Goal: Task Accomplishment & Management: Manage account settings

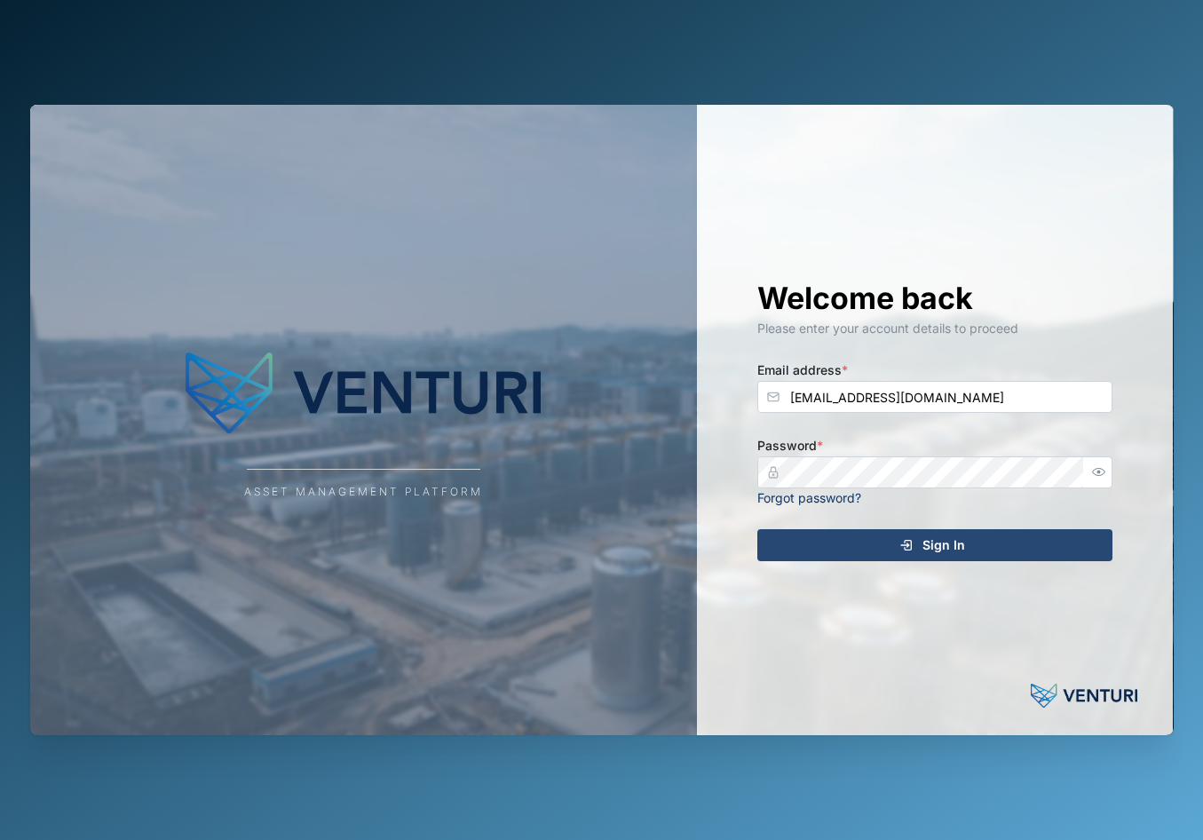
click at [658, 67] on div "Asset Management Platform Welcome back Please enter your account details to pro…" at bounding box center [602, 420] width 1172 height 840
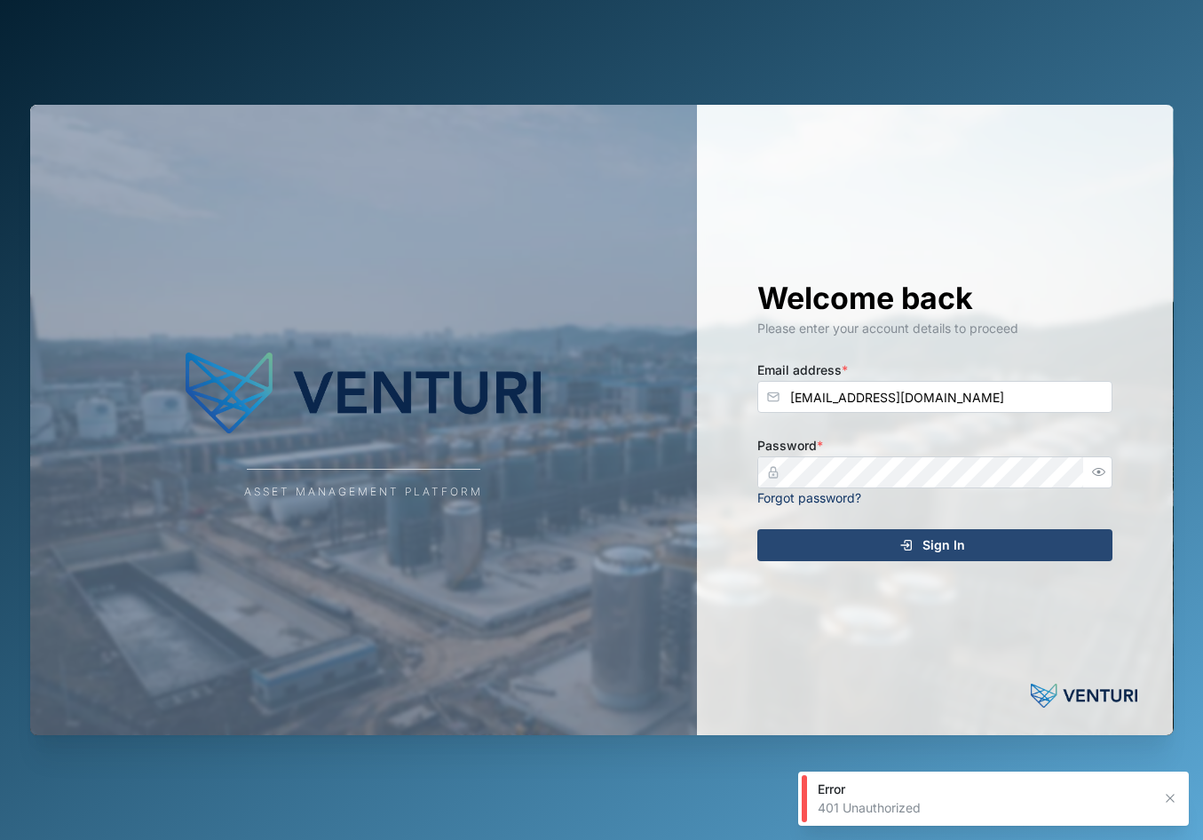
click at [941, 551] on span "Sign In" at bounding box center [943, 545] width 43 height 30
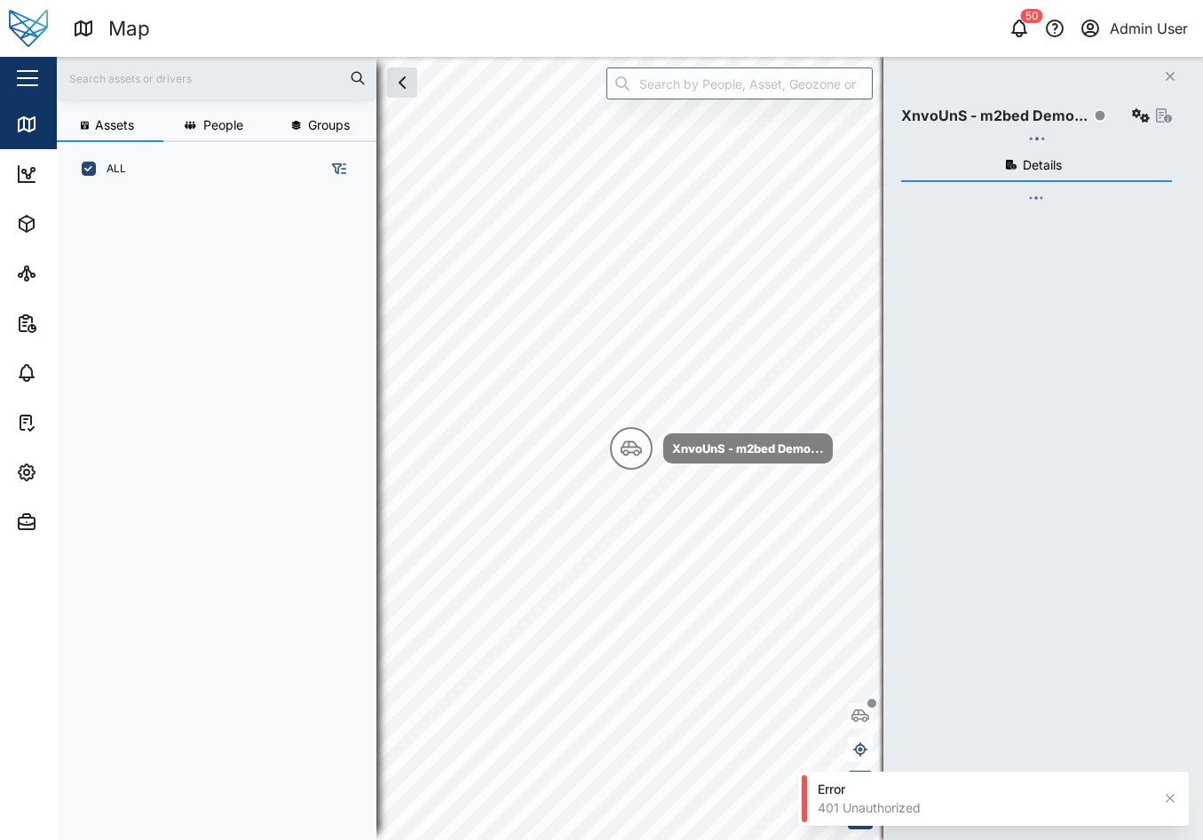
scroll to position [622, 278]
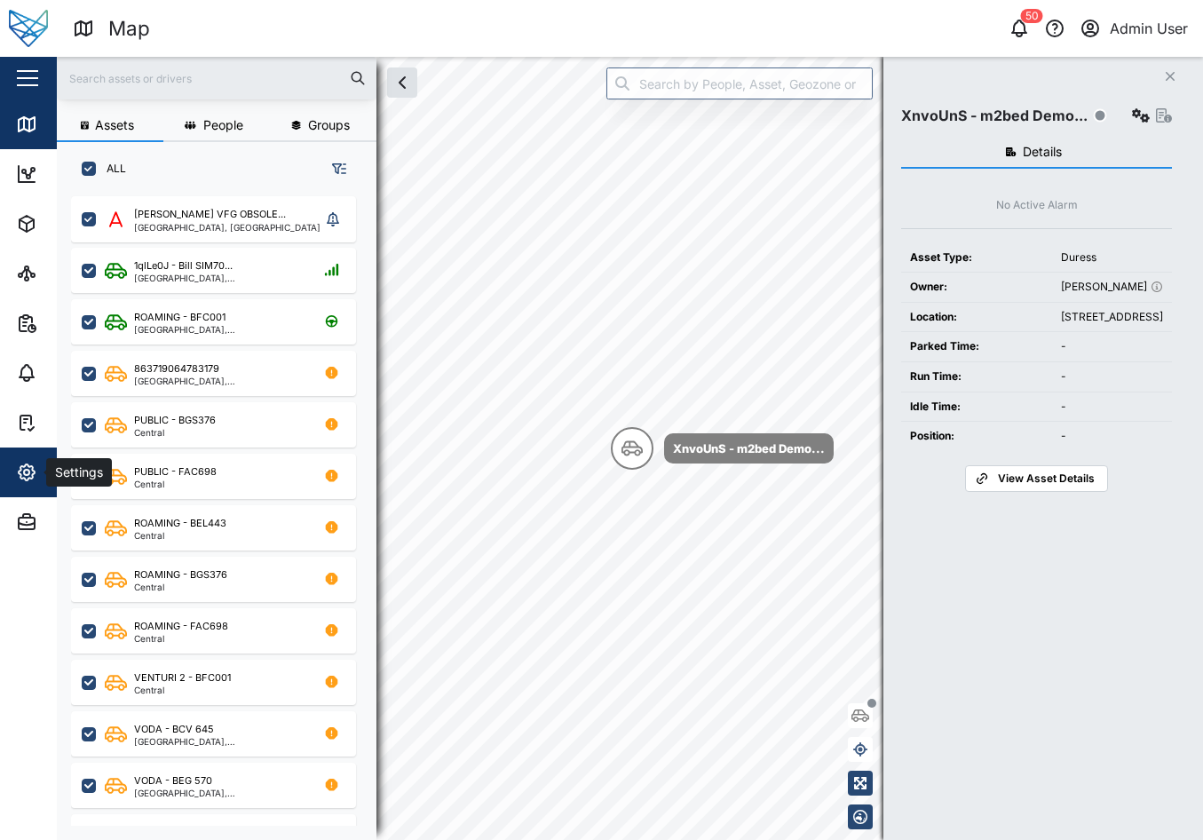
click at [26, 467] on icon "button" at bounding box center [26, 472] width 21 height 21
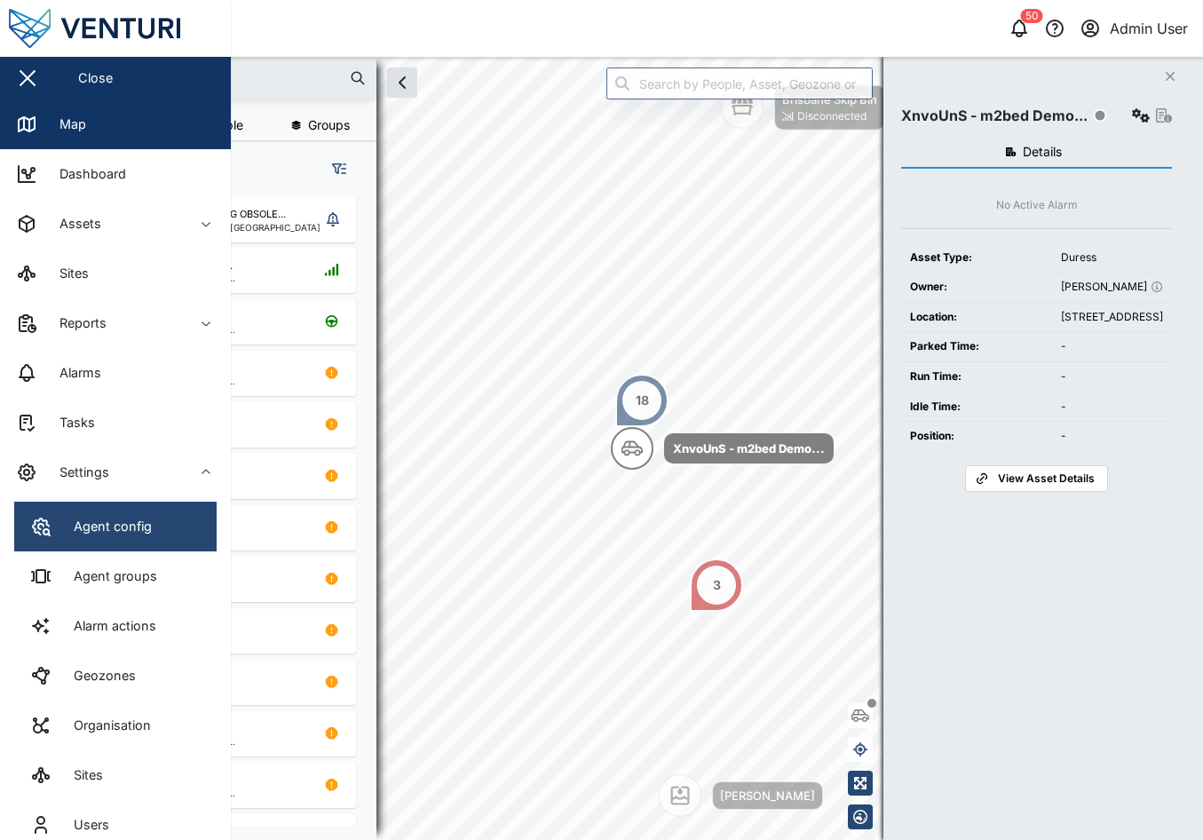
click at [145, 547] on link "Agent config" at bounding box center [115, 527] width 202 height 50
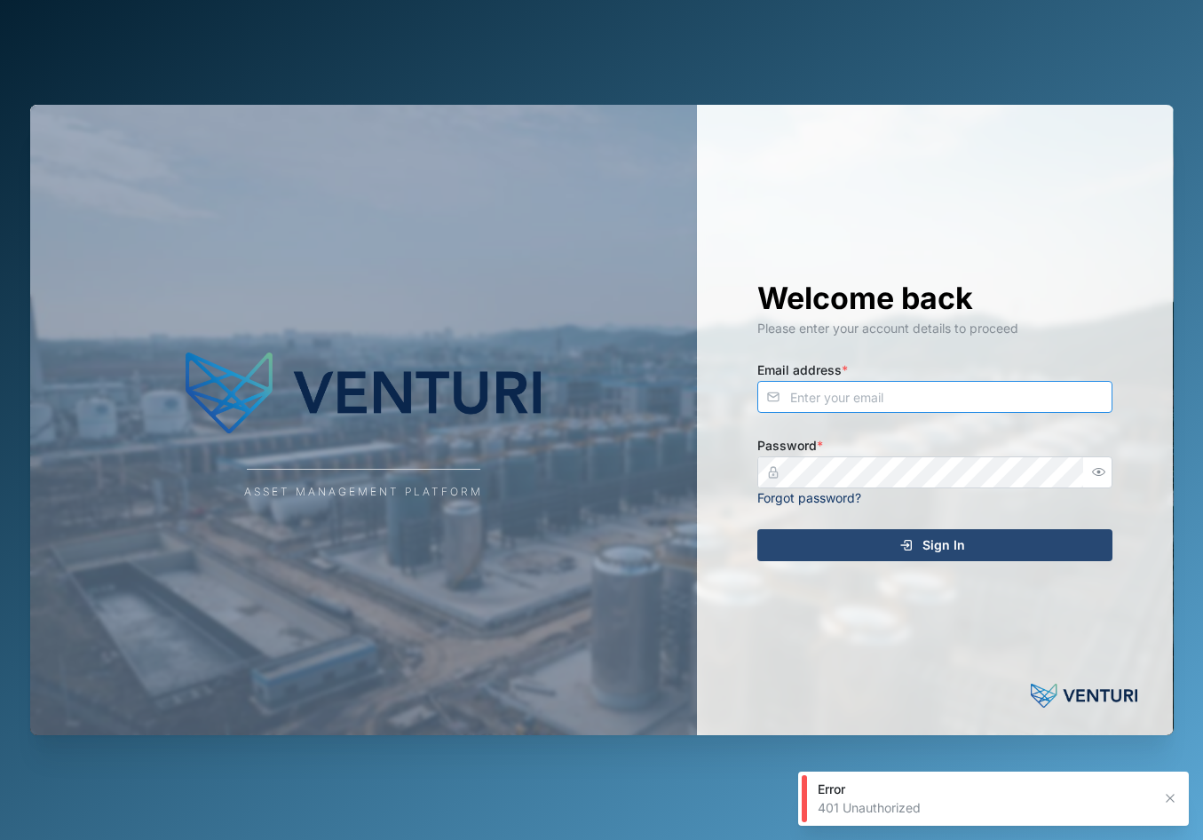
type input "admin@venturi.io"
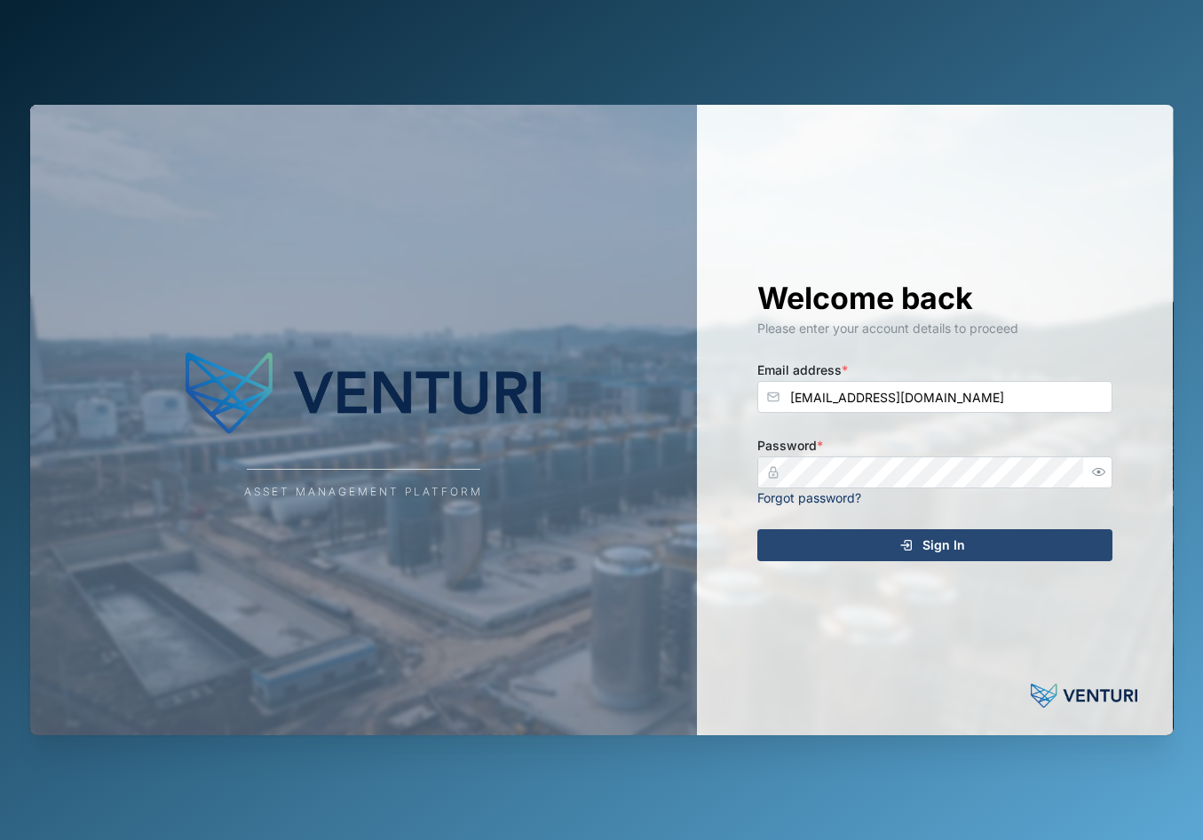
click at [922, 556] on div "Sign In" at bounding box center [932, 545] width 327 height 30
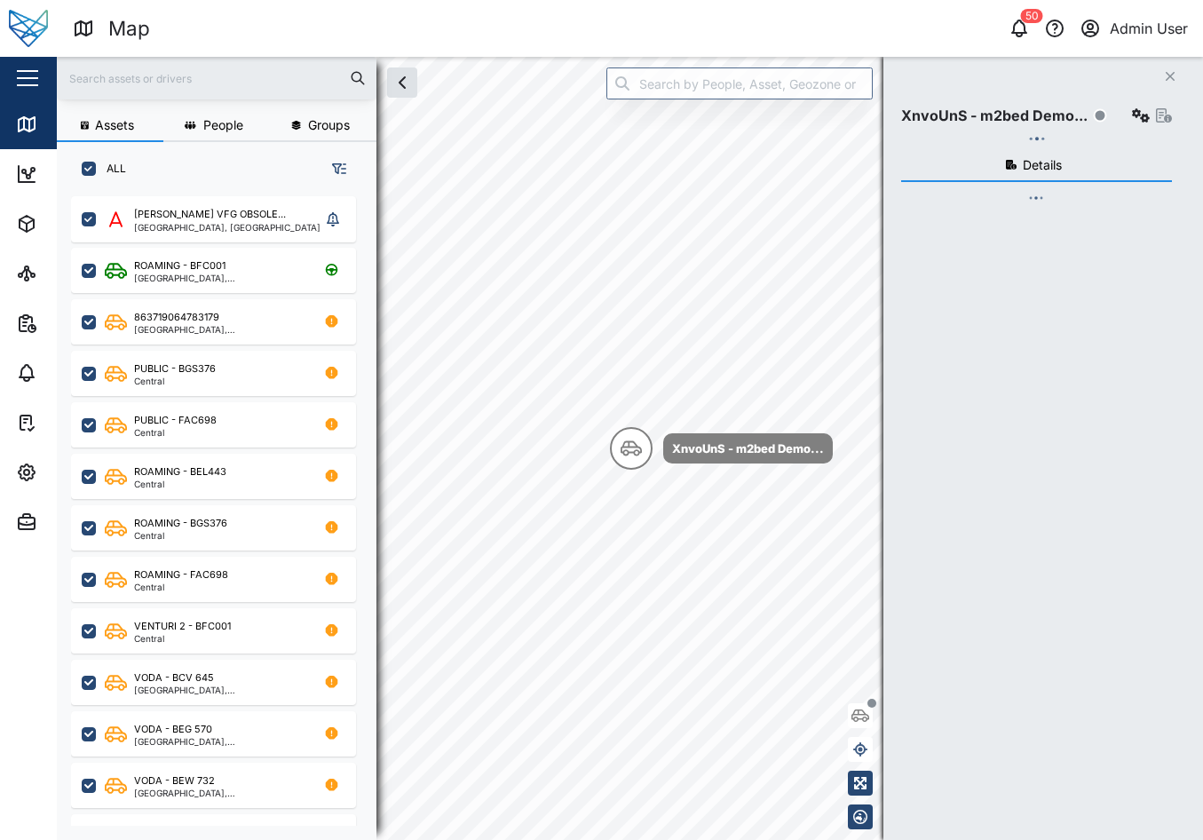
checkbox input "true"
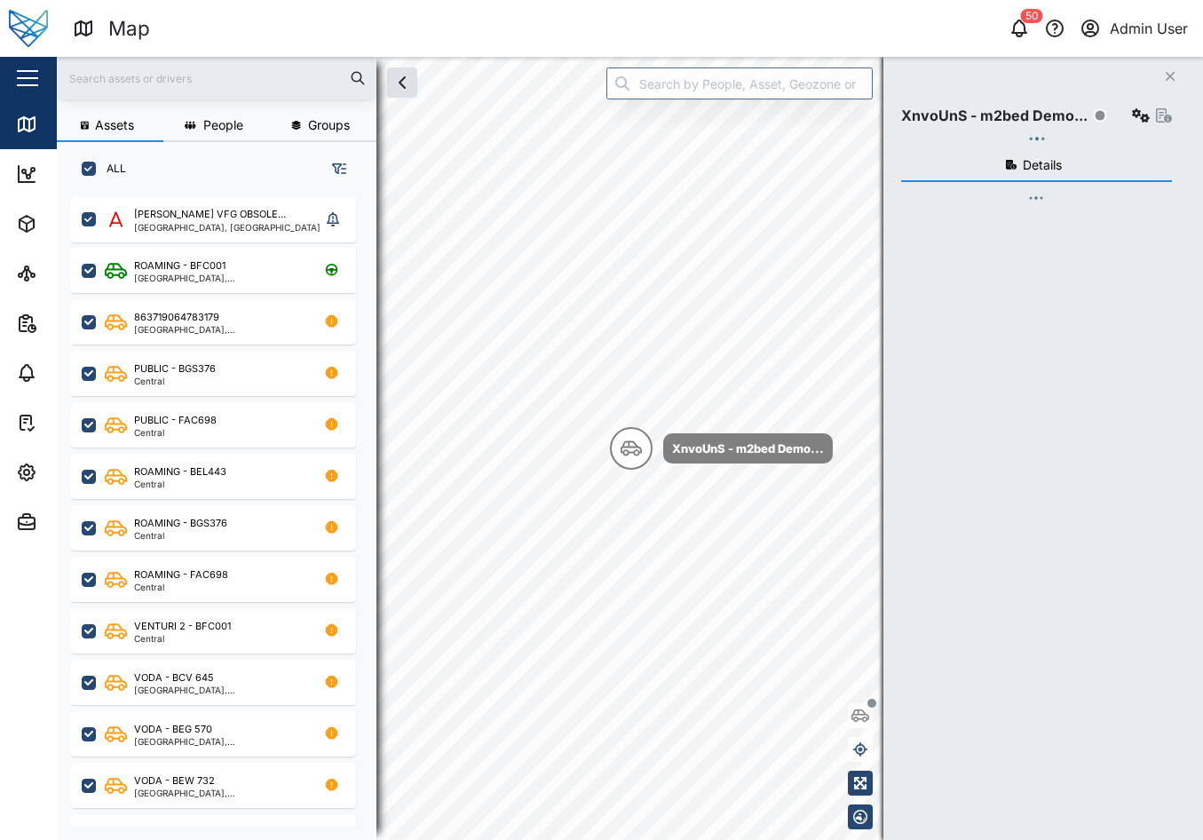
checkbox input "true"
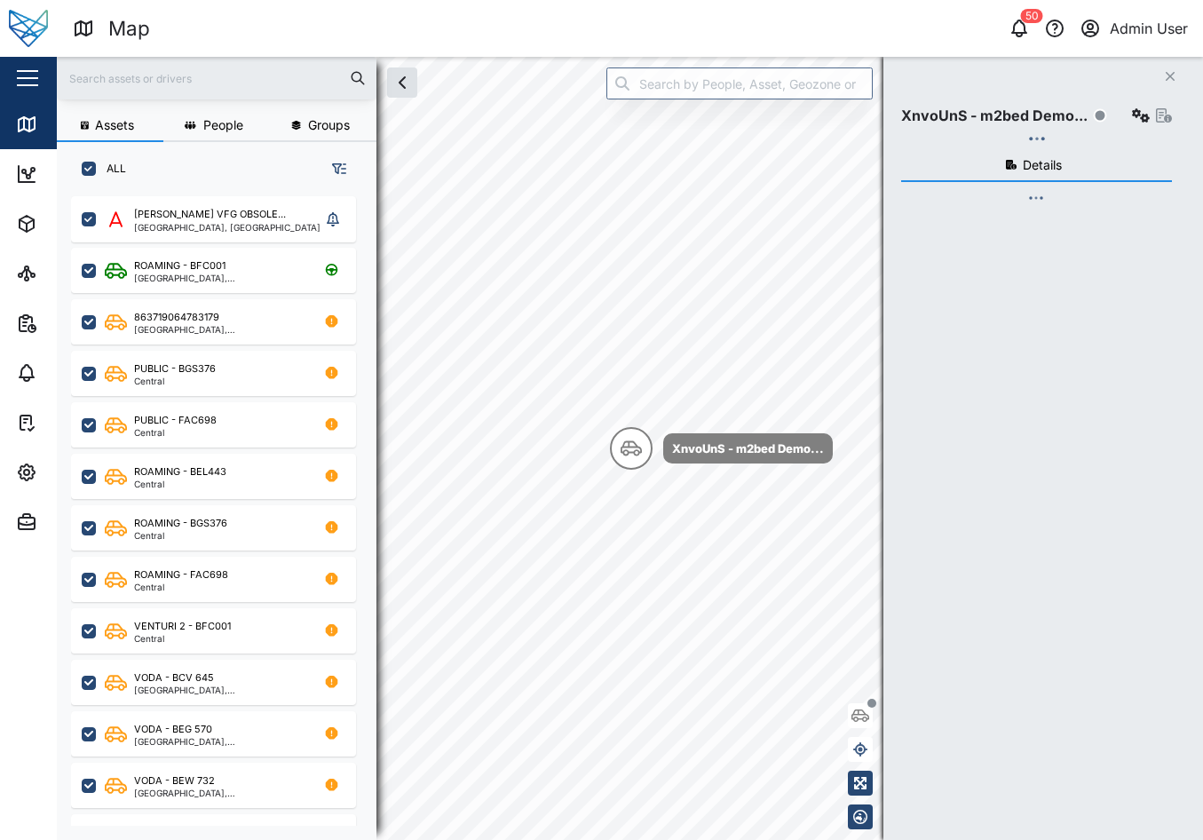
checkbox input "true"
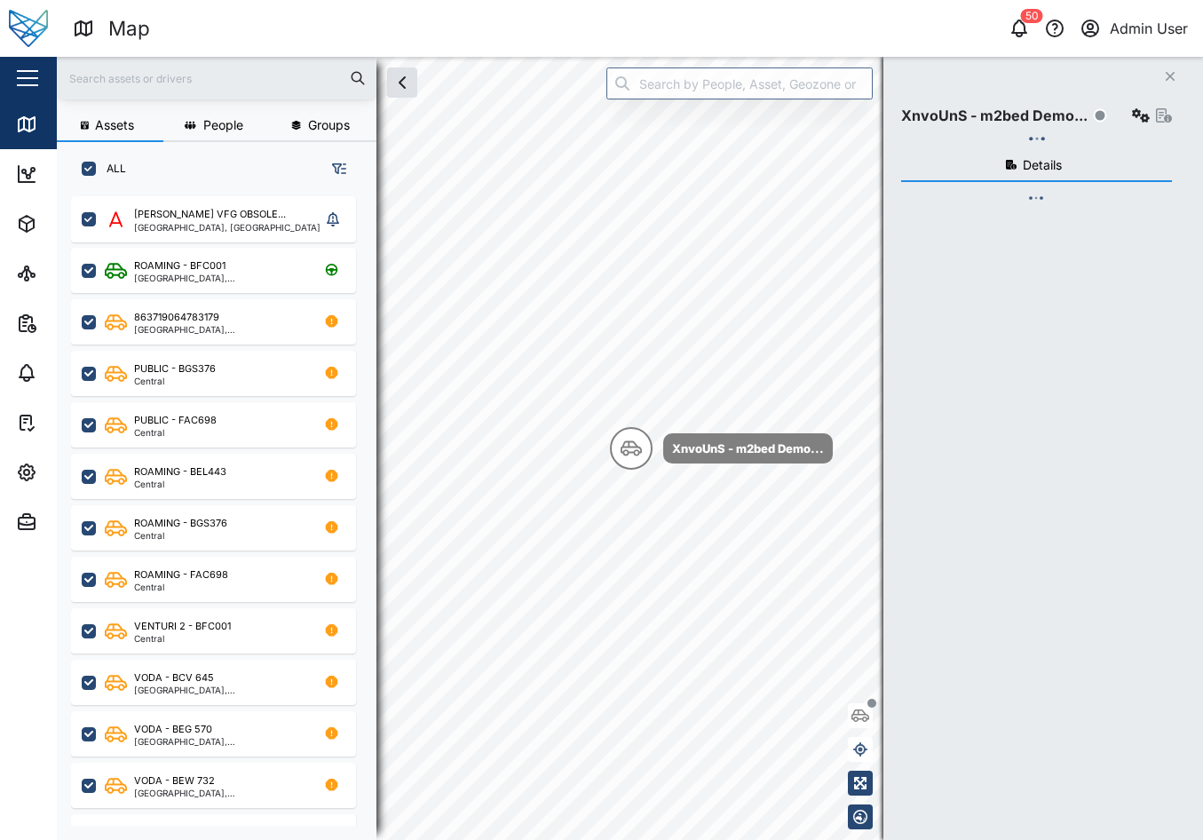
checkbox input "true"
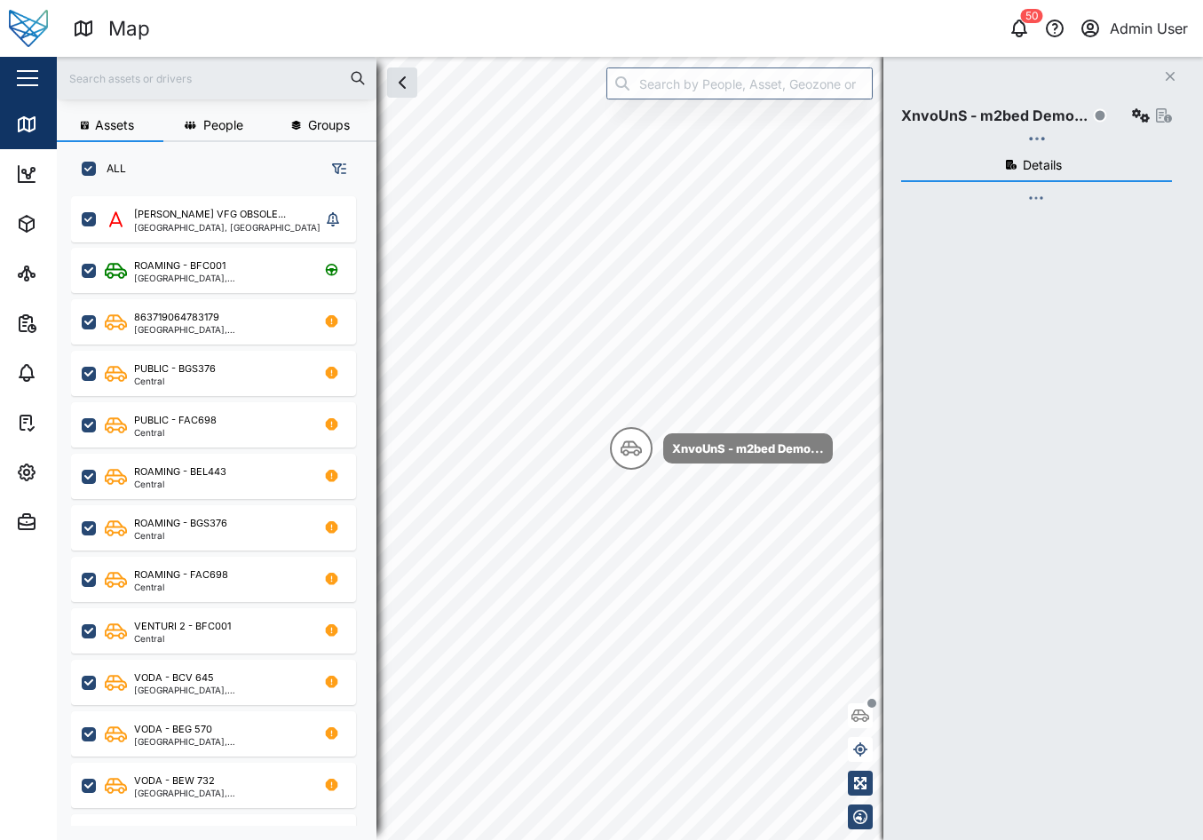
checkbox input "true"
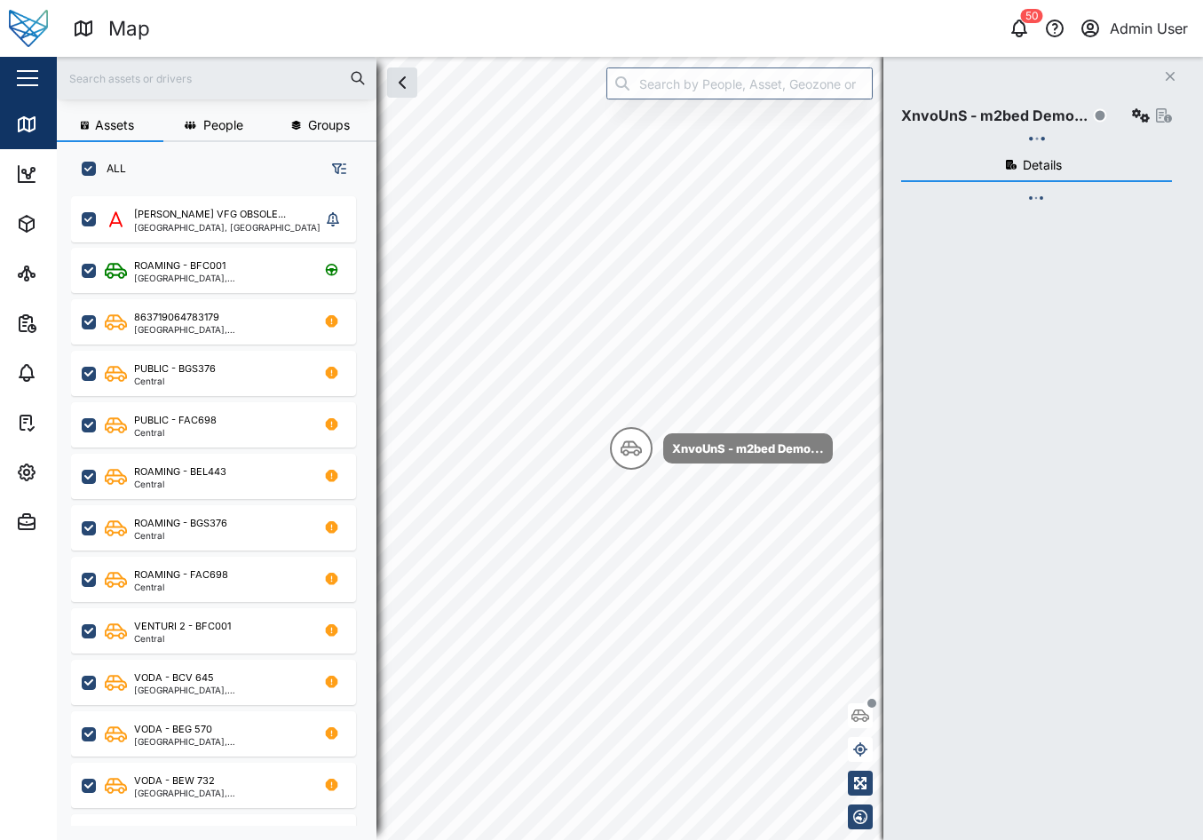
checkbox input "true"
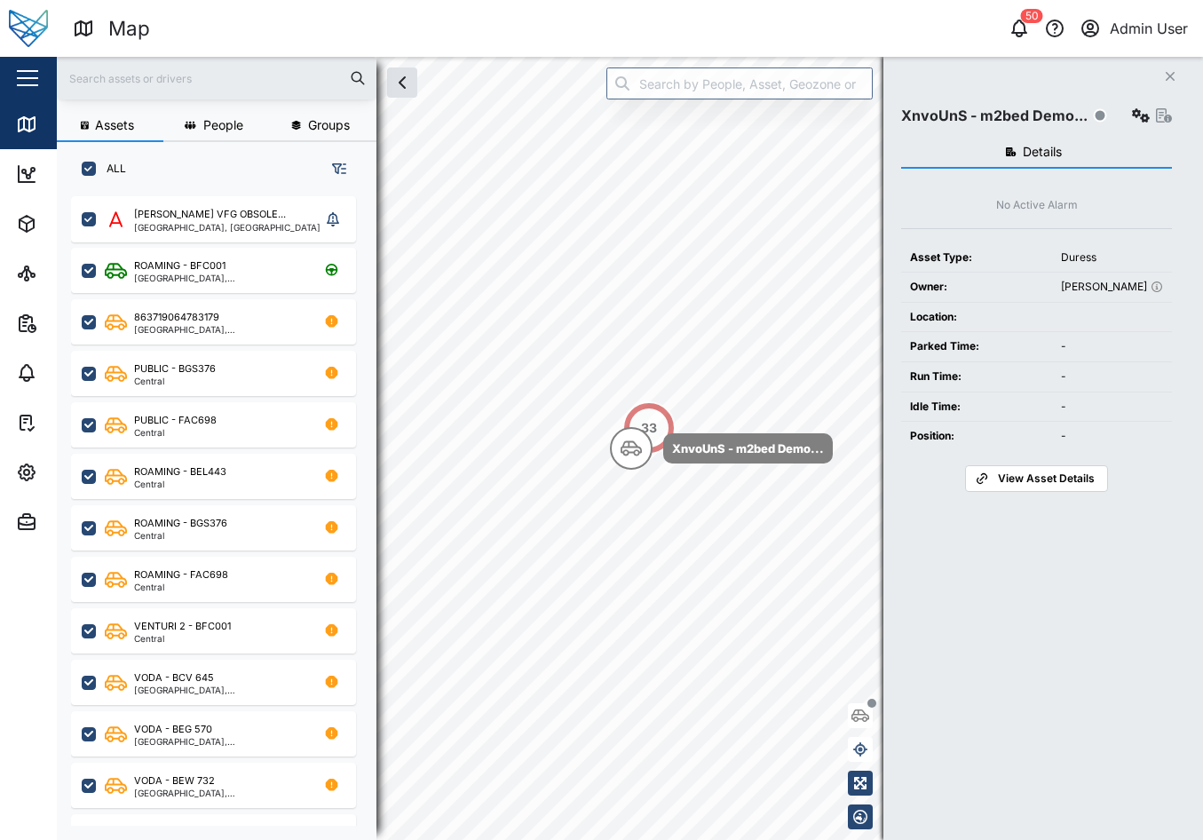
scroll to position [622, 278]
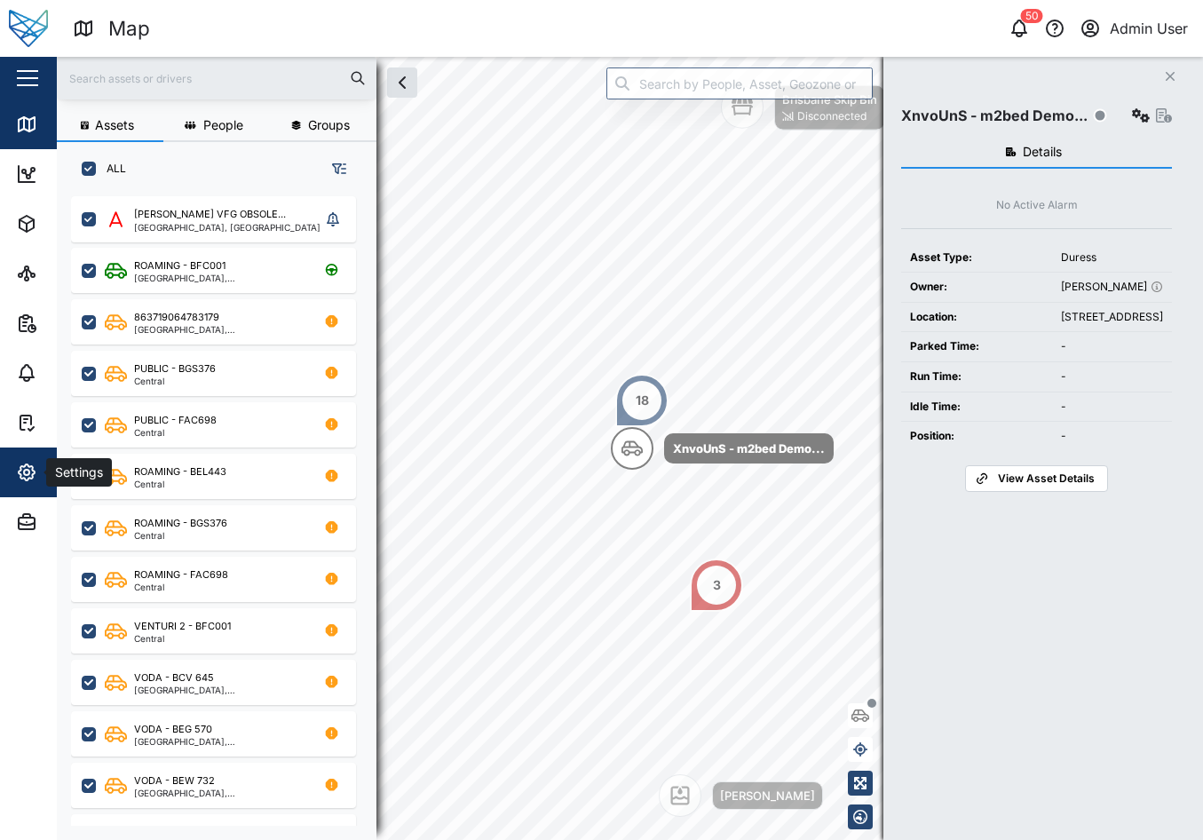
click at [38, 481] on div "Settings" at bounding box center [97, 472] width 162 height 21
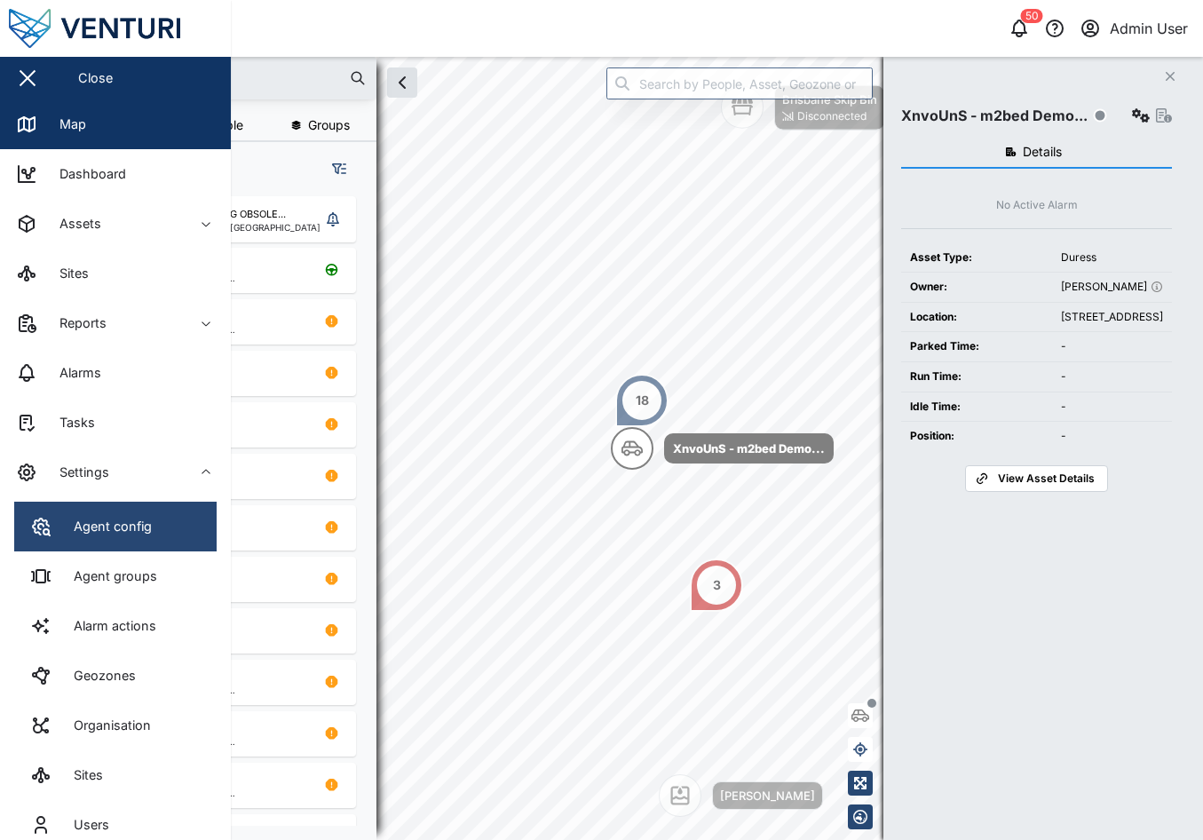
click at [153, 523] on link "Agent config" at bounding box center [115, 527] width 202 height 50
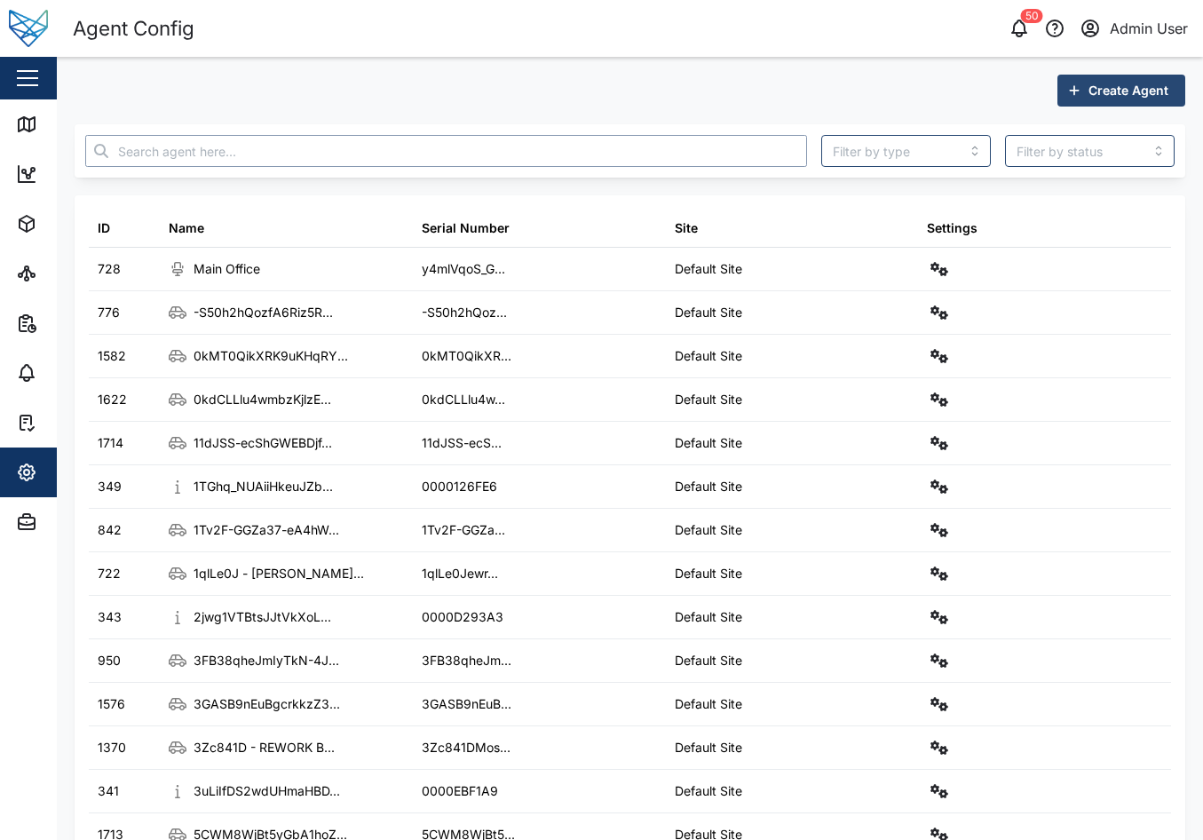
click at [483, 153] on input "text" at bounding box center [446, 151] width 722 height 32
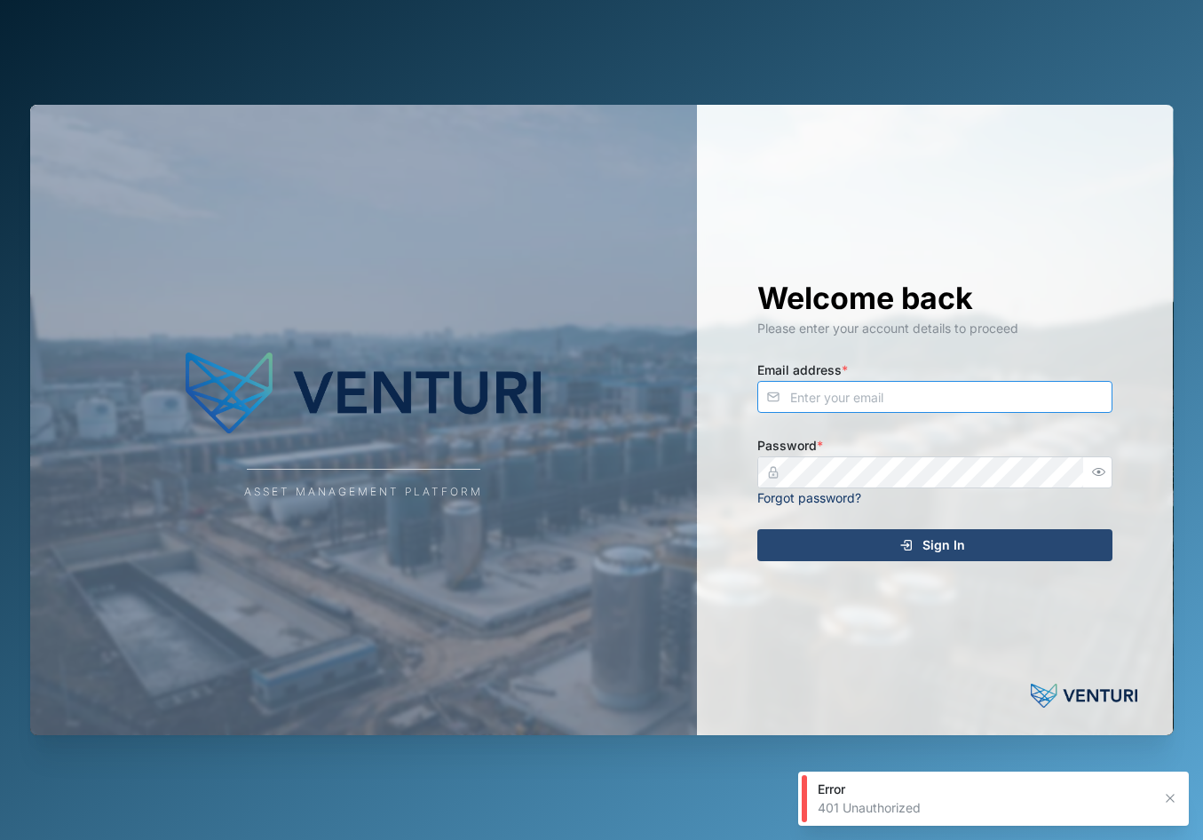
type input "admin@venturi.io"
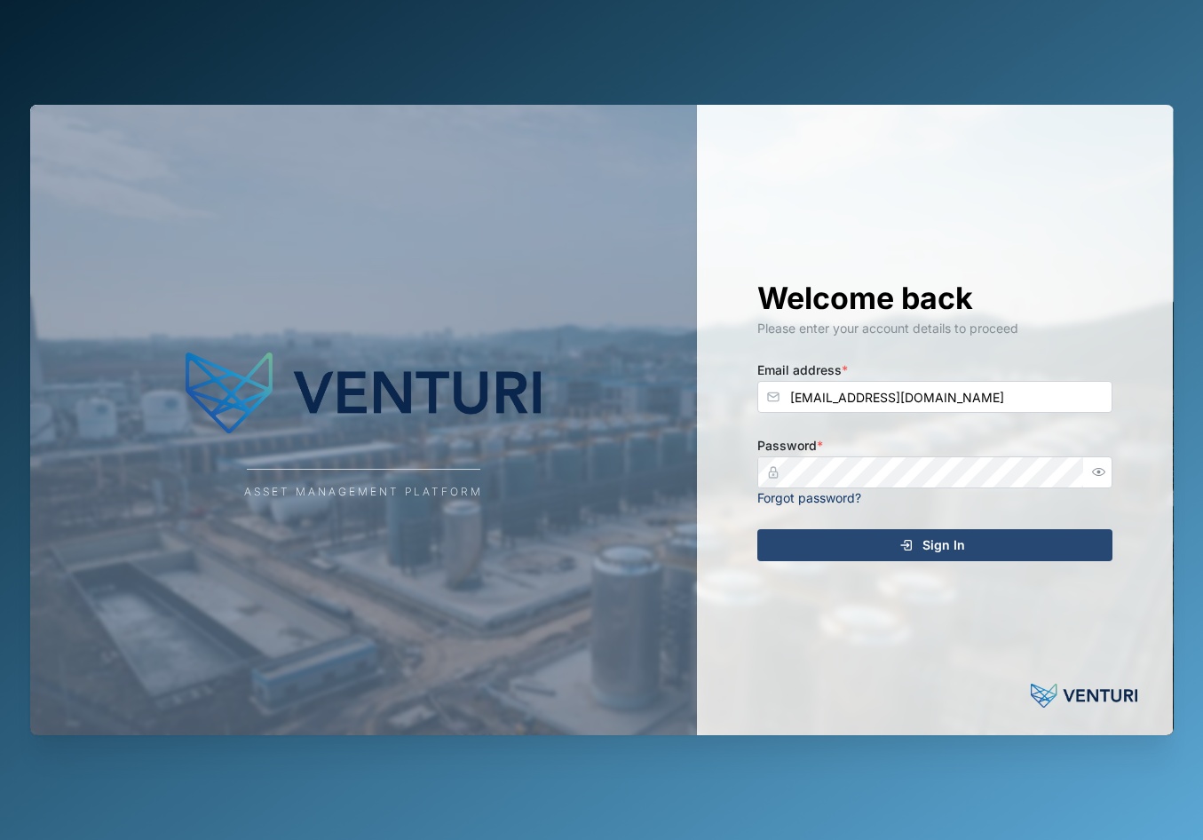
click at [962, 530] on span "Sign In" at bounding box center [943, 545] width 43 height 30
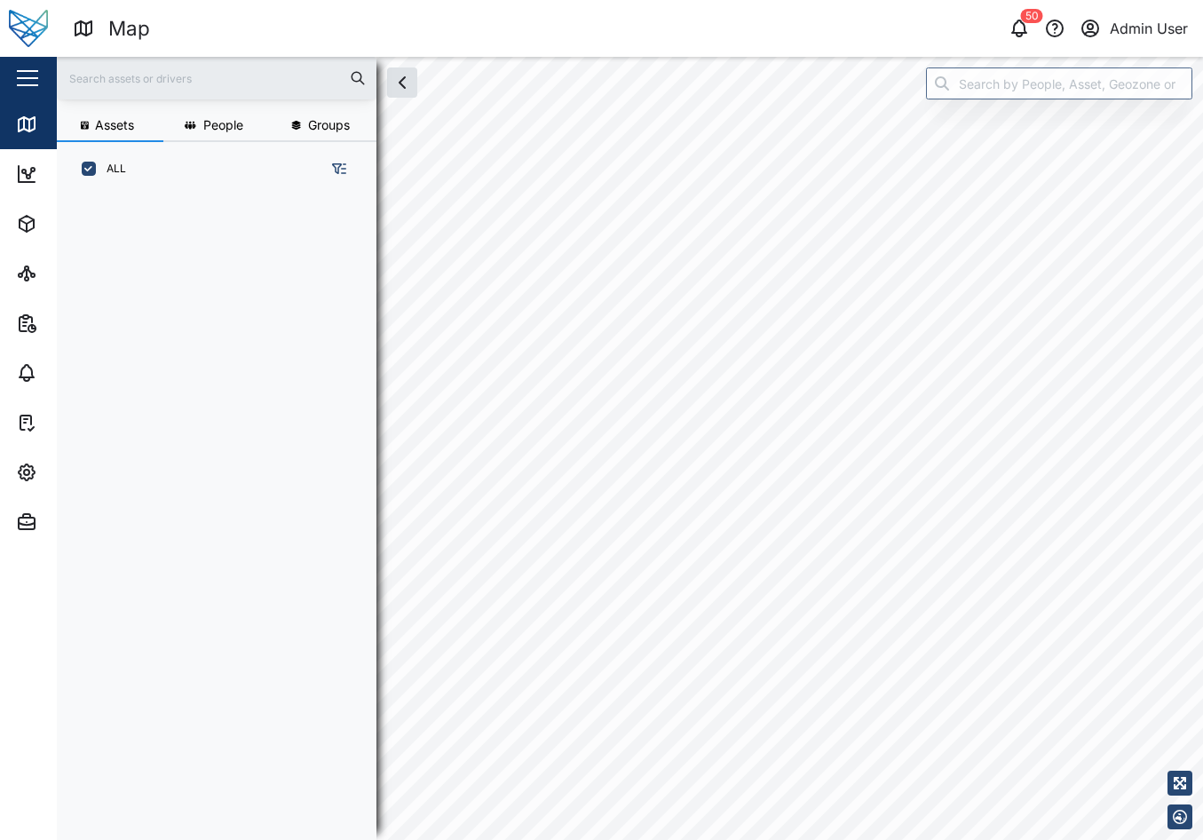
scroll to position [622, 278]
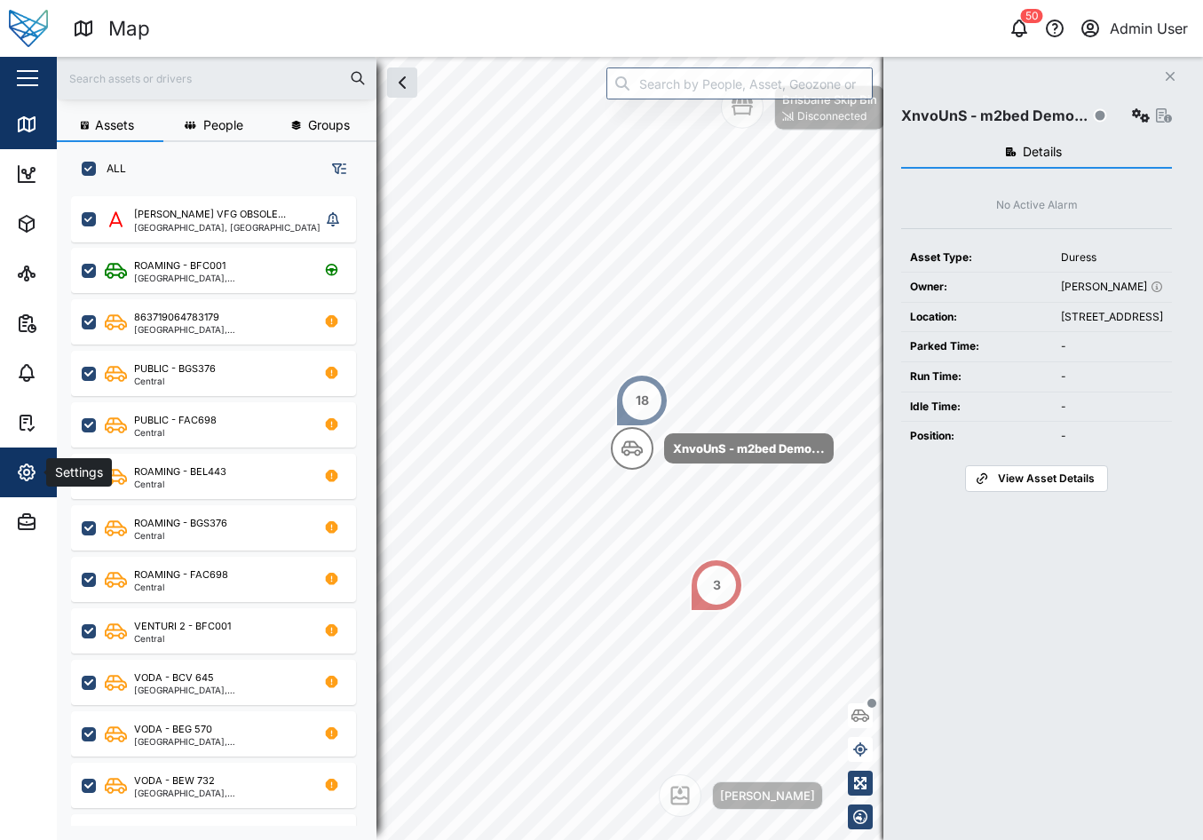
click at [30, 464] on icon "button" at bounding box center [26, 472] width 21 height 21
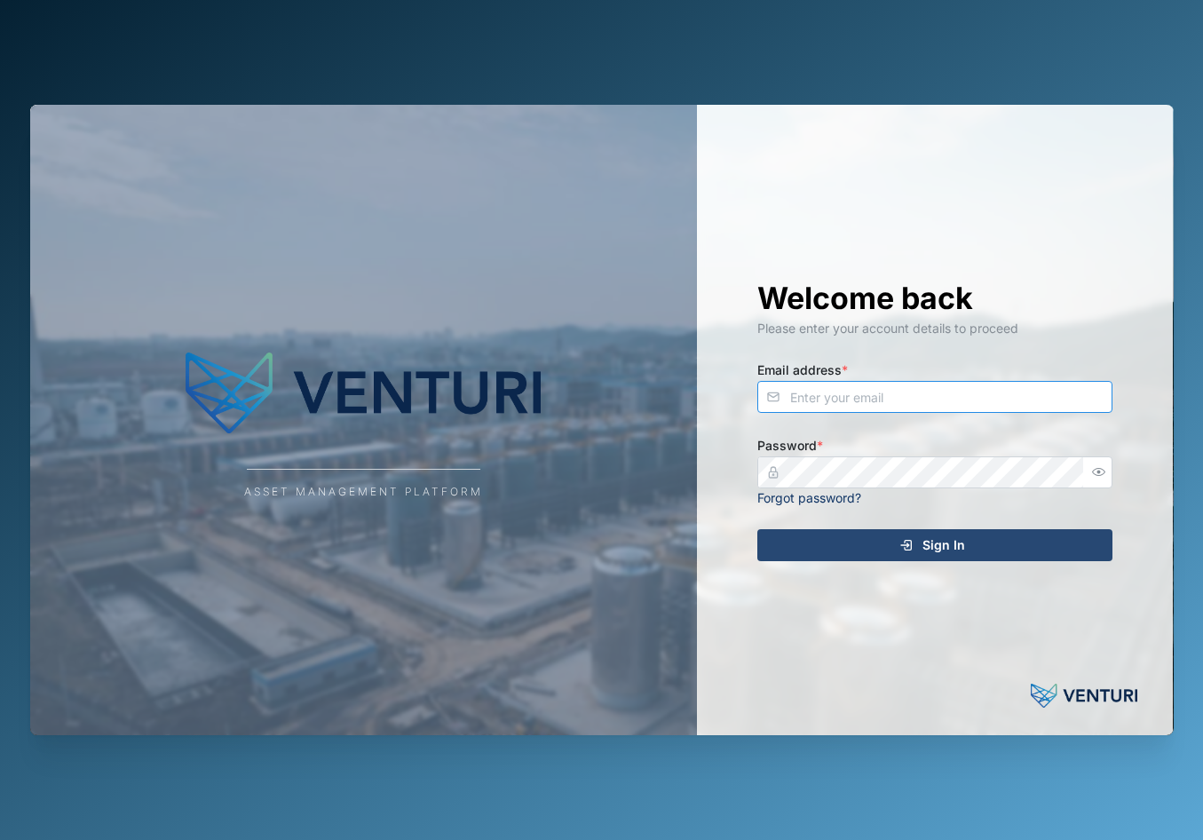
type input "admin@venturi.io"
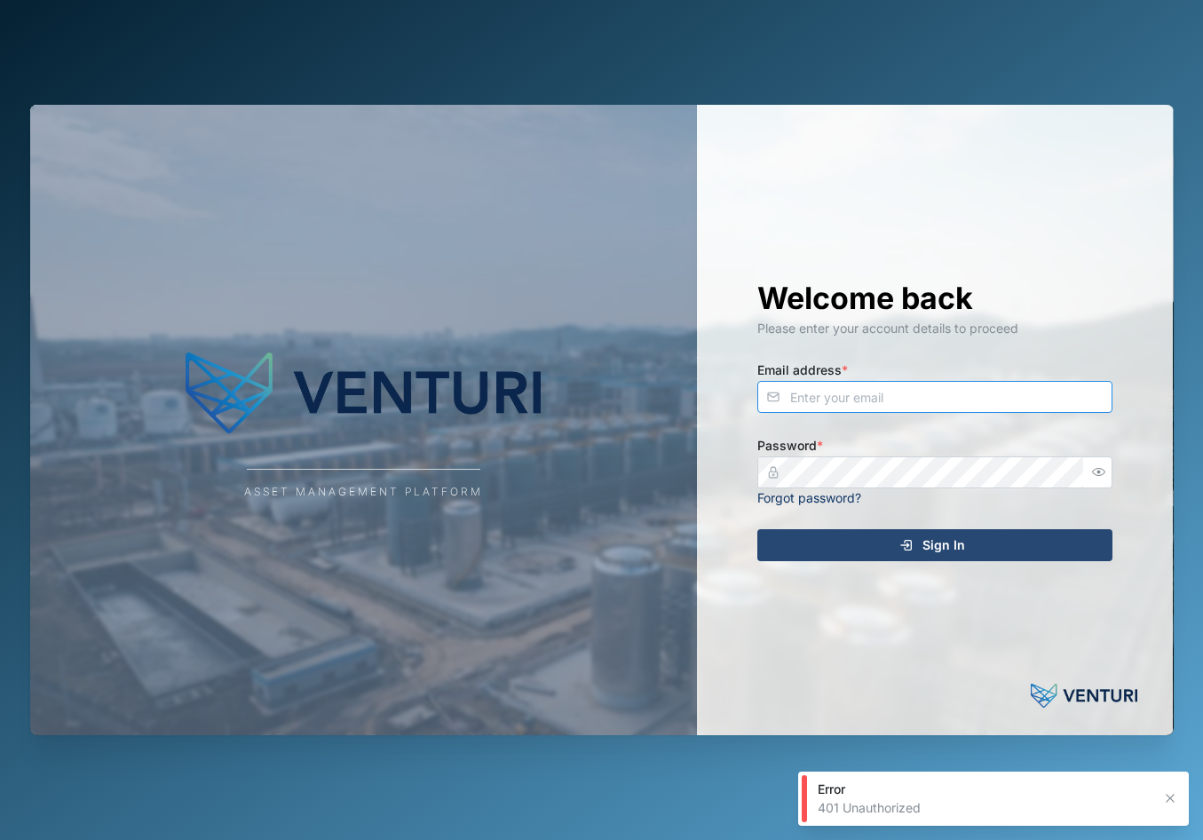
type input "[EMAIL_ADDRESS][DOMAIN_NAME]"
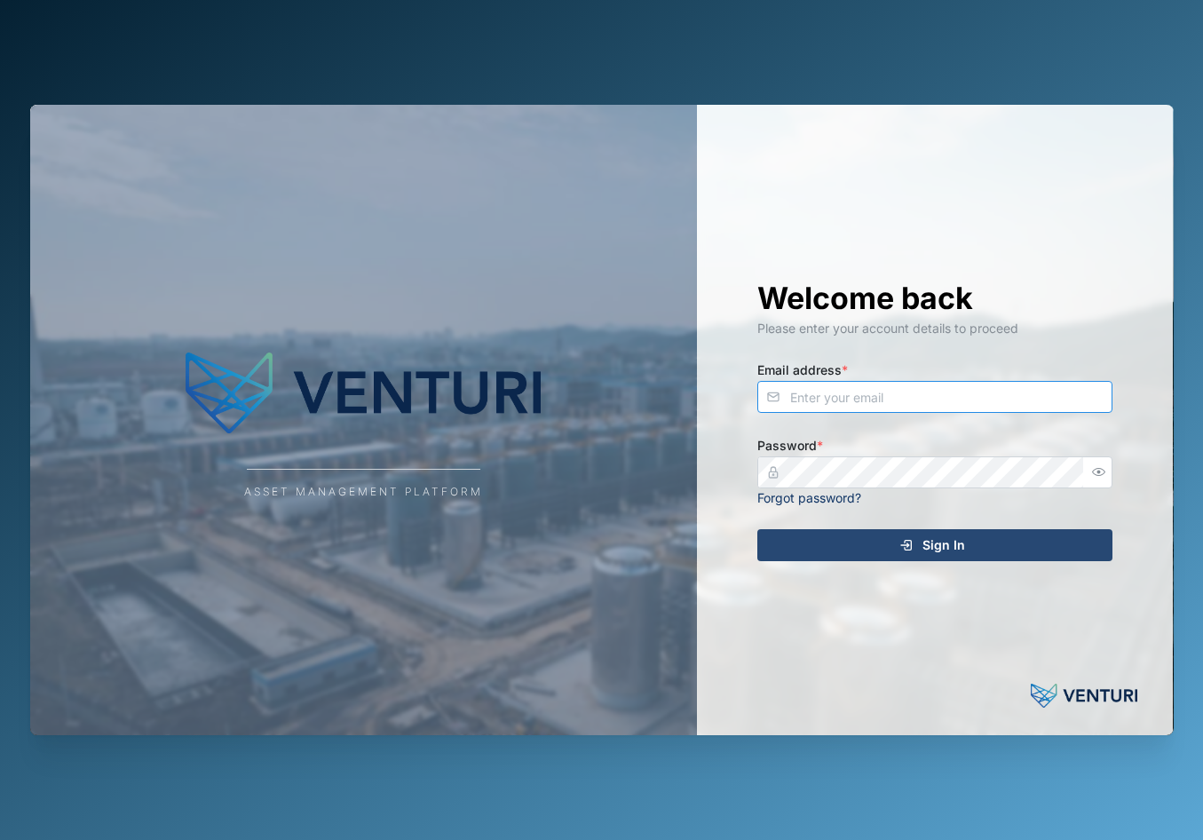
type input "[EMAIL_ADDRESS][DOMAIN_NAME]"
click at [929, 541] on span "Sign In" at bounding box center [943, 545] width 43 height 30
click at [41, 470] on div "Asset Management Platform" at bounding box center [363, 420] width 667 height 630
type input "[EMAIL_ADDRESS][DOMAIN_NAME]"
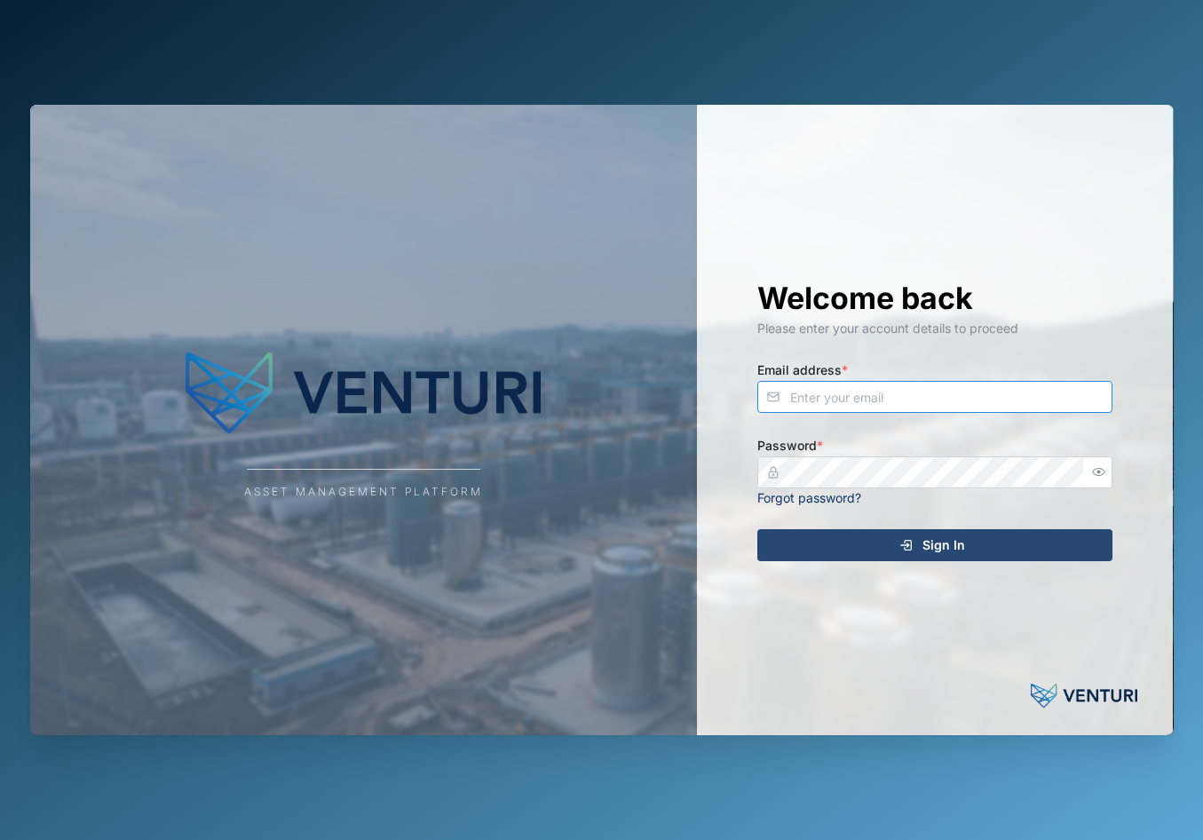
type input "admin@venturi.io"
click at [940, 550] on span "Sign In" at bounding box center [943, 545] width 43 height 30
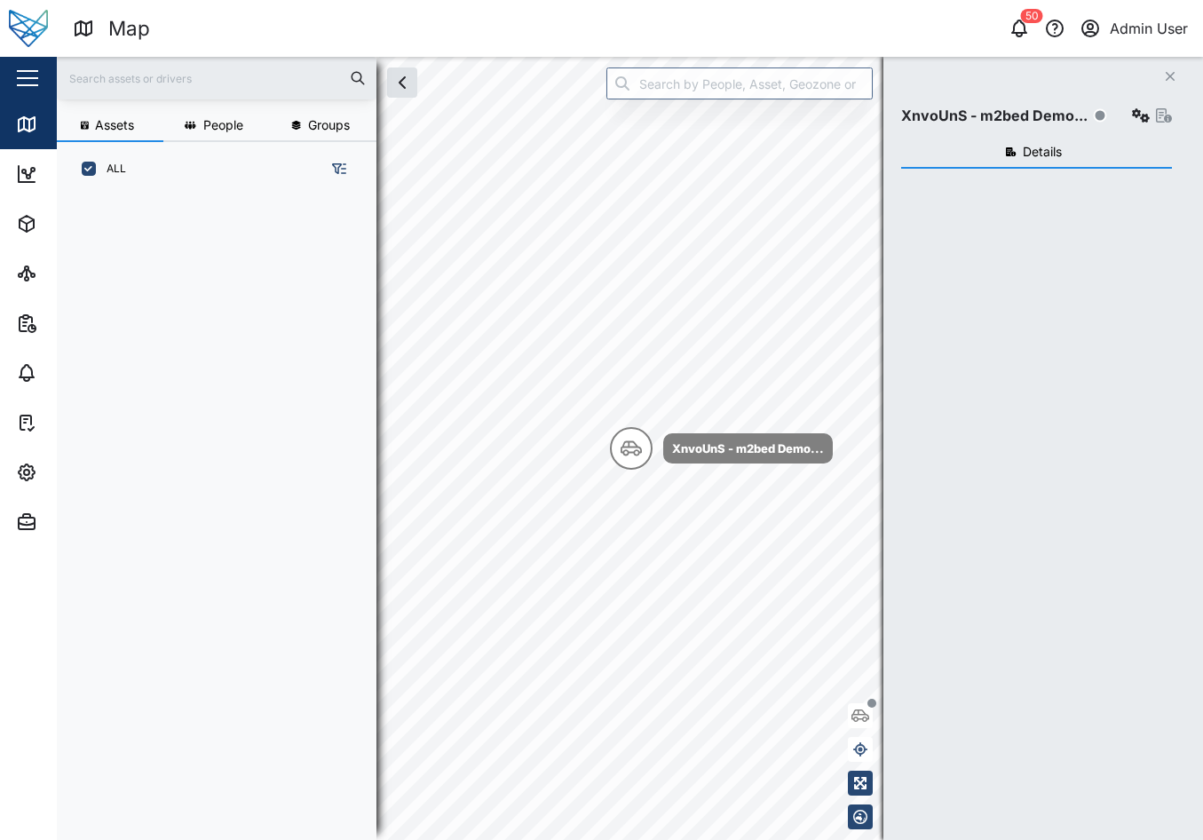
scroll to position [14, 14]
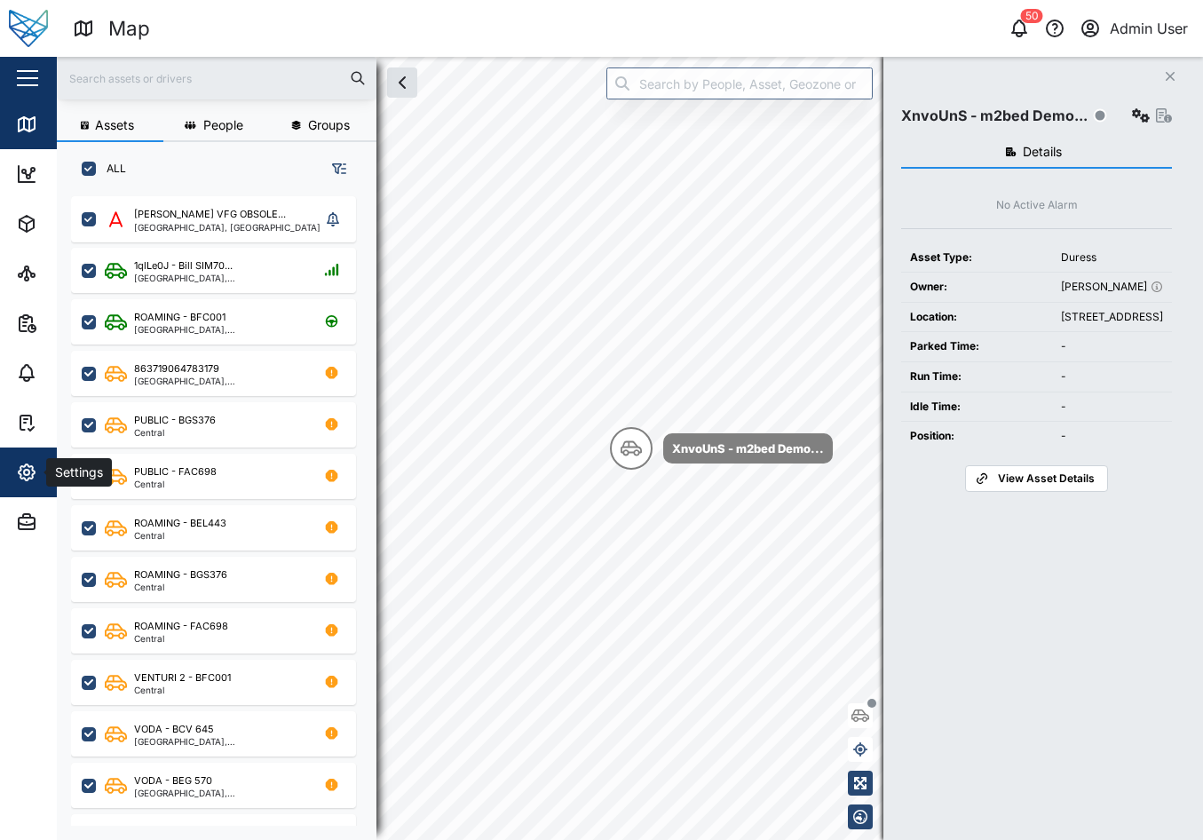
click at [33, 470] on icon "button" at bounding box center [27, 472] width 16 height 16
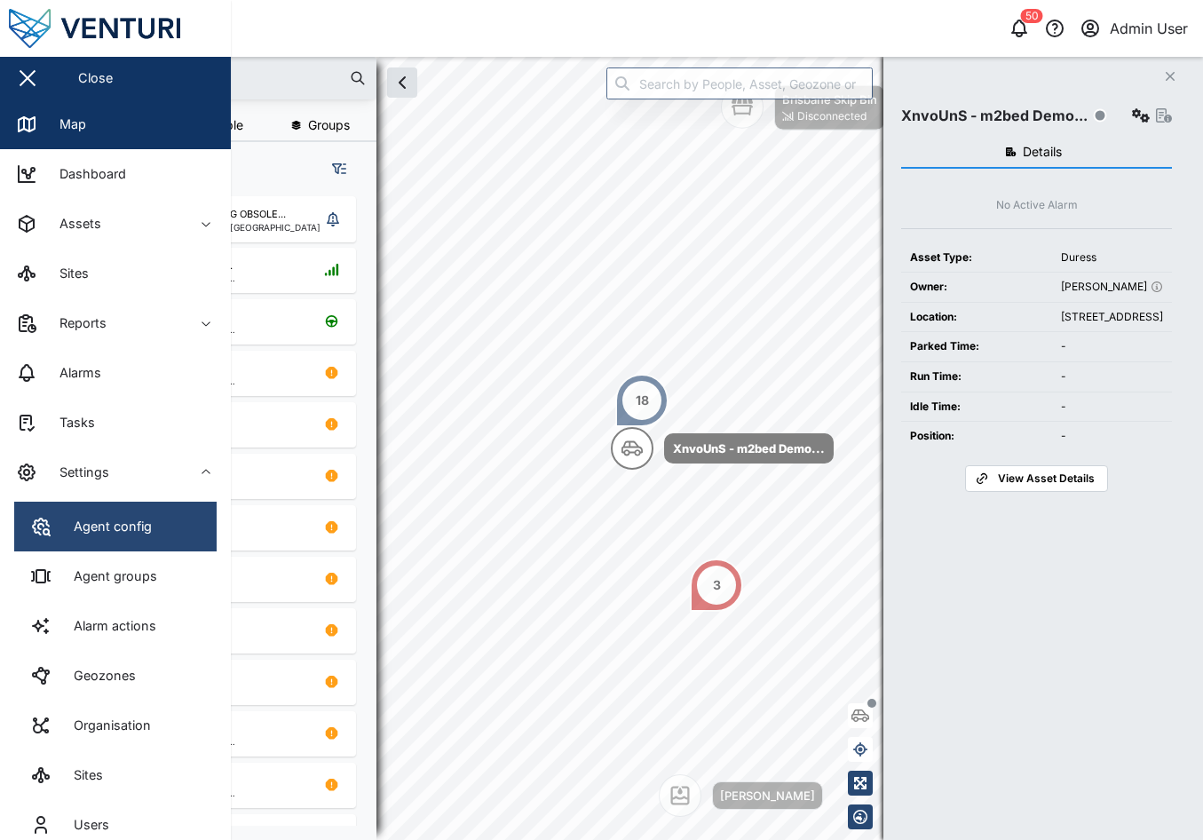
click at [173, 526] on link "Agent config" at bounding box center [115, 527] width 202 height 50
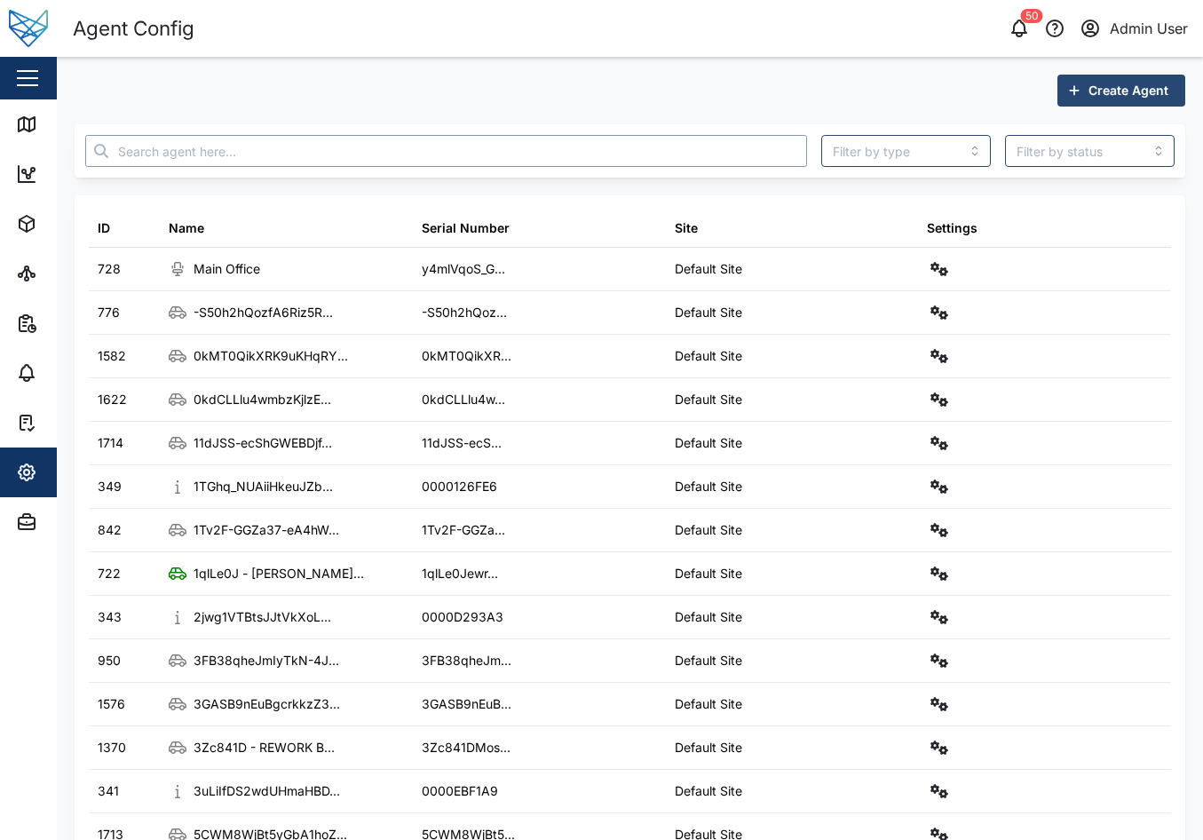
click at [327, 143] on input "text" at bounding box center [446, 151] width 722 height 32
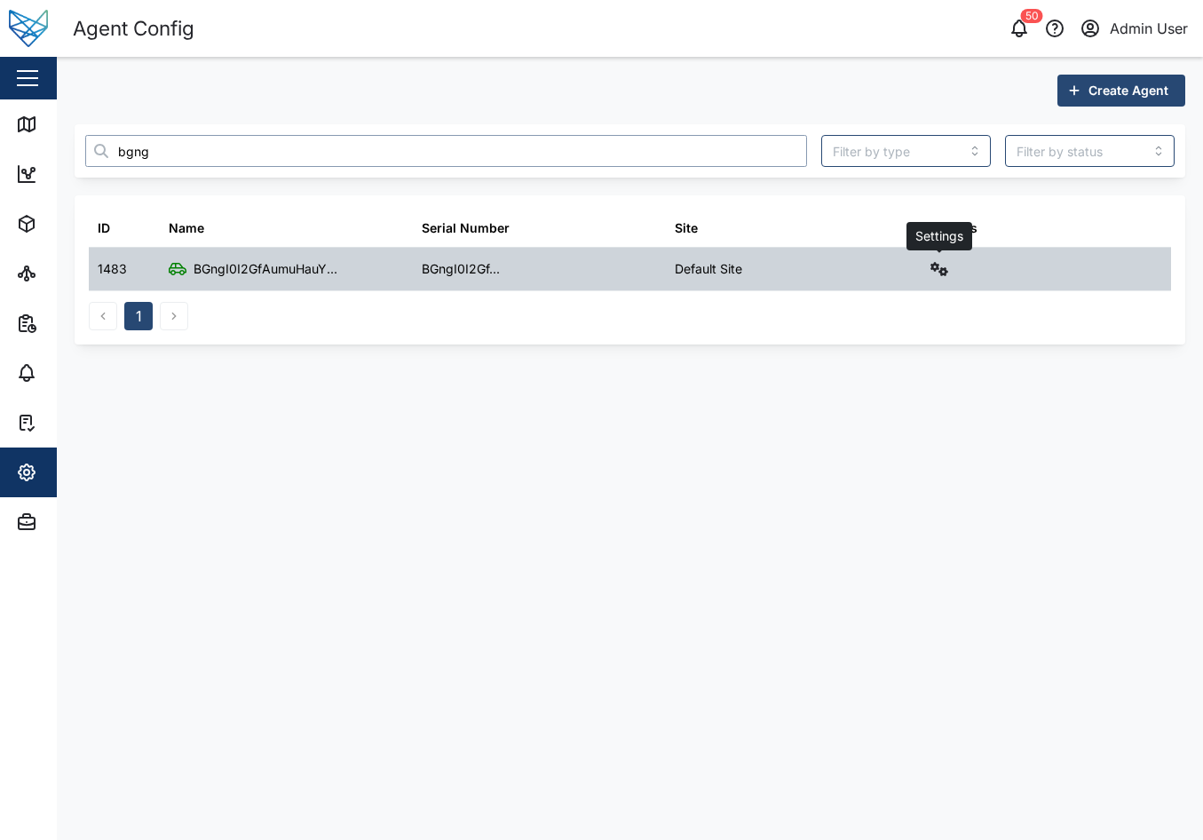
type input "bgng"
click at [932, 275] on icon "button" at bounding box center [939, 269] width 18 height 14
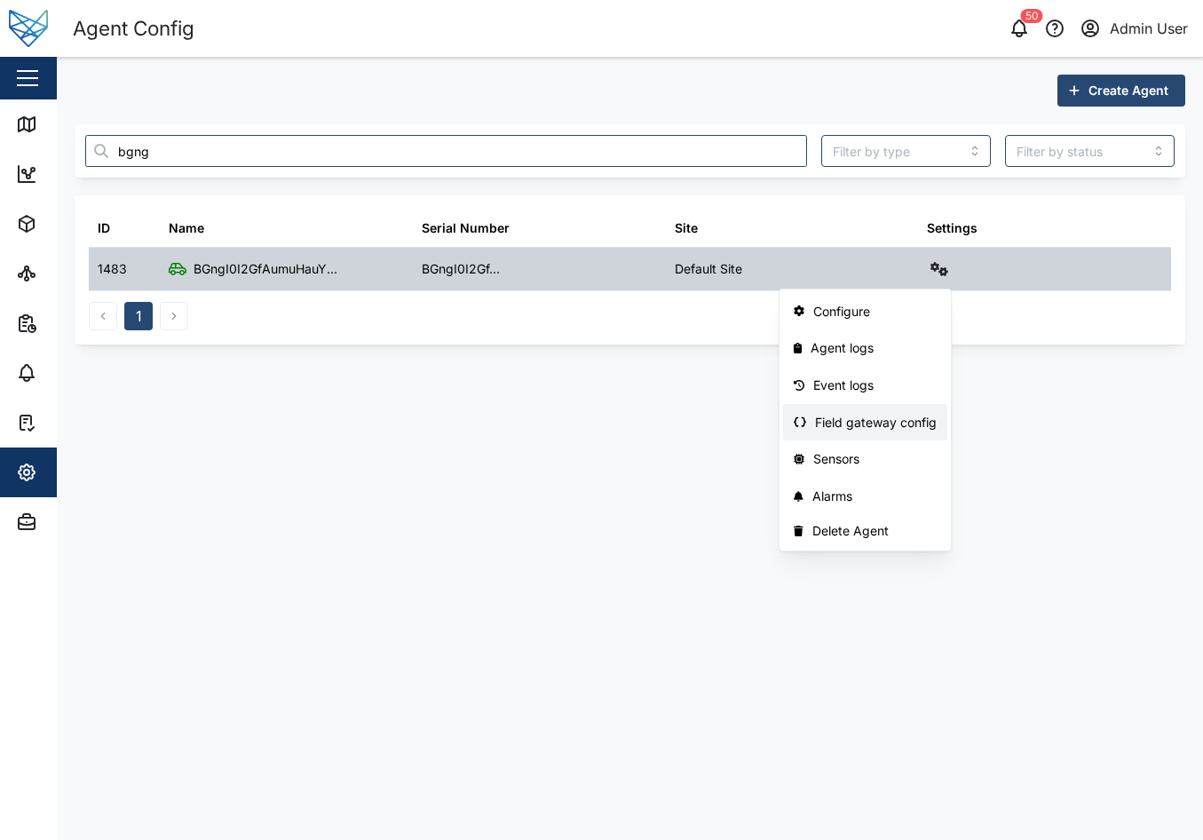
click at [842, 413] on div "Field gateway config" at bounding box center [876, 423] width 122 height 20
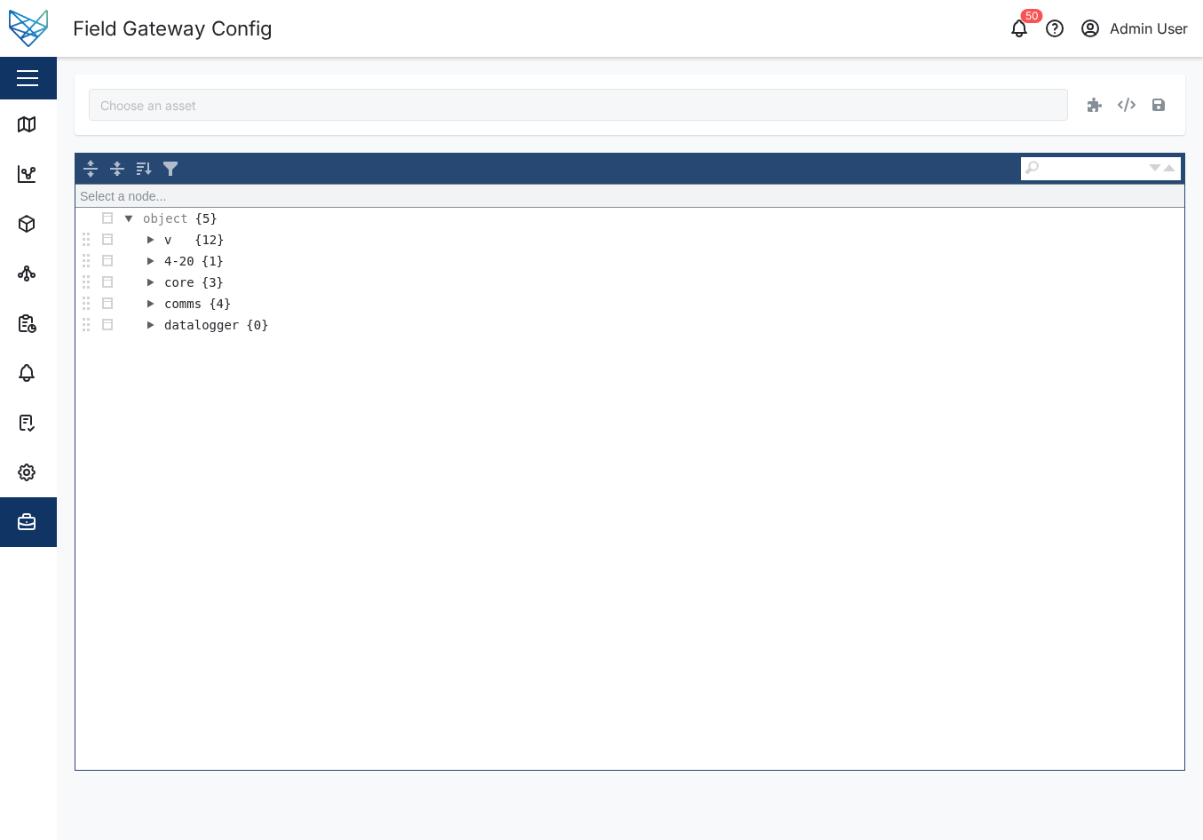
type input "BGngI0I2GfAumuHauYzEgjkXNSZYN_a7yQ-RTJiBIxI"
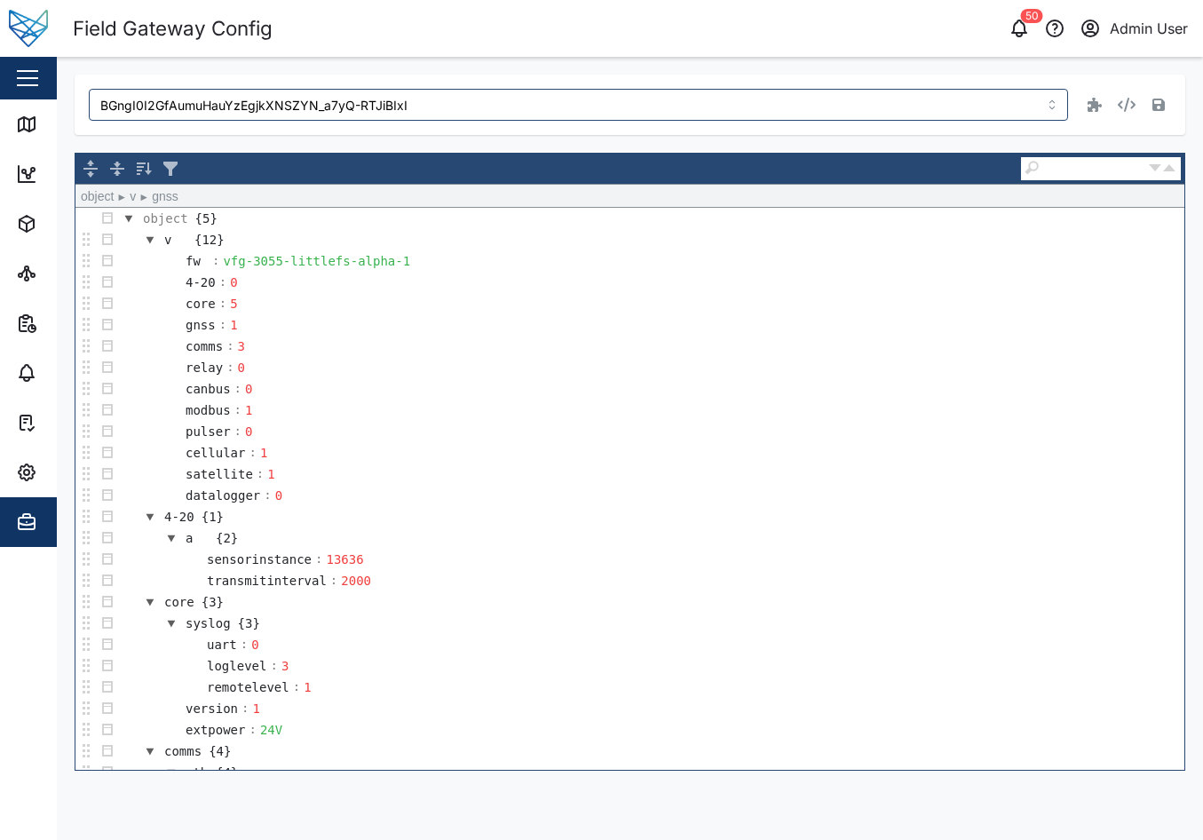
click at [529, 333] on td "gnss : 1" at bounding box center [651, 324] width 1066 height 21
click at [391, 258] on div "vfg-3055-littlefs-alpha-1" at bounding box center [316, 261] width 193 height 20
click at [1162, 104] on icon "button" at bounding box center [1158, 105] width 12 height 12
click at [339, 579] on div "2000" at bounding box center [356, 581] width 36 height 20
click at [1162, 104] on icon "button" at bounding box center [1158, 105] width 12 height 12
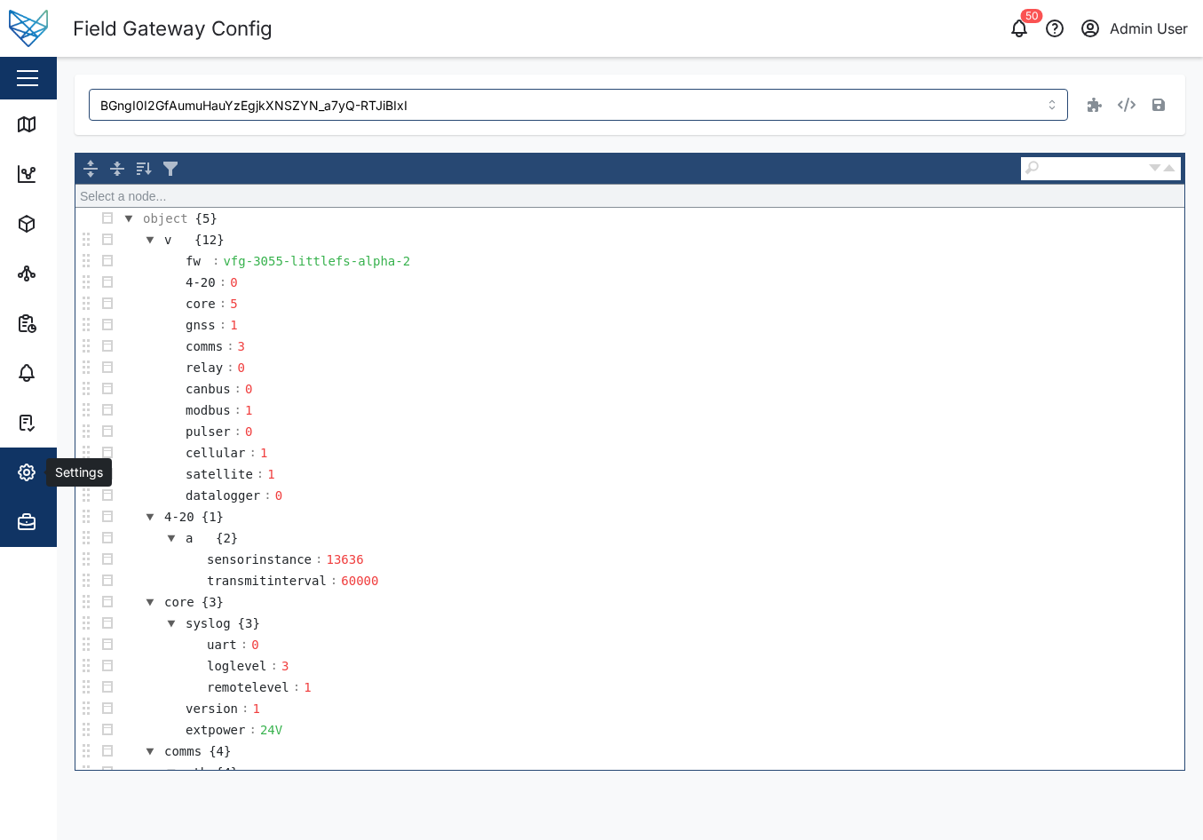
click at [39, 474] on div "Settings" at bounding box center [97, 472] width 162 height 21
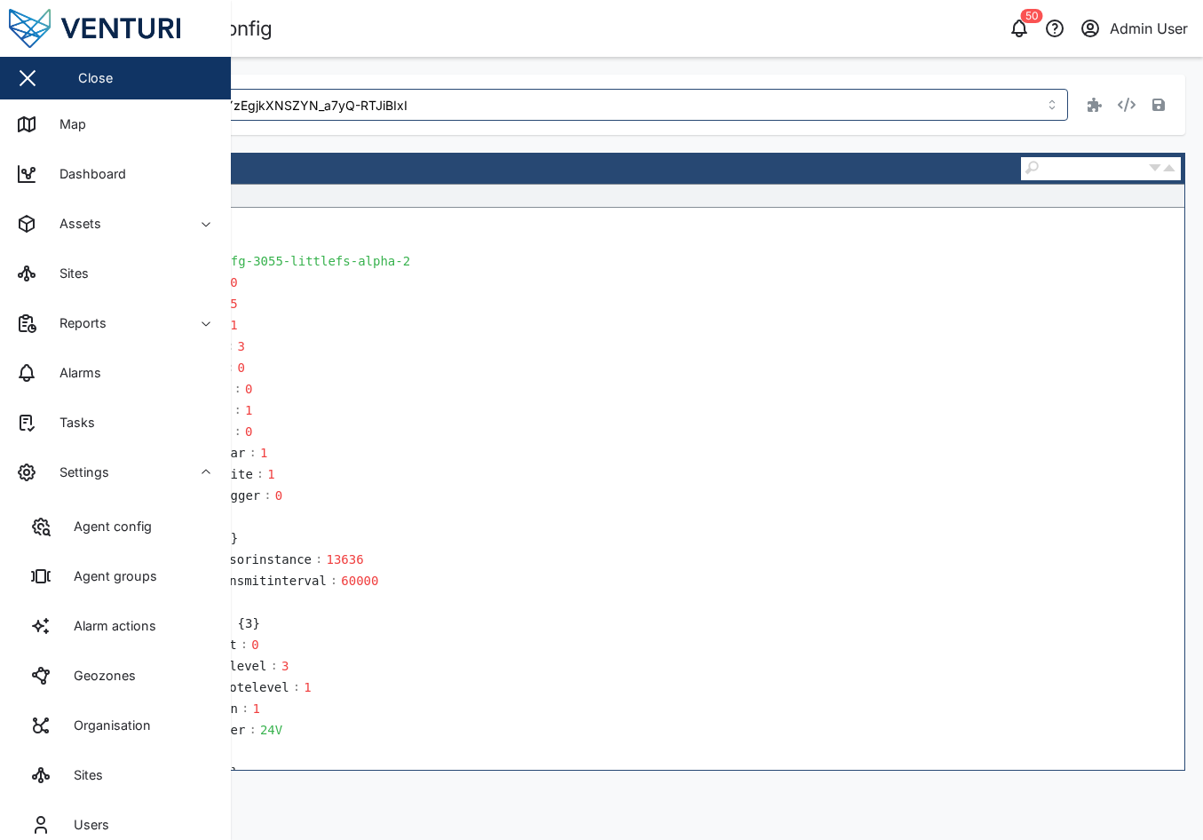
click at [485, 535] on td "a {2}" at bounding box center [651, 537] width 1066 height 21
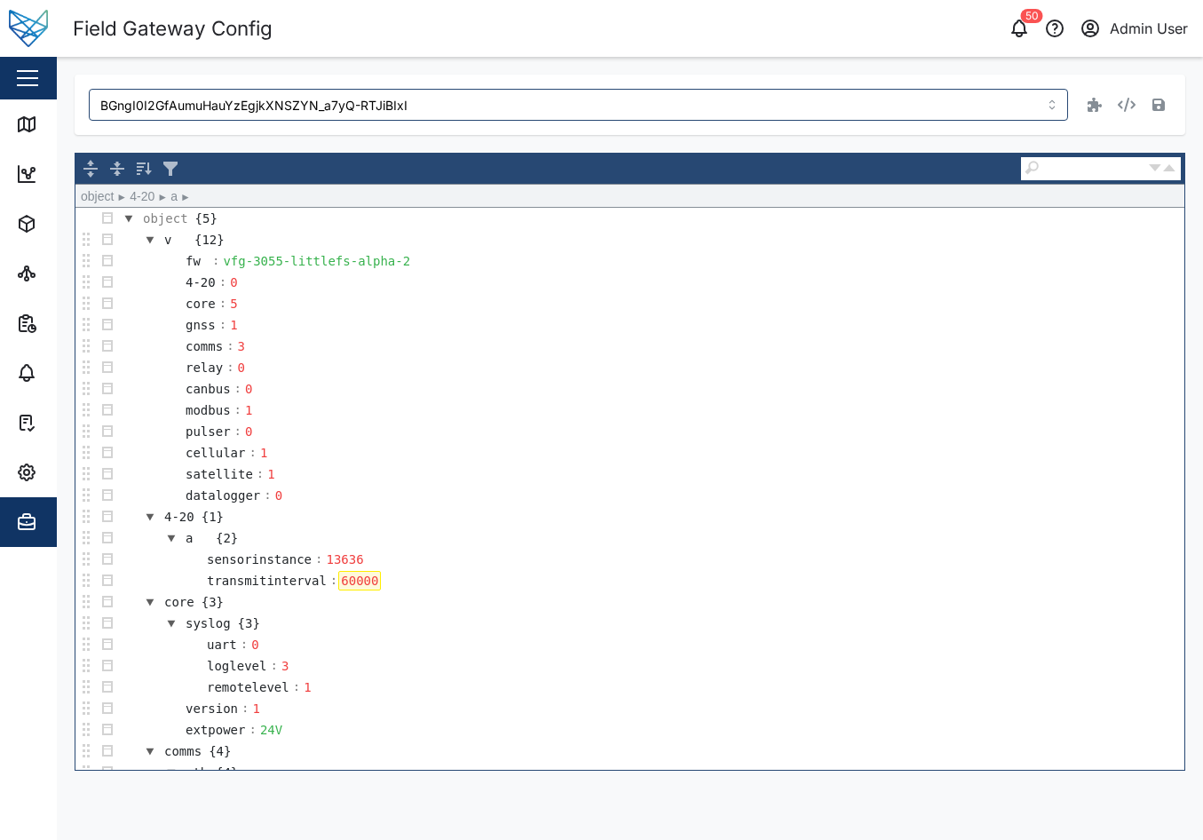
click at [346, 579] on div "60000" at bounding box center [359, 581] width 43 height 20
click at [1160, 107] on icon "button" at bounding box center [1158, 105] width 12 height 12
click at [732, 54] on header "Field Gateway Config 50 Admin User" at bounding box center [601, 28] width 1203 height 57
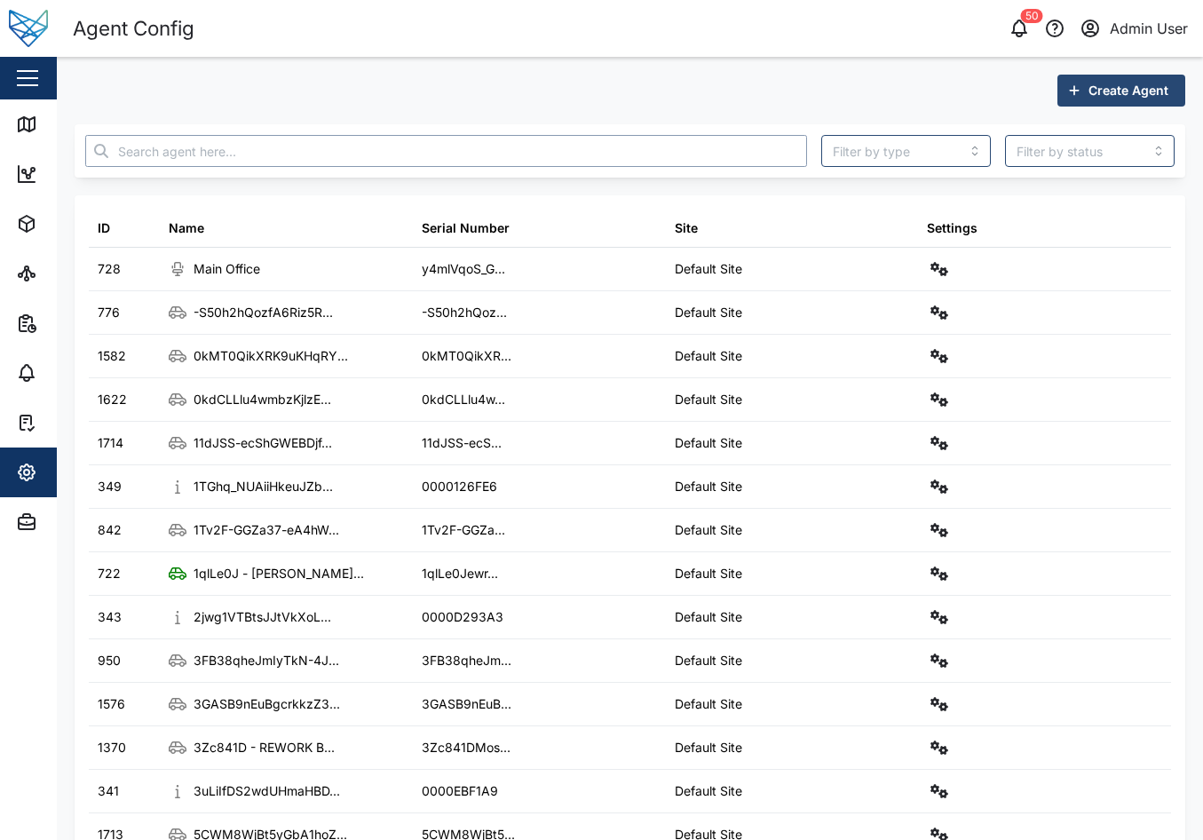
click at [482, 141] on input "text" at bounding box center [446, 151] width 722 height 32
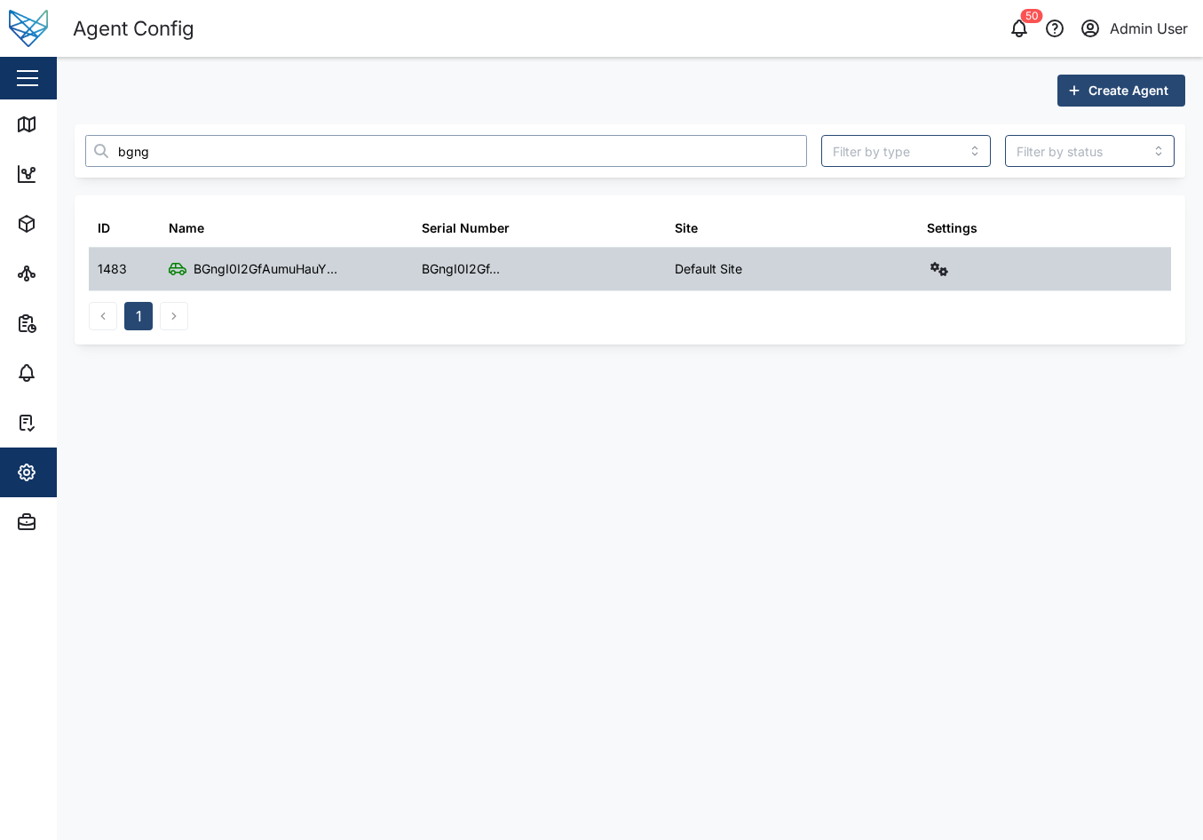
type input "bgng"
click at [946, 272] on icon "button" at bounding box center [939, 269] width 18 height 14
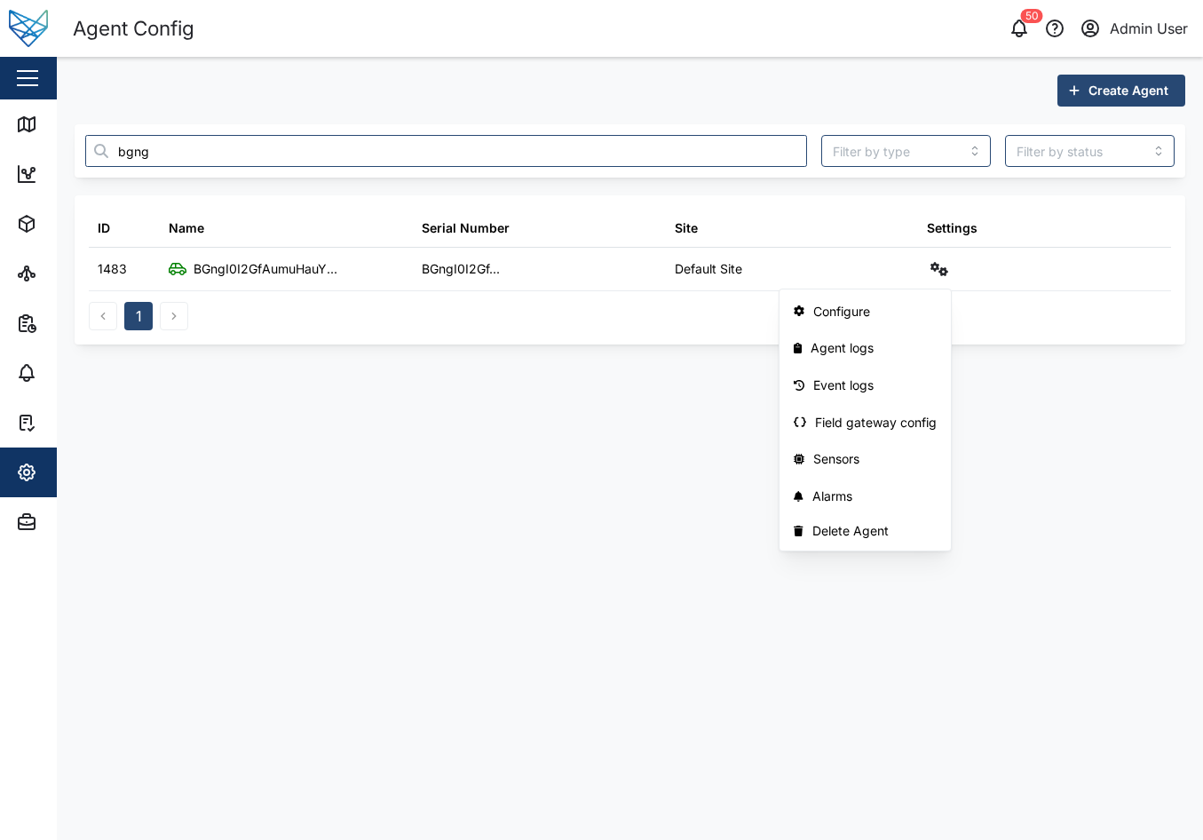
click at [668, 424] on main "Create Agent bgng ID Name Serial Number Site Settings 1483 BGngI0I2GfAumuHauY..…" at bounding box center [630, 448] width 1146 height 783
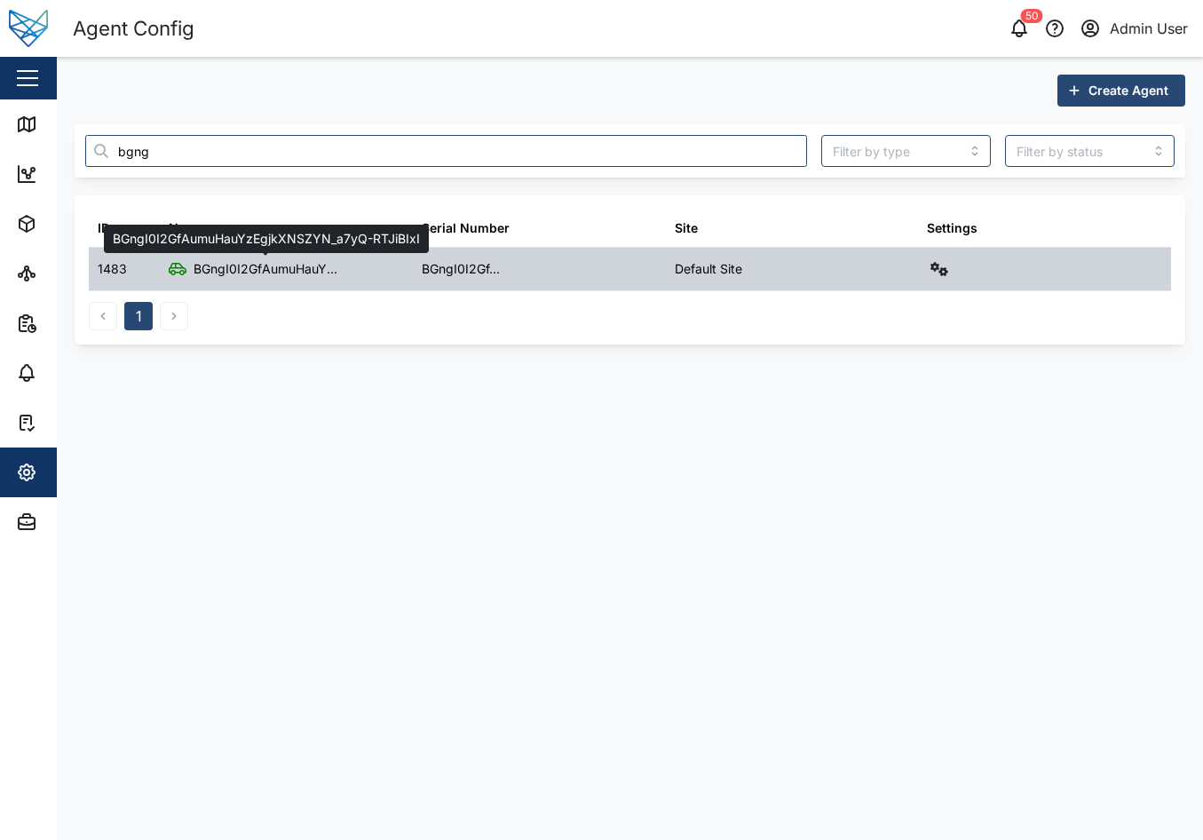
click at [249, 273] on div "BGngI0I2GfAumuHauY..." at bounding box center [266, 269] width 144 height 20
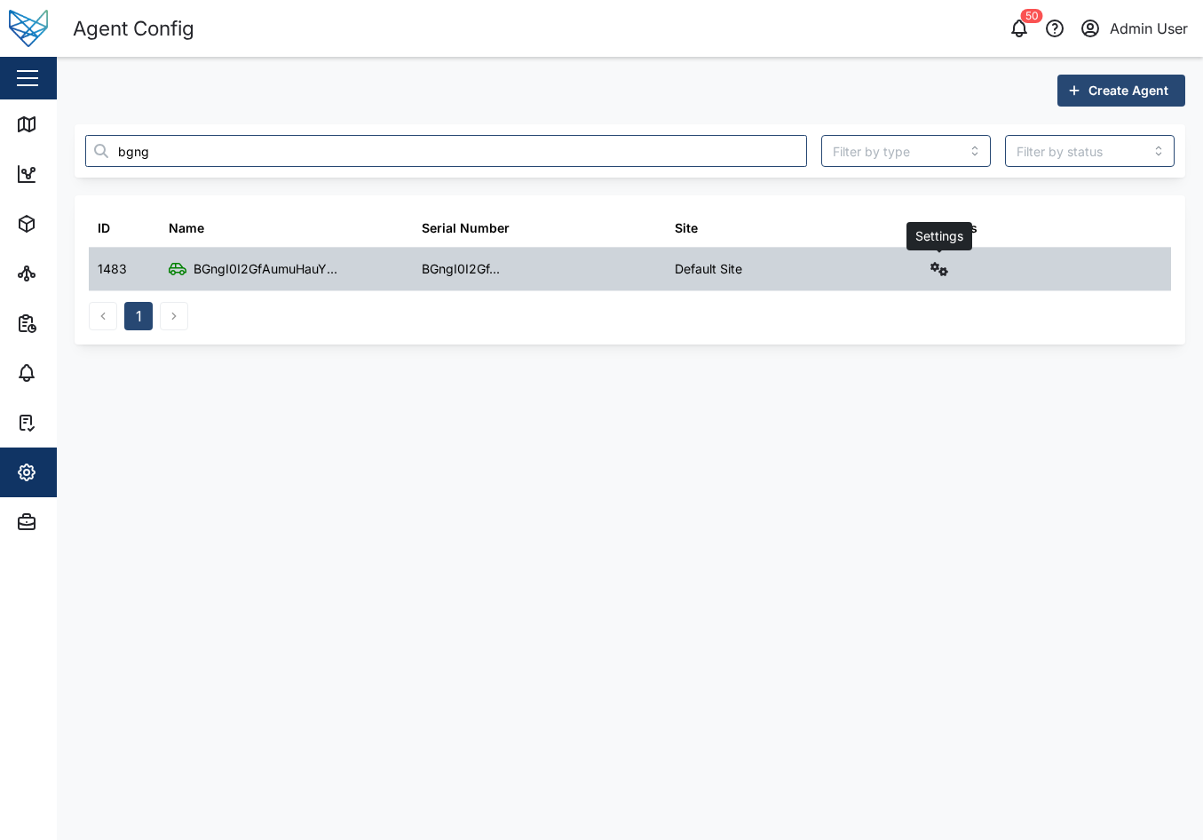
click at [938, 273] on icon "button" at bounding box center [939, 269] width 18 height 14
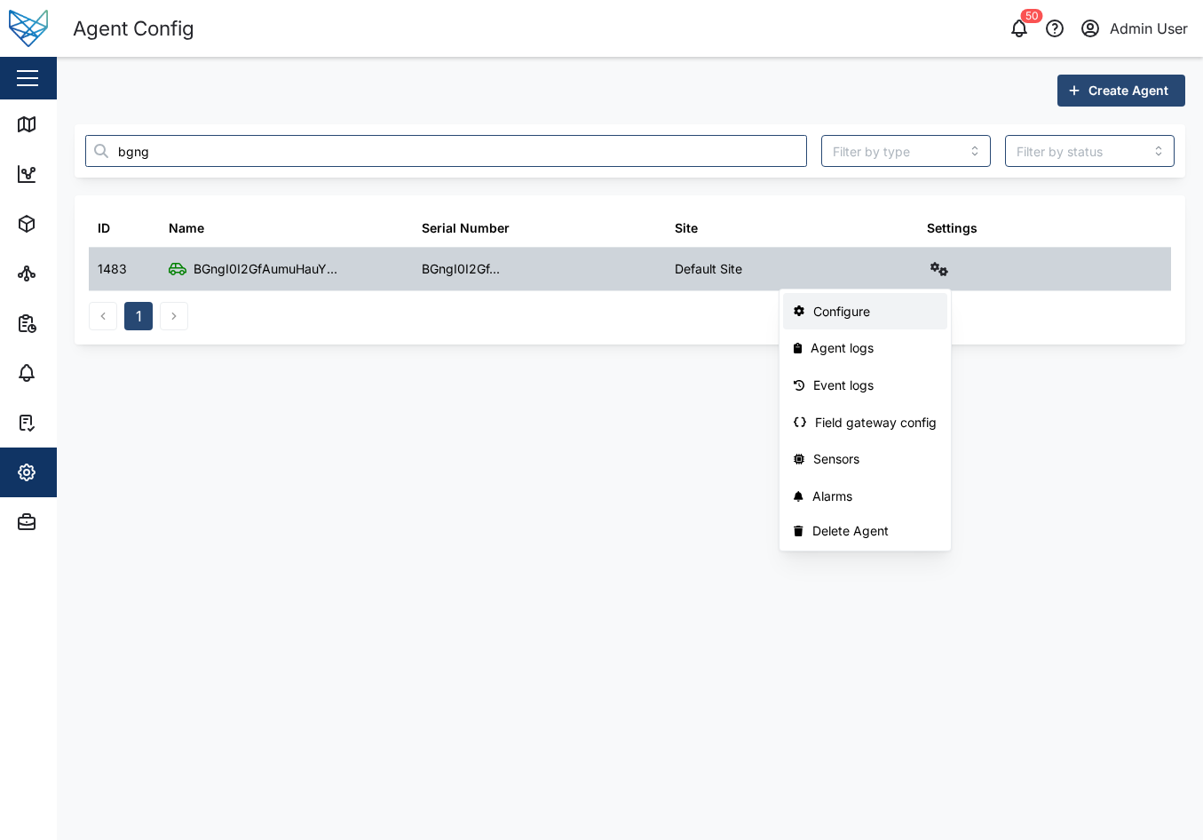
click at [865, 317] on div "Configure" at bounding box center [874, 312] width 123 height 20
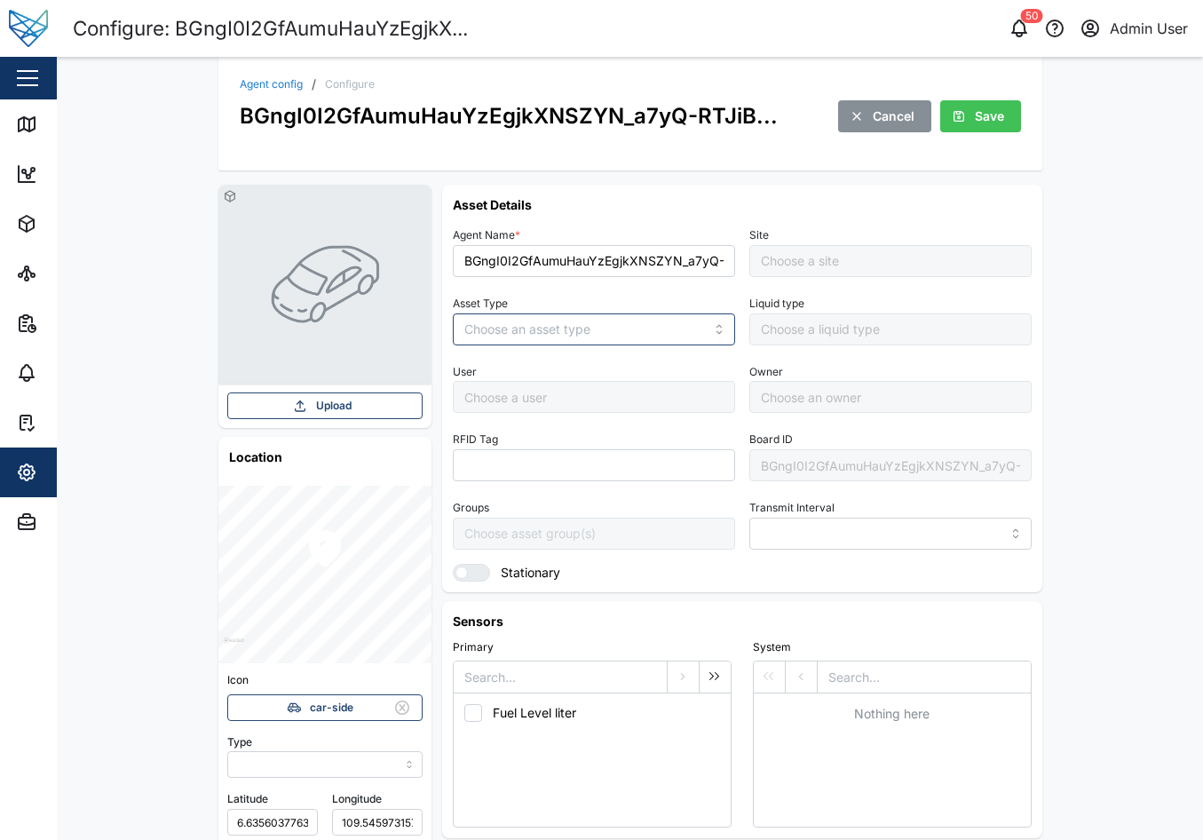
type input "MANUAL"
type input "VEHICLE"
type input "5 minutes"
type input "Default Site"
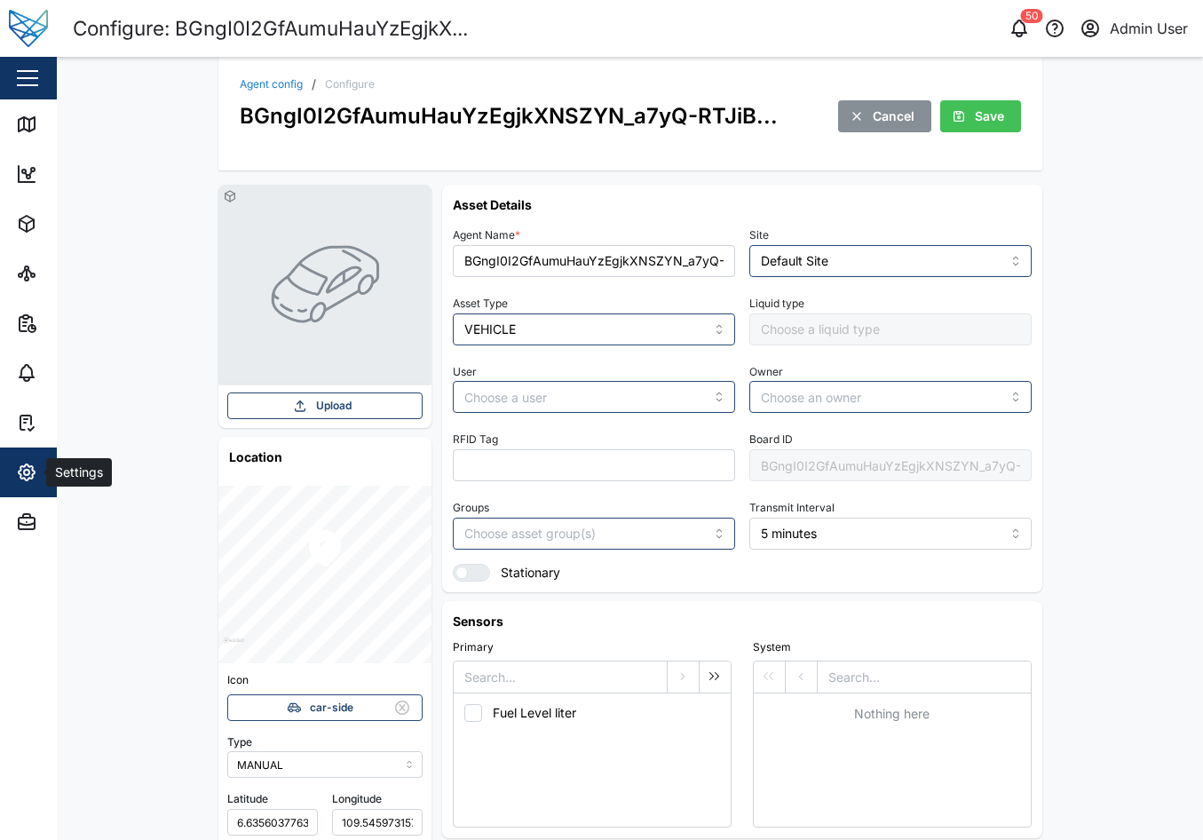
click at [40, 481] on div "Settings" at bounding box center [97, 472] width 162 height 21
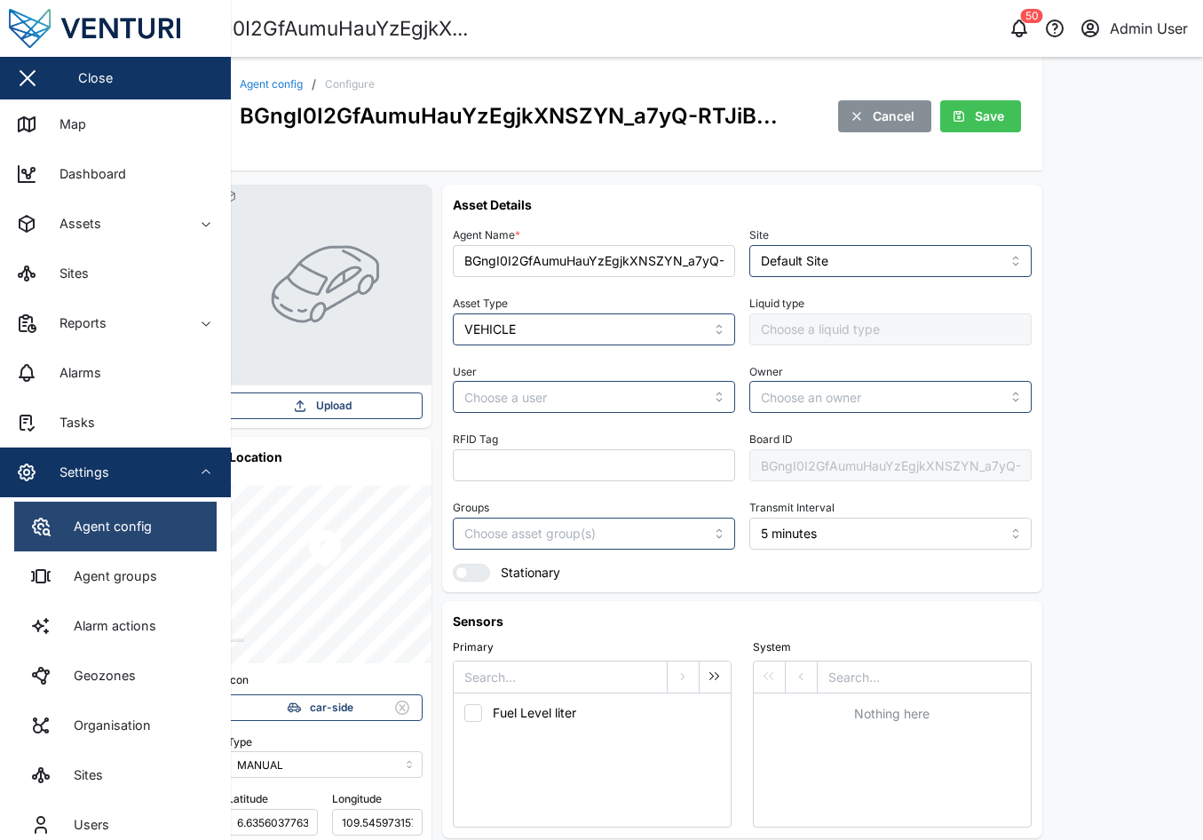
click at [176, 543] on link "Agent config" at bounding box center [115, 527] width 202 height 50
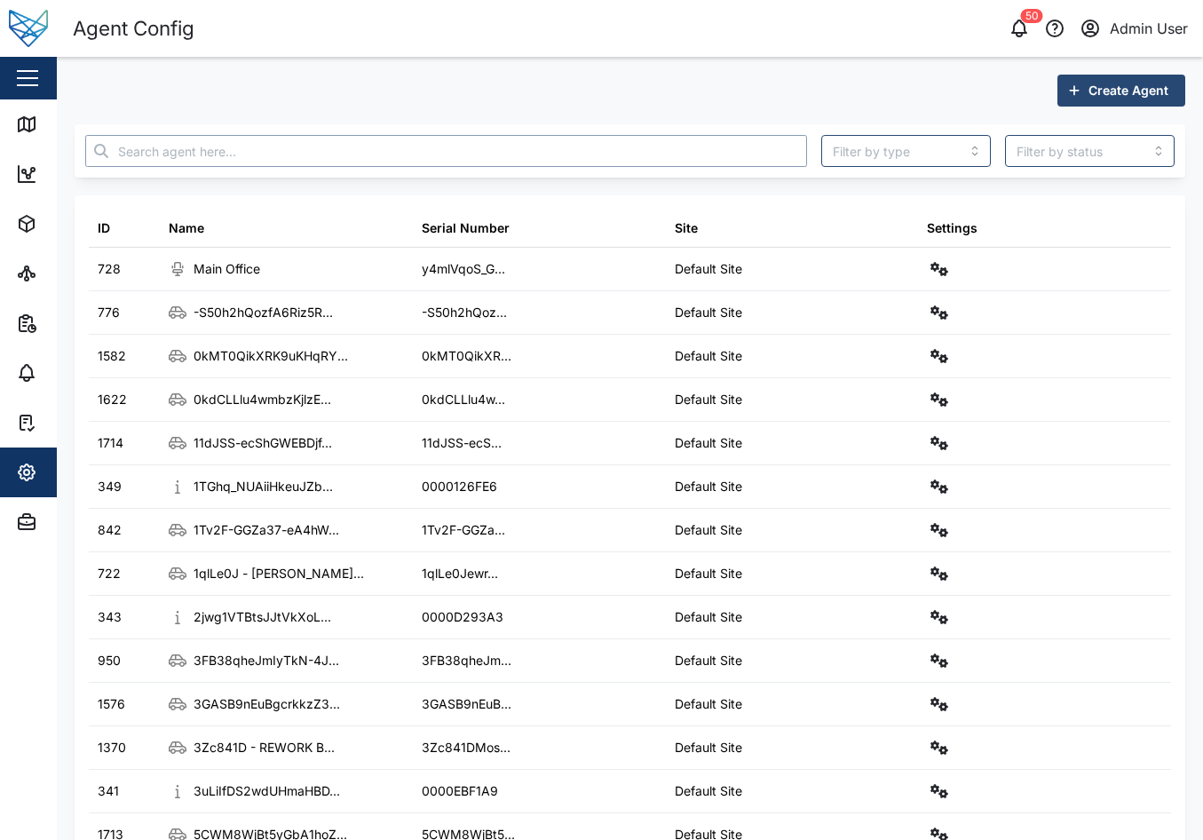
click at [236, 150] on input "text" at bounding box center [446, 151] width 722 height 32
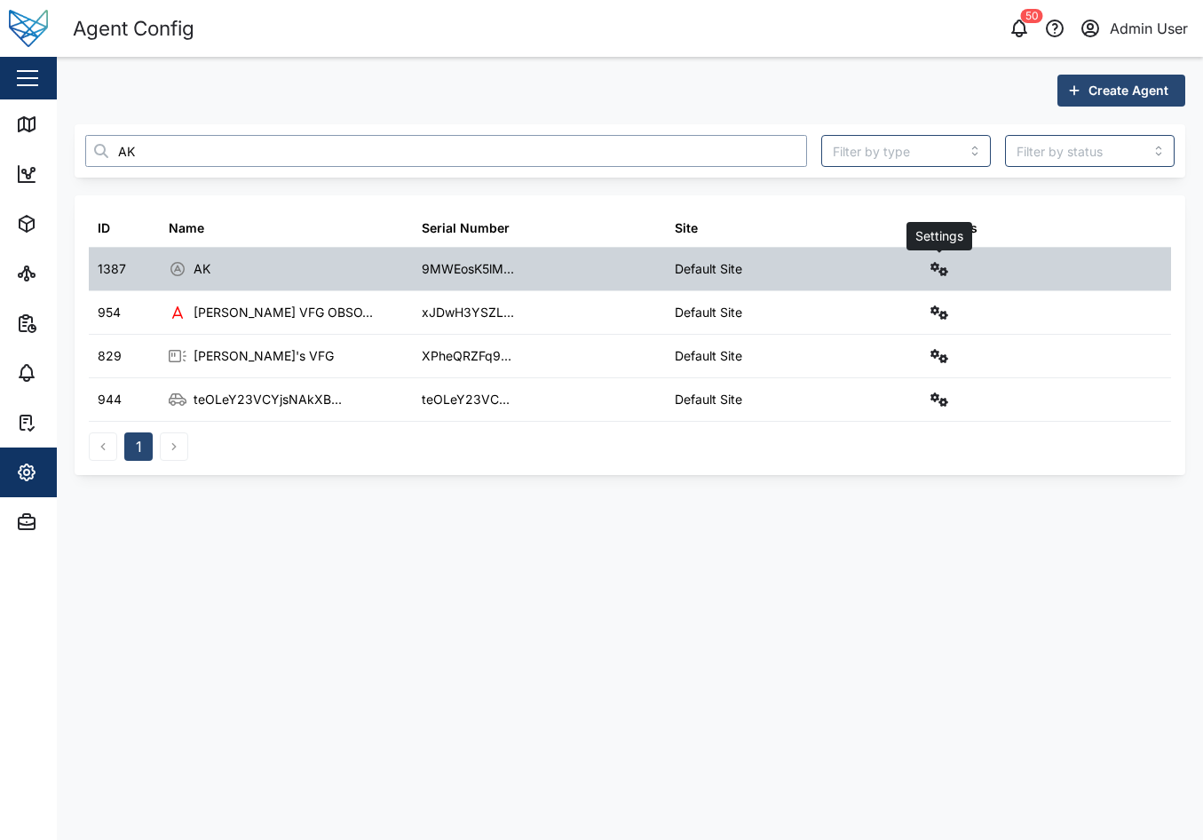
type input "AK"
click at [931, 278] on button "button" at bounding box center [939, 269] width 25 height 25
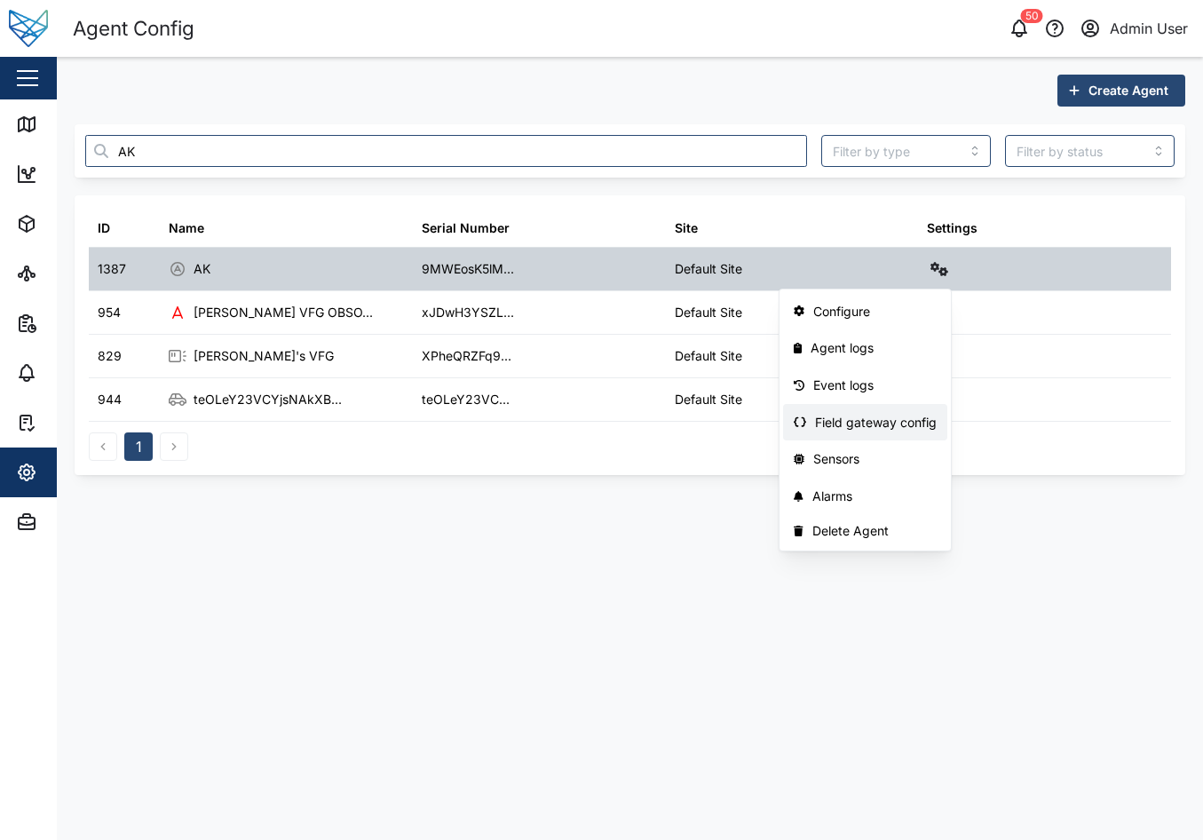
click at [891, 425] on div "Field gateway config" at bounding box center [876, 423] width 122 height 20
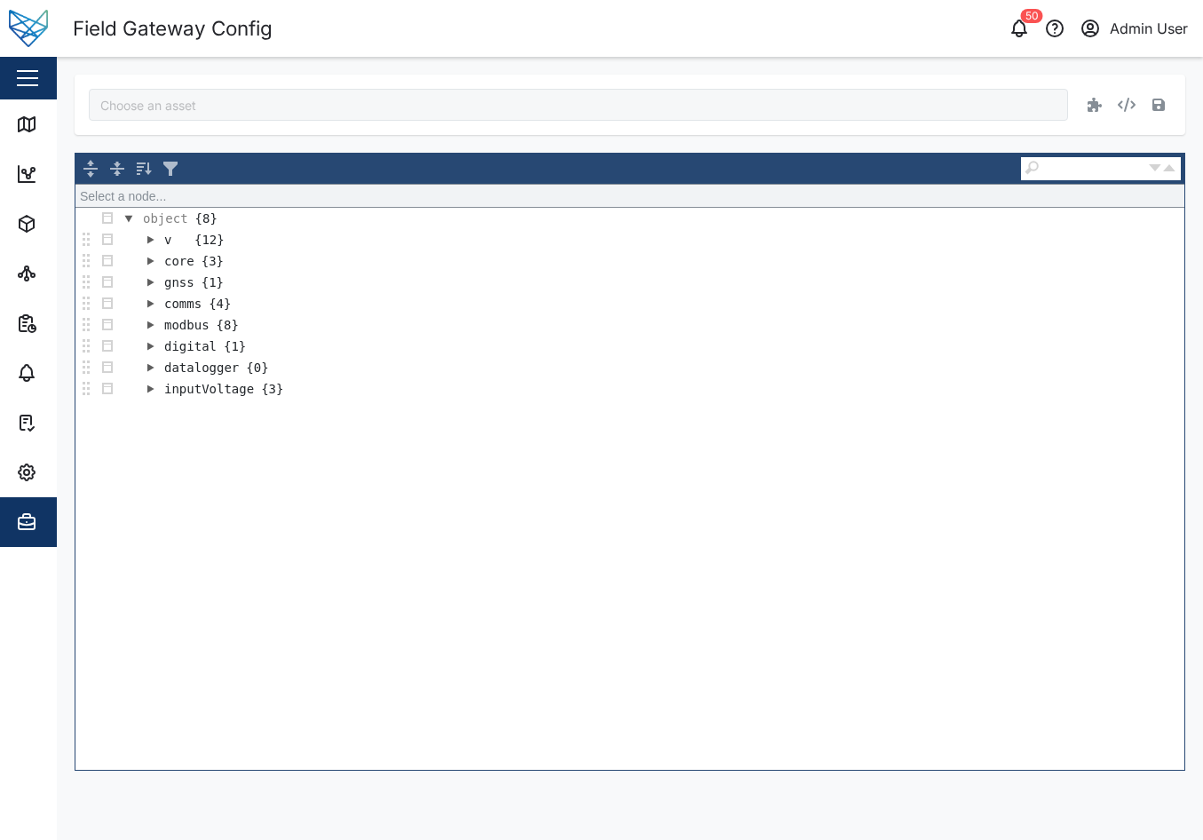
type input "AK"
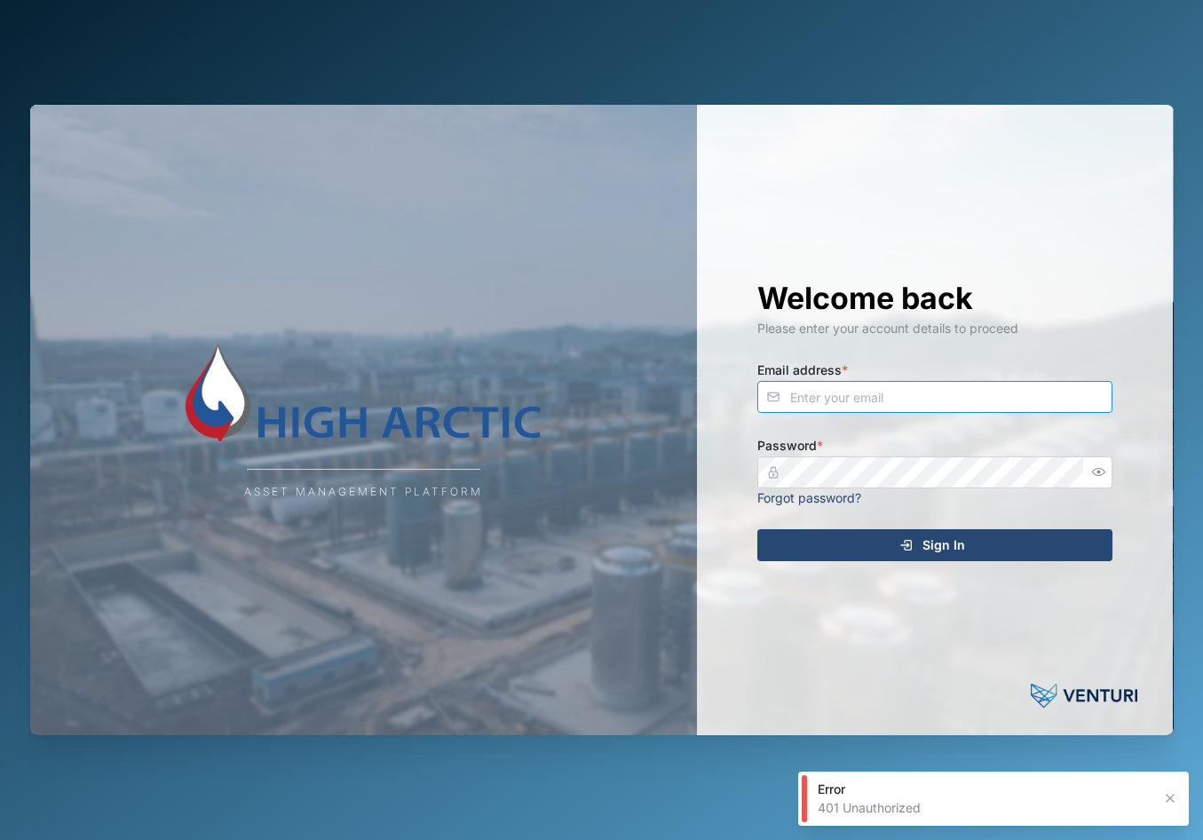
type input "[EMAIL_ADDRESS][DOMAIN_NAME]"
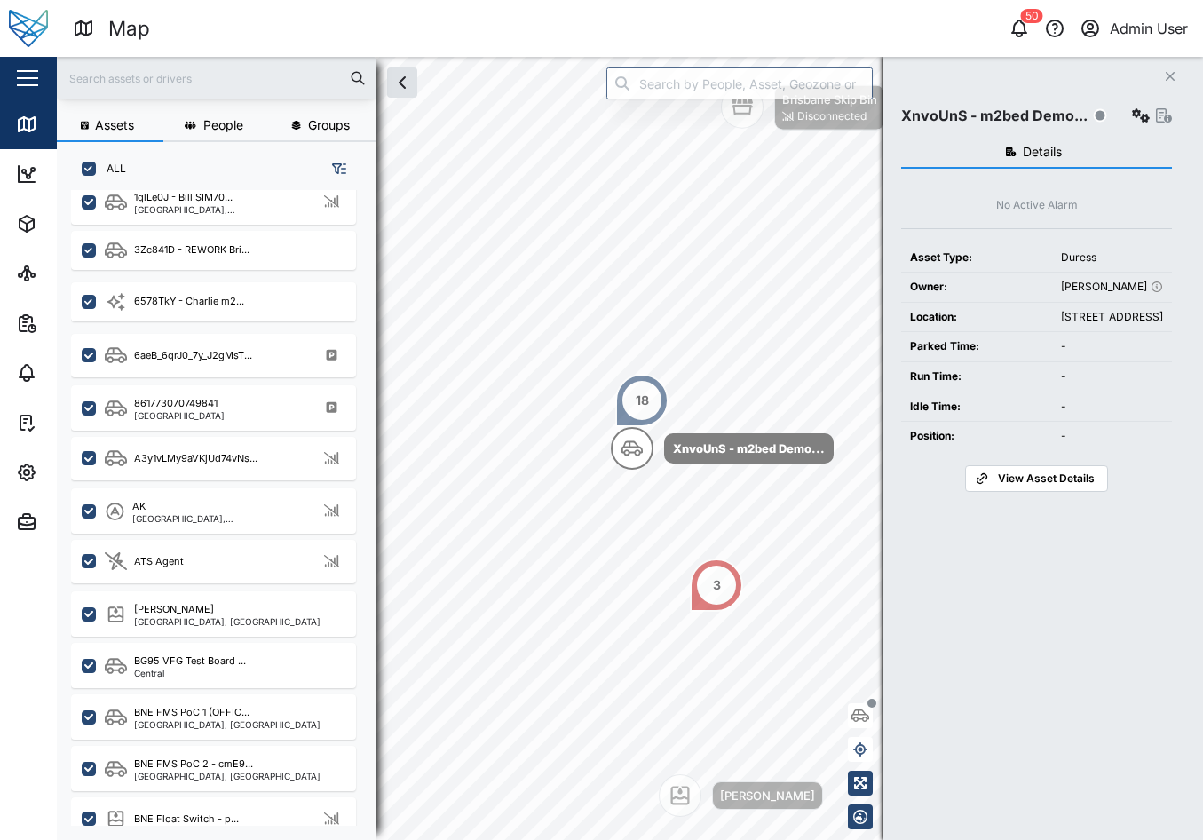
scroll to position [976, 0]
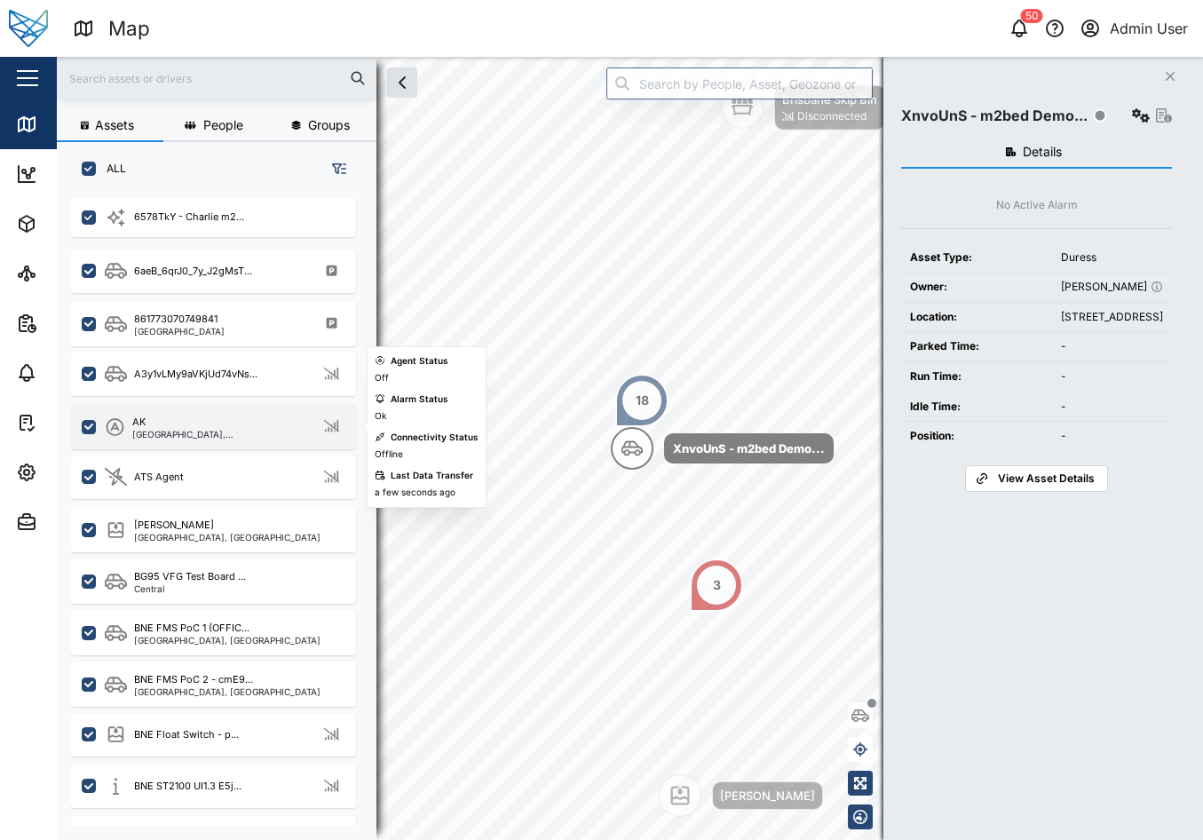
click at [207, 439] on div "[GEOGRAPHIC_DATA], [GEOGRAPHIC_DATA]" at bounding box center [217, 434] width 171 height 9
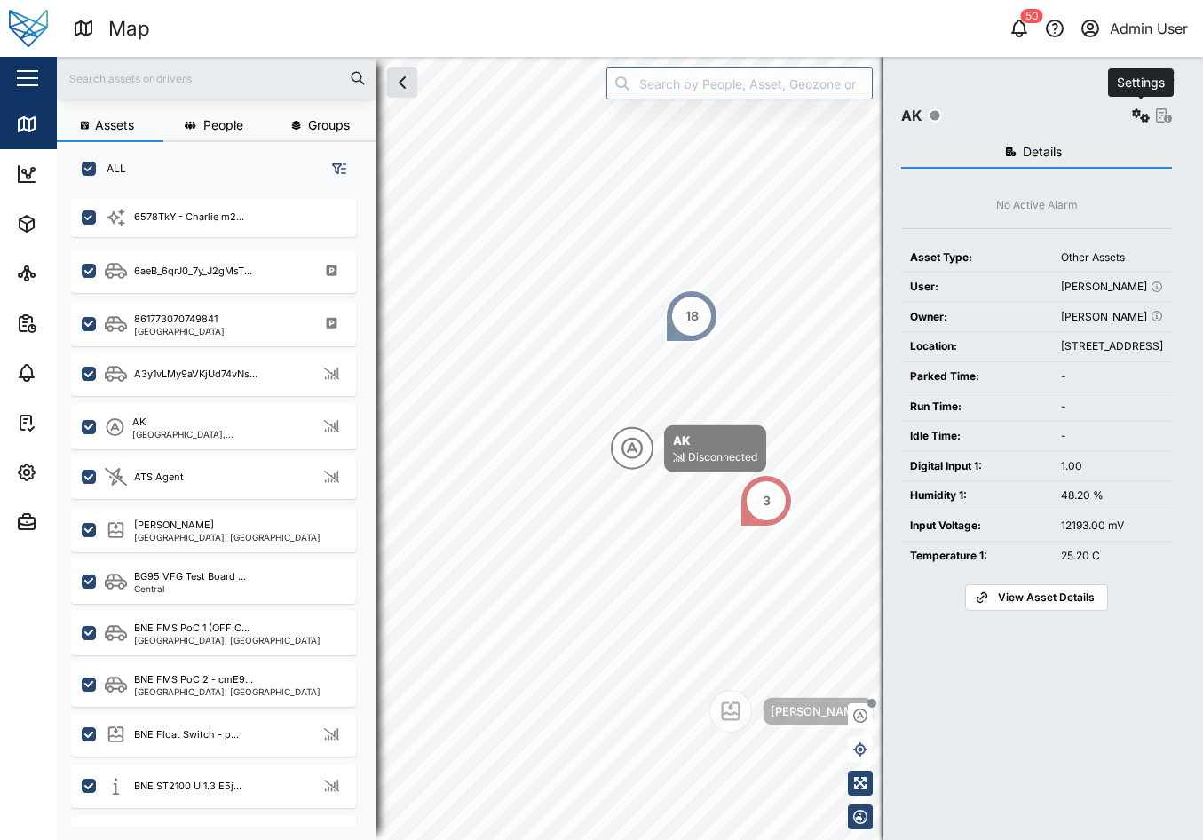
click at [1135, 118] on icon "button" at bounding box center [1141, 115] width 18 height 14
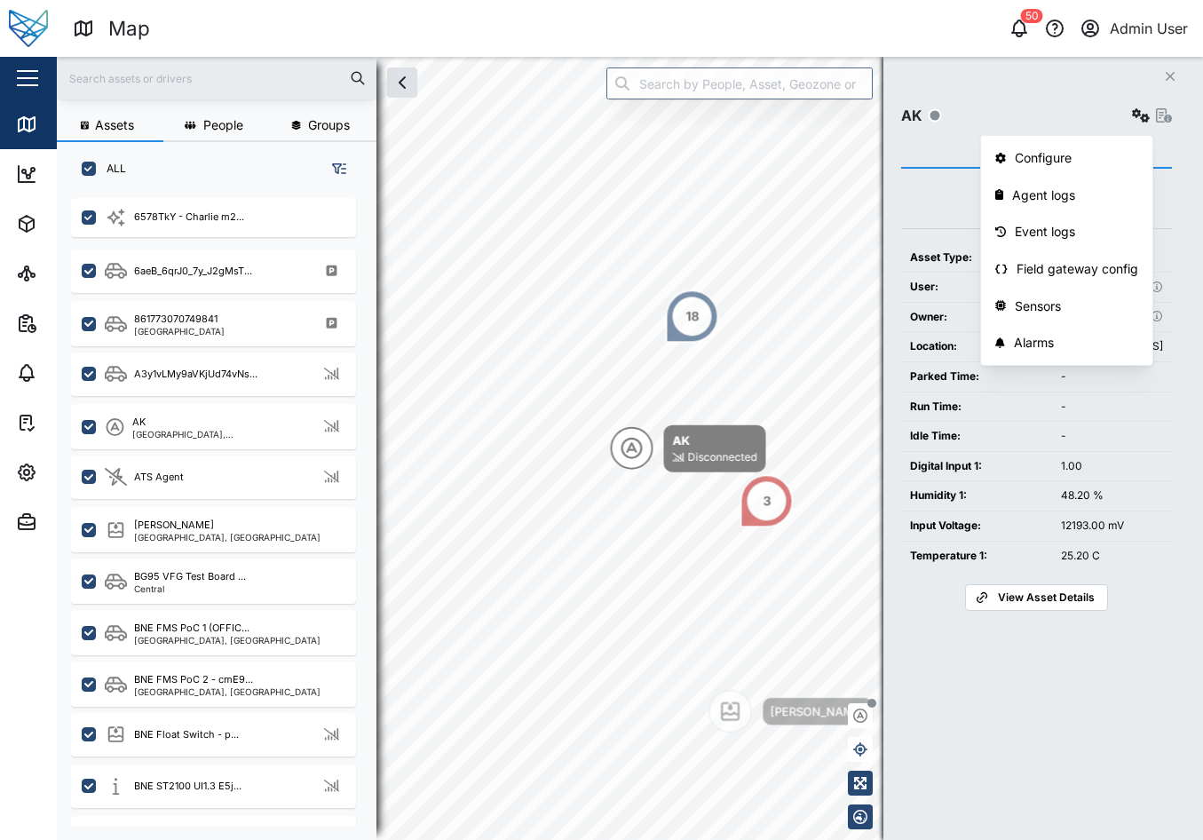
click at [1064, 610] on span "View Asset Details" at bounding box center [1046, 597] width 97 height 25
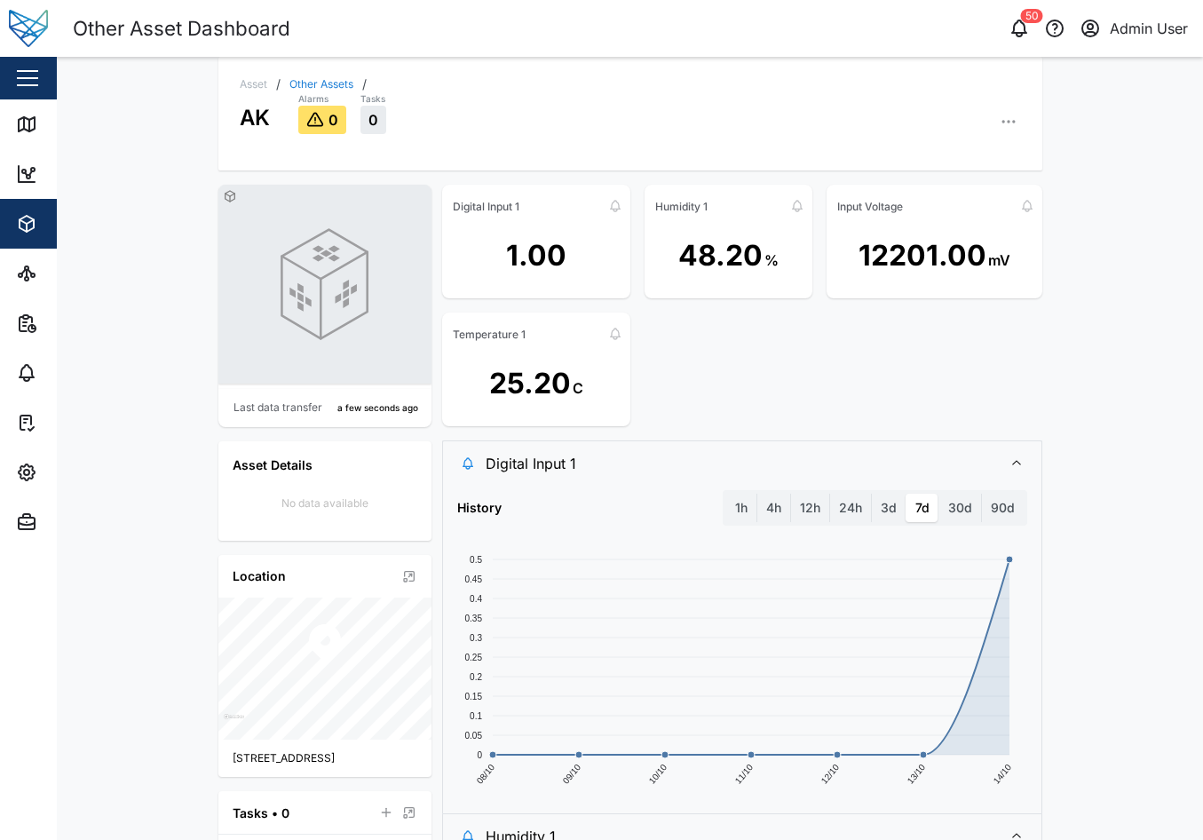
click at [731, 46] on header "Other Asset Dashboard 50 Admin User" at bounding box center [601, 28] width 1203 height 57
click at [1013, 126] on button "button" at bounding box center [1008, 121] width 25 height 25
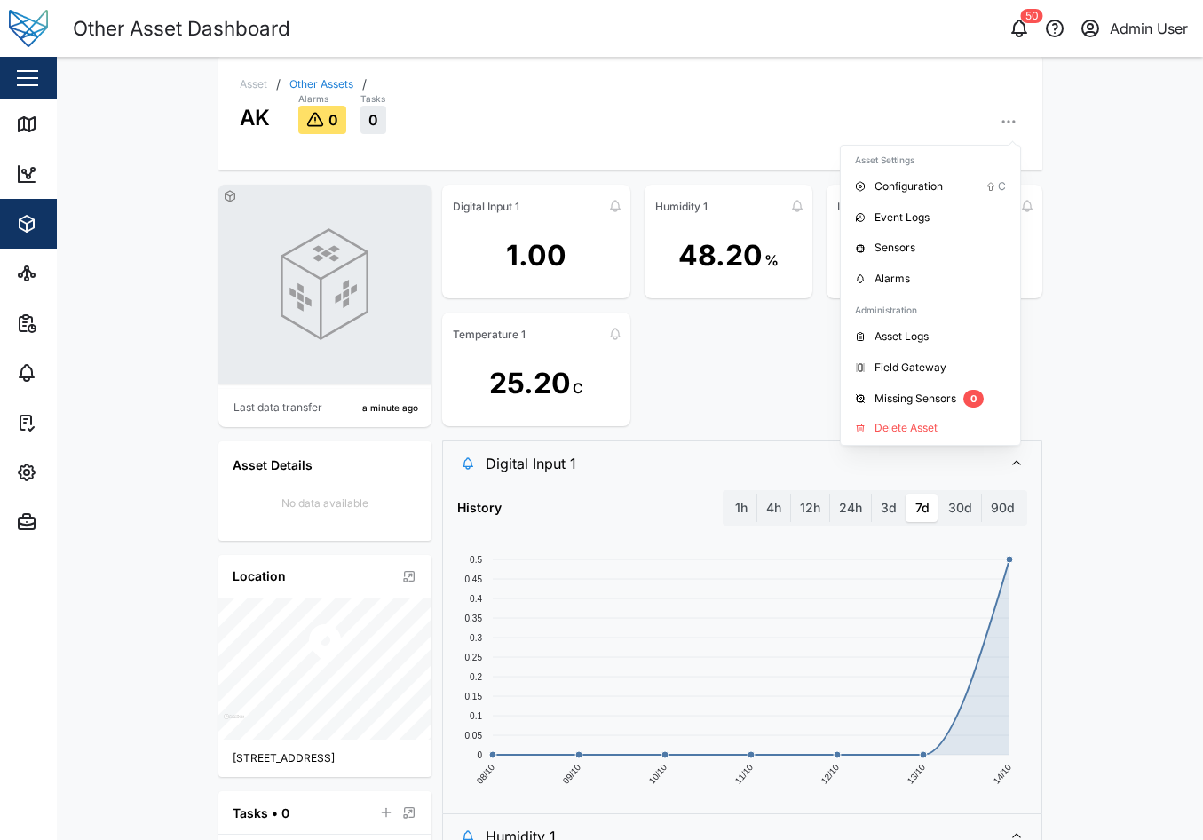
click at [877, 65] on div "Asset / Other Assets / AK Alarms 0 Tasks 0 Asset Settings Configuration C Event…" at bounding box center [630, 114] width 824 height 114
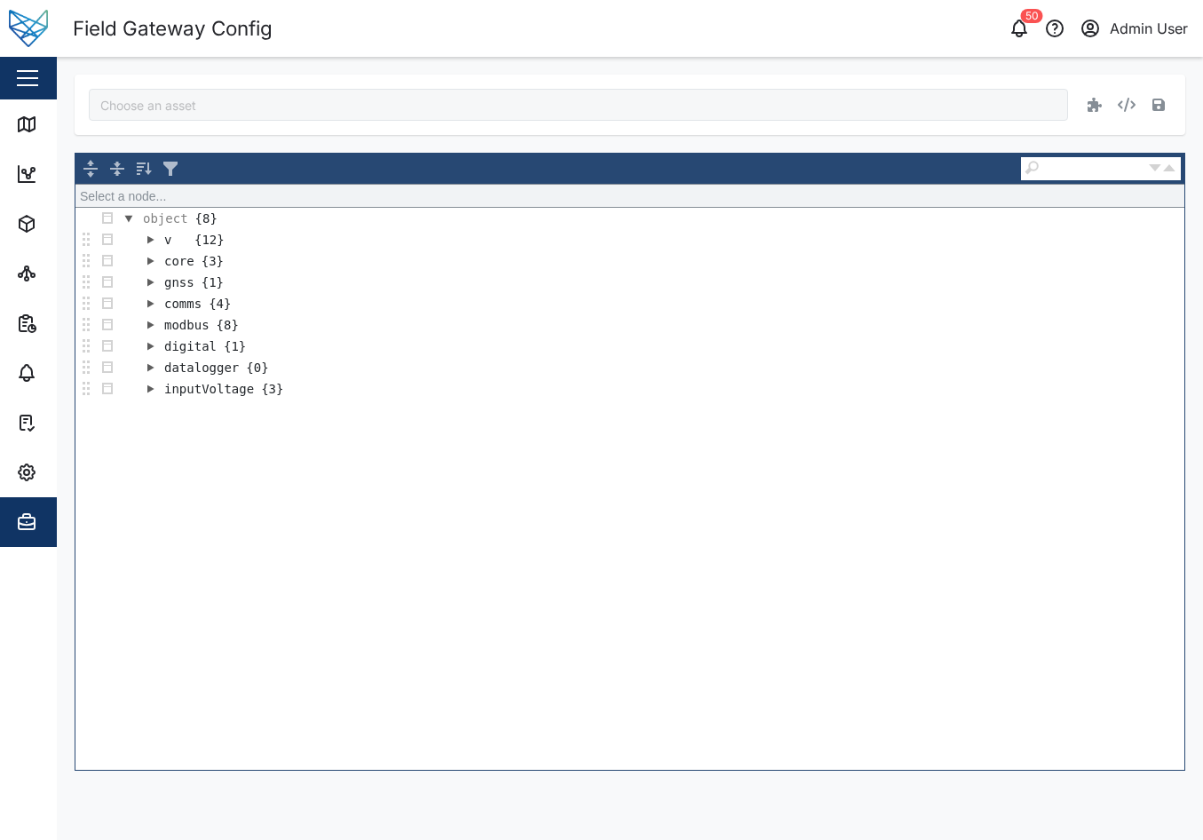
type input "AK"
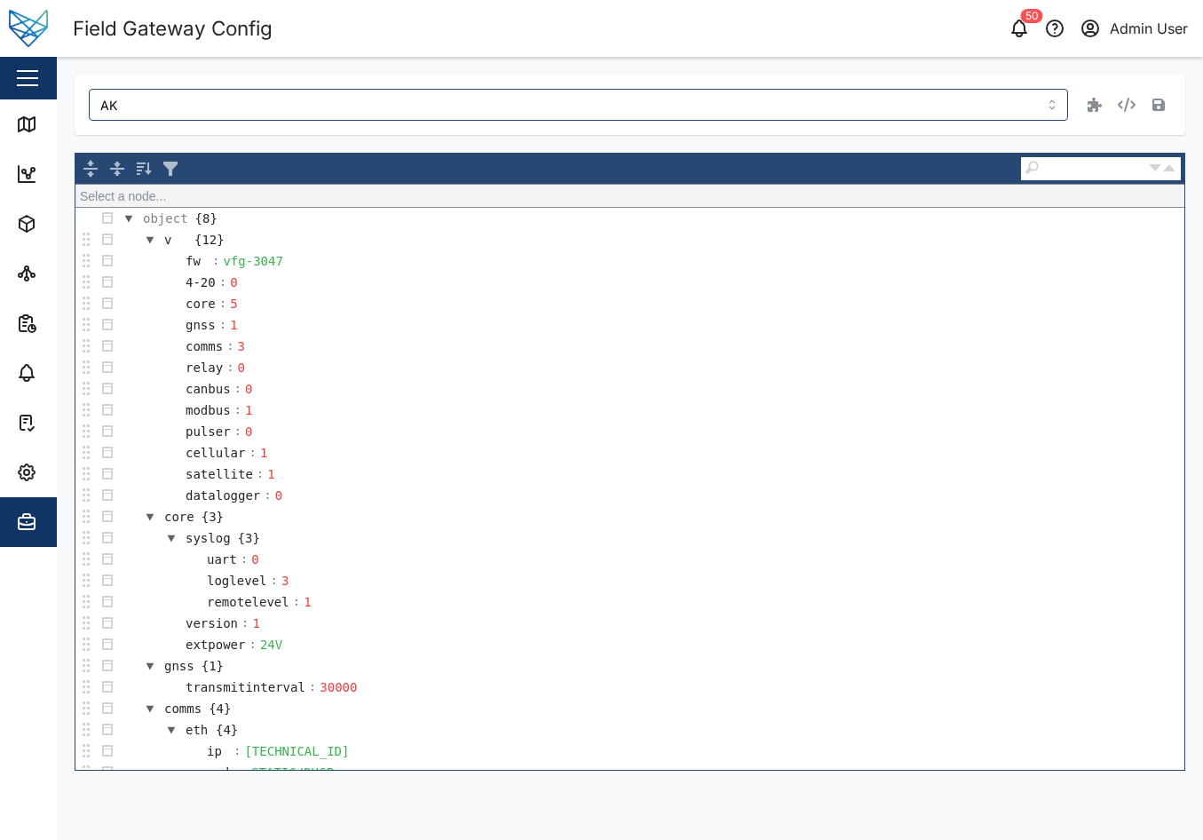
click at [67, 51] on header "Field Gateway Config 50 Admin User" at bounding box center [601, 28] width 1203 height 57
click at [274, 257] on div "vfg-3047" at bounding box center [252, 261] width 65 height 20
drag, startPoint x: 274, startPoint y: 257, endPoint x: 163, endPoint y: 257, distance: 111.0
click at [163, 257] on tr "fw : vfg-3047" at bounding box center [224, 260] width 126 height 21
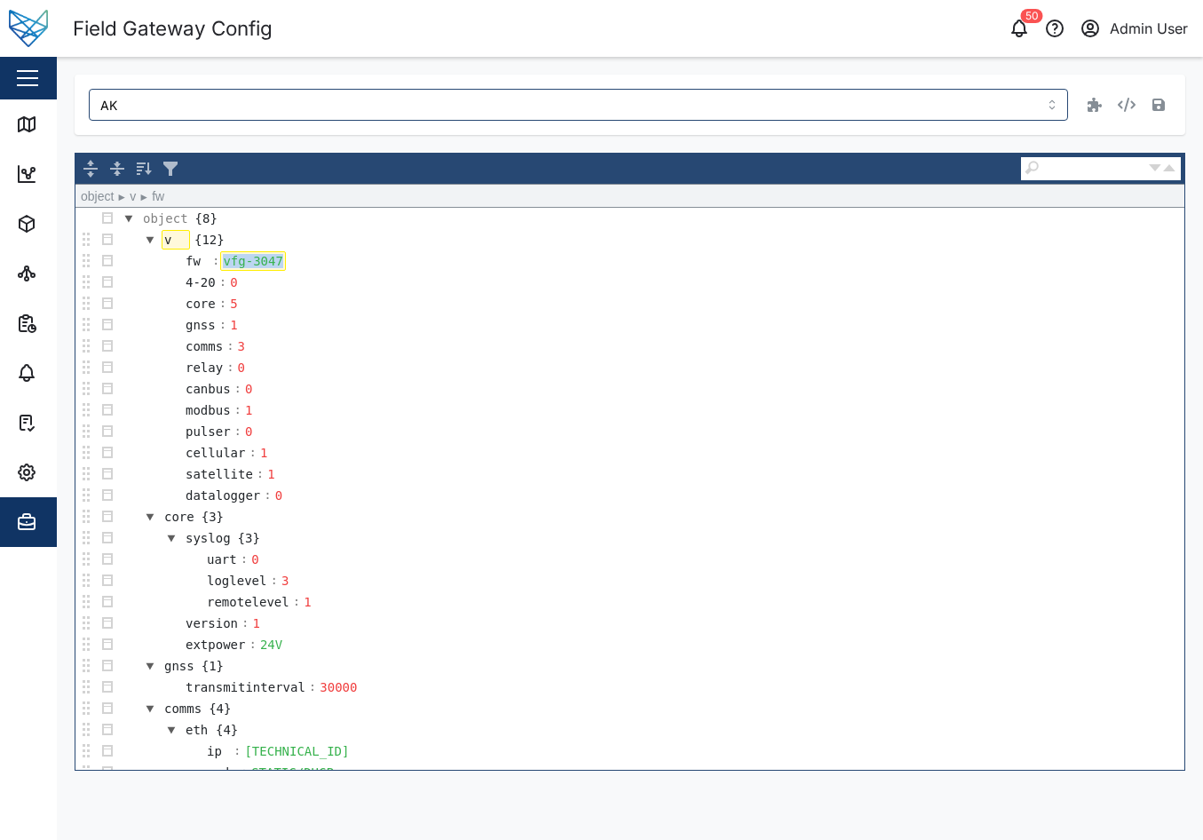
paste div
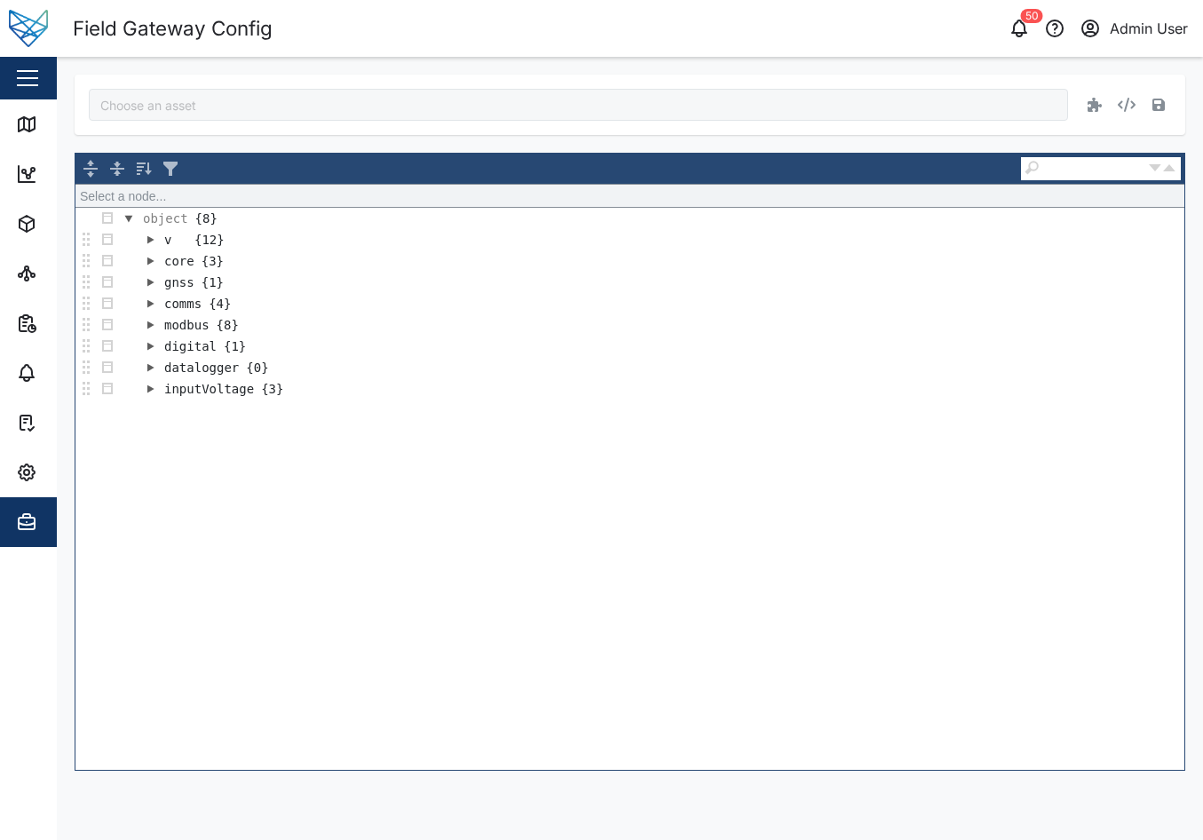
type input "AK"
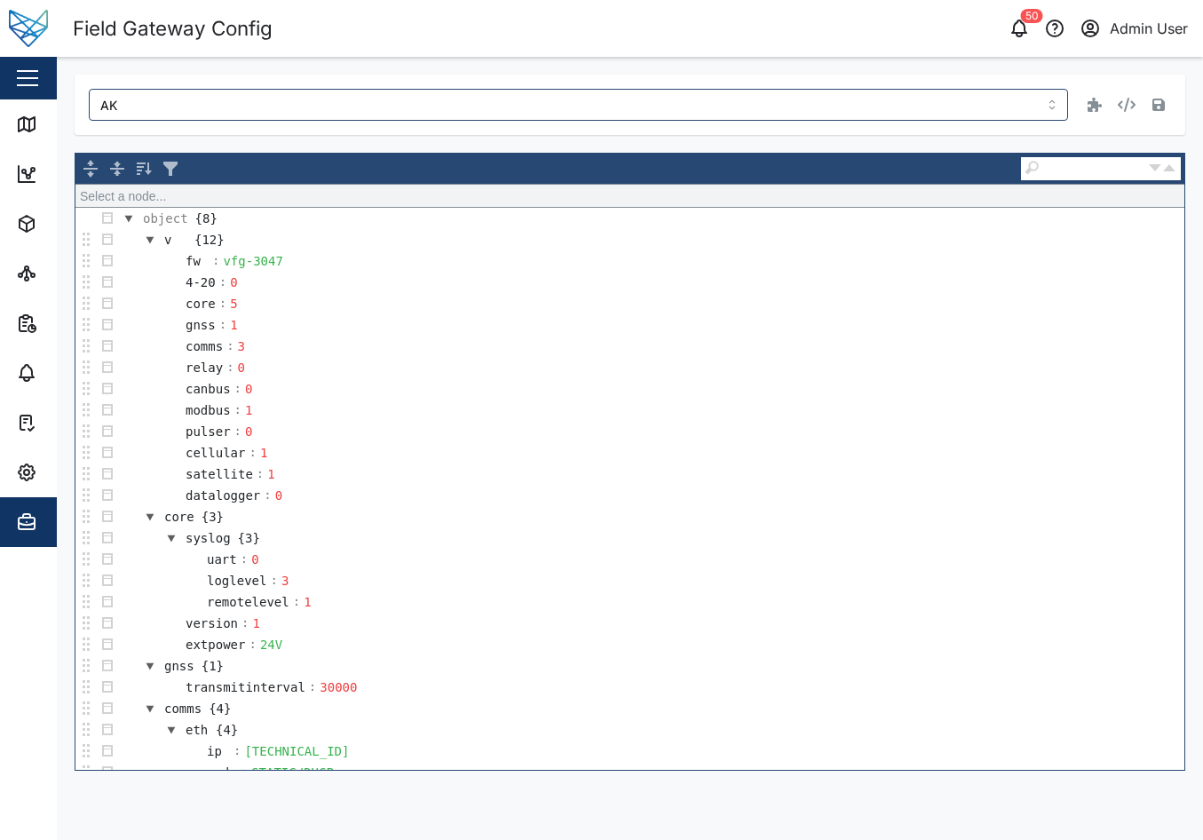
click at [569, 473] on td "satellite : 1" at bounding box center [651, 473] width 1066 height 21
click at [269, 264] on div "vfg-3047" at bounding box center [252, 261] width 65 height 20
drag, startPoint x: 274, startPoint y: 261, endPoint x: 221, endPoint y: 263, distance: 53.3
click at [221, 263] on div "vfg-3047" at bounding box center [252, 261] width 65 height 20
paste div
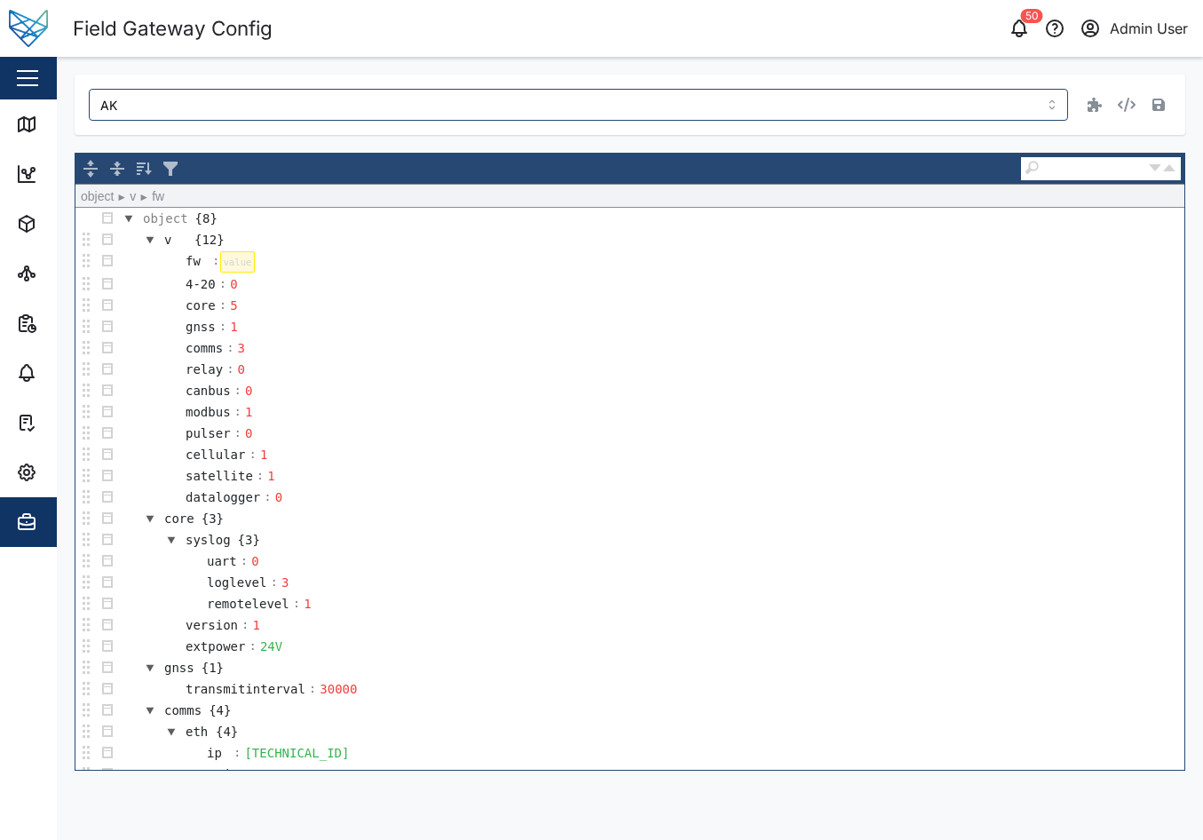
click at [244, 254] on div at bounding box center [237, 261] width 34 height 21
click at [1155, 107] on icon "button" at bounding box center [1158, 105] width 12 height 12
click at [50, 474] on div "Settings" at bounding box center [77, 472] width 63 height 20
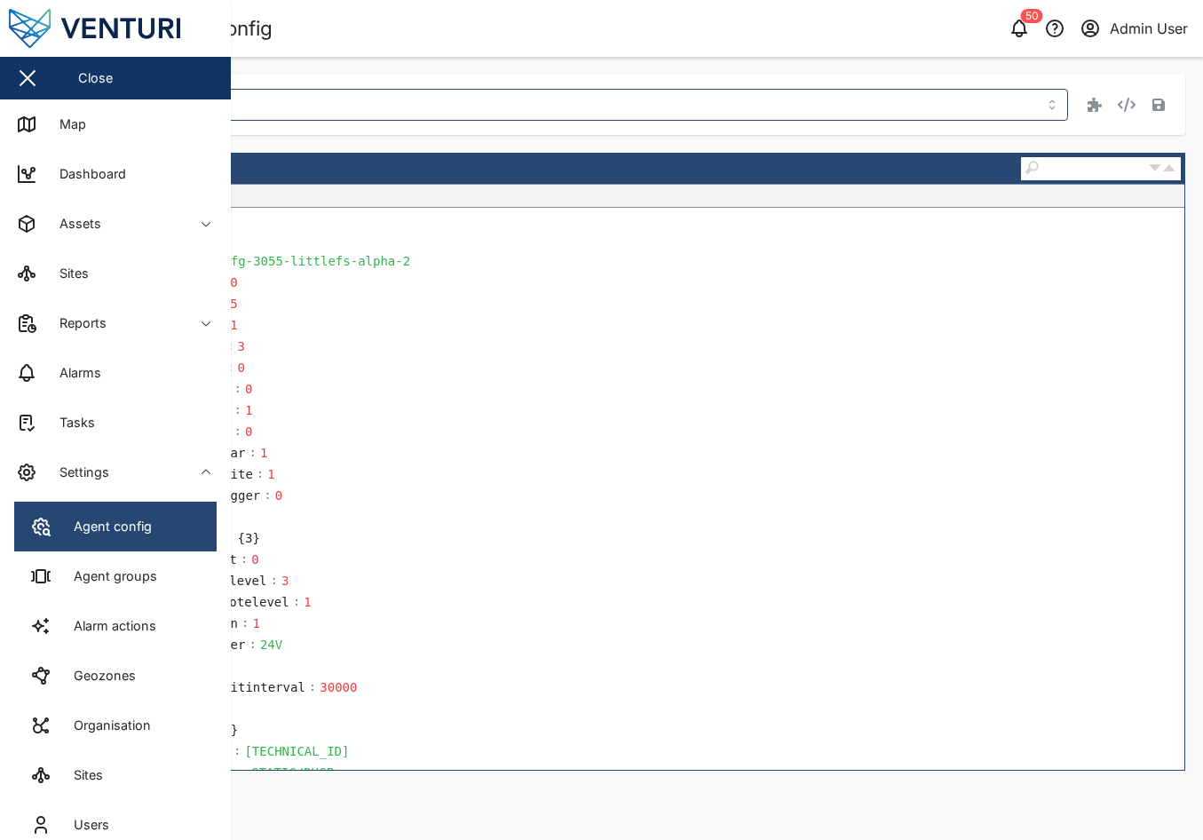
click at [148, 521] on div "Agent config" at bounding box center [105, 527] width 91 height 20
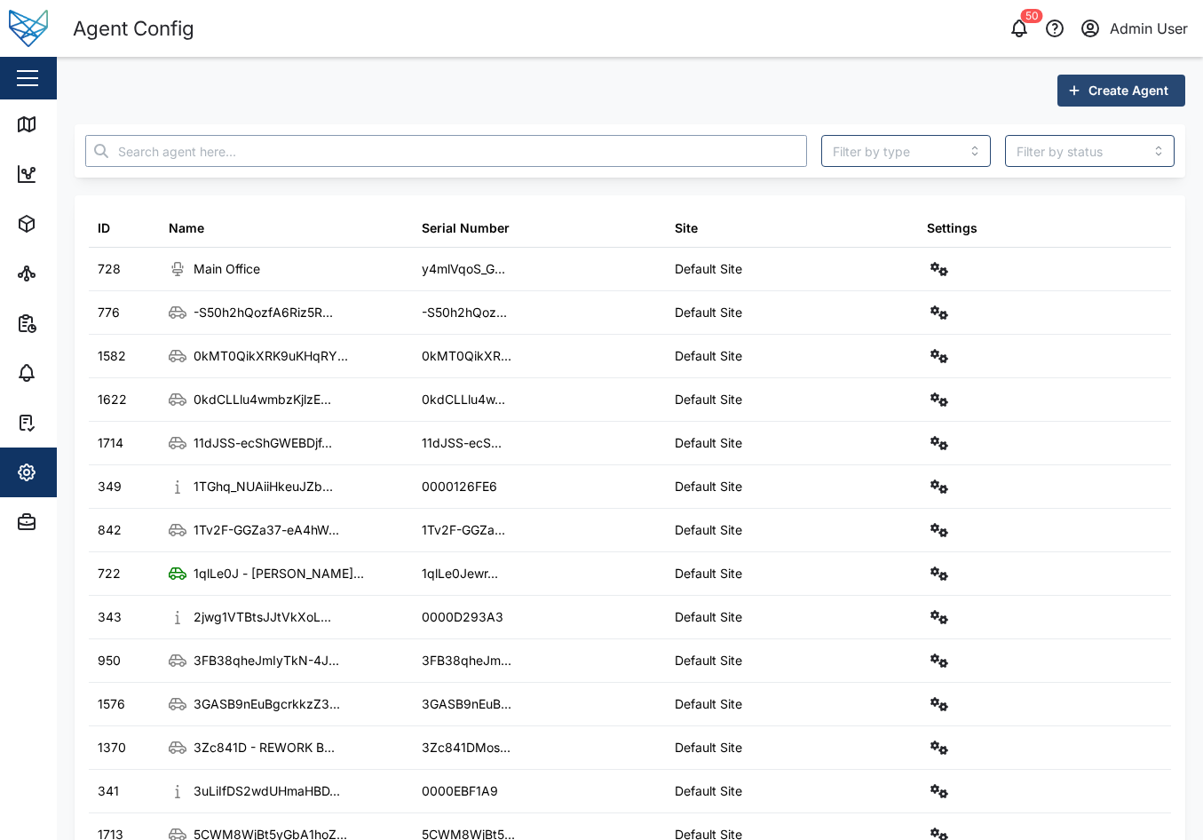
click at [340, 138] on input "text" at bounding box center [446, 151] width 722 height 32
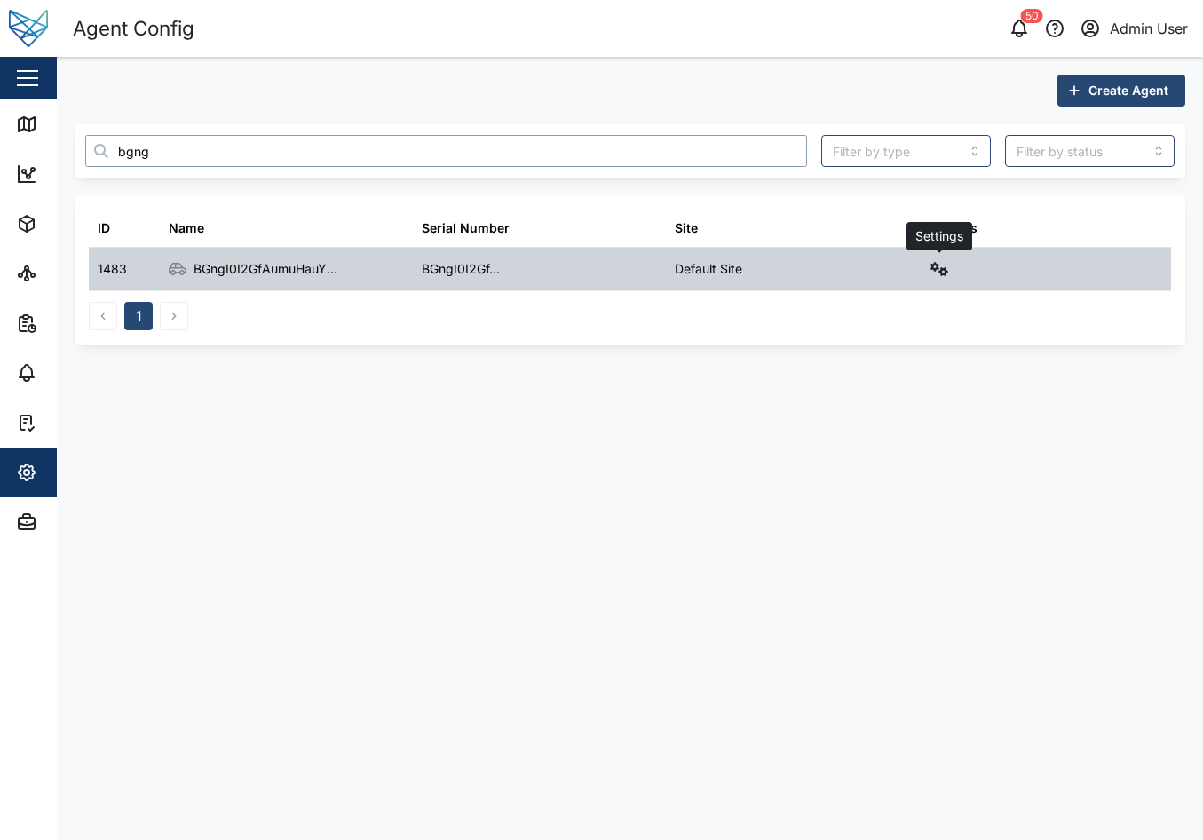
type input "bgng"
click at [948, 273] on icon "button" at bounding box center [939, 269] width 18 height 14
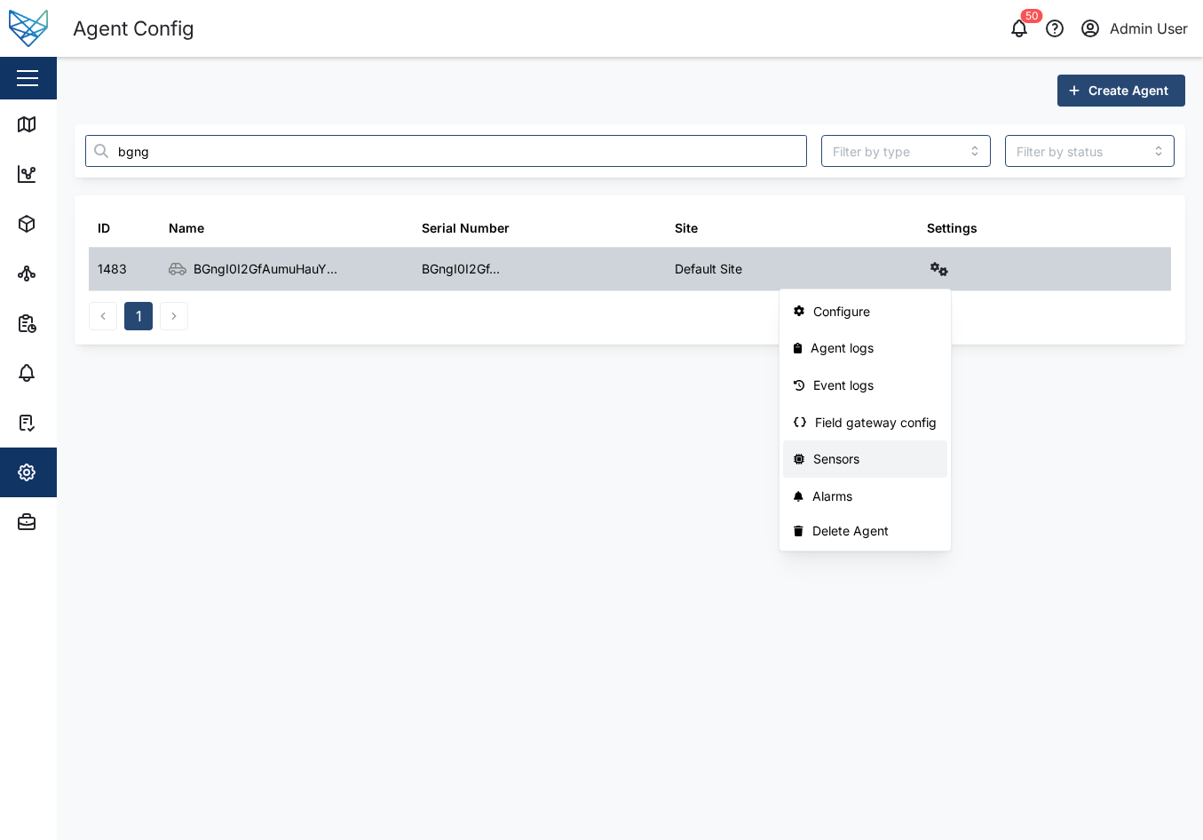
click at [861, 458] on div "Sensors" at bounding box center [874, 459] width 123 height 20
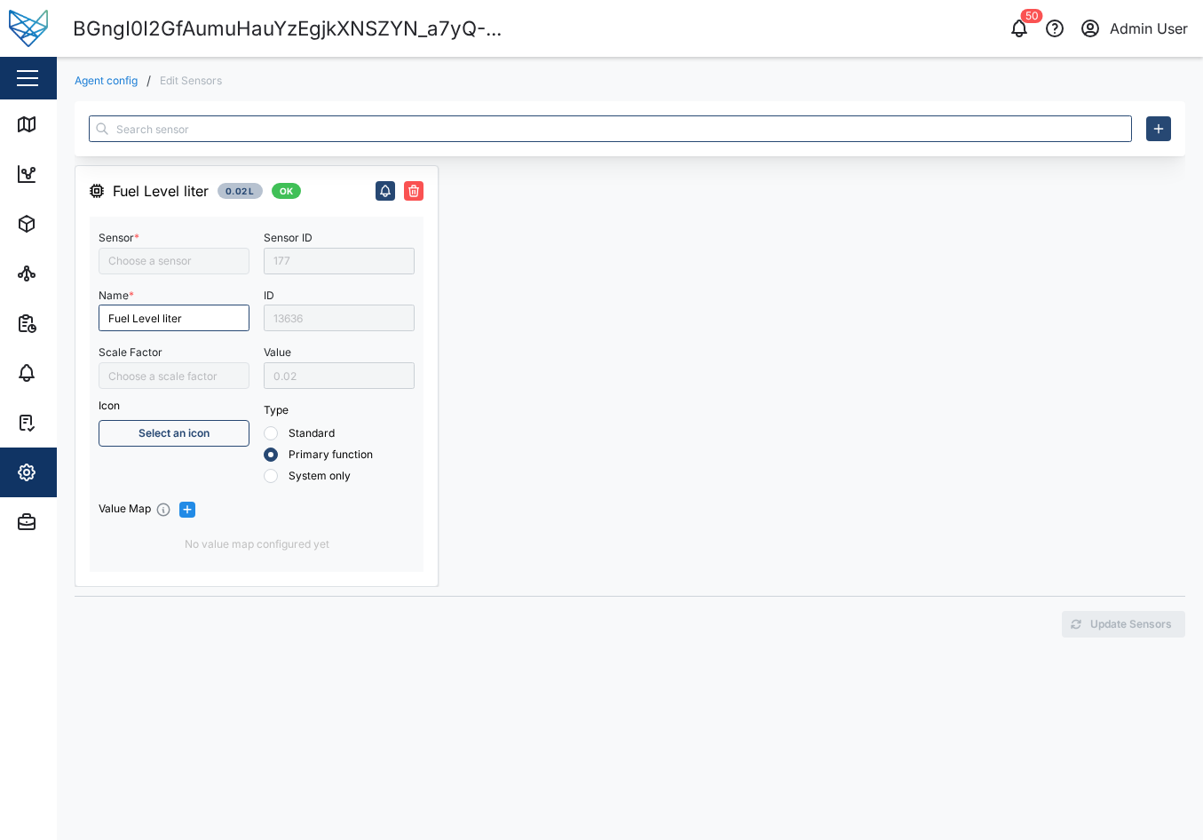
type input "Fuel Level Liter"
click at [1161, 133] on icon "button" at bounding box center [1158, 129] width 14 height 14
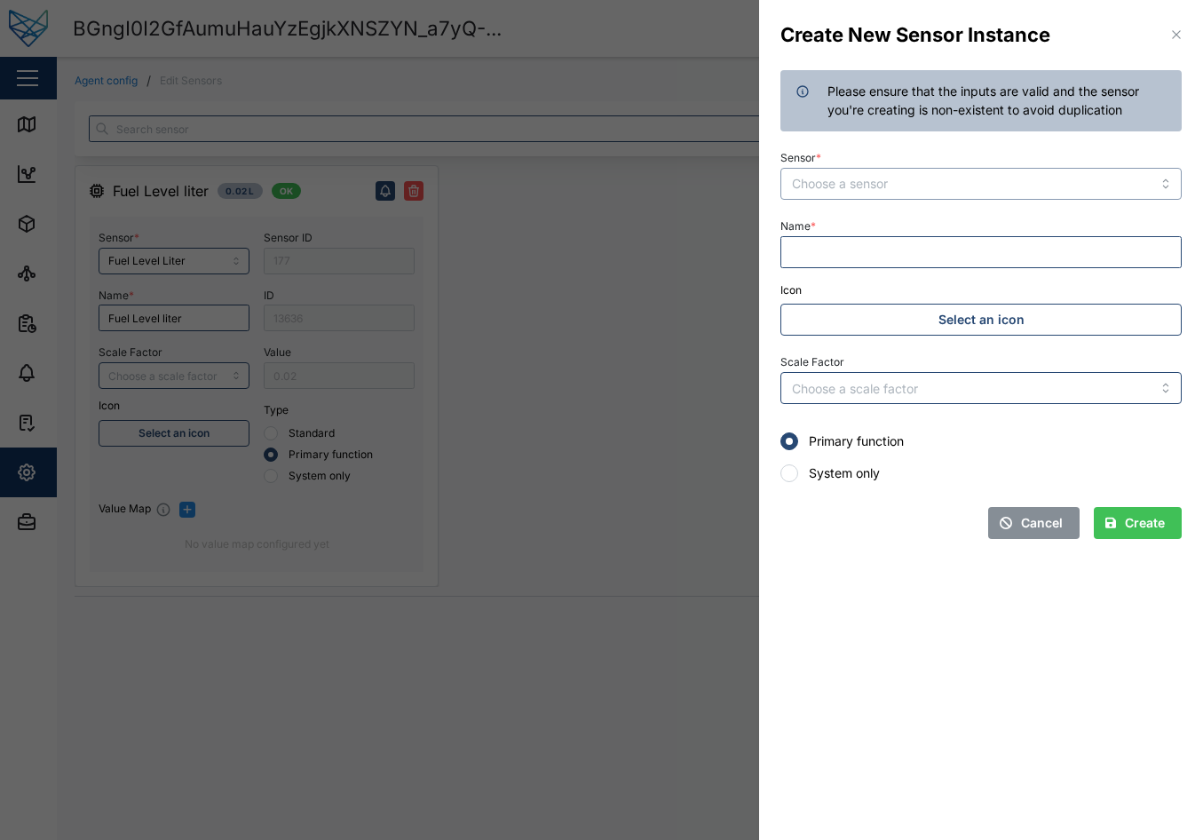
click at [880, 194] on input "Sensor *" at bounding box center [980, 184] width 401 height 32
type input "Digital Input 1"
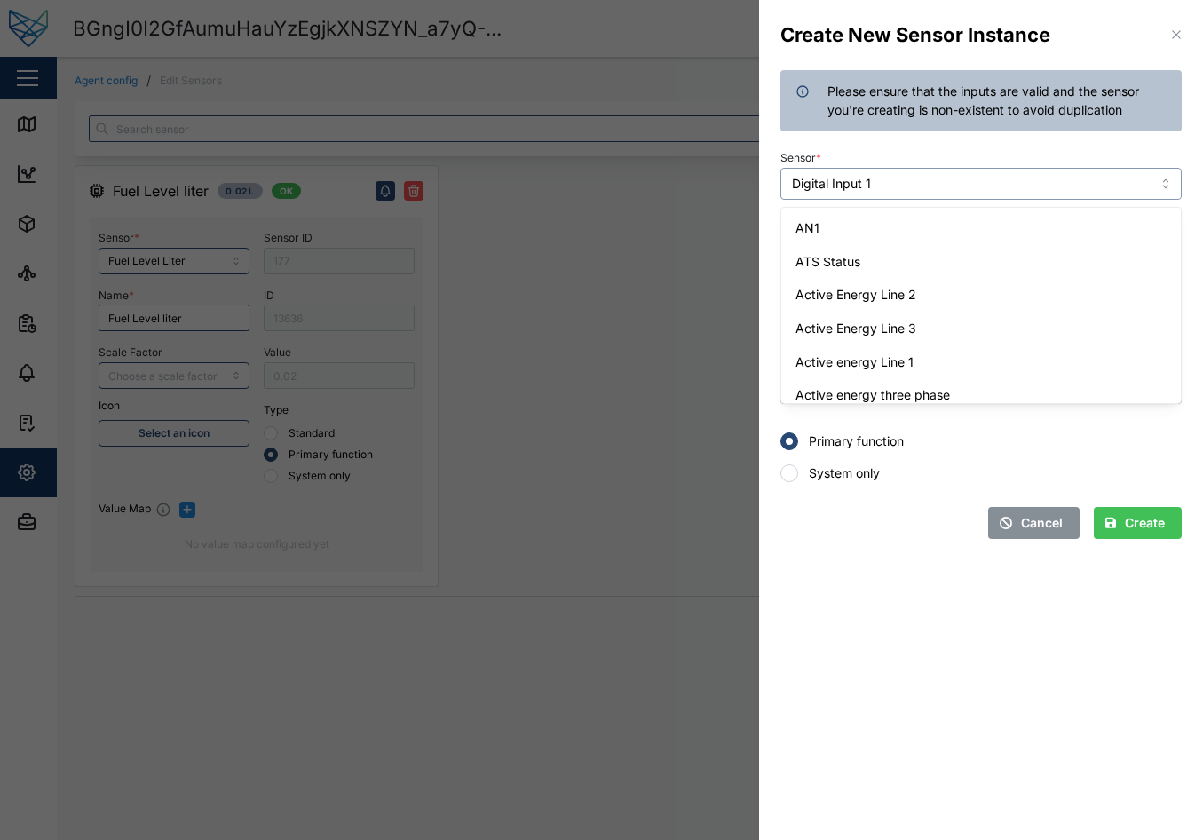
scroll to position [1385, 0]
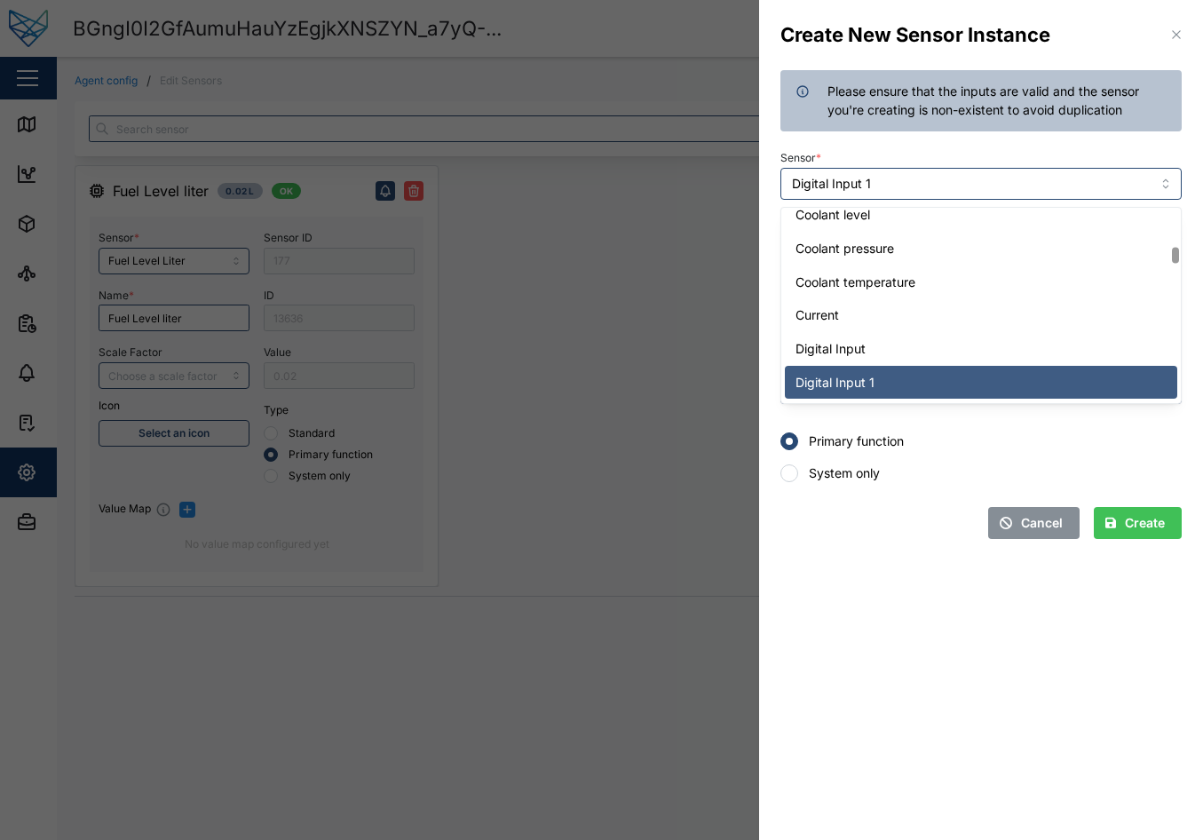
click at [887, 154] on div "Sensor * Digital Input 1" at bounding box center [980, 173] width 401 height 54
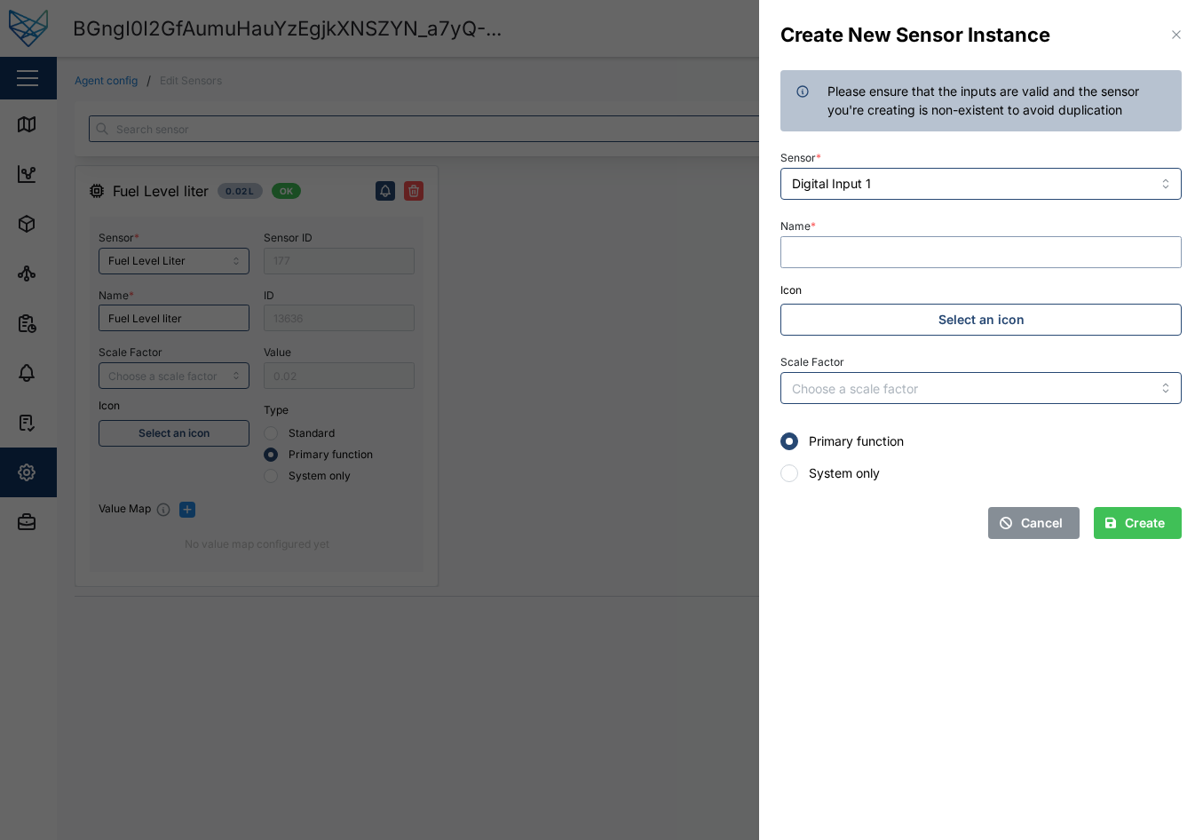
click at [920, 259] on input "Name *" at bounding box center [980, 252] width 401 height 32
type input "Digital Input"
click at [1116, 517] on div "Create" at bounding box center [1134, 523] width 59 height 30
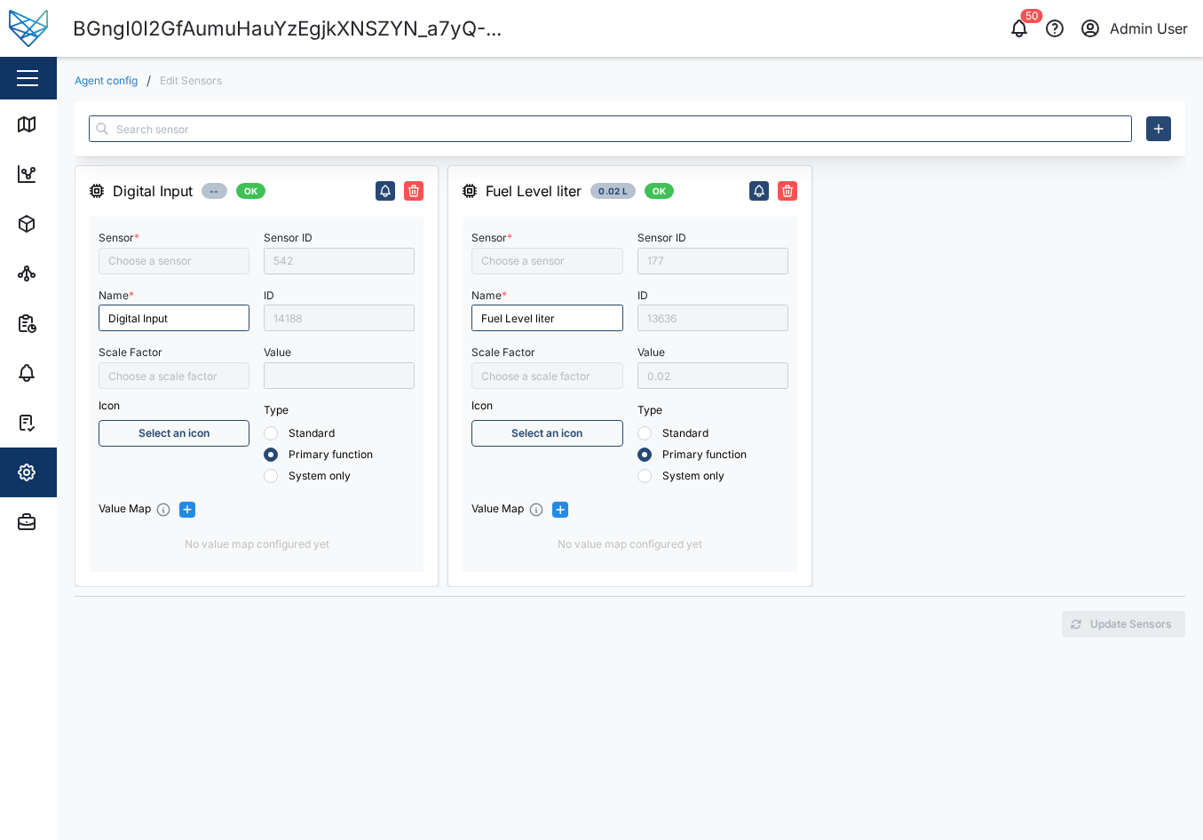
type input "Digital Input 1"
type input "Fuel Level Liter"
click at [685, 320] on div "13636" at bounding box center [712, 317] width 151 height 27
drag, startPoint x: 683, startPoint y: 319, endPoint x: 668, endPoint y: 319, distance: 15.1
click at [668, 319] on div "13636" at bounding box center [712, 317] width 151 height 27
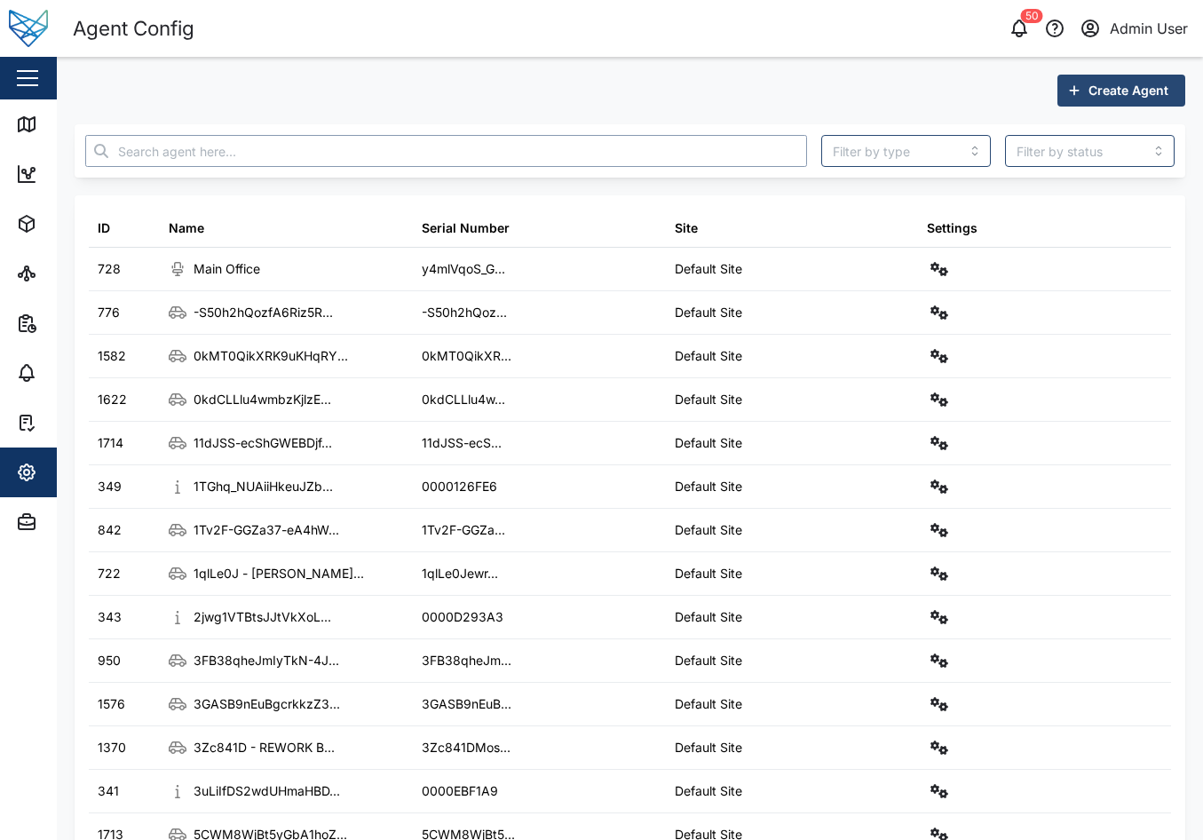
click at [264, 162] on input "text" at bounding box center [446, 151] width 722 height 32
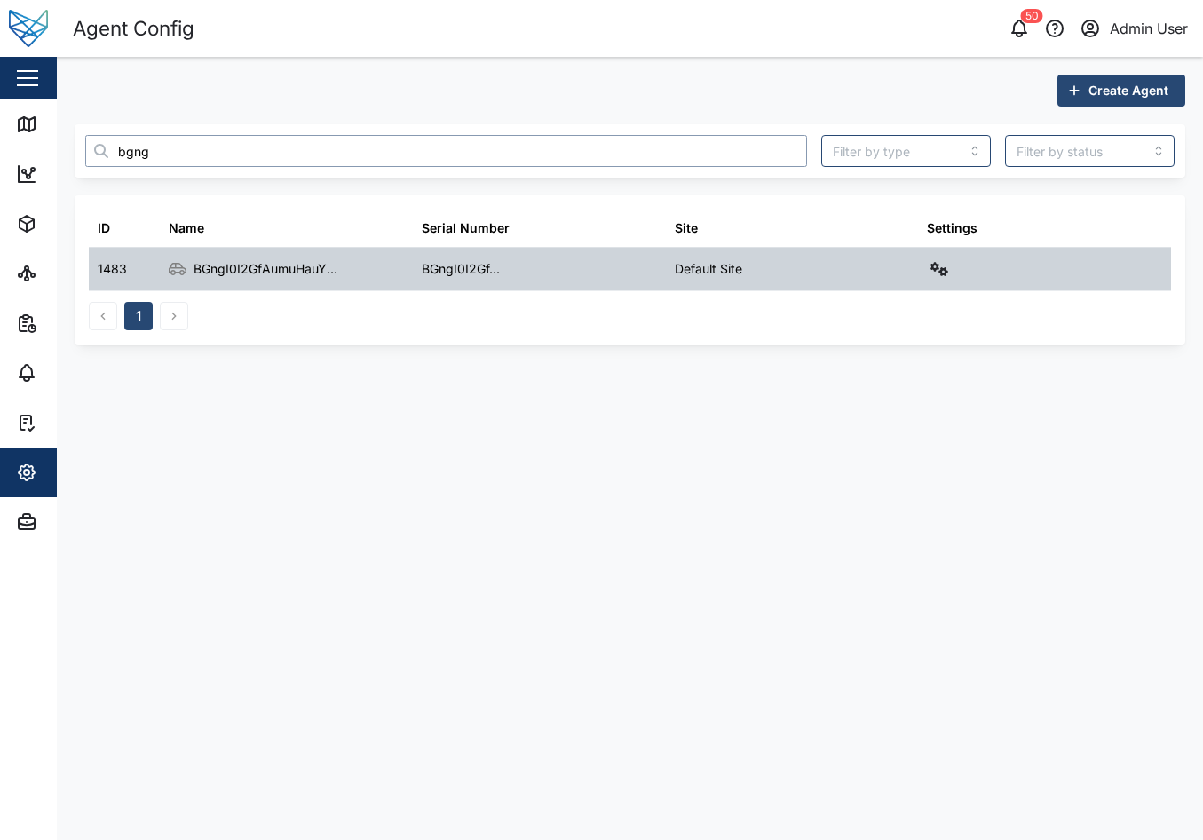
type input "bgng"
click at [964, 268] on div "Settings" at bounding box center [1044, 269] width 253 height 43
click at [943, 268] on icon "button" at bounding box center [939, 269] width 18 height 14
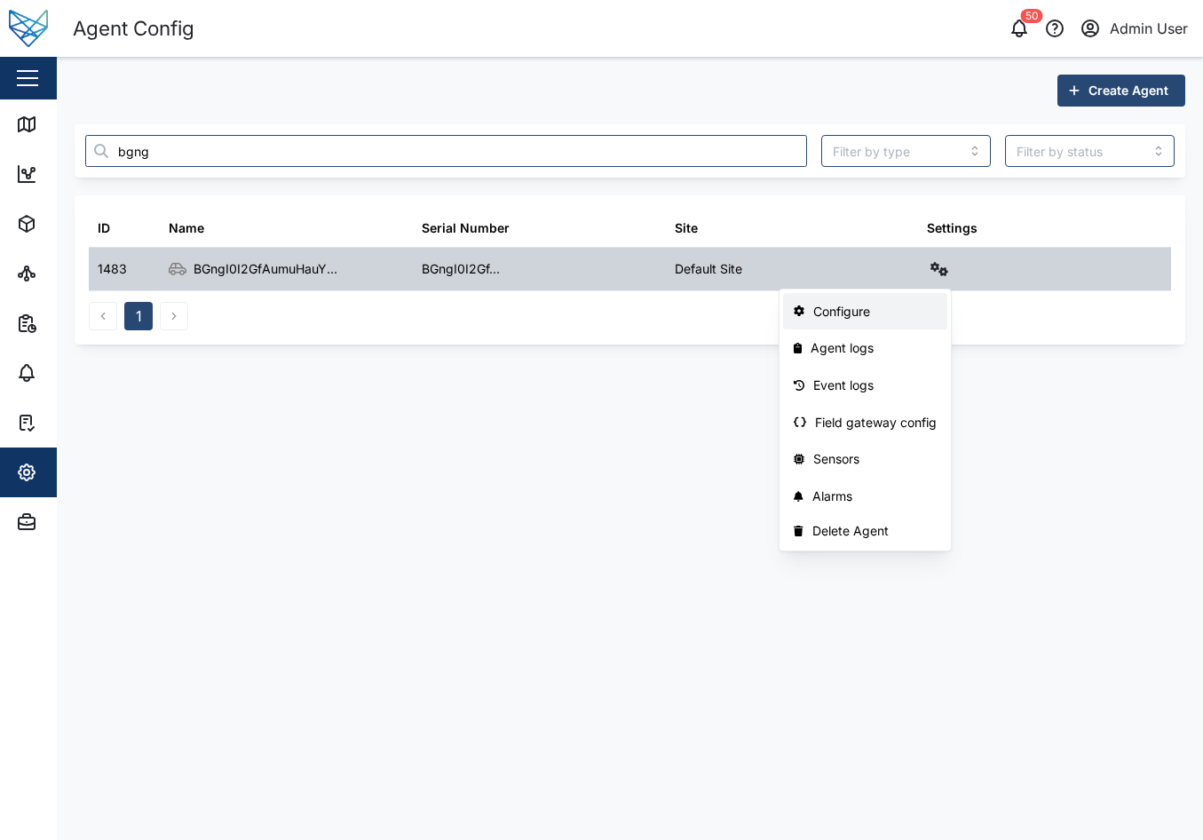
click at [880, 319] on div "Configure" at bounding box center [874, 312] width 123 height 20
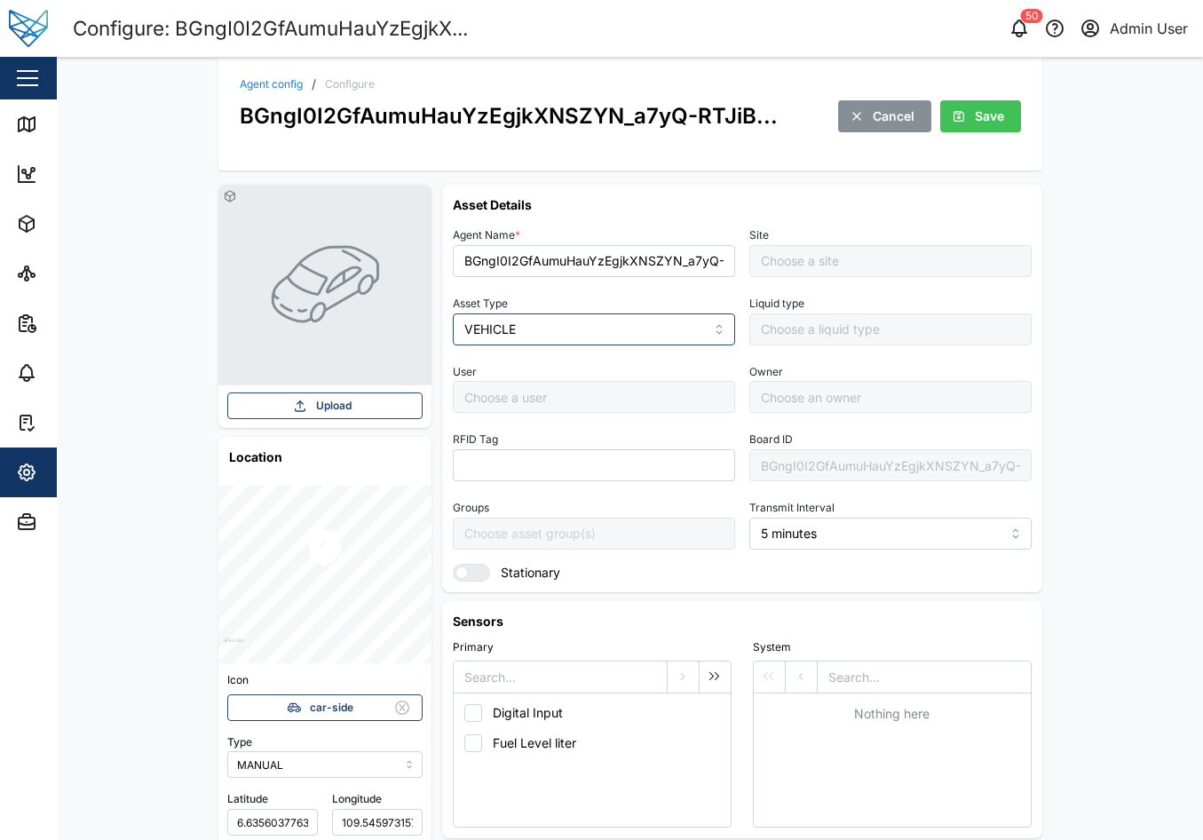
type input "Default Site"
click at [22, 136] on link "Map" at bounding box center [115, 124] width 231 height 50
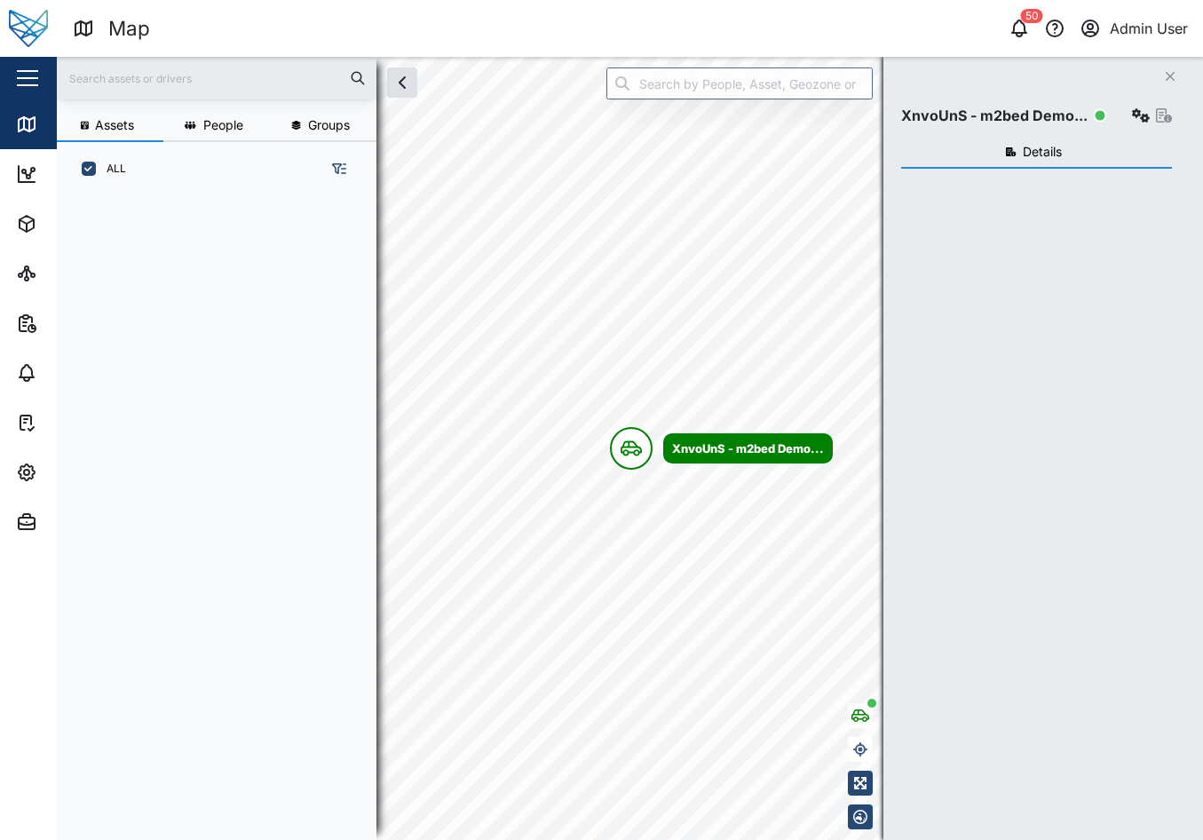
scroll to position [14, 14]
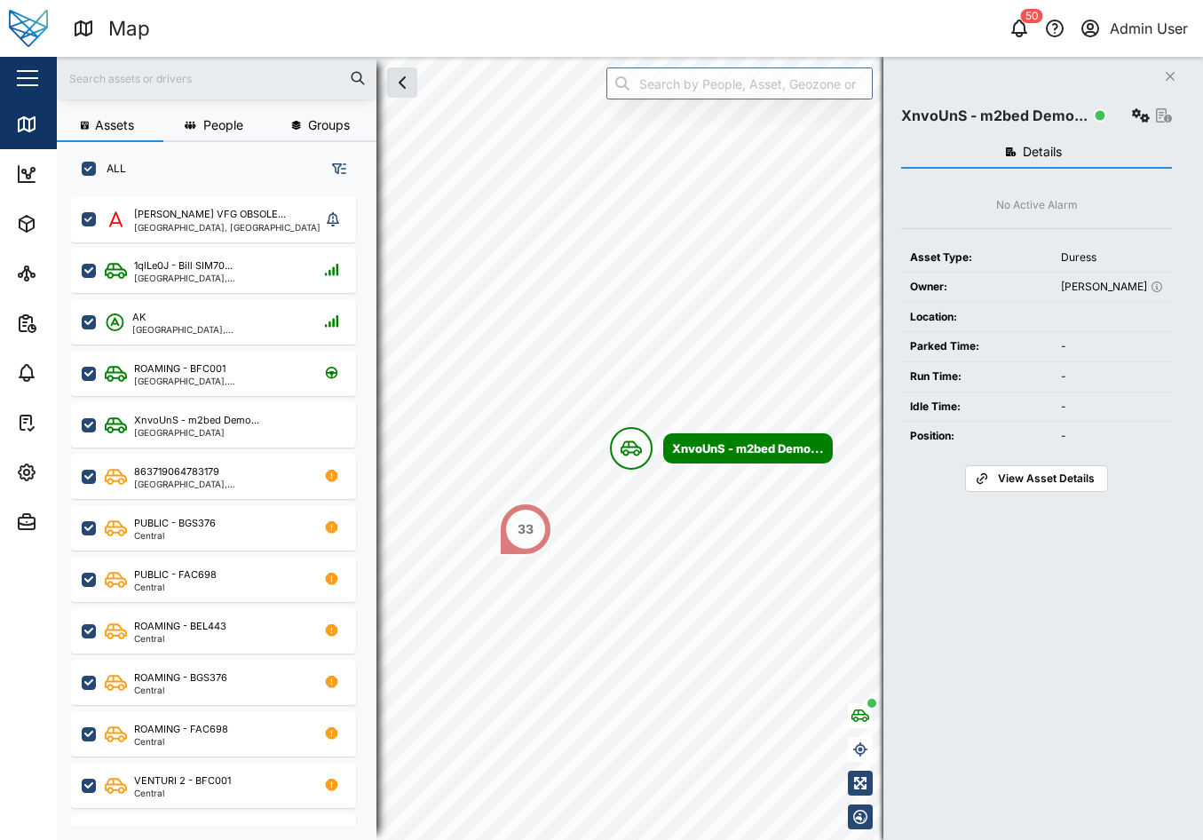
click at [139, 87] on input "text" at bounding box center [216, 78] width 298 height 27
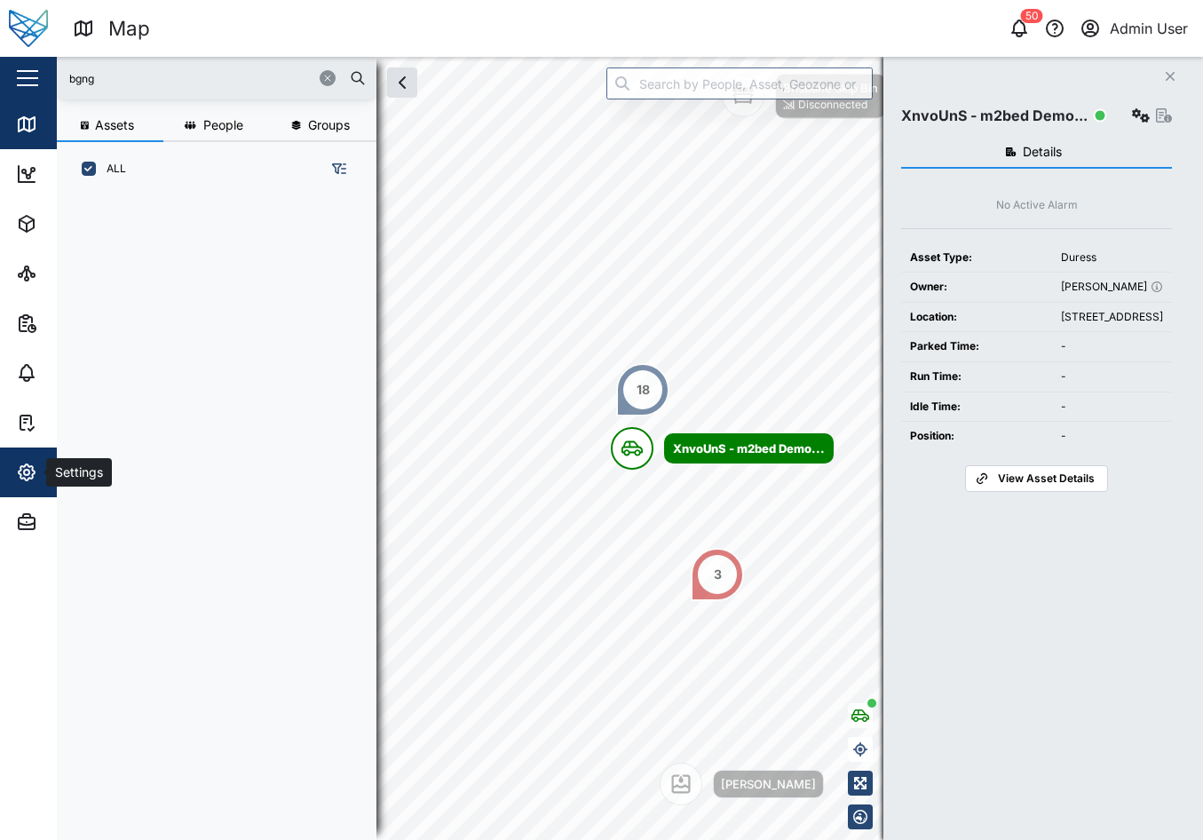
type input "bgng"
click at [52, 475] on div "Settings" at bounding box center [77, 472] width 63 height 20
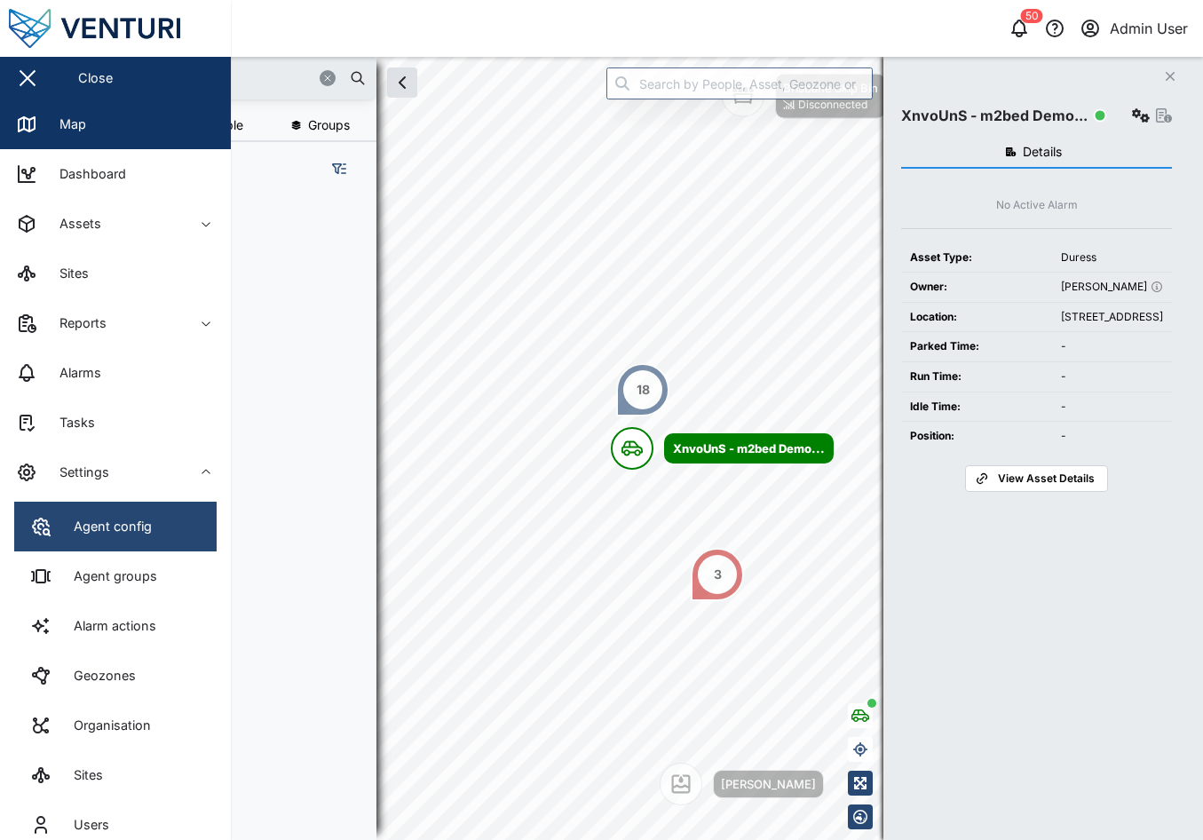
click at [111, 535] on div "Agent config" at bounding box center [105, 527] width 91 height 20
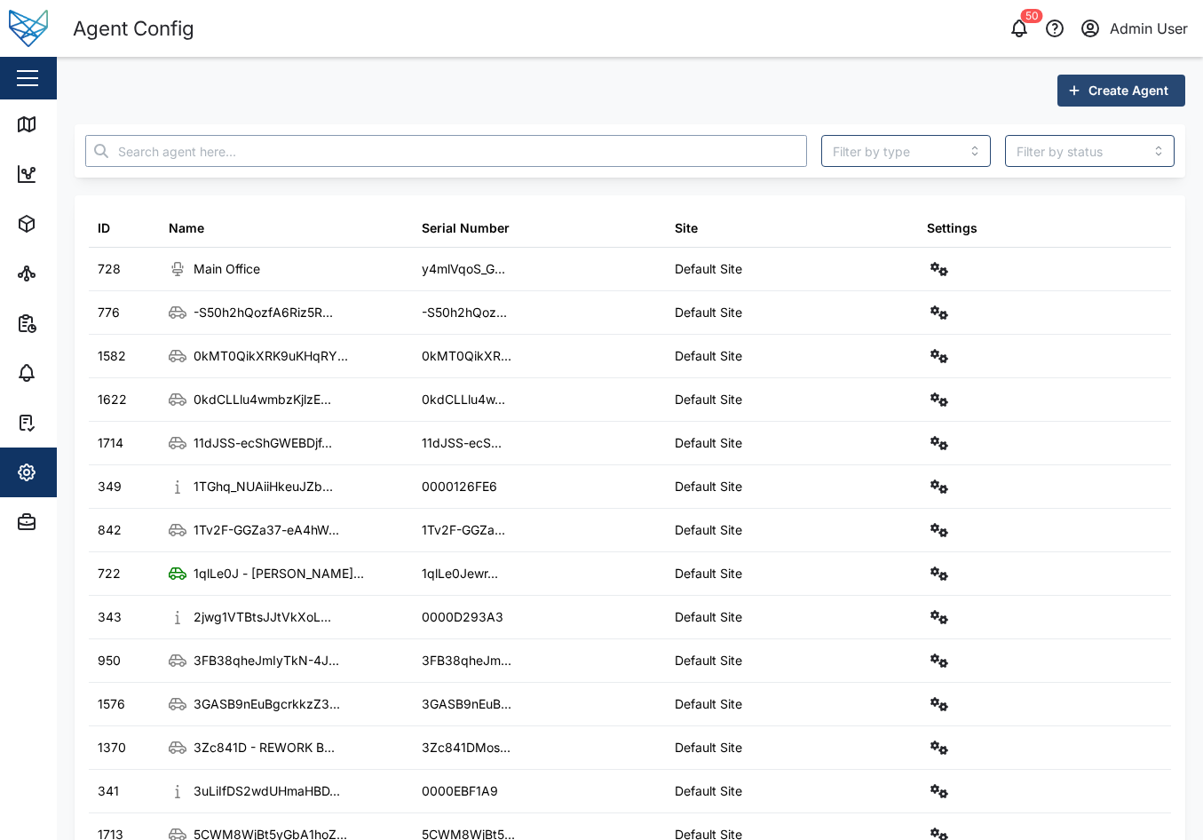
click at [391, 141] on input "text" at bounding box center [446, 151] width 722 height 32
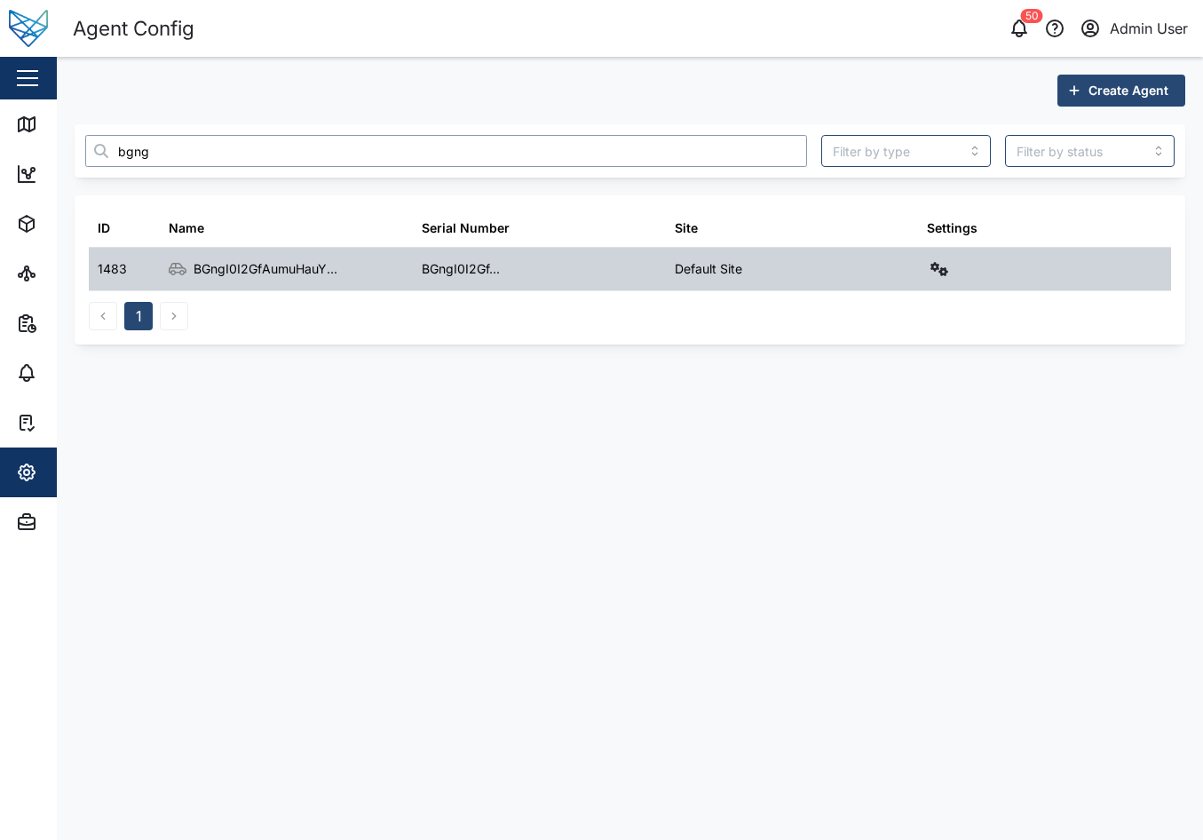
type input "bgng"
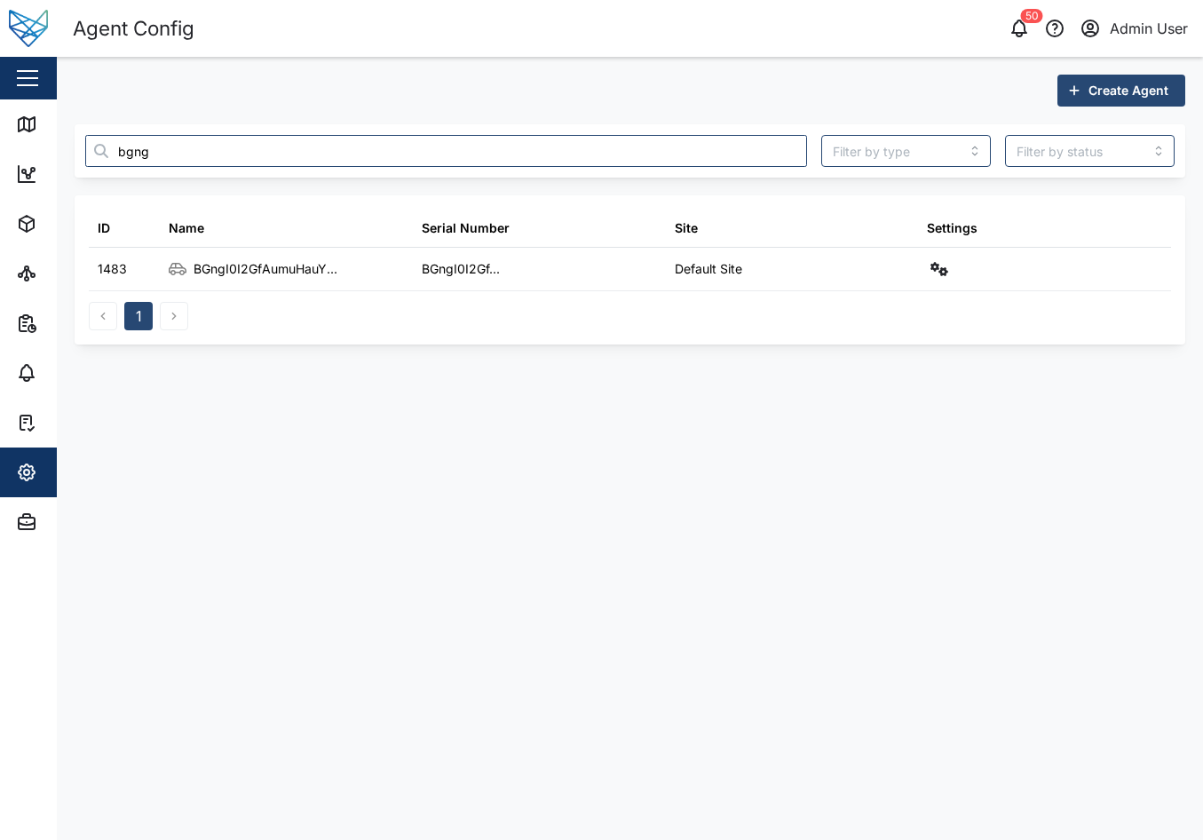
drag, startPoint x: 688, startPoint y: 265, endPoint x: 1087, endPoint y: 384, distance: 415.9
click at [1087, 384] on main "Create Agent bgng ID Name Serial Number Site Settings 1483 BGngI0I2GfAumuHauY..…" at bounding box center [630, 448] width 1146 height 783
drag, startPoint x: 938, startPoint y: 265, endPoint x: 877, endPoint y: 378, distance: 128.3
click at [876, 380] on main "Create Agent bgng ID Name Serial Number Site Settings 1483 BGngI0I2GfAumuHauY..…" at bounding box center [630, 448] width 1146 height 783
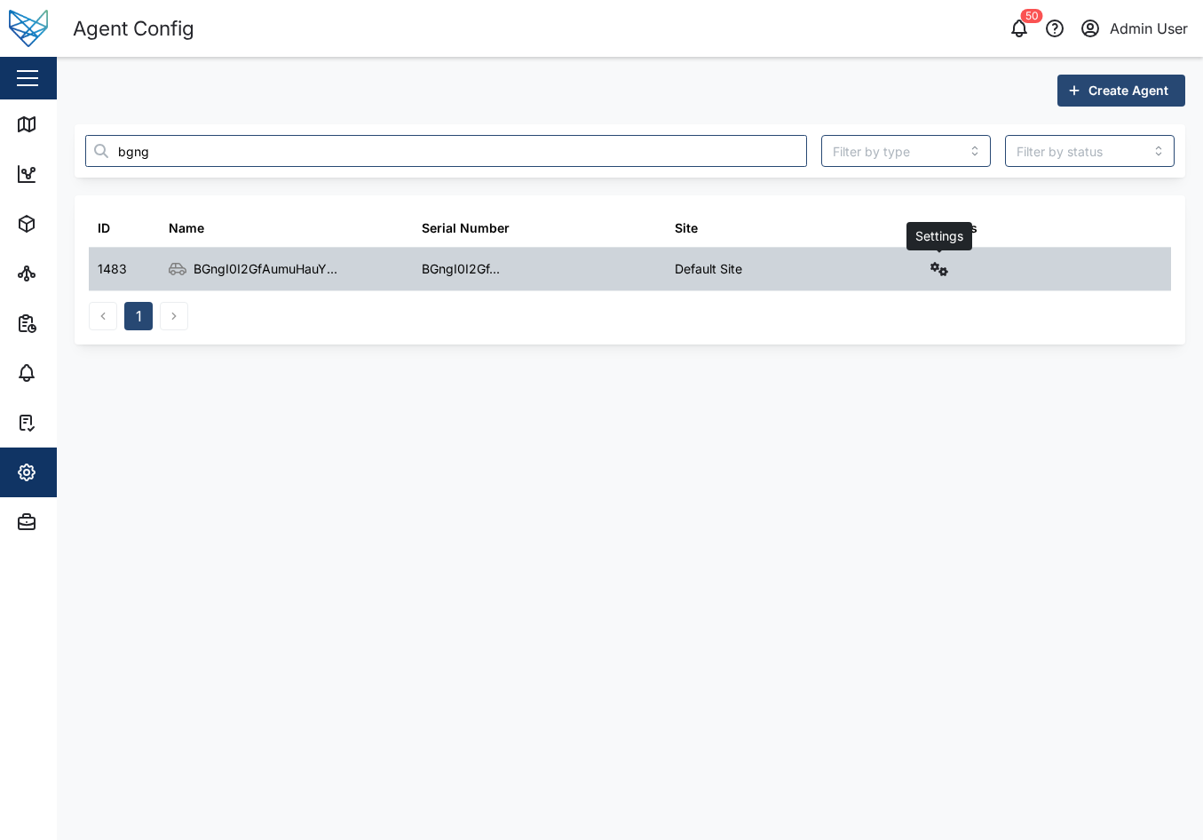
click at [937, 265] on icon "button" at bounding box center [939, 269] width 18 height 14
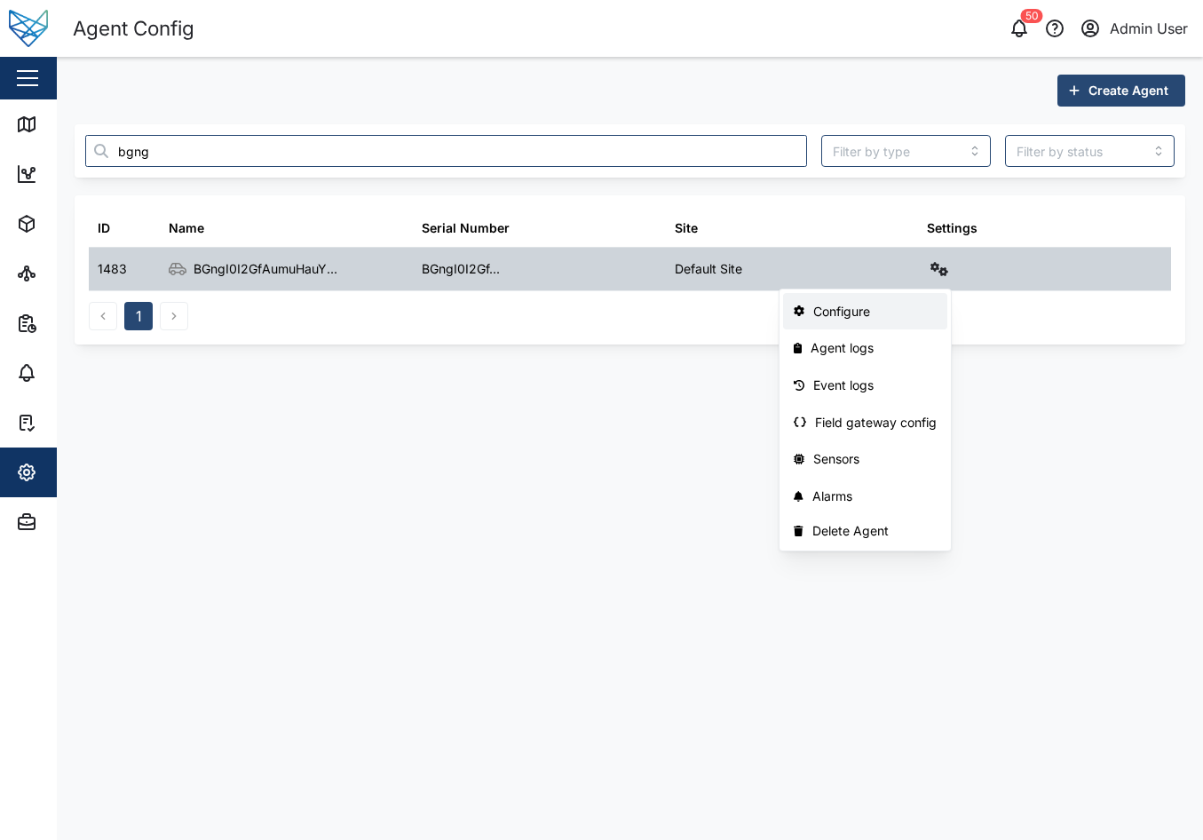
click at [909, 320] on div "Configure" at bounding box center [874, 312] width 123 height 20
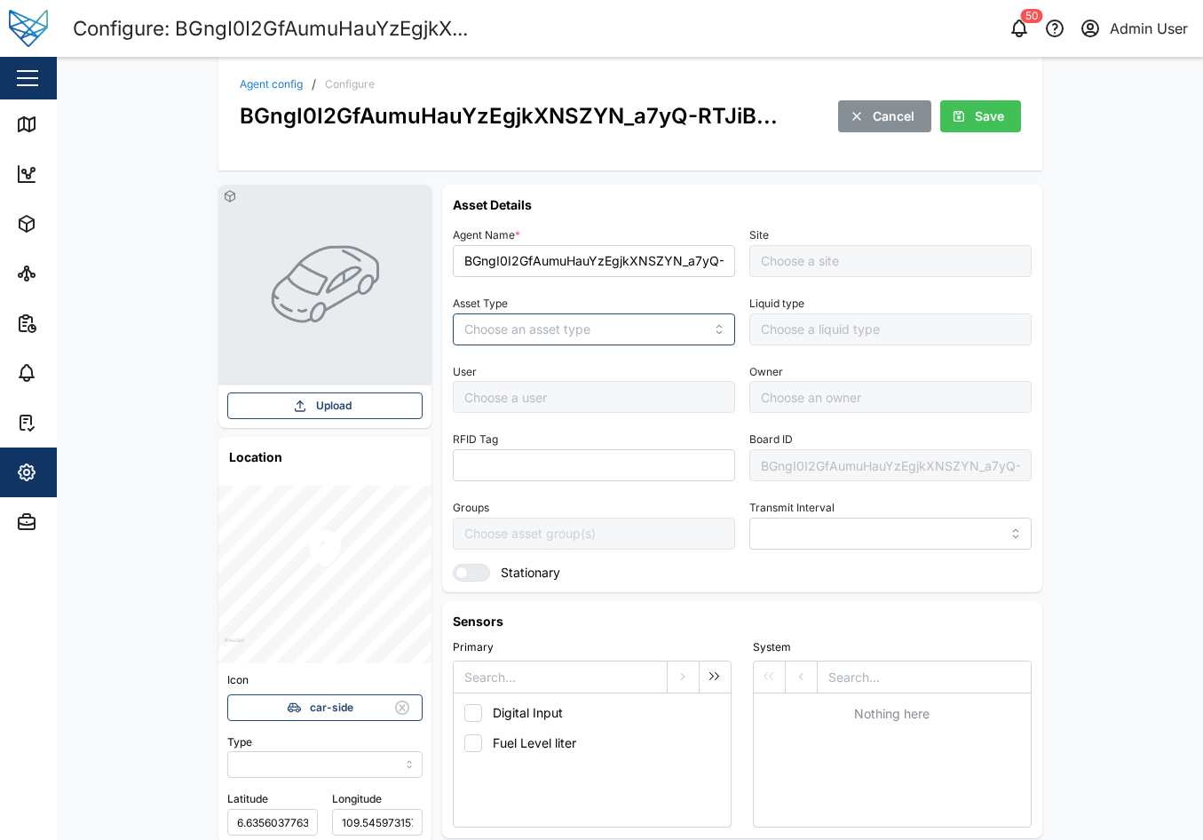
type input "MANUAL"
type input "VEHICLE"
type input "5 minutes"
type input "Default Site"
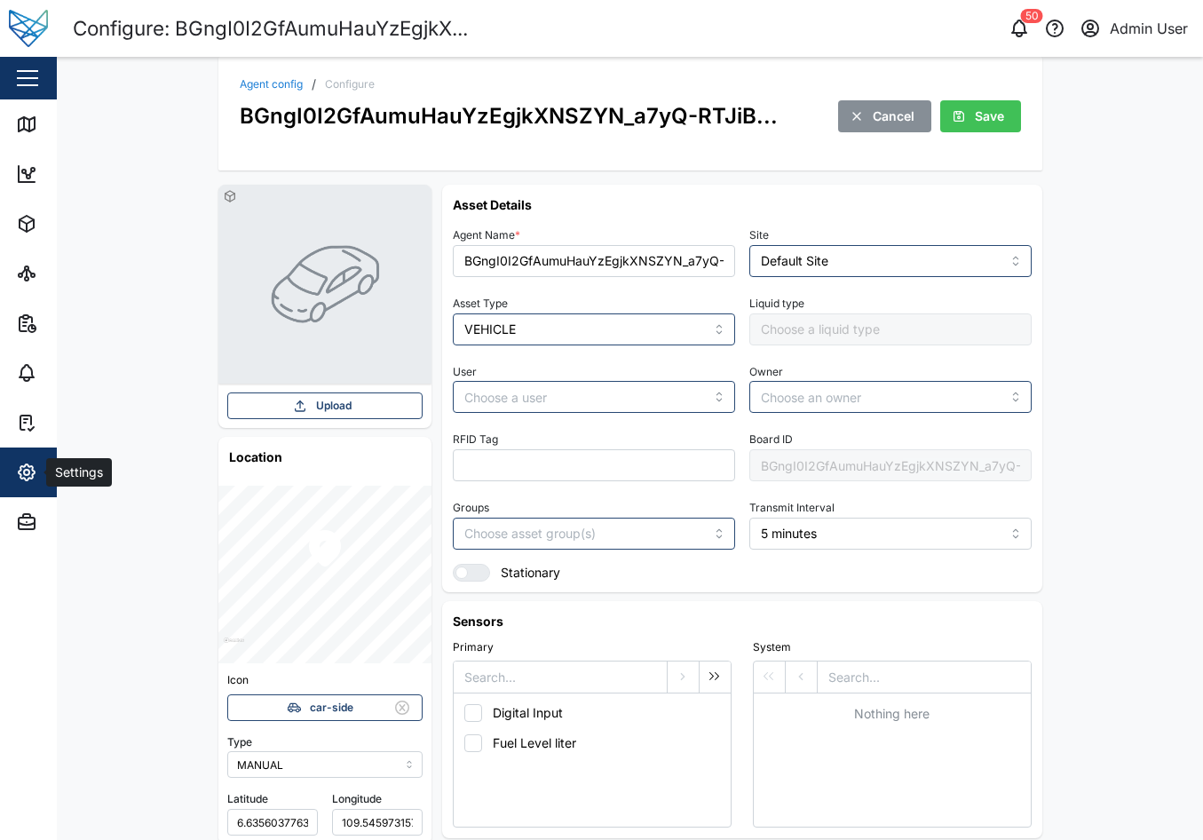
click at [41, 467] on div "Settings" at bounding box center [97, 472] width 162 height 21
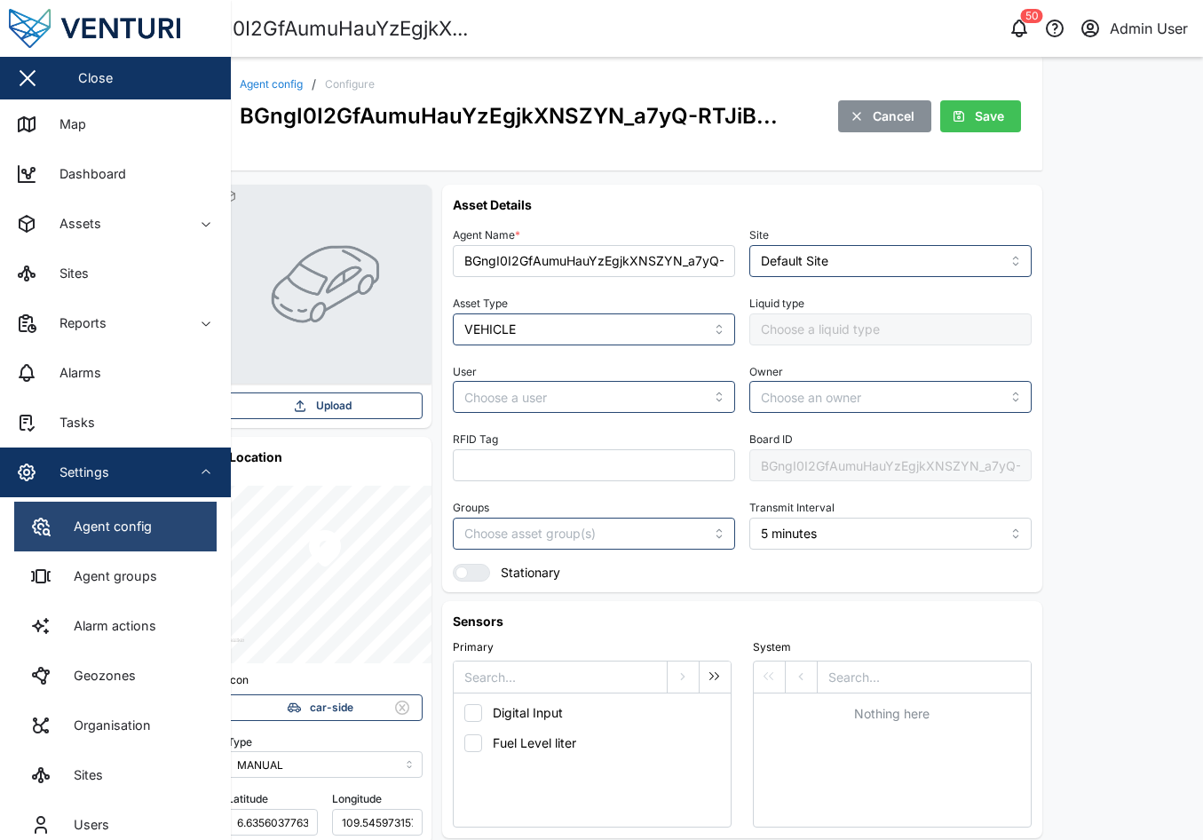
click at [124, 531] on div "Agent config" at bounding box center [105, 527] width 91 height 20
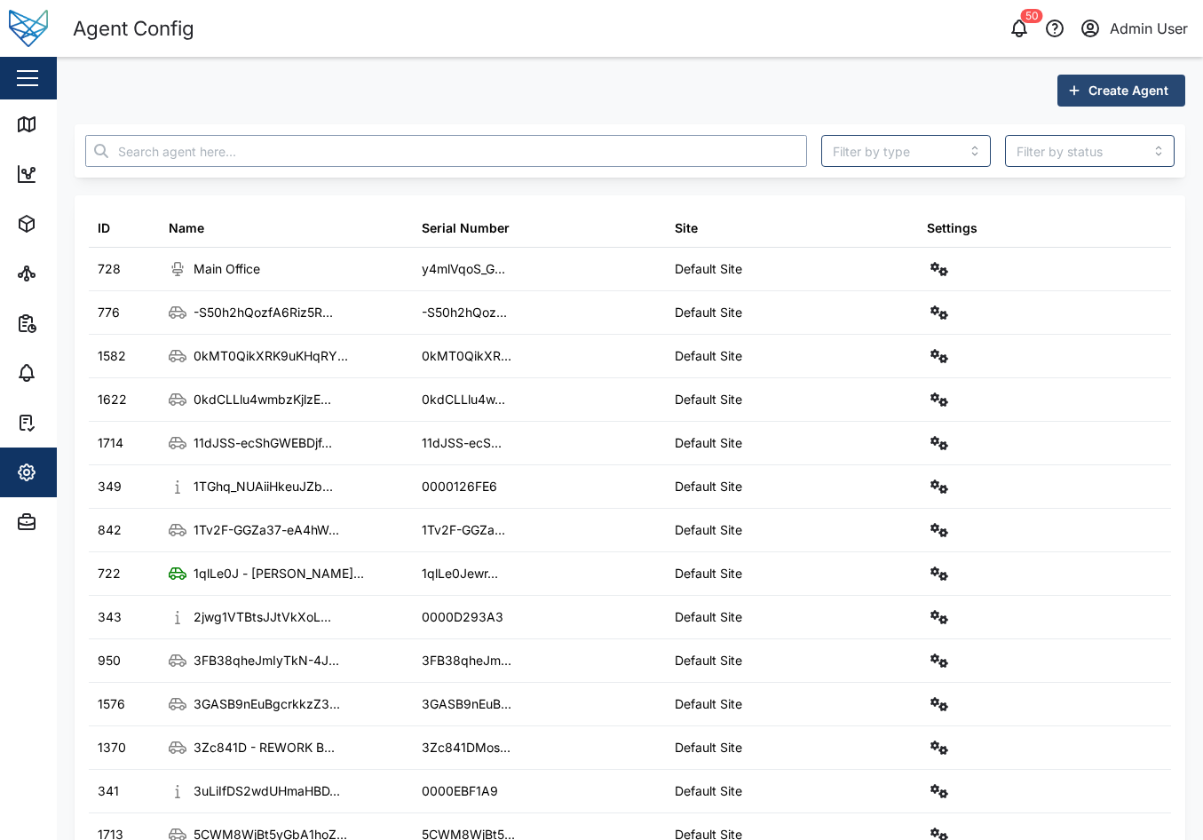
click at [472, 151] on input "text" at bounding box center [446, 151] width 722 height 32
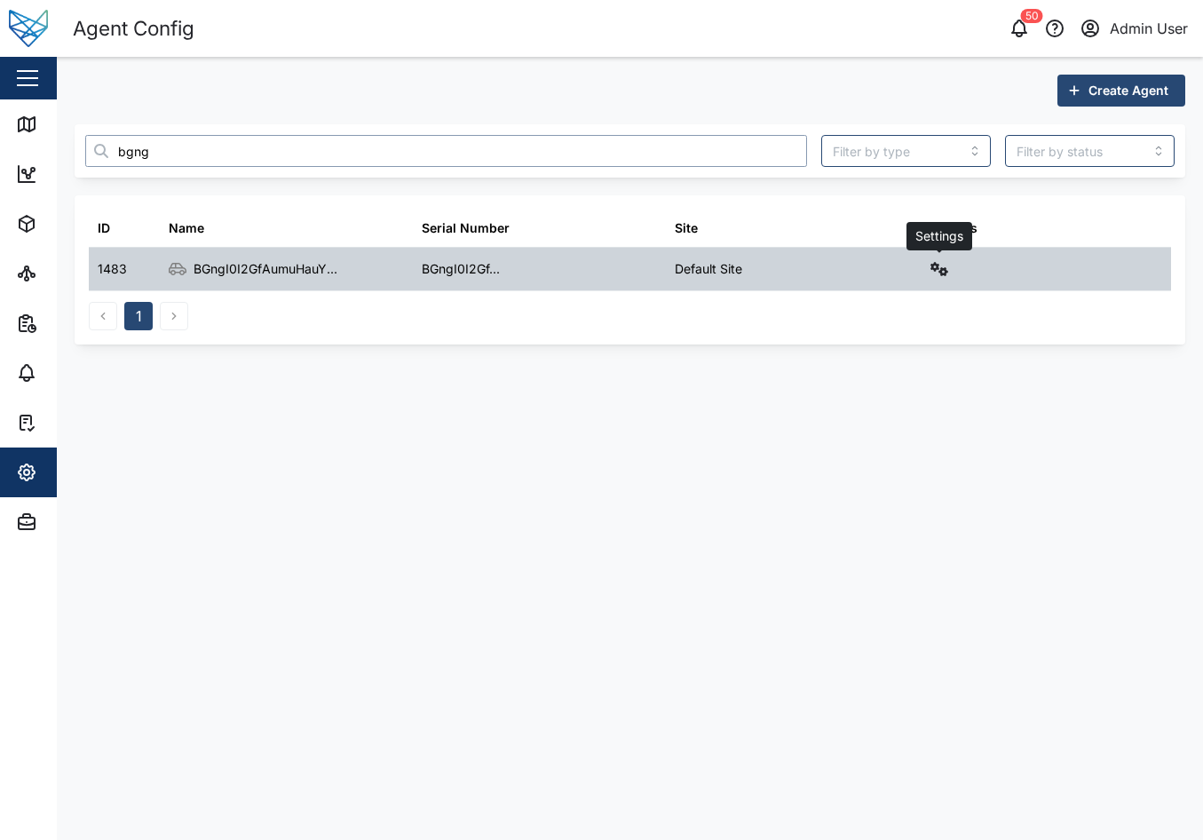
type input "bgng"
click at [940, 274] on icon "button" at bounding box center [939, 269] width 18 height 14
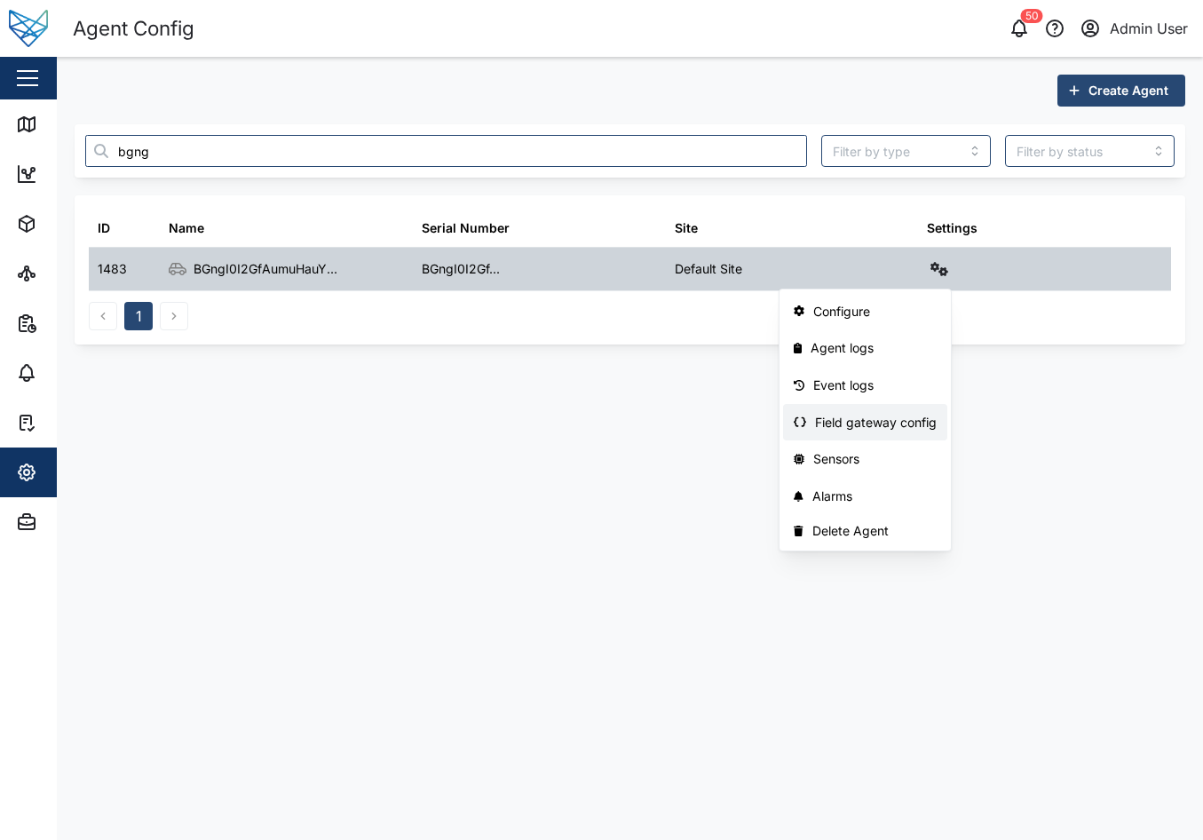
click at [910, 424] on div "Field gateway config" at bounding box center [876, 423] width 122 height 20
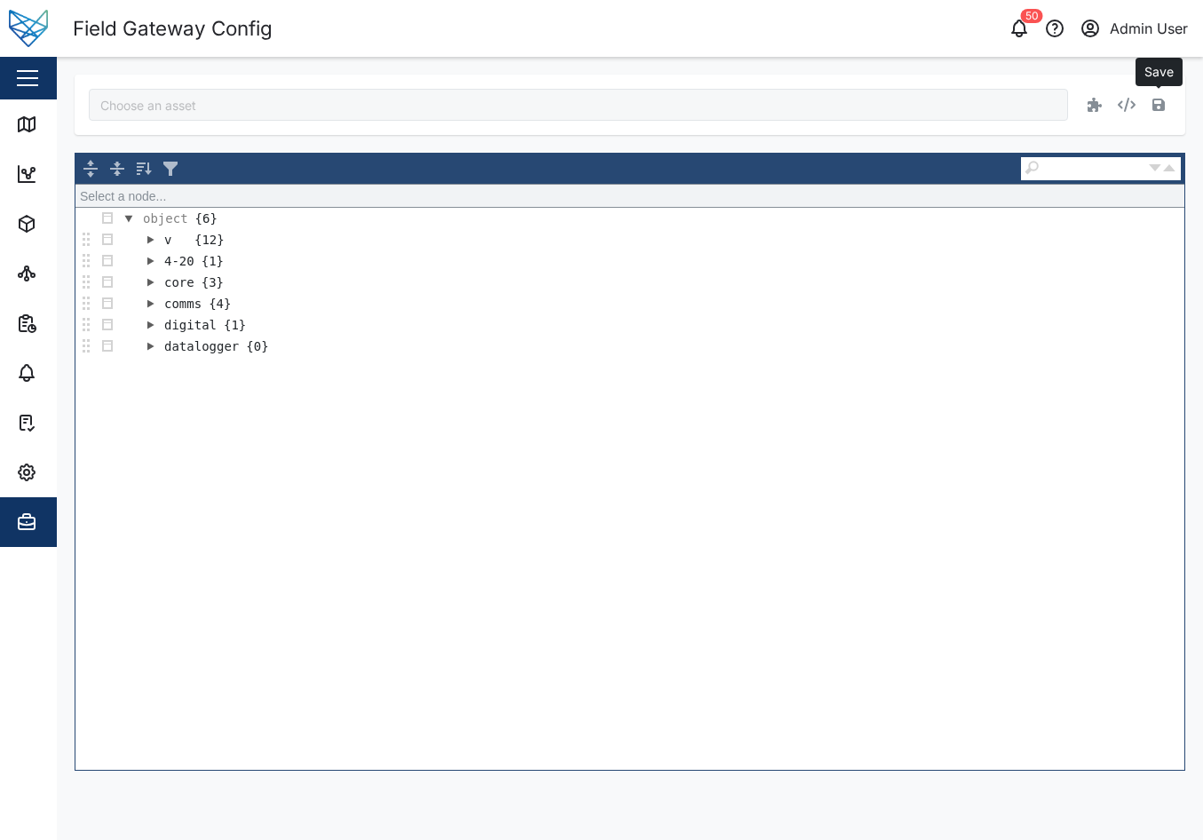
type input "BGngI0I2GfAumuHauYzEgjkXNSZYN_a7yQ-RTJiBIxI"
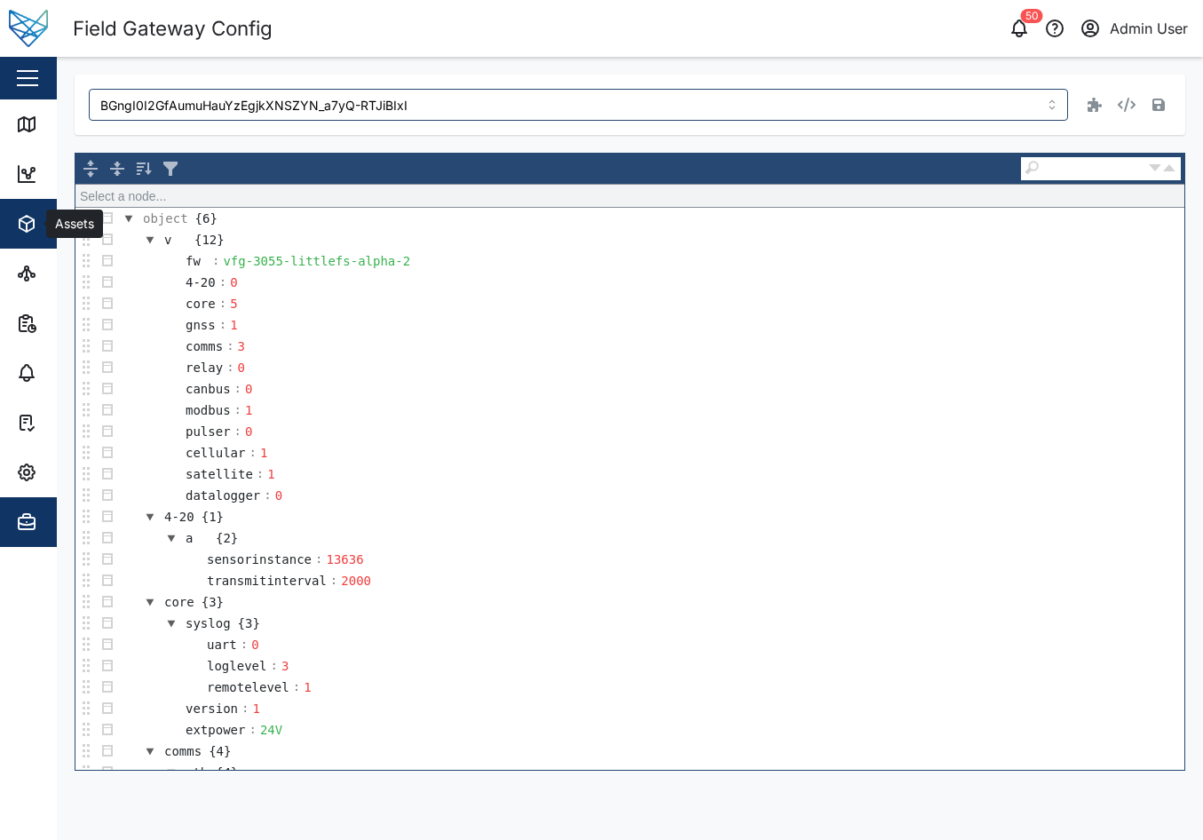
click at [43, 203] on span "Assets" at bounding box center [97, 224] width 162 height 50
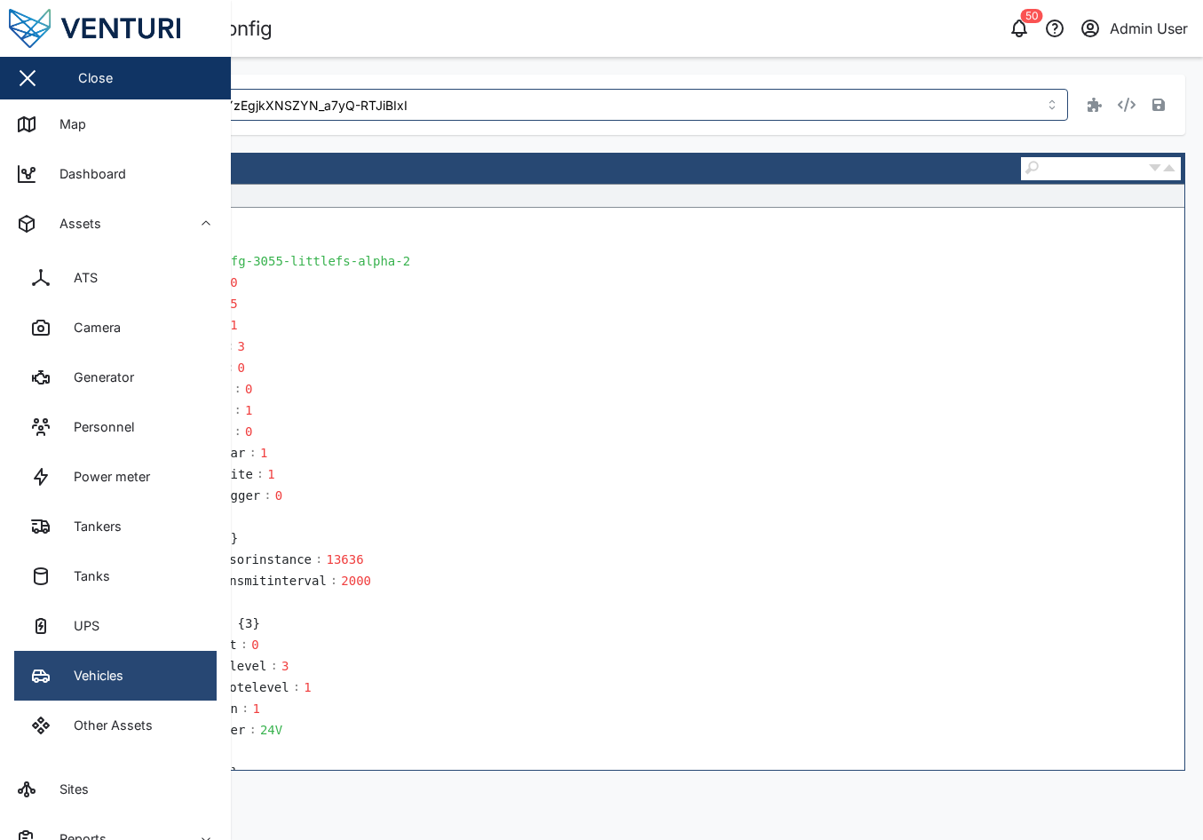
click at [105, 655] on link "Vehicles" at bounding box center [115, 676] width 202 height 50
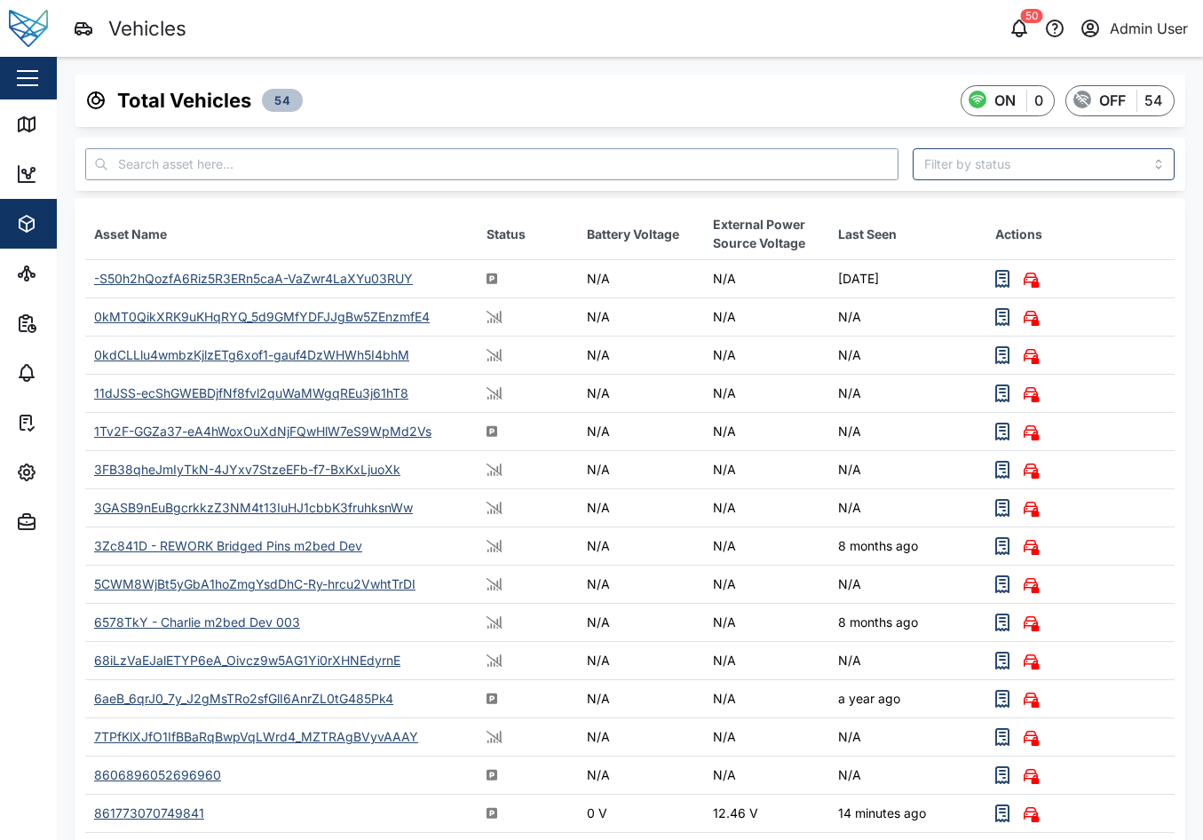
click at [219, 176] on input "text" at bounding box center [491, 164] width 813 height 32
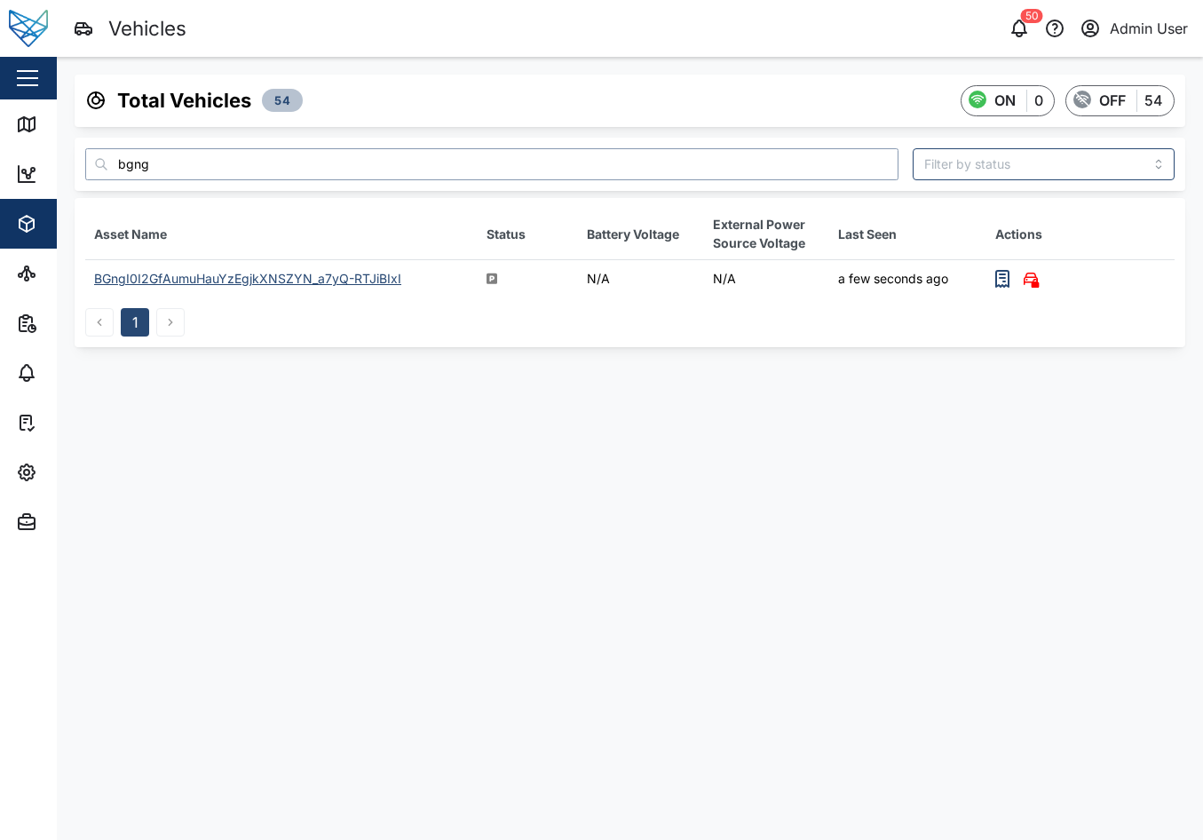
type input "bgng"
click at [286, 276] on div "BGngI0I2GfAumuHauYzEgjkXNSZYN_a7yQ-RTJiBIxI" at bounding box center [247, 278] width 307 height 15
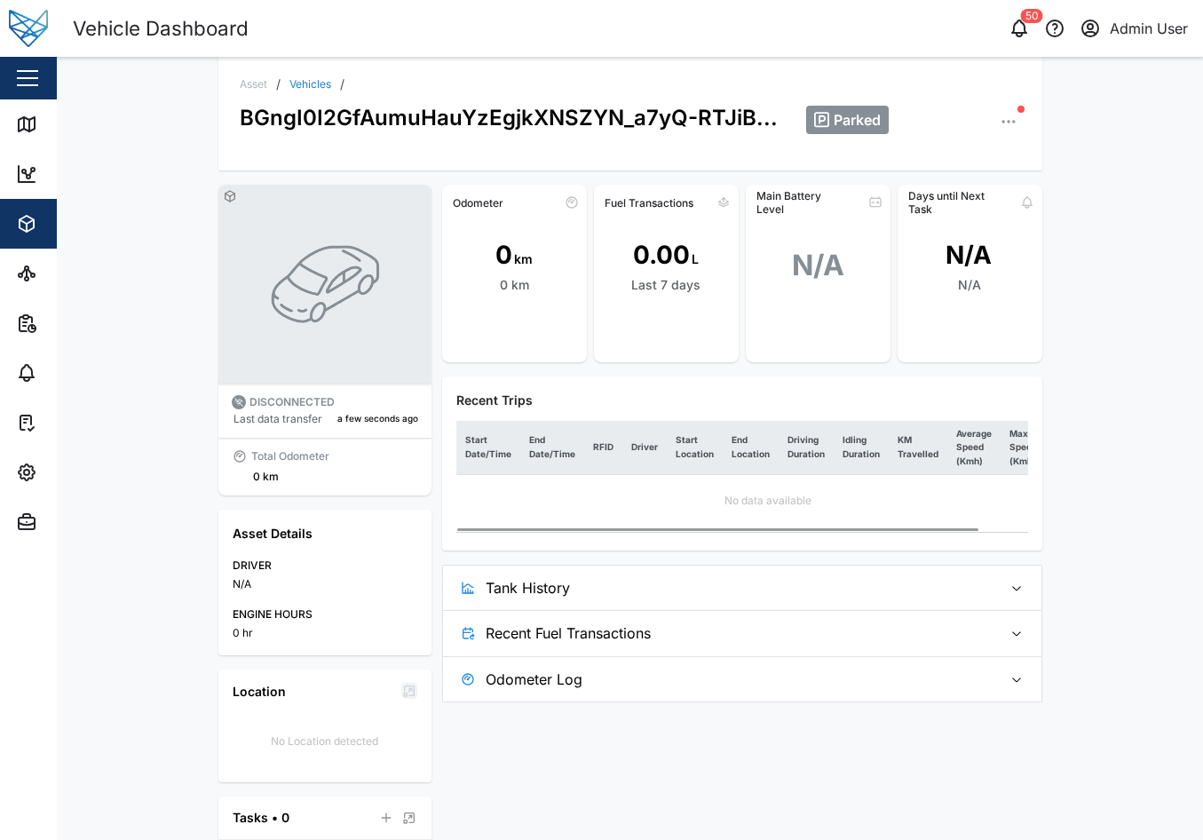
click at [670, 581] on span "Tank History" at bounding box center [737, 587] width 502 height 44
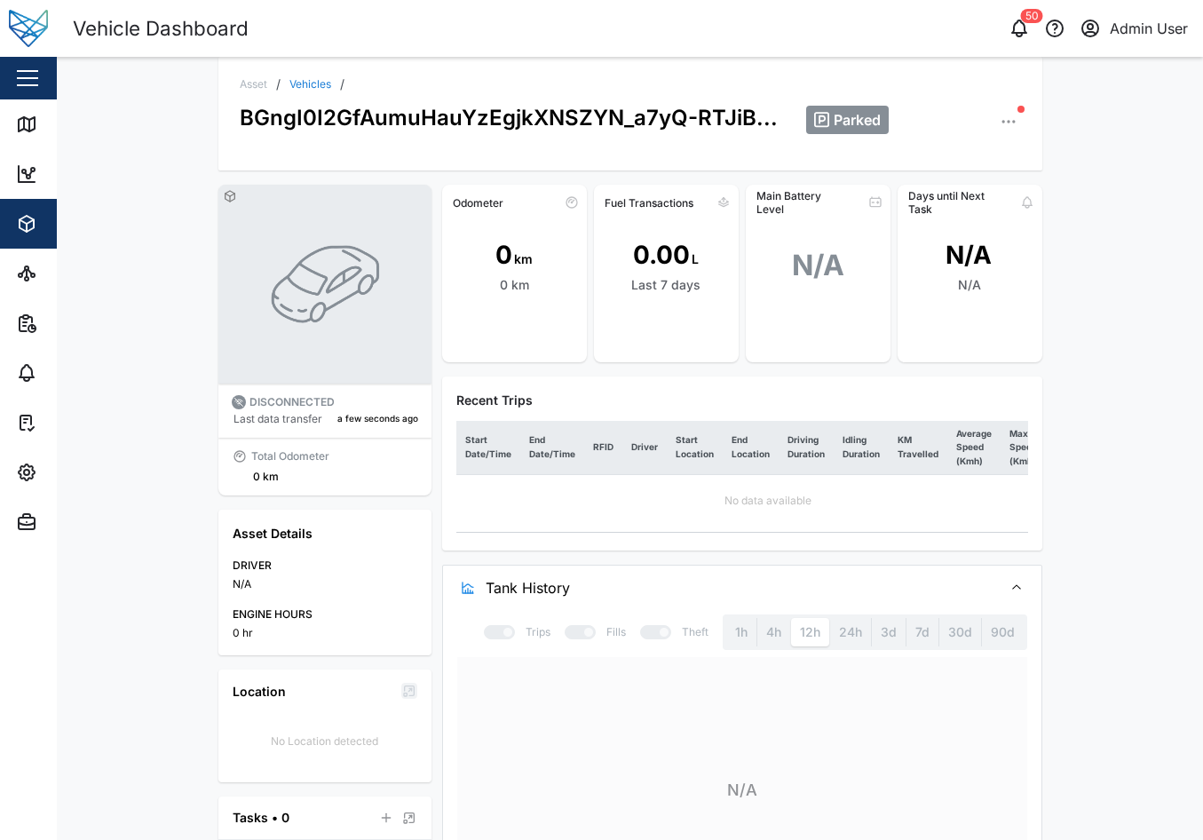
click at [1017, 114] on div "Asset / Vehicles / BGngI0I2GfAumuHauYzEgjkXNSZYN_a7yQ-RTJiB... Parked" at bounding box center [630, 114] width 824 height 114
click at [1006, 130] on icon "button" at bounding box center [1009, 122] width 18 height 18
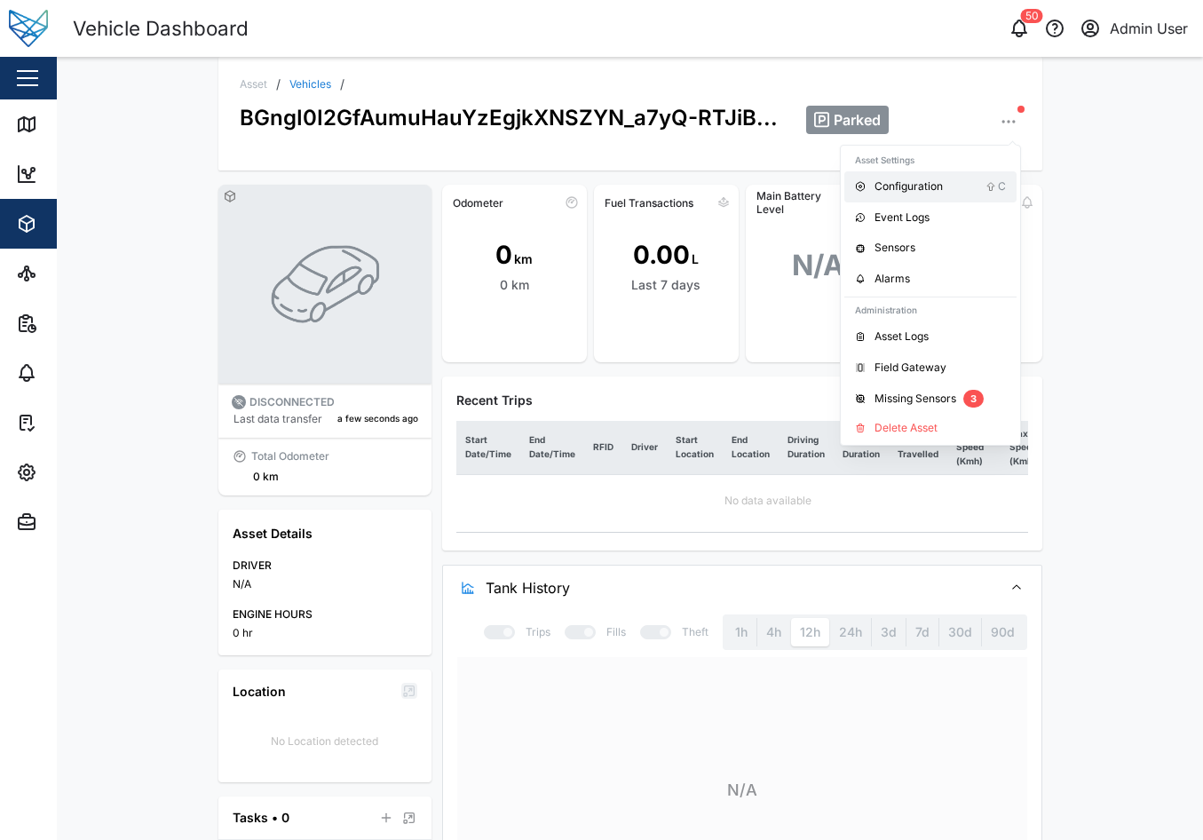
click at [930, 182] on div "Configuration" at bounding box center [929, 186] width 111 height 17
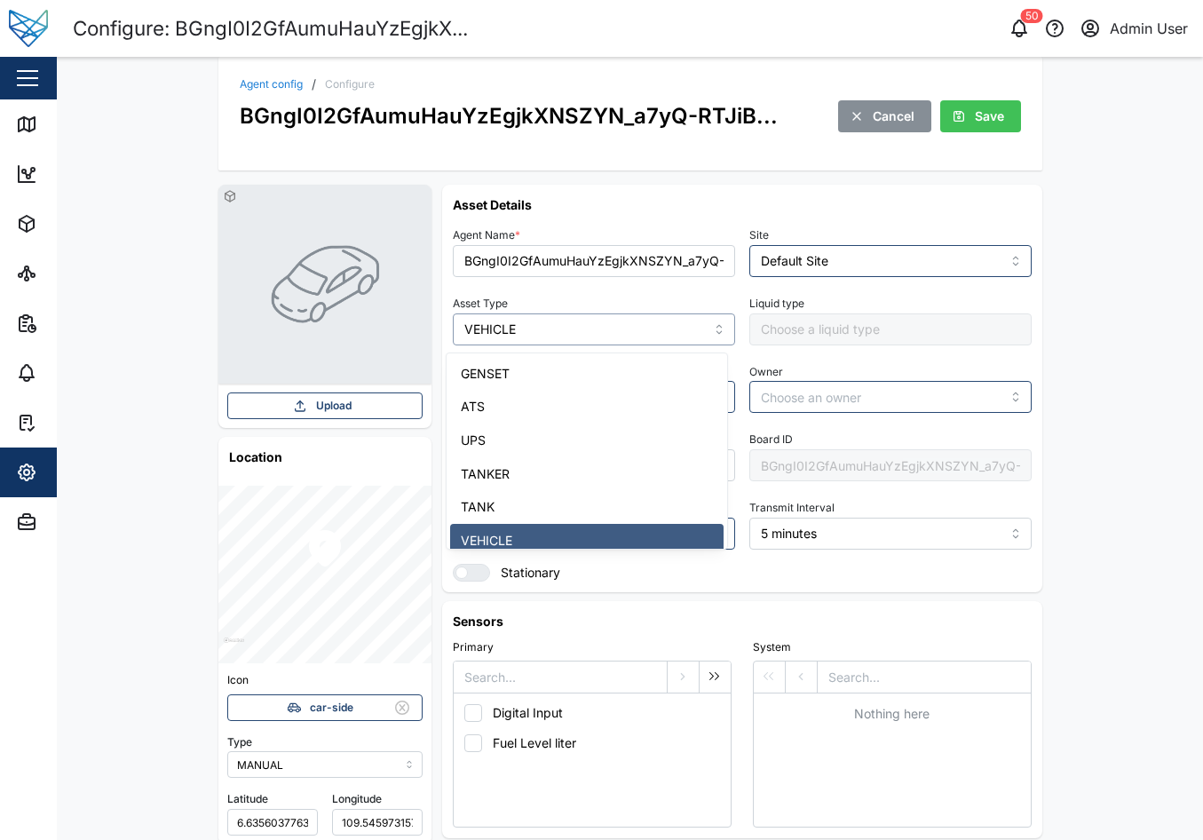
click at [630, 323] on input "VEHICLE" at bounding box center [594, 329] width 282 height 32
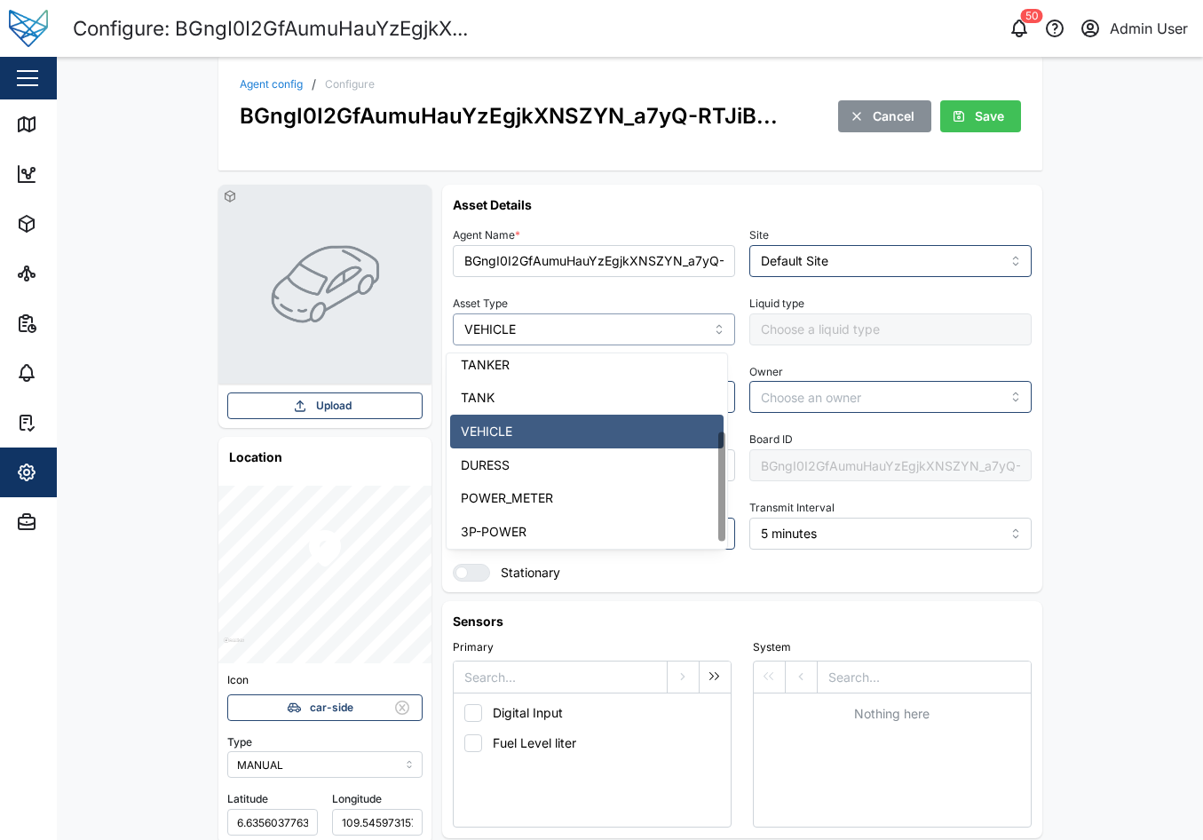
scroll to position [146, 0]
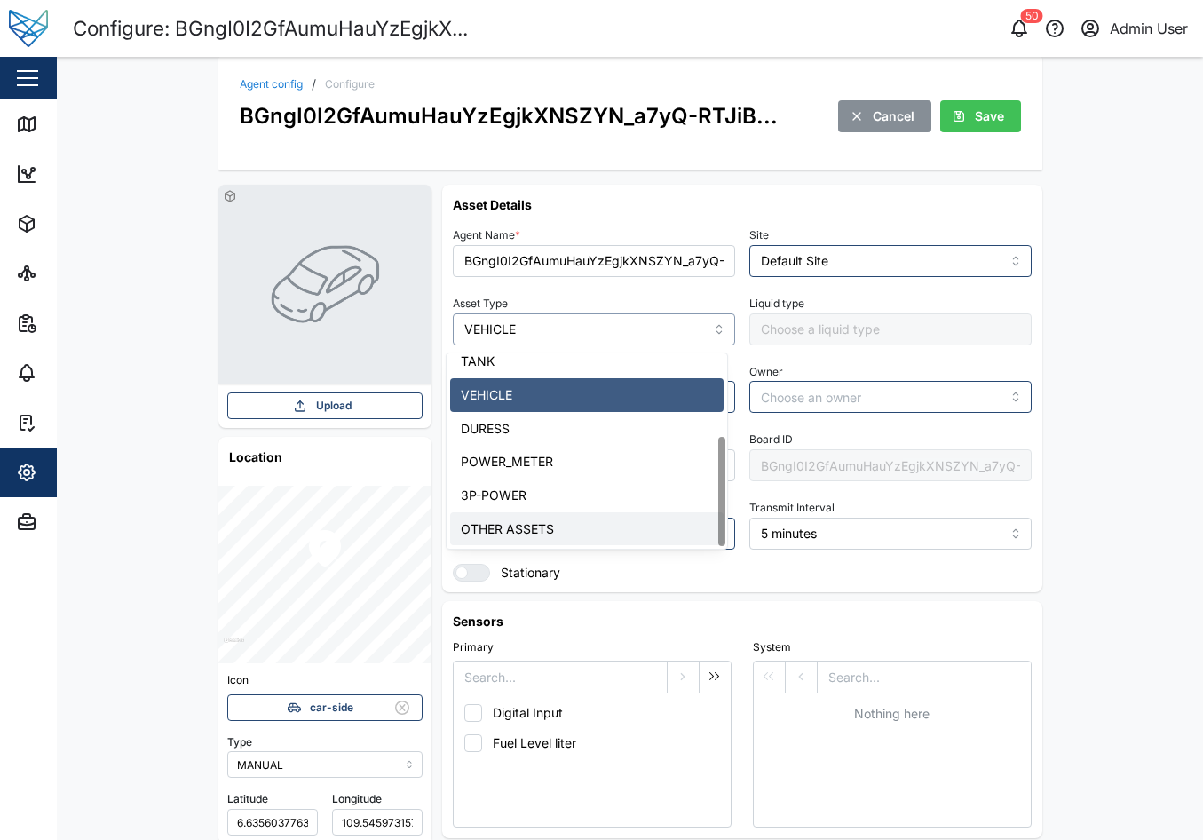
type input "OTHER ASSETS"
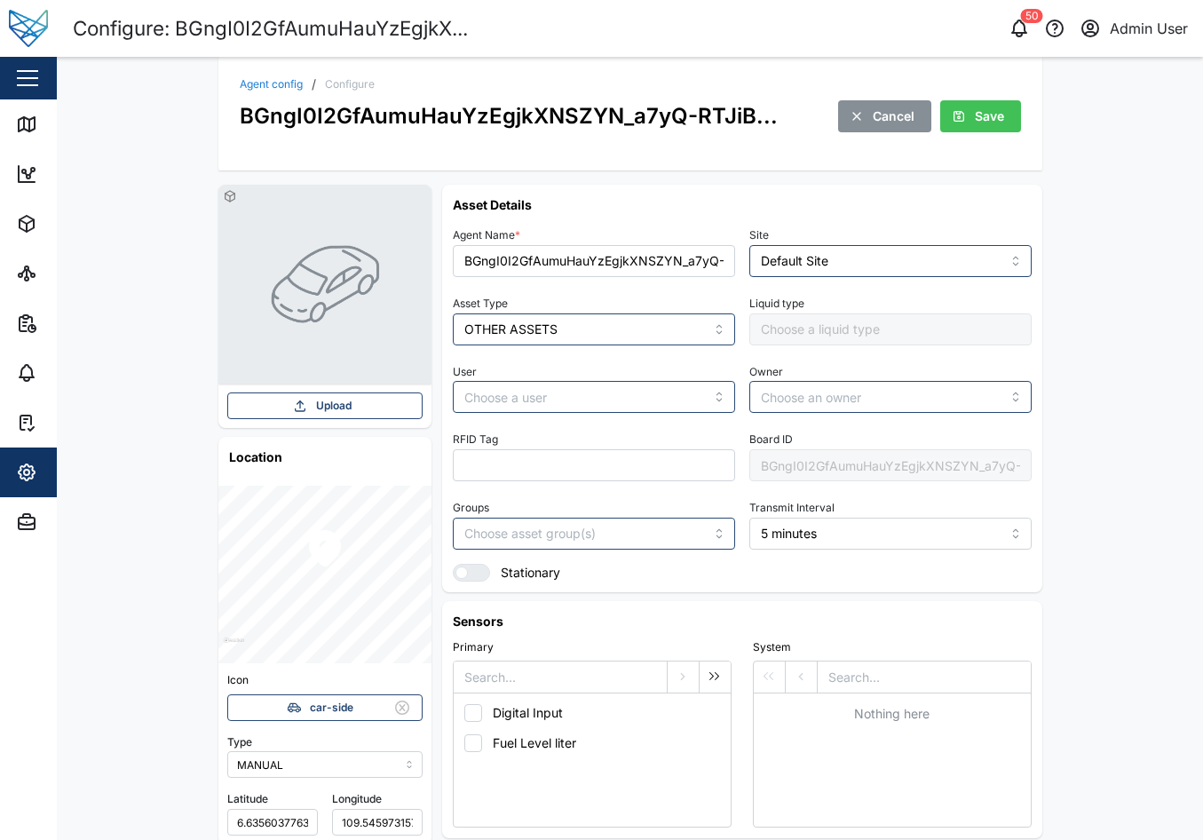
click at [983, 122] on span "Save" at bounding box center [989, 116] width 29 height 30
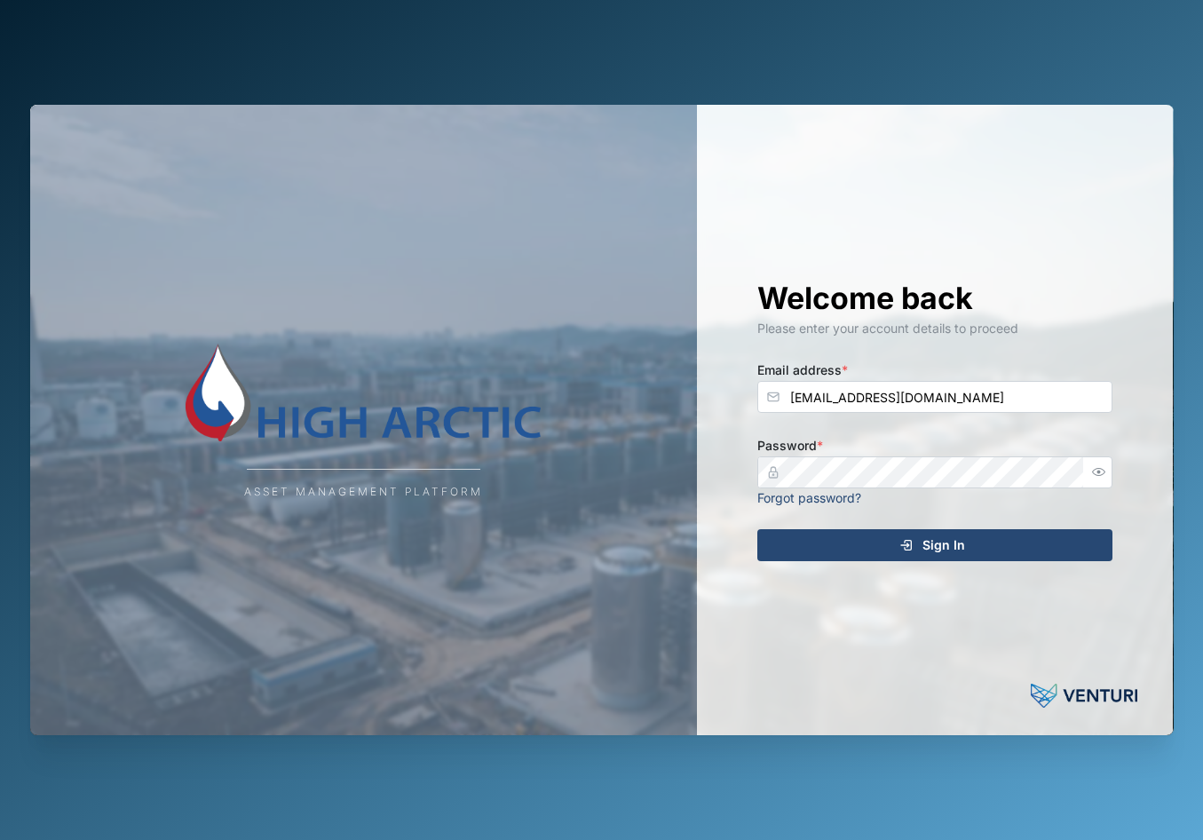
click at [893, 548] on div "Sign In" at bounding box center [932, 545] width 327 height 30
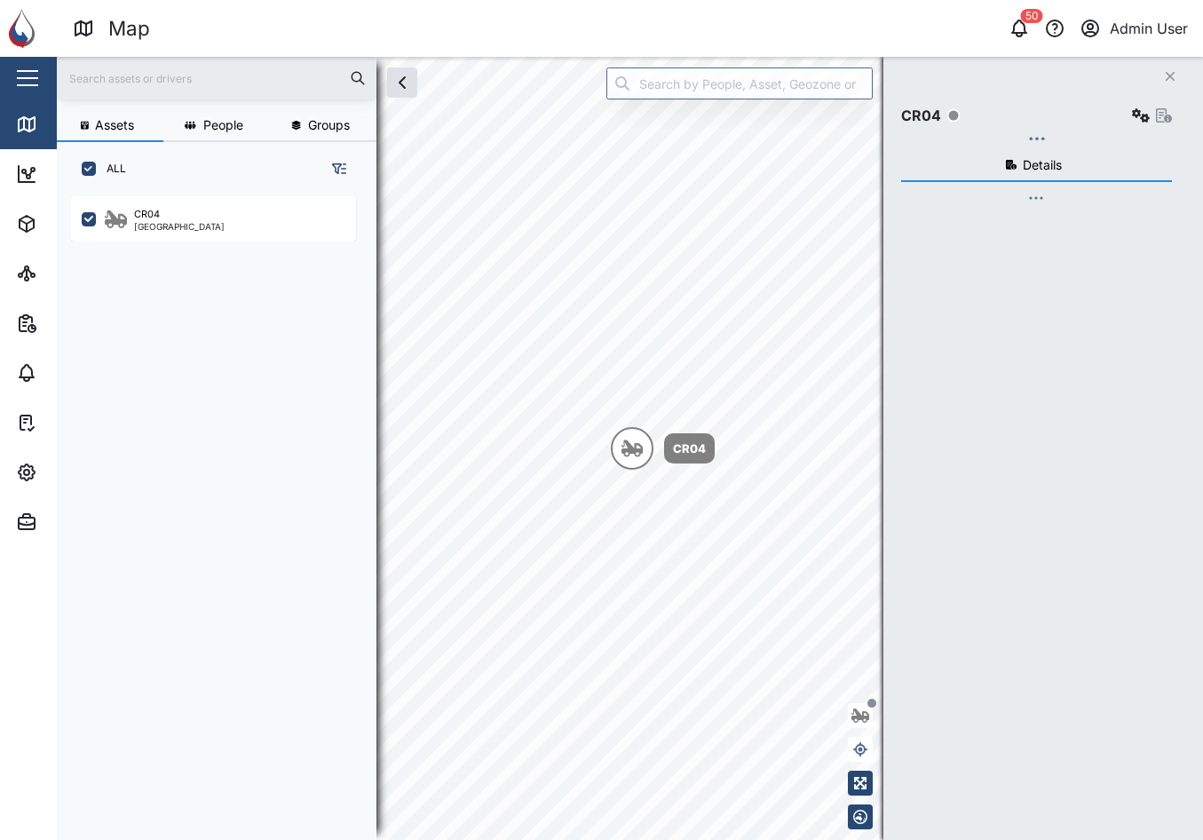
scroll to position [622, 278]
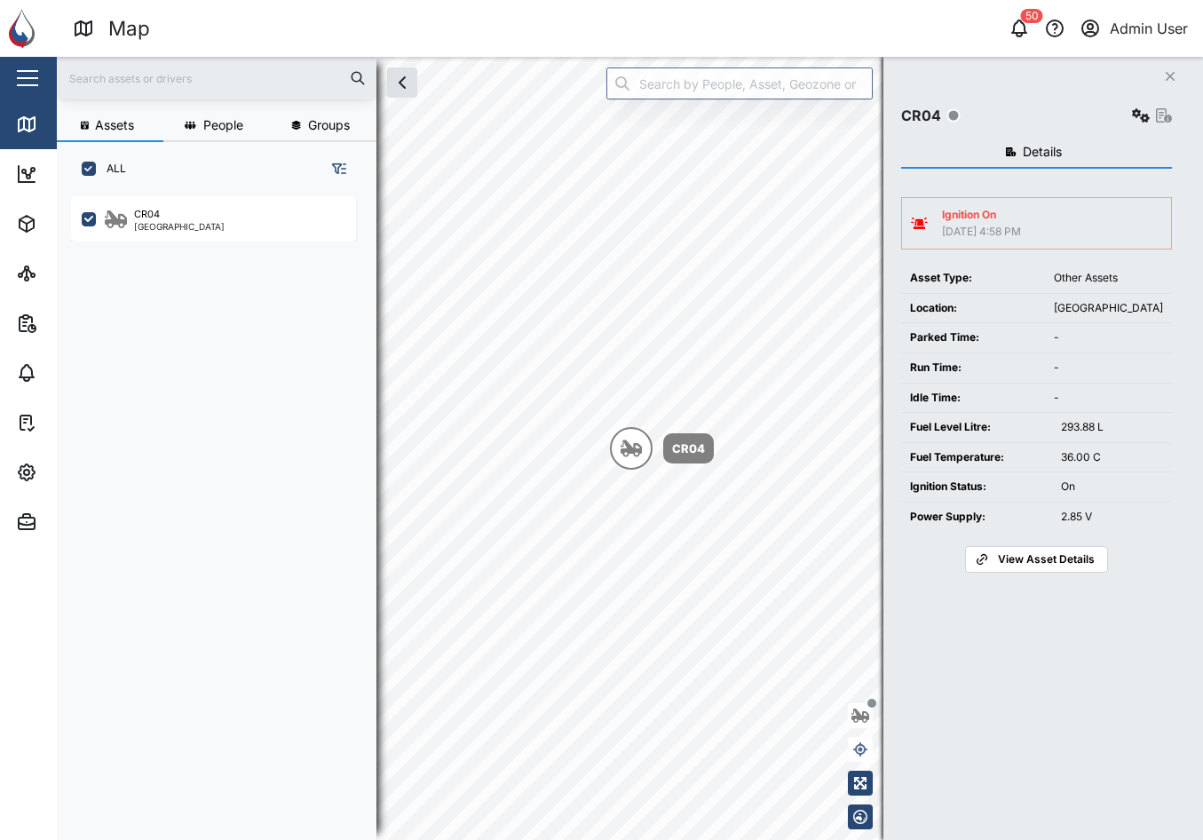
click at [1133, 108] on button "button" at bounding box center [1140, 115] width 25 height 25
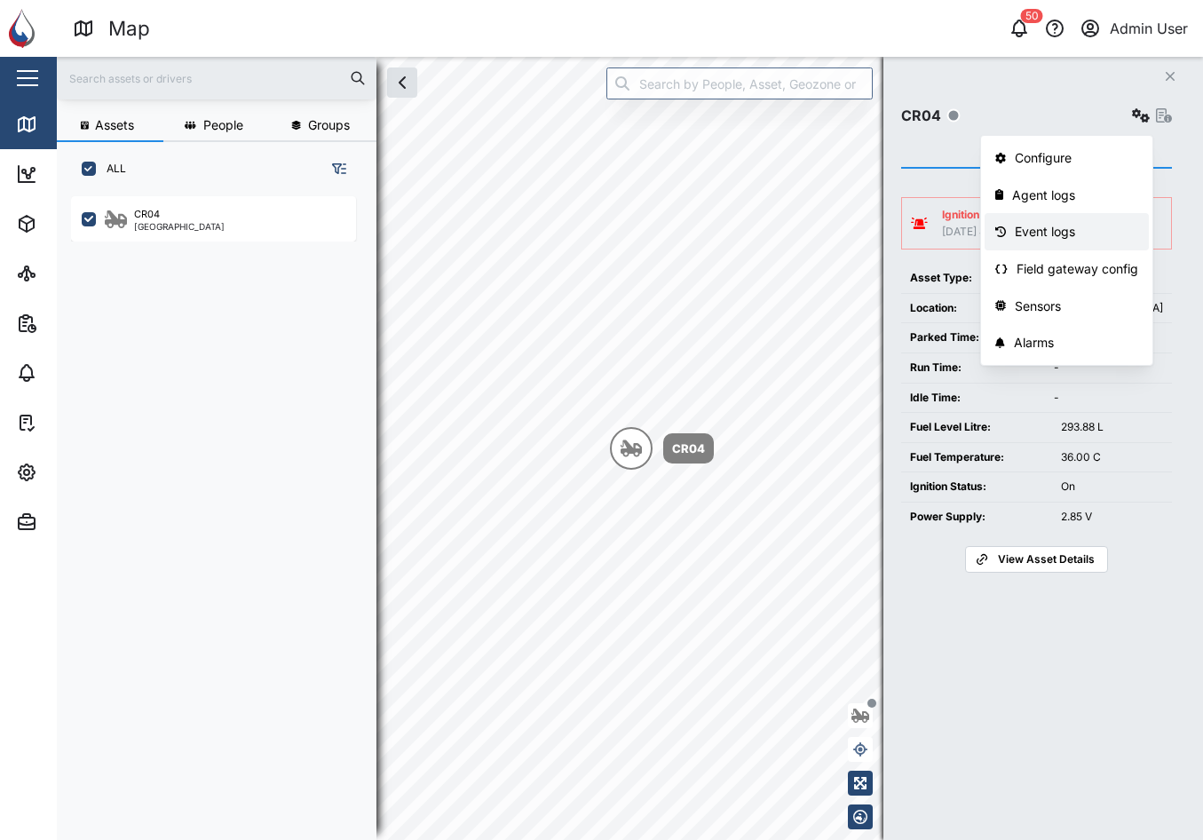
click at [1049, 241] on div "Event logs" at bounding box center [1076, 232] width 123 height 20
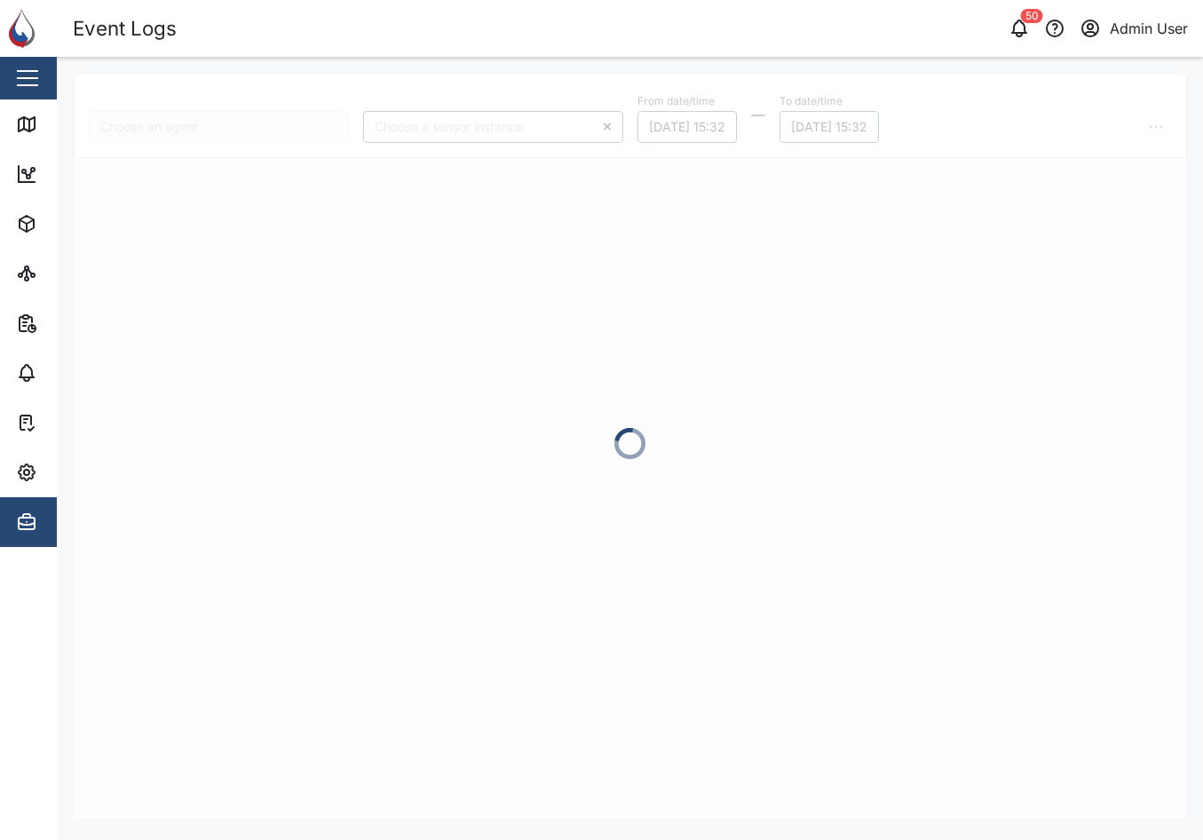
type input "CR04"
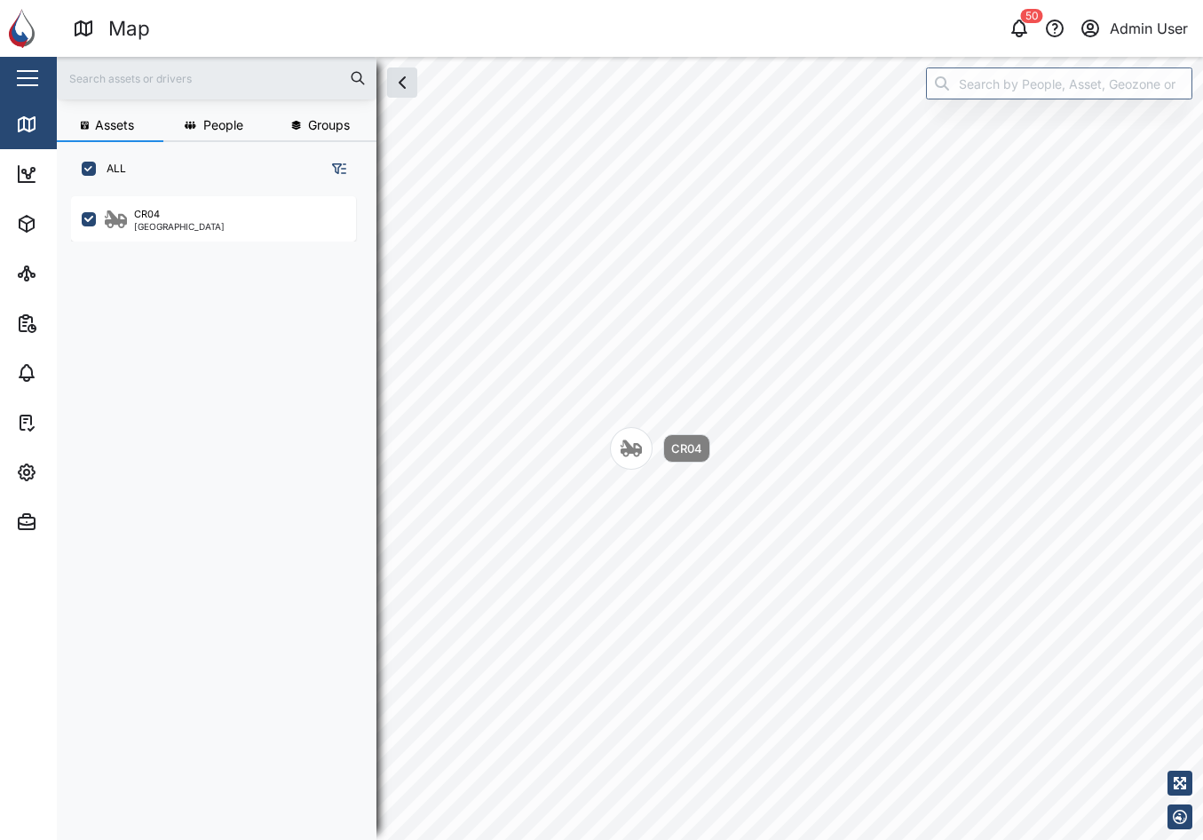
scroll to position [622, 278]
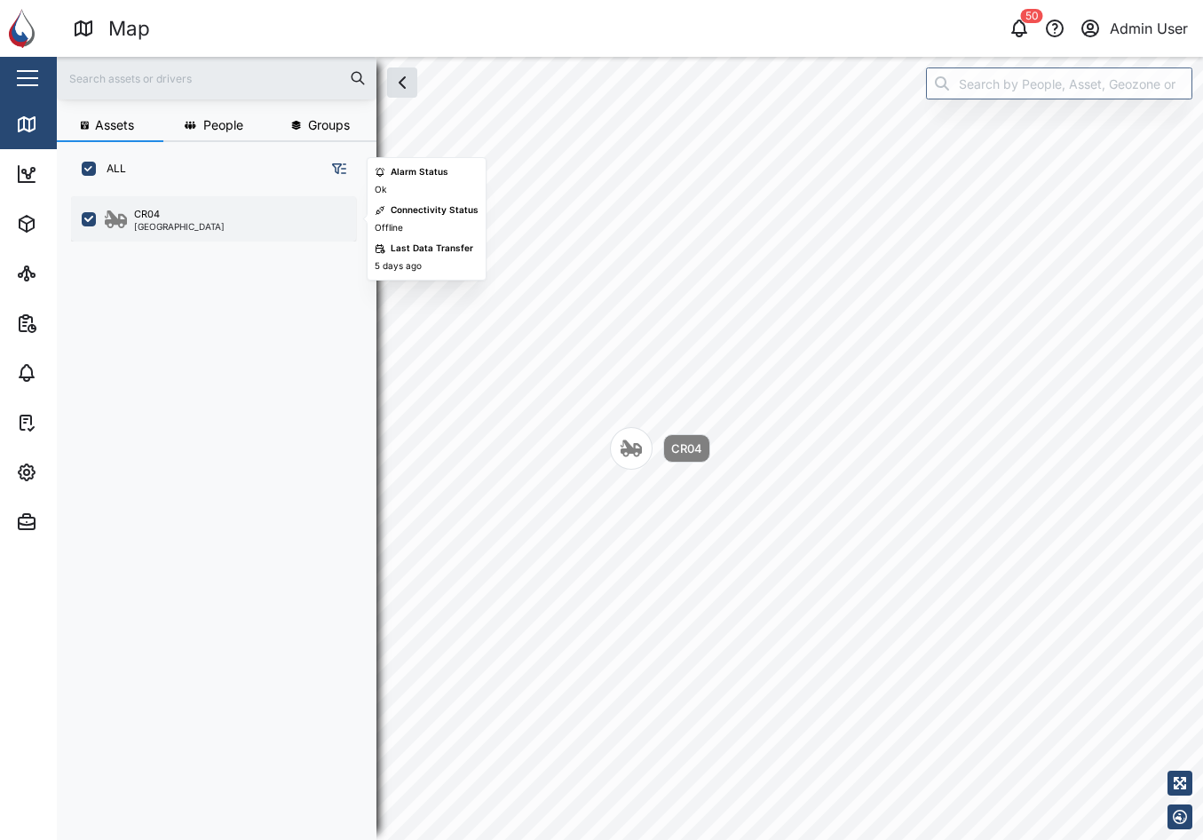
click at [180, 212] on div "CR04" at bounding box center [179, 214] width 91 height 15
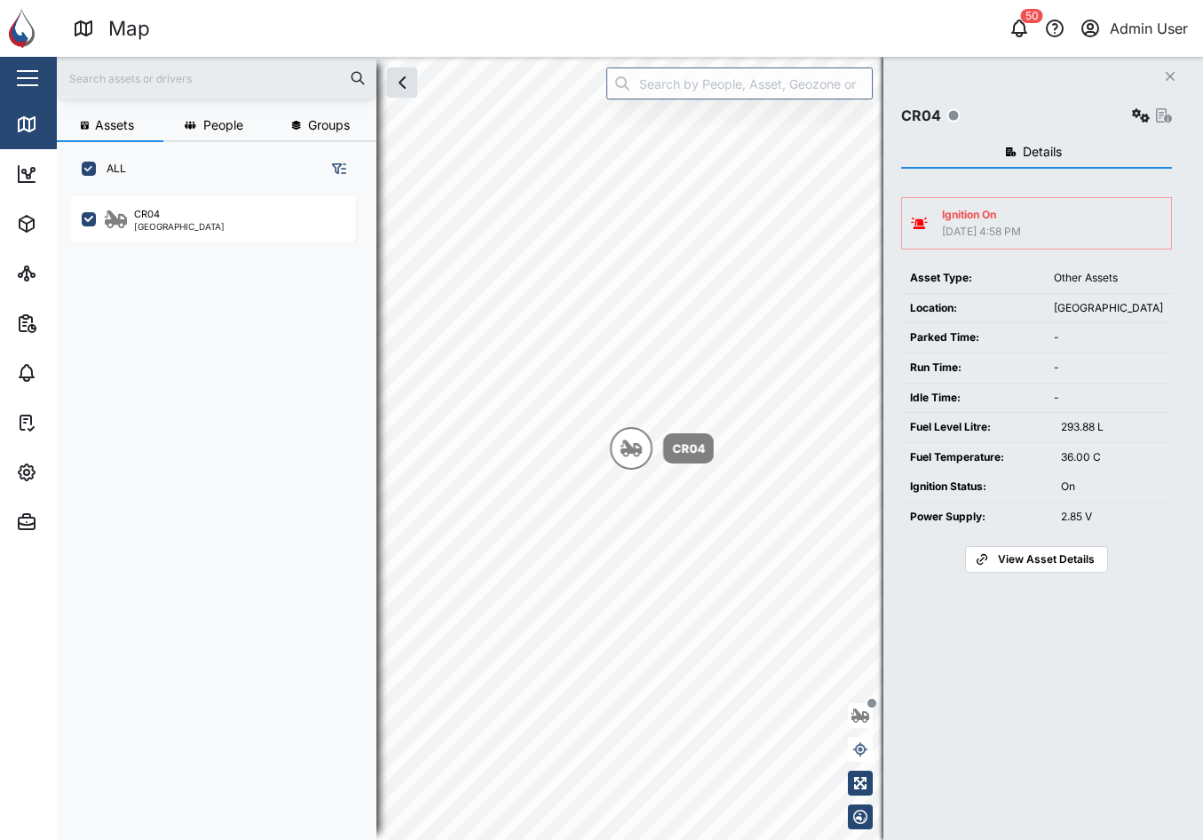
click at [1039, 532] on div "Ignition On 09 Oct 2025 4:58 PM Asset Type: Other Assets Location: Papua New Gu…" at bounding box center [1036, 384] width 271 height 375
click at [1039, 539] on div "Ignition On 09 Oct 2025 4:58 PM Asset Type: Other Assets Location: Papua New Gu…" at bounding box center [1036, 384] width 271 height 375
click at [1039, 553] on span "View Asset Details" at bounding box center [1046, 559] width 97 height 25
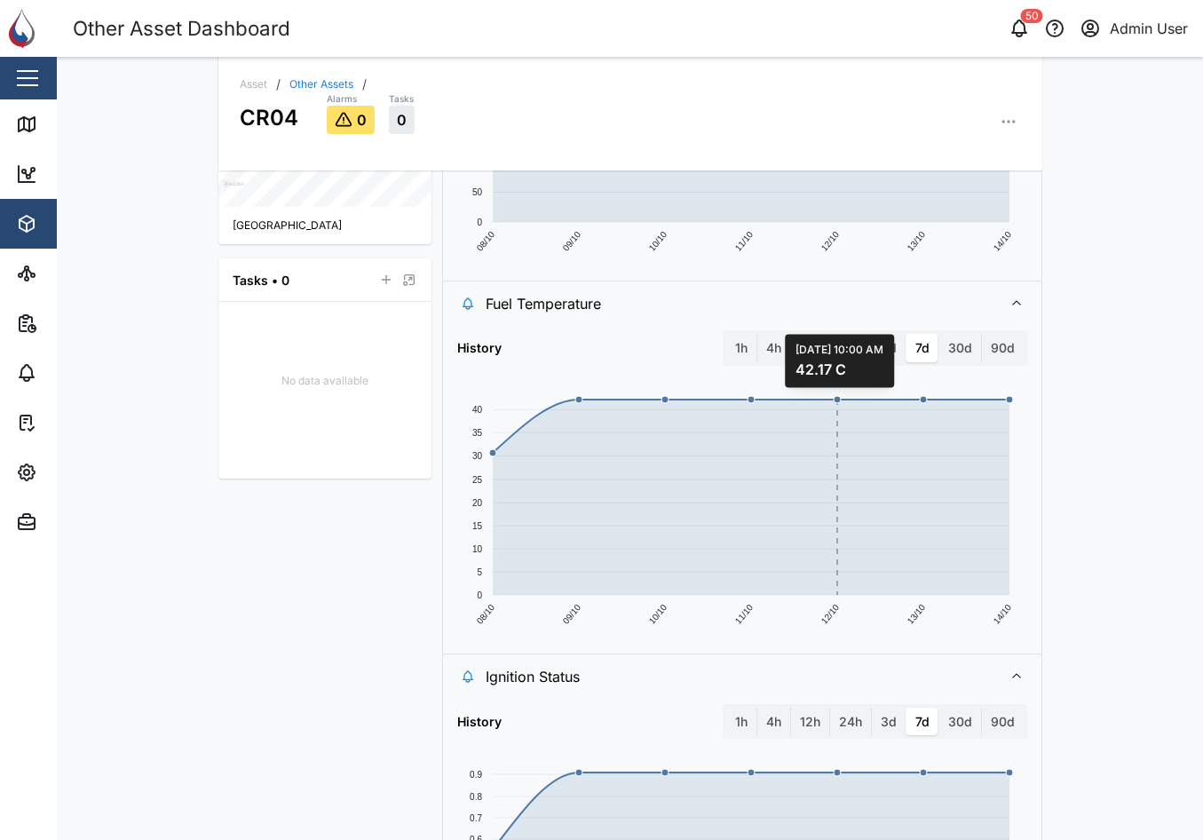
scroll to position [780, 0]
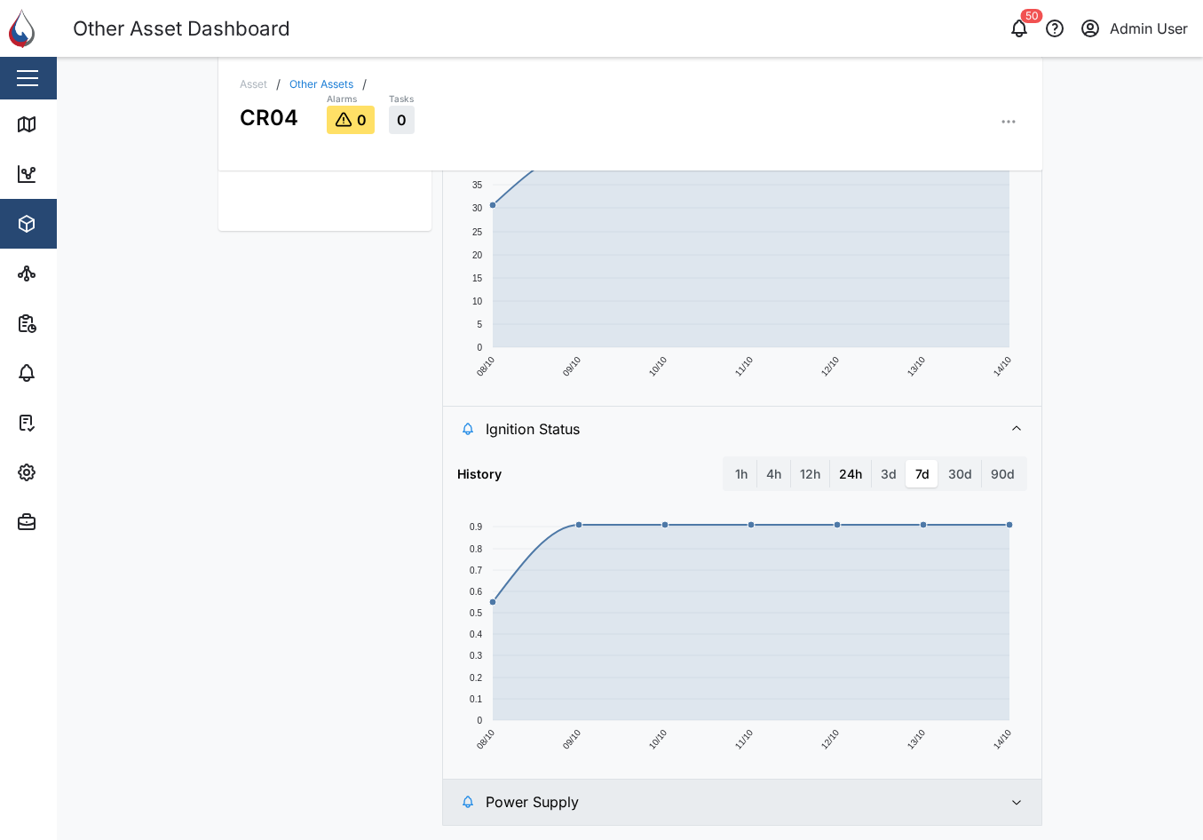
click at [848, 470] on label "24h" at bounding box center [850, 474] width 41 height 28
click at [830, 460] on hours "24h" at bounding box center [830, 460] width 0 height 0
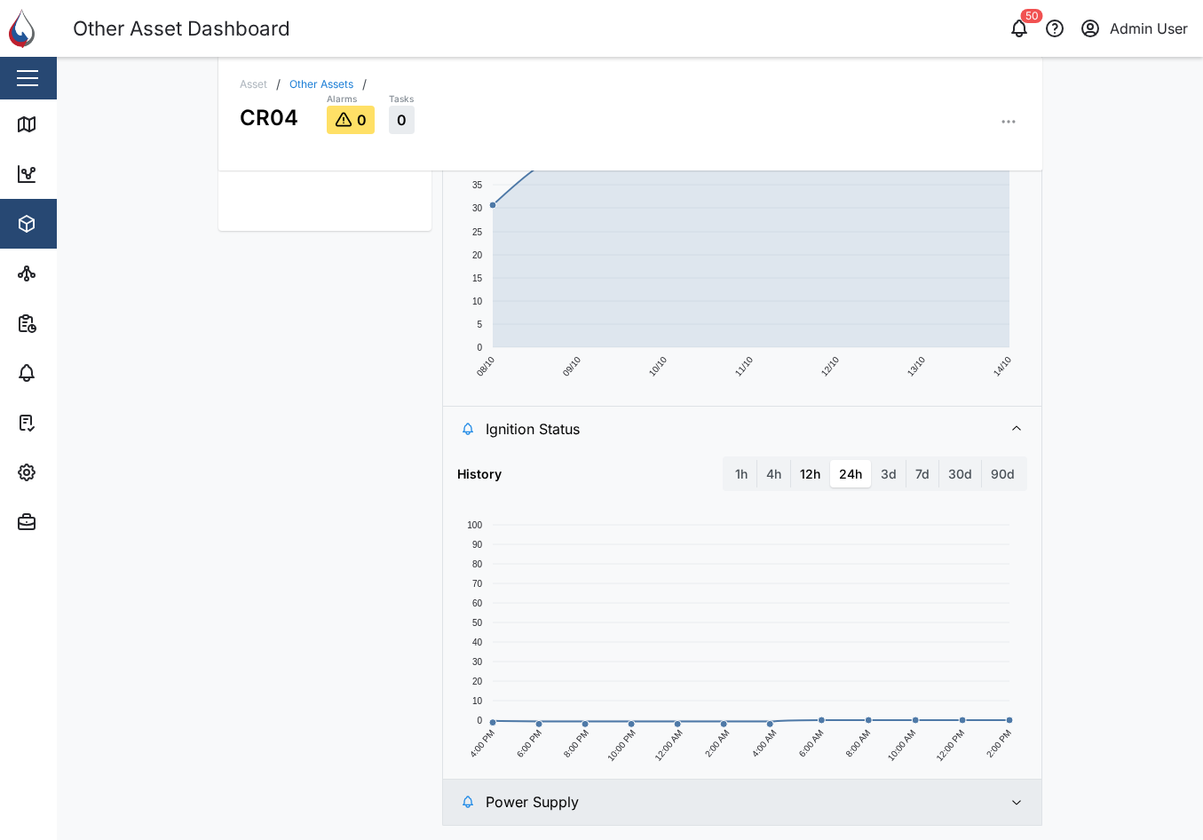
click at [805, 470] on label "12h" at bounding box center [810, 474] width 38 height 28
click at [791, 460] on hours "12h" at bounding box center [791, 460] width 0 height 0
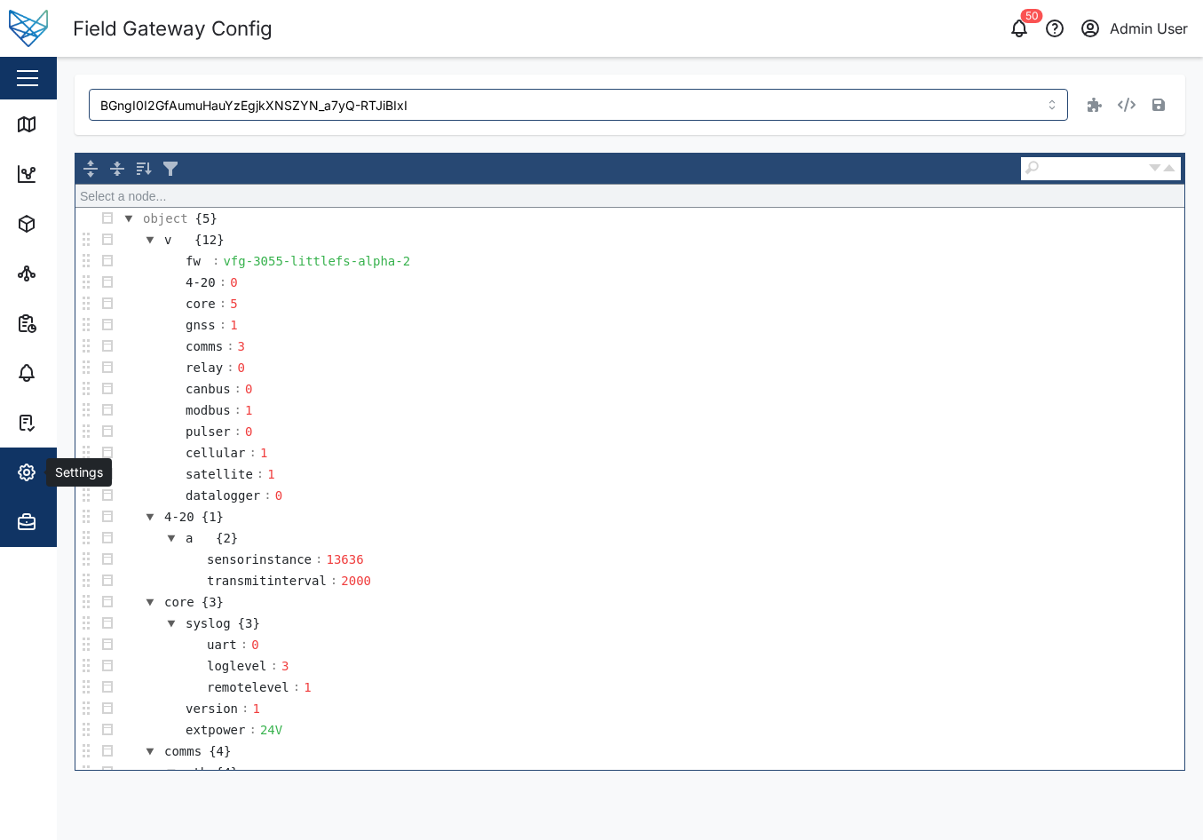
click at [43, 463] on div "Settings" at bounding box center [97, 472] width 162 height 21
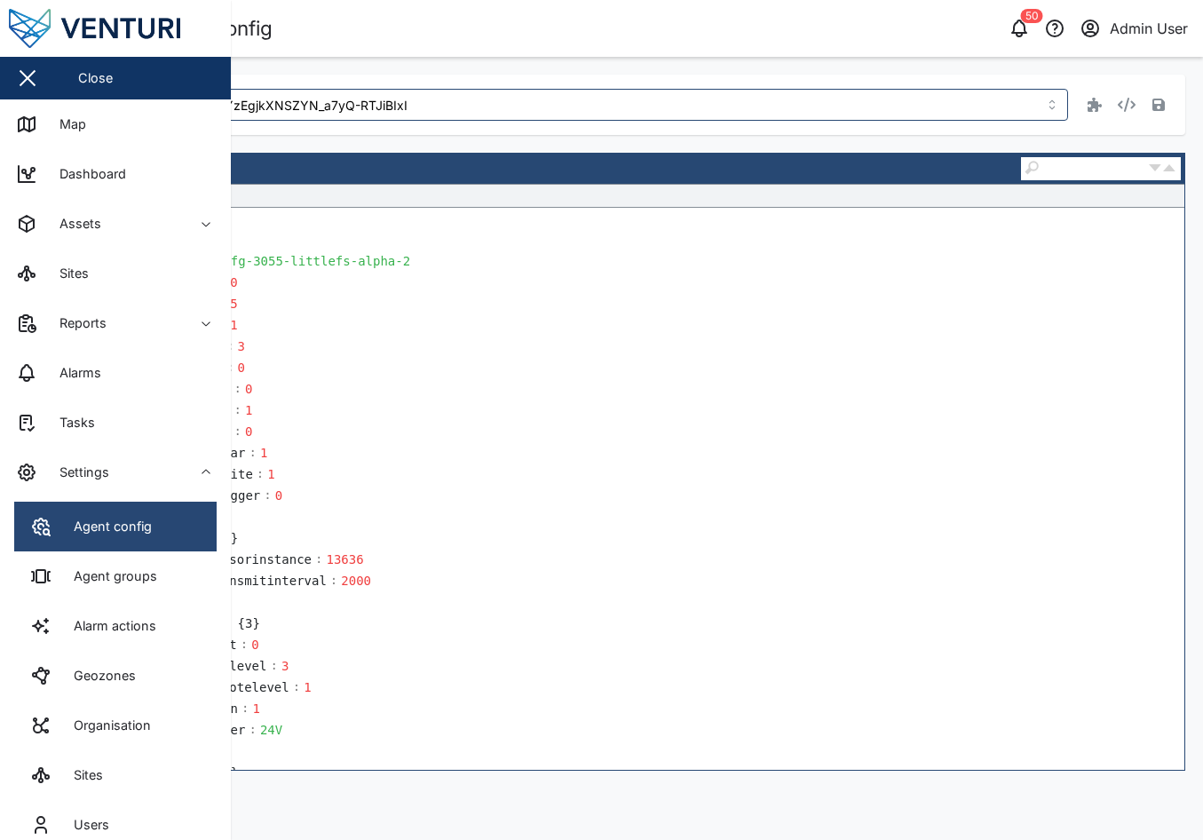
click at [145, 515] on link "Agent config" at bounding box center [115, 527] width 202 height 50
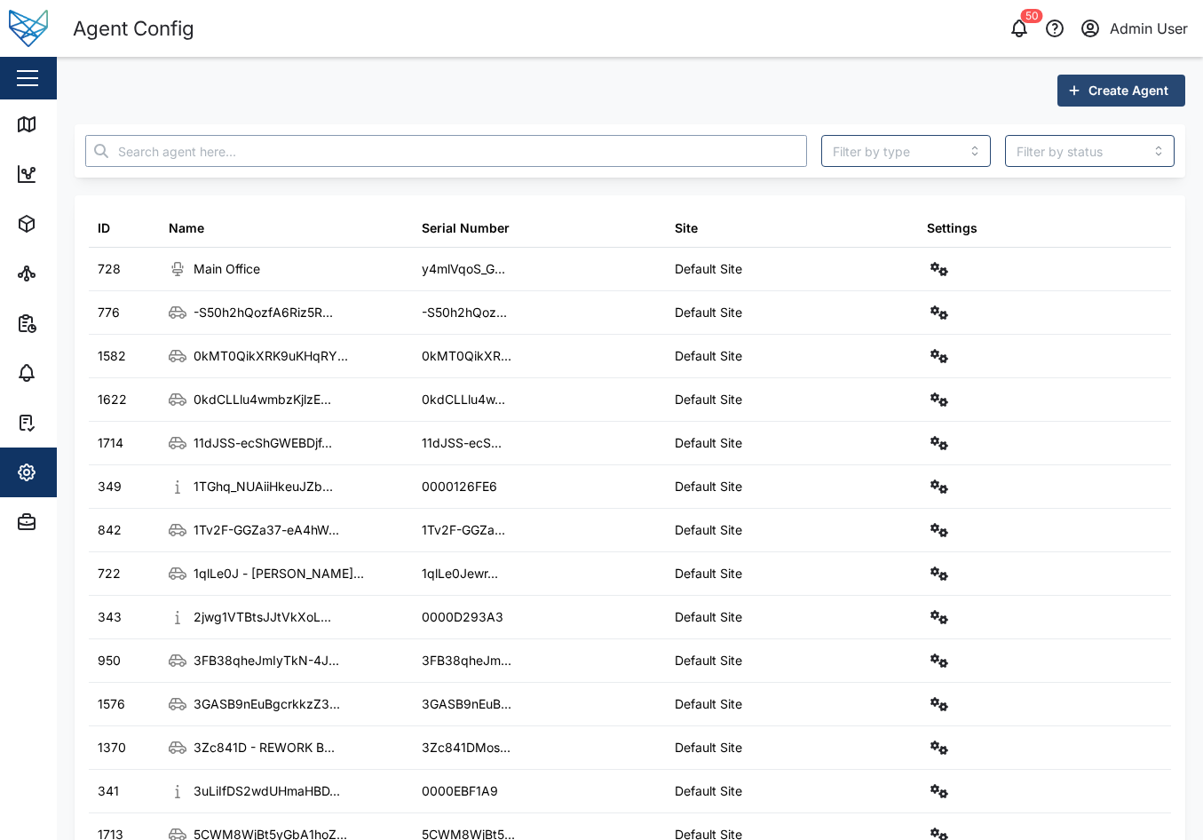
click at [199, 146] on input "text" at bounding box center [446, 151] width 722 height 32
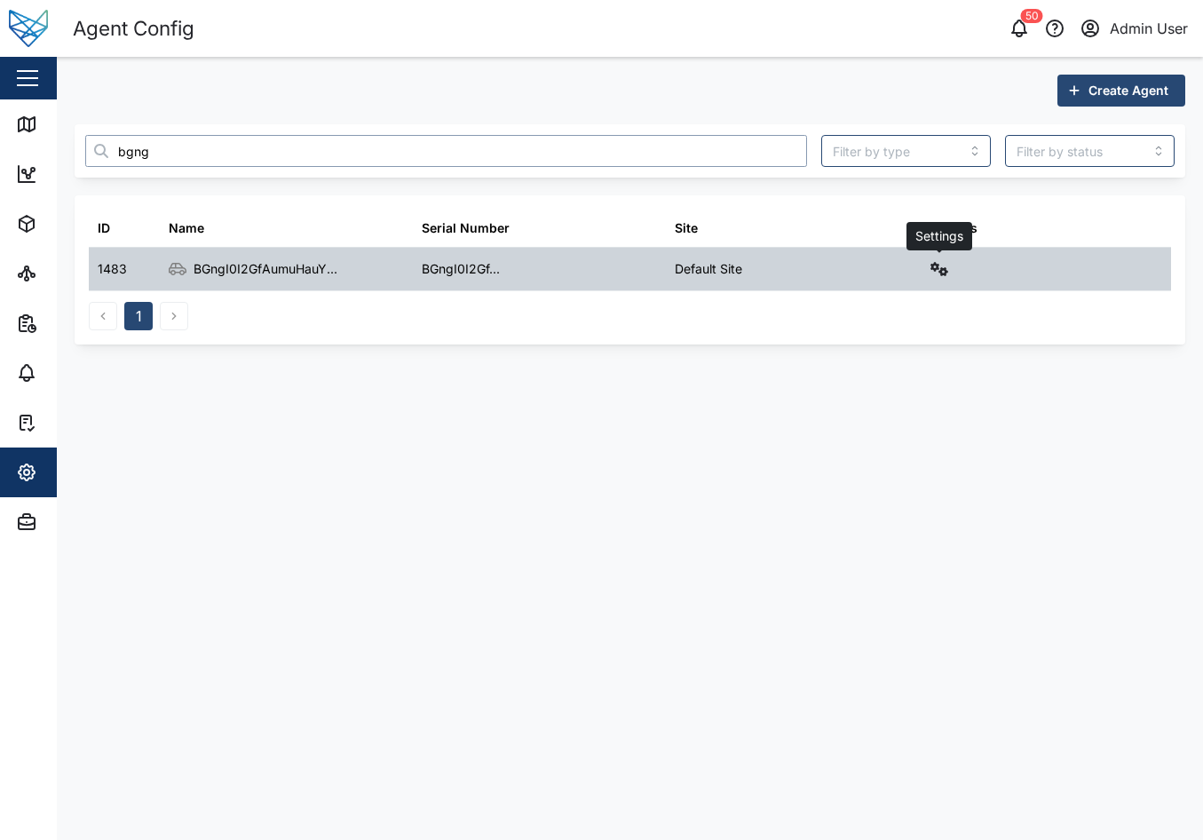
type input "bgng"
click at [932, 272] on icon "button" at bounding box center [939, 269] width 18 height 14
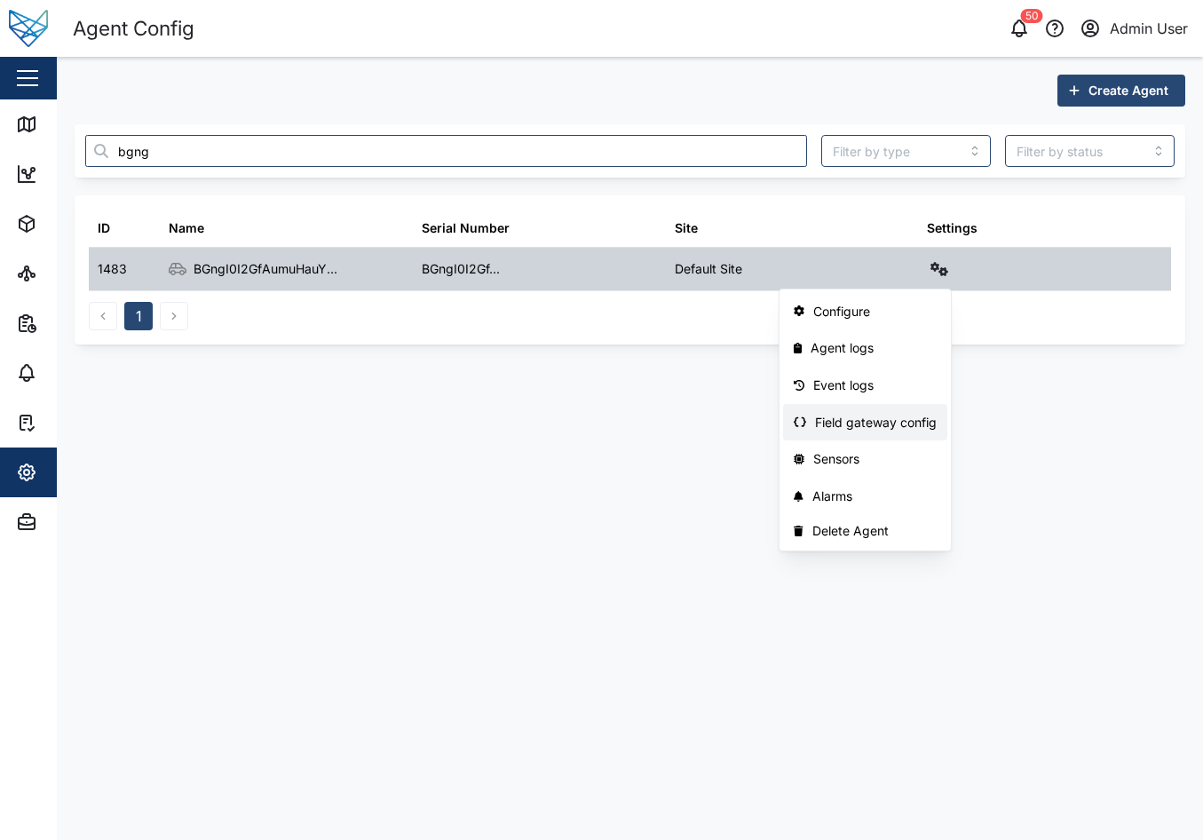
click at [870, 429] on div "Field gateway config" at bounding box center [876, 423] width 122 height 20
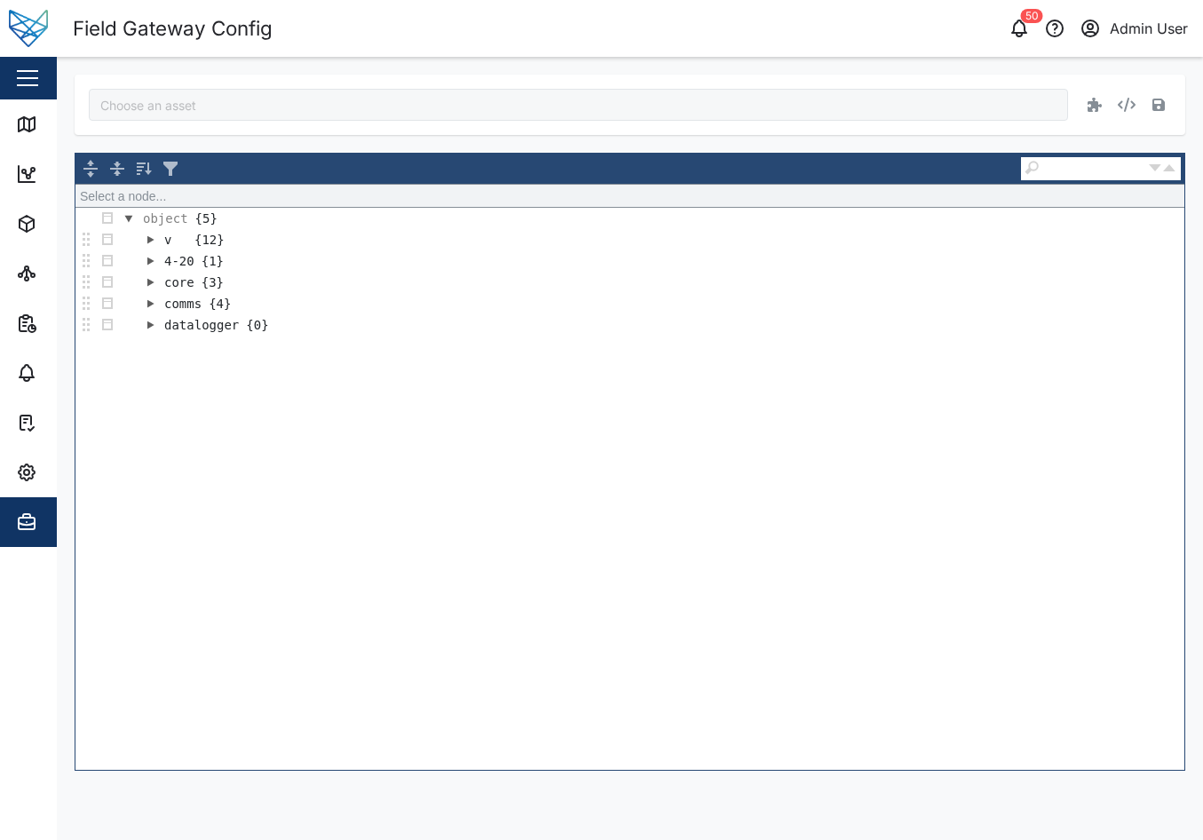
type input "BGngI0I2GfAumuHauYzEgjkXNSZYN_a7yQ-RTJiBIxI"
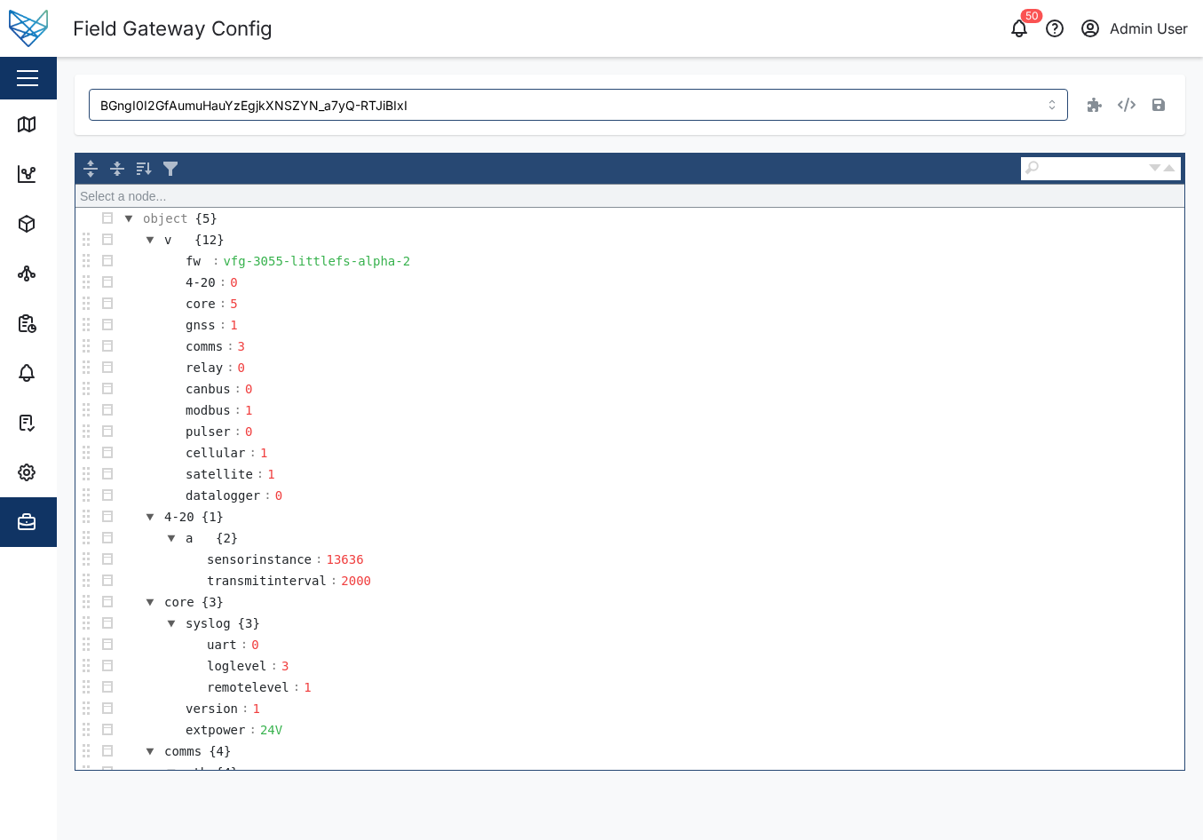
scroll to position [269, 0]
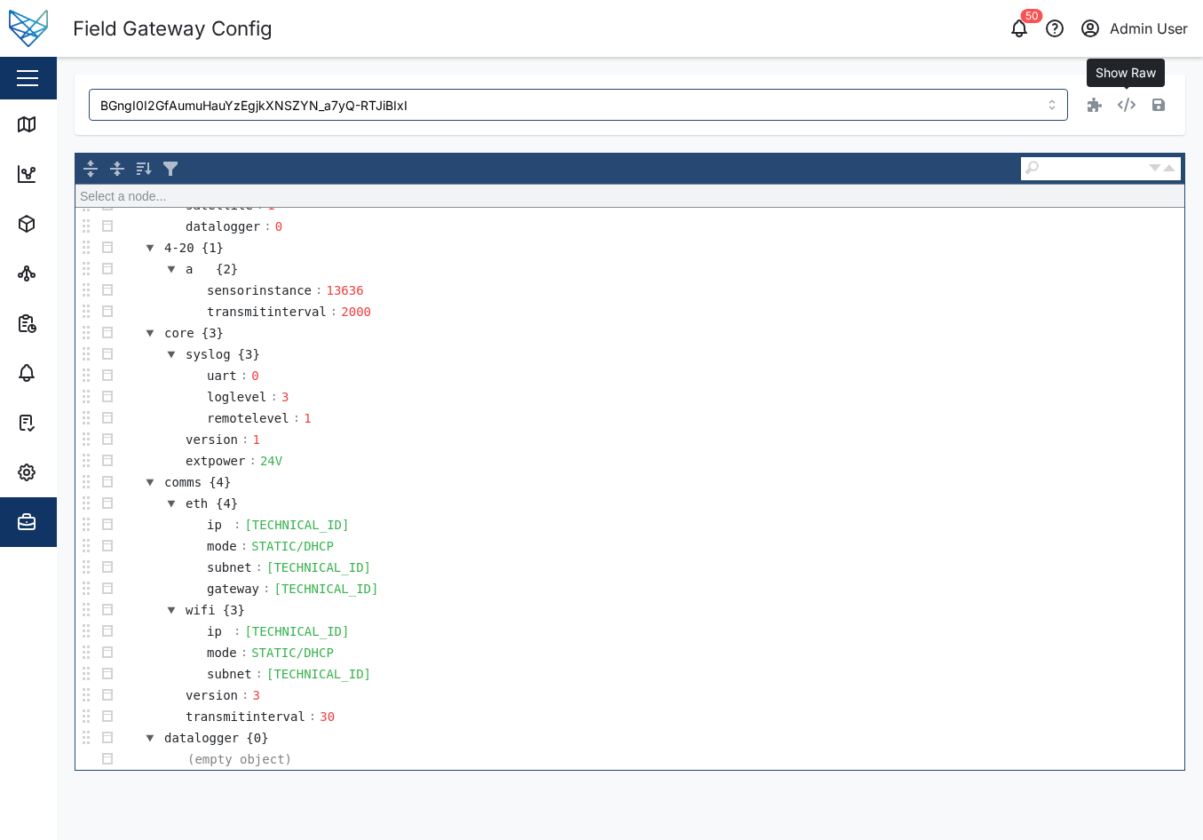
click at [1132, 112] on button "button" at bounding box center [1126, 104] width 25 height 25
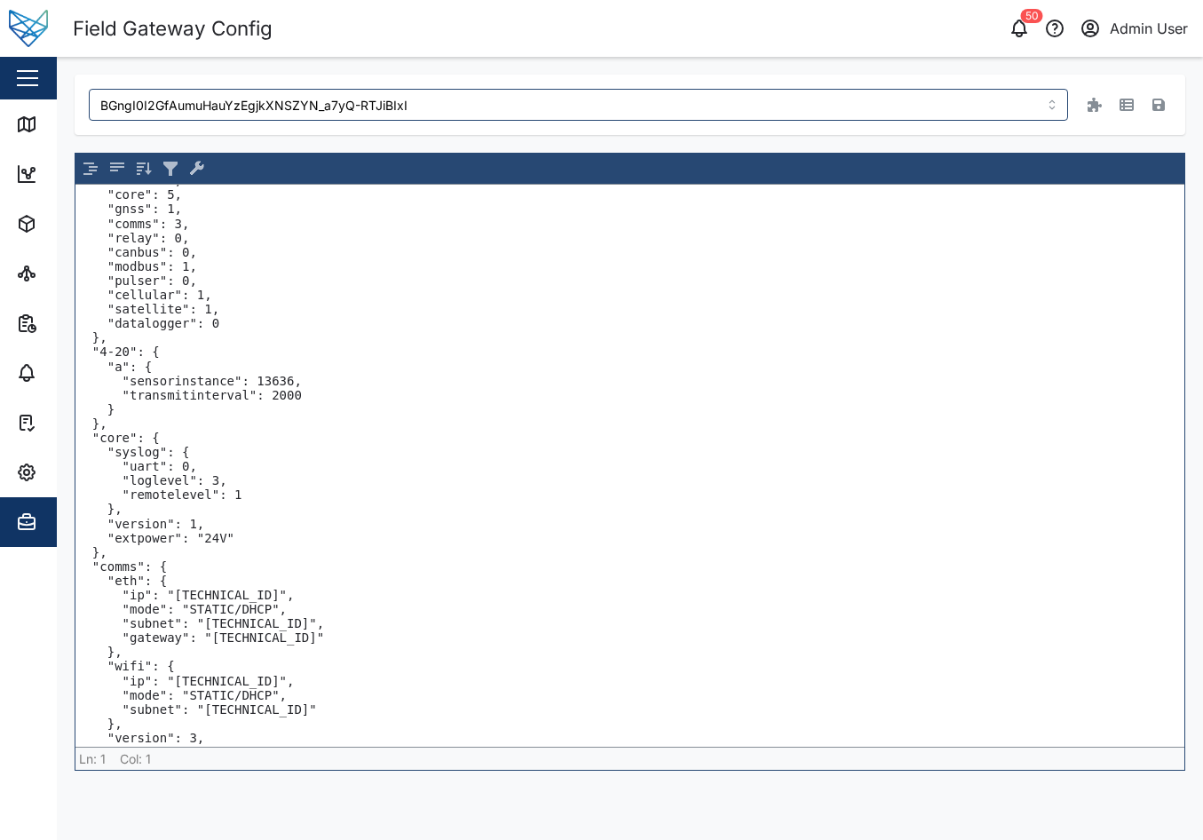
scroll to position [113, 0]
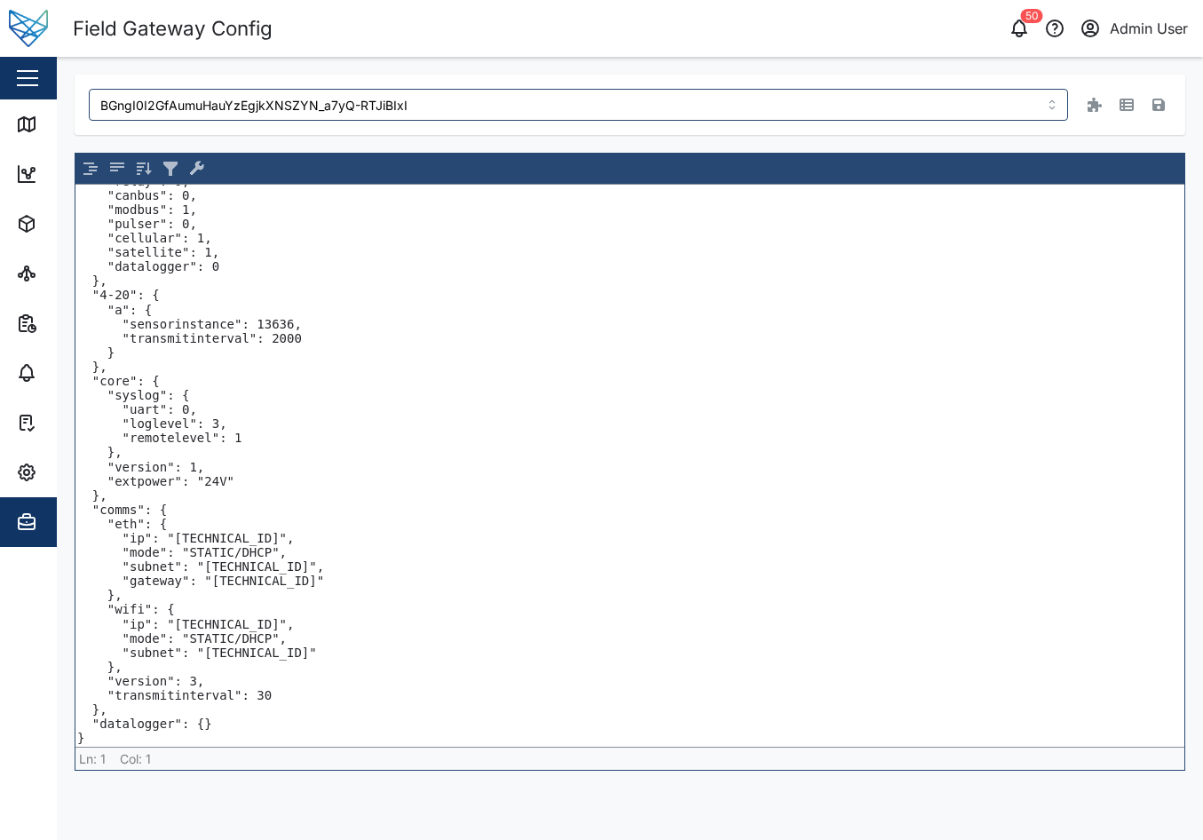
click at [211, 723] on textarea "{ "v": { "fw": "vfg-3055-littlefs-alpha-2", "4-20": 0, "core": 5, "gnss": 1, "c…" at bounding box center [629, 466] width 1109 height 562
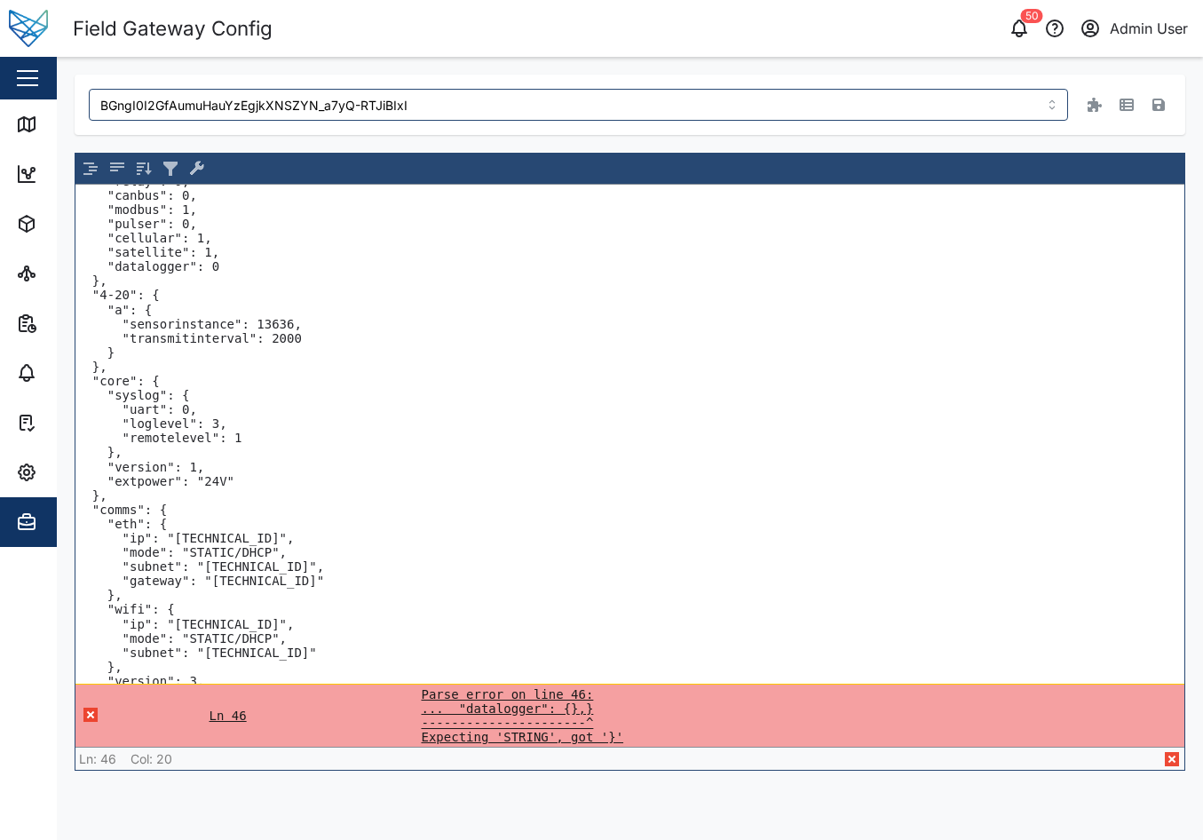
paste textarea ""digital": { "one": { "kind": "edge", "sensorinstance": 12785, "transmitinterva…"
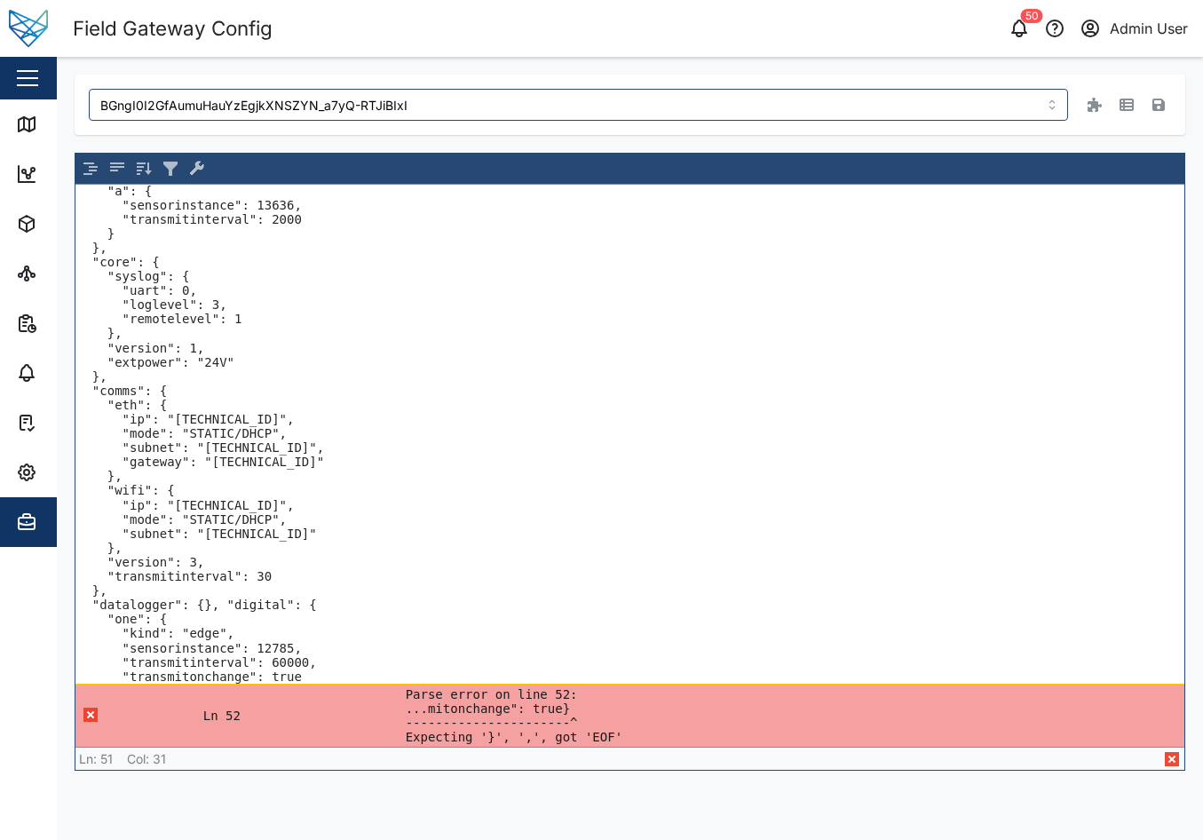
scroll to position [248, 0]
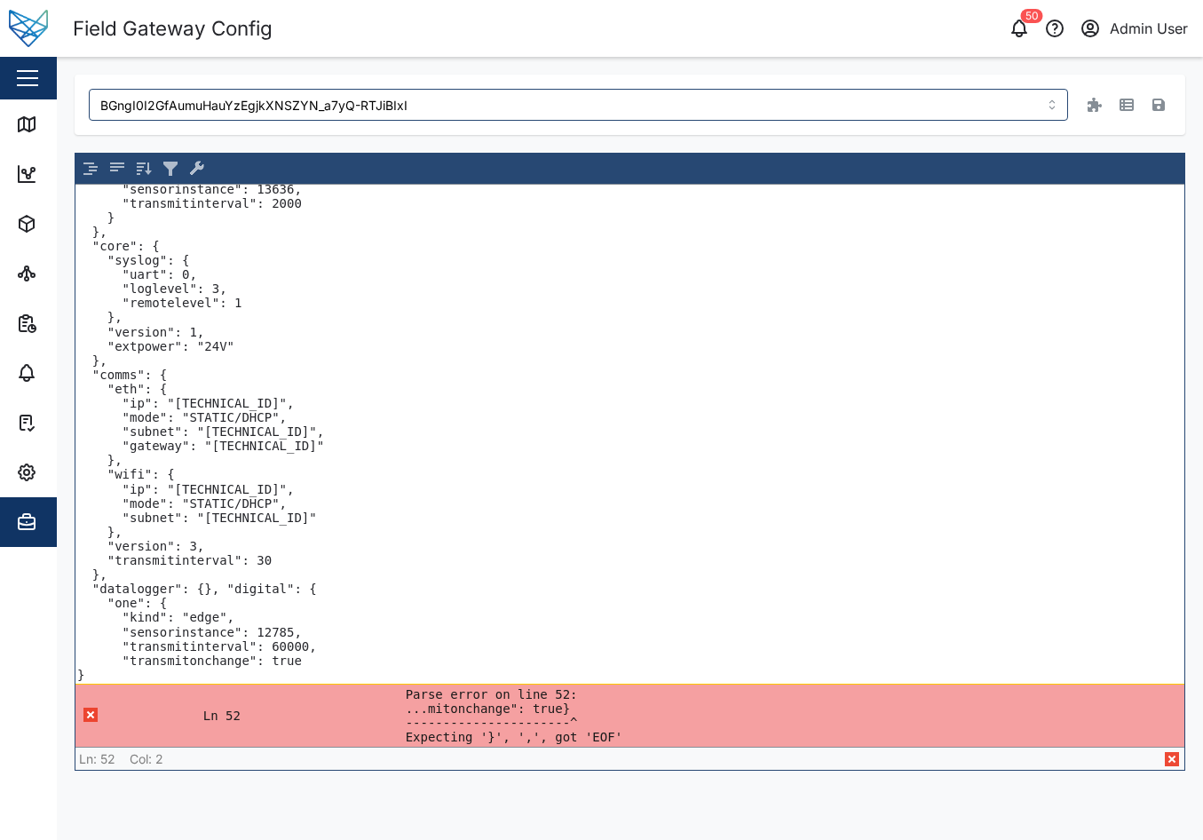
click at [142, 668] on textarea "{ "v": { "fw": "vfg-3055-littlefs-alpha-2", "4-20": 0, "core": 5, "gnss": 1, "c…" at bounding box center [629, 434] width 1109 height 499
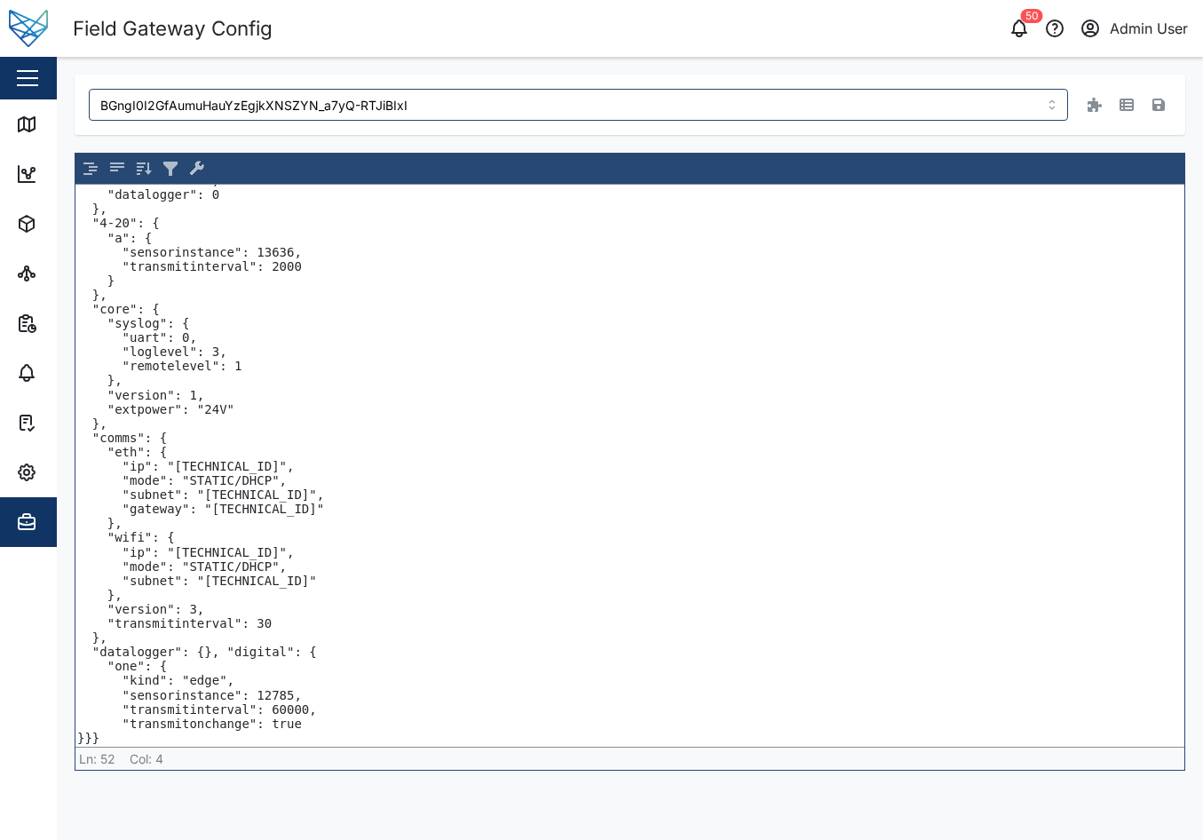
scroll to position [185, 0]
click at [273, 693] on textarea "{ "v": { "fw": "vfg-3055-littlefs-alpha-2", "4-20": 0, "core": 5, "gnss": 1, "c…" at bounding box center [629, 466] width 1109 height 562
type textarea "{ "v": { "fw": "vfg-3055-littlefs-alpha-2", "4-20": 0, "core": 5, "gnss": 1, "c…"
click at [1149, 107] on button "button" at bounding box center [1158, 104] width 25 height 25
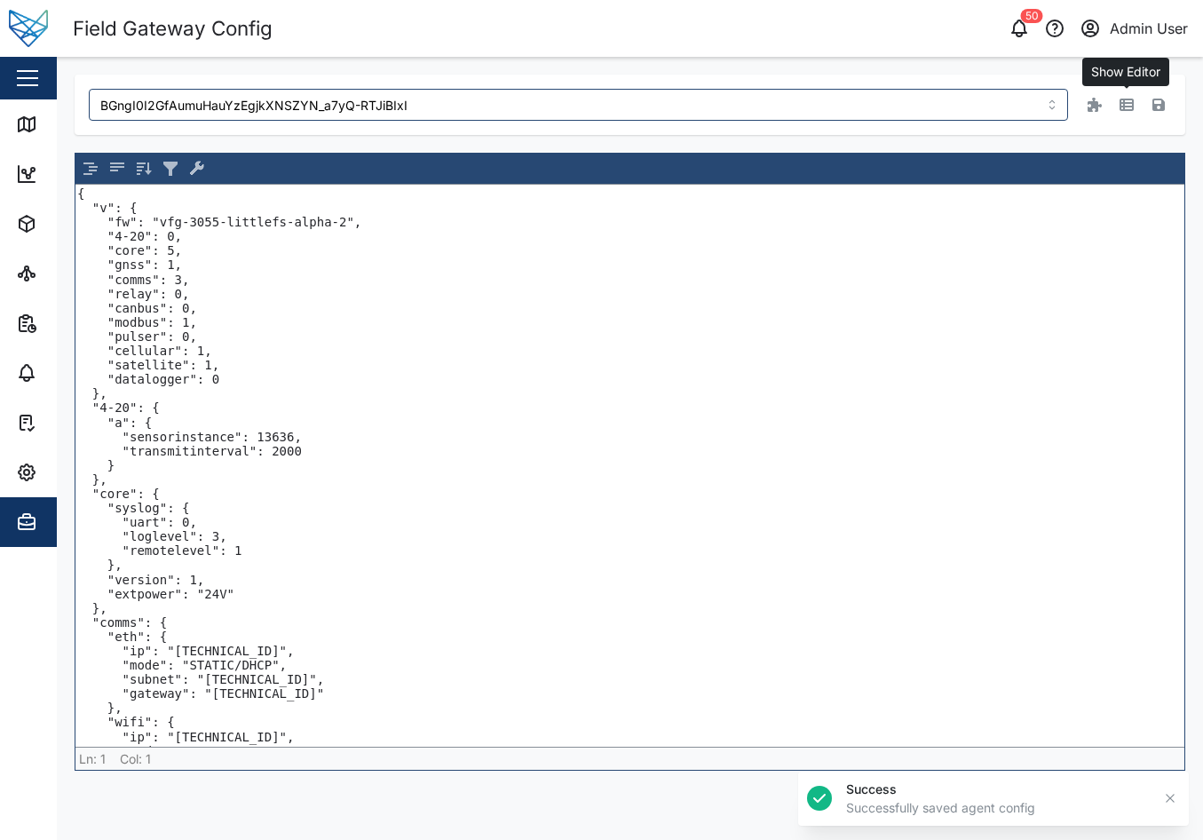
click at [1130, 107] on icon "button" at bounding box center [1126, 105] width 14 height 12
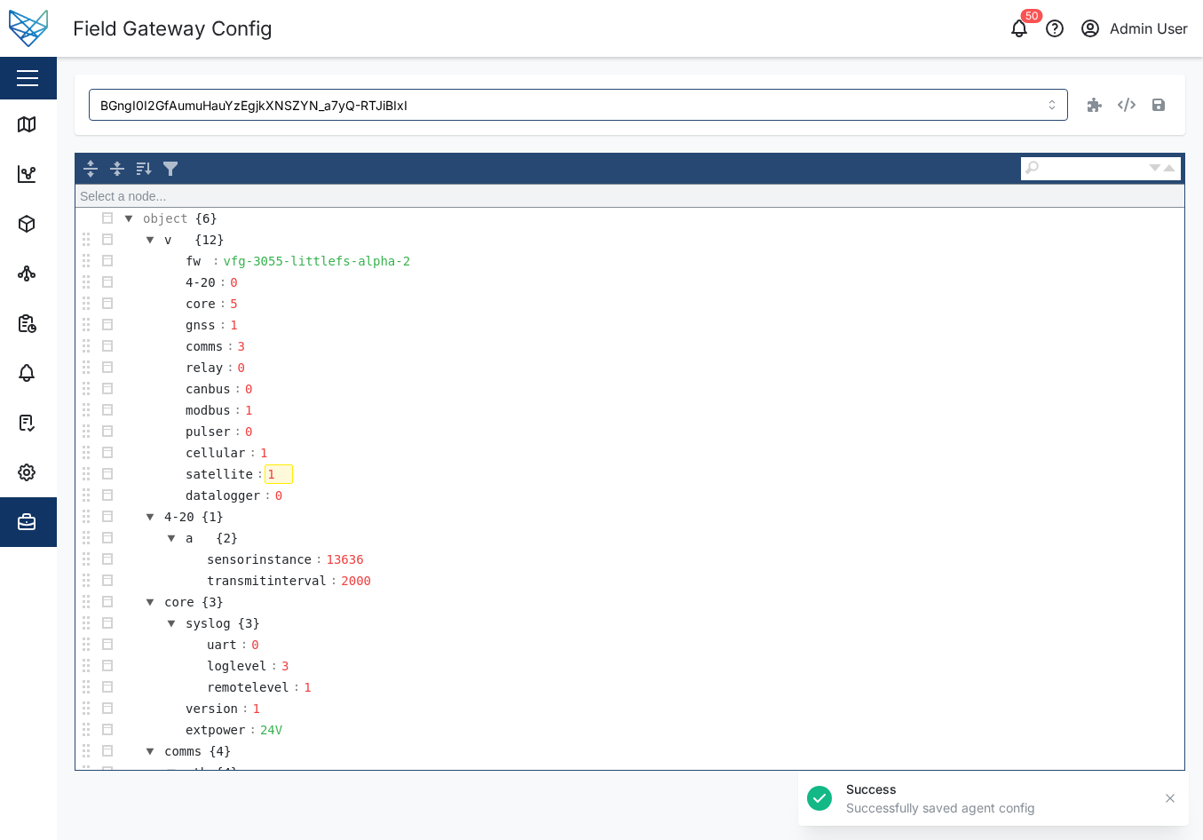
scroll to position [397, 0]
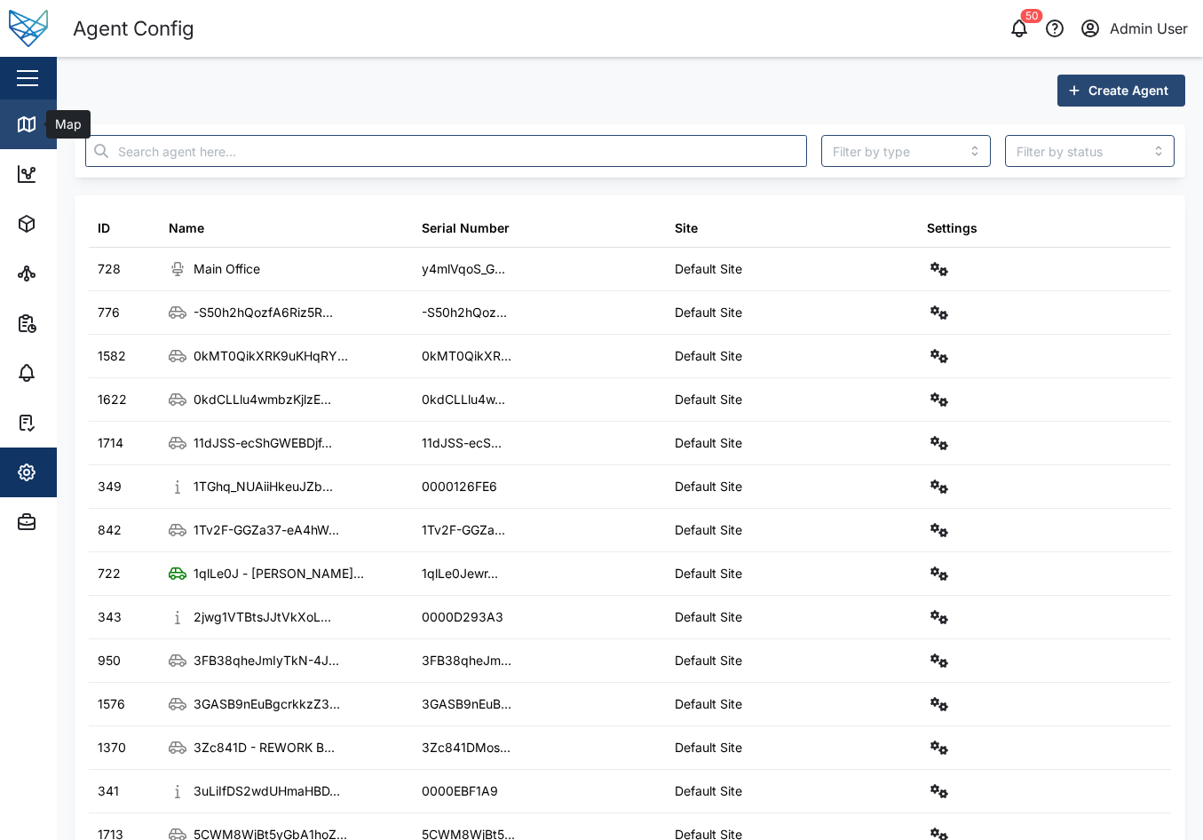
click at [28, 128] on icon at bounding box center [26, 124] width 21 height 21
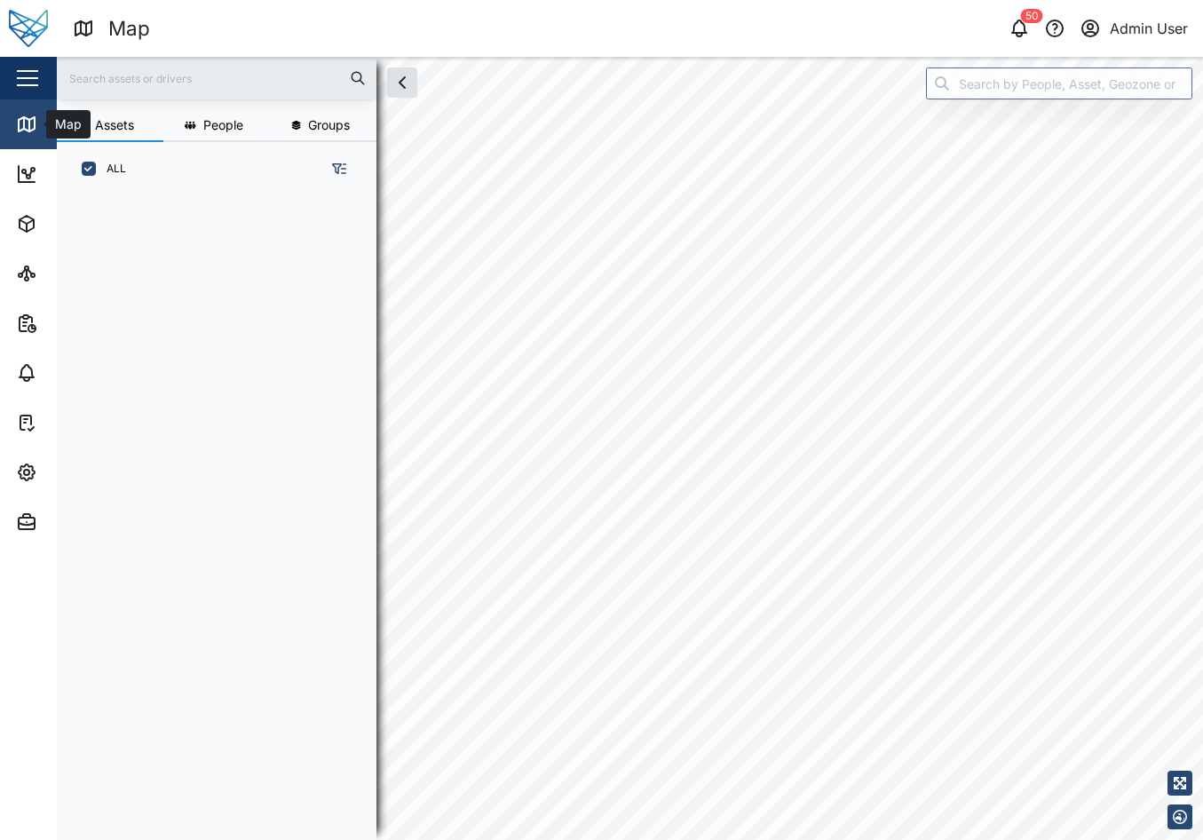
scroll to position [14, 14]
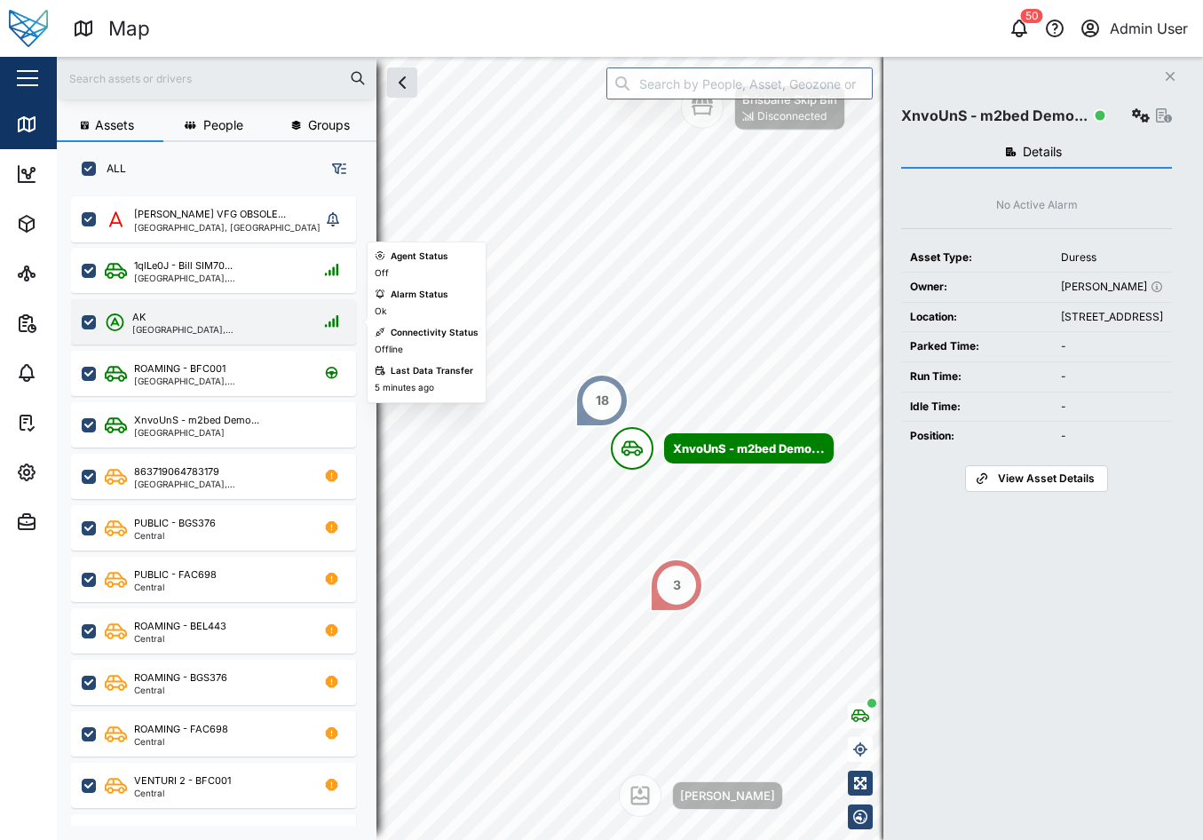
click at [206, 307] on div "AK [GEOGRAPHIC_DATA], [GEOGRAPHIC_DATA]" at bounding box center [213, 321] width 285 height 45
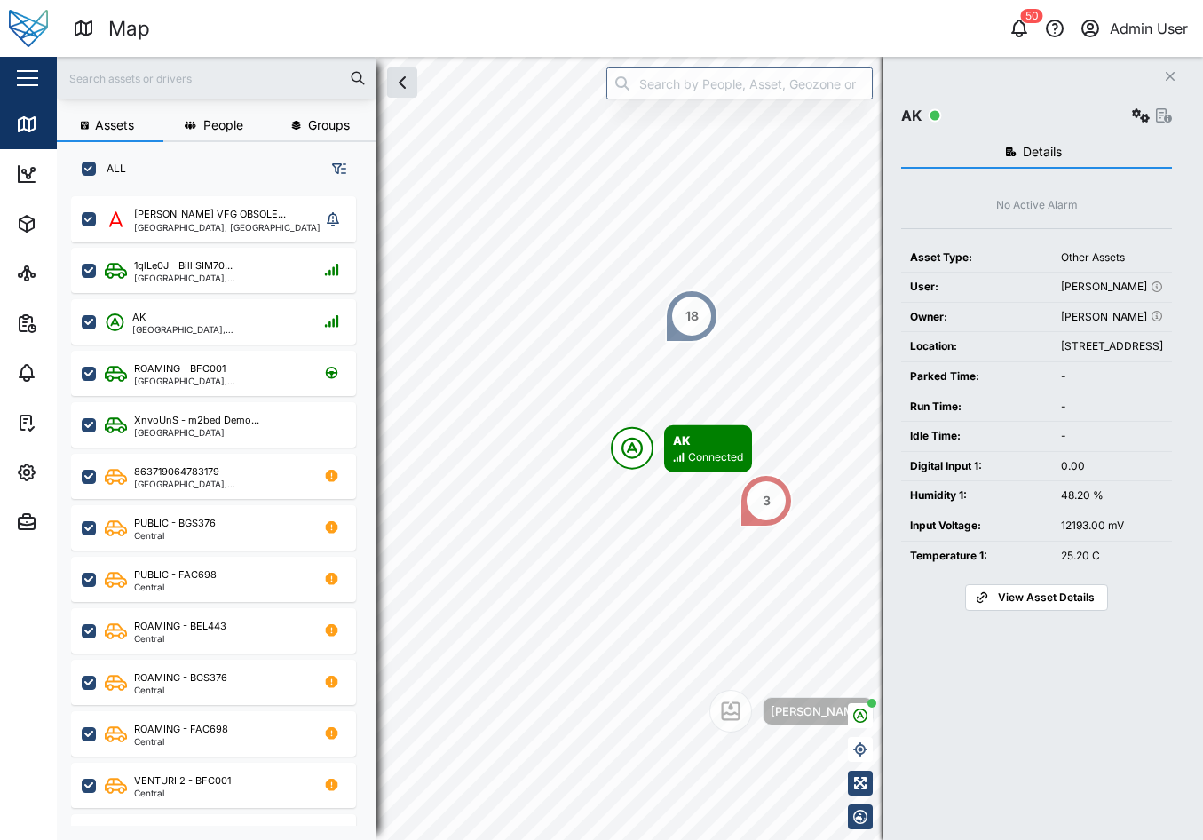
click at [1026, 610] on span "View Asset Details" at bounding box center [1046, 597] width 97 height 25
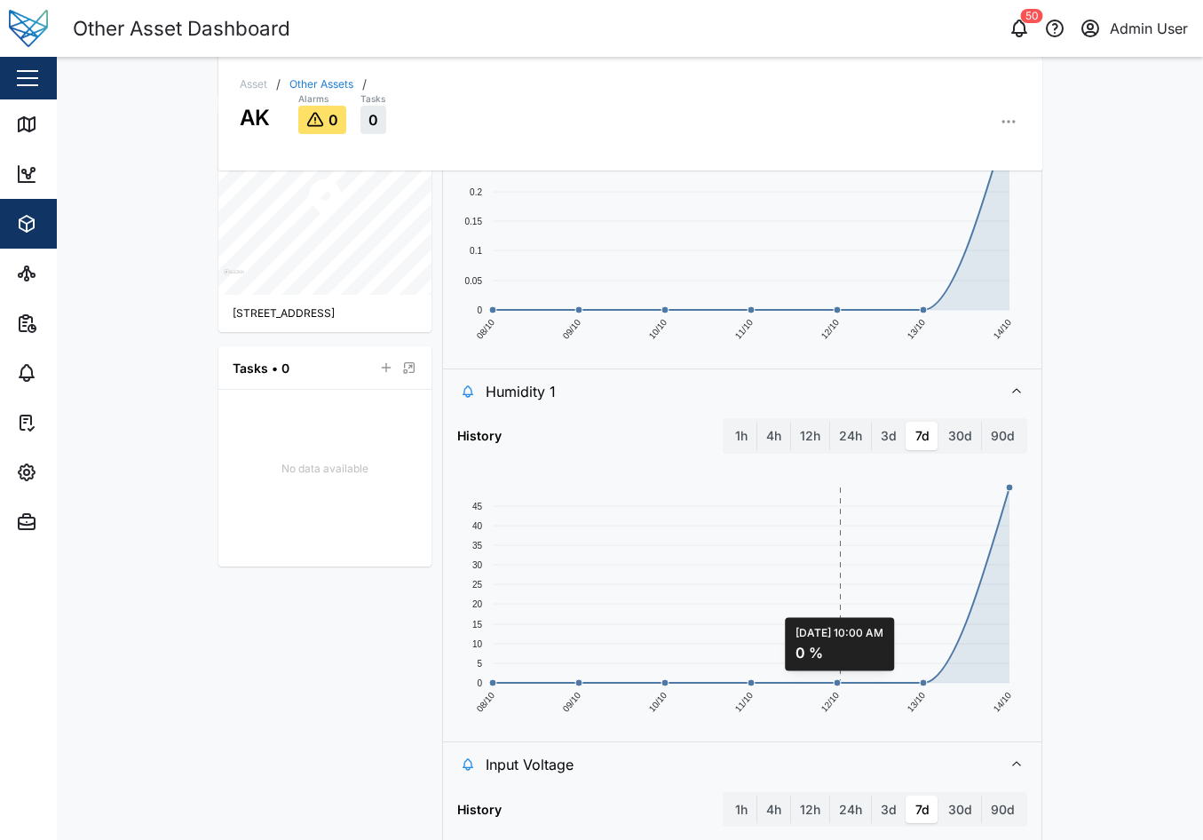
scroll to position [444, 0]
click at [739, 432] on label "1h" at bounding box center [741, 437] width 30 height 28
click at [726, 423] on hour "1h" at bounding box center [726, 423] width 0 height 0
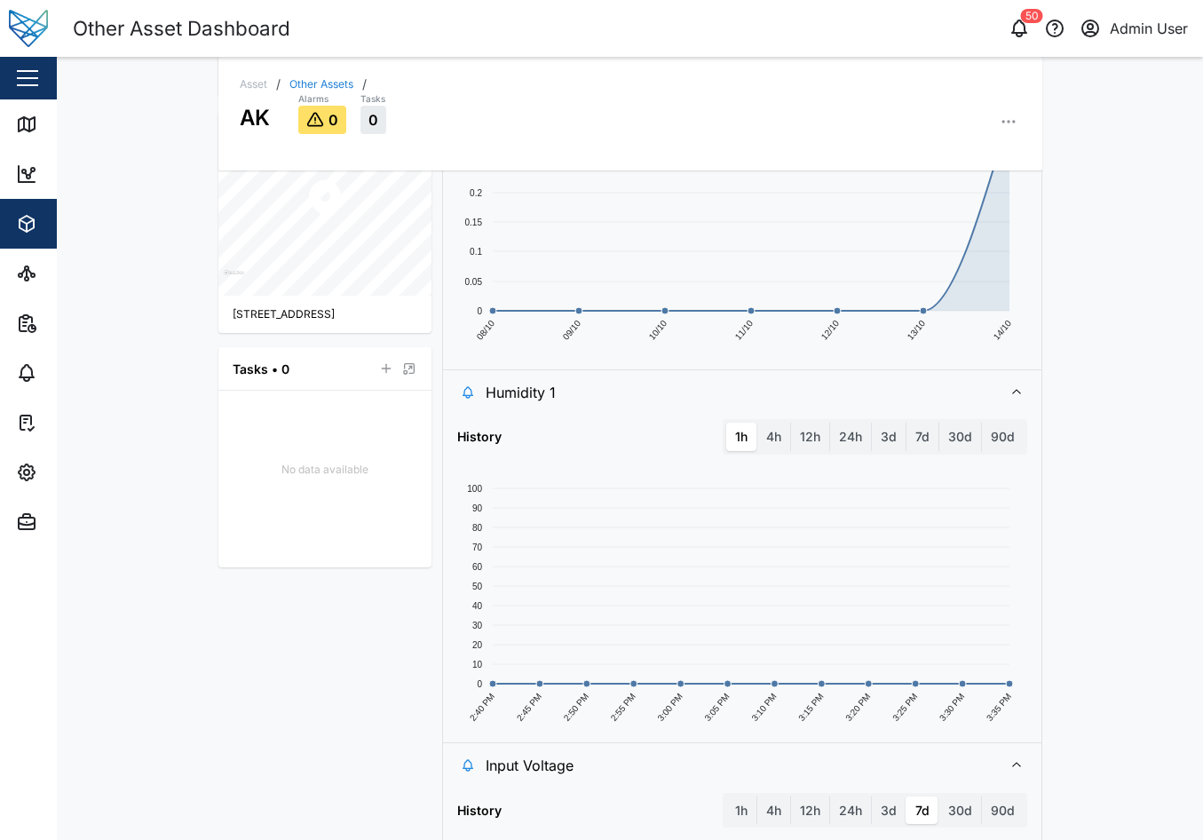
click at [1009, 115] on icon "button" at bounding box center [1009, 122] width 18 height 18
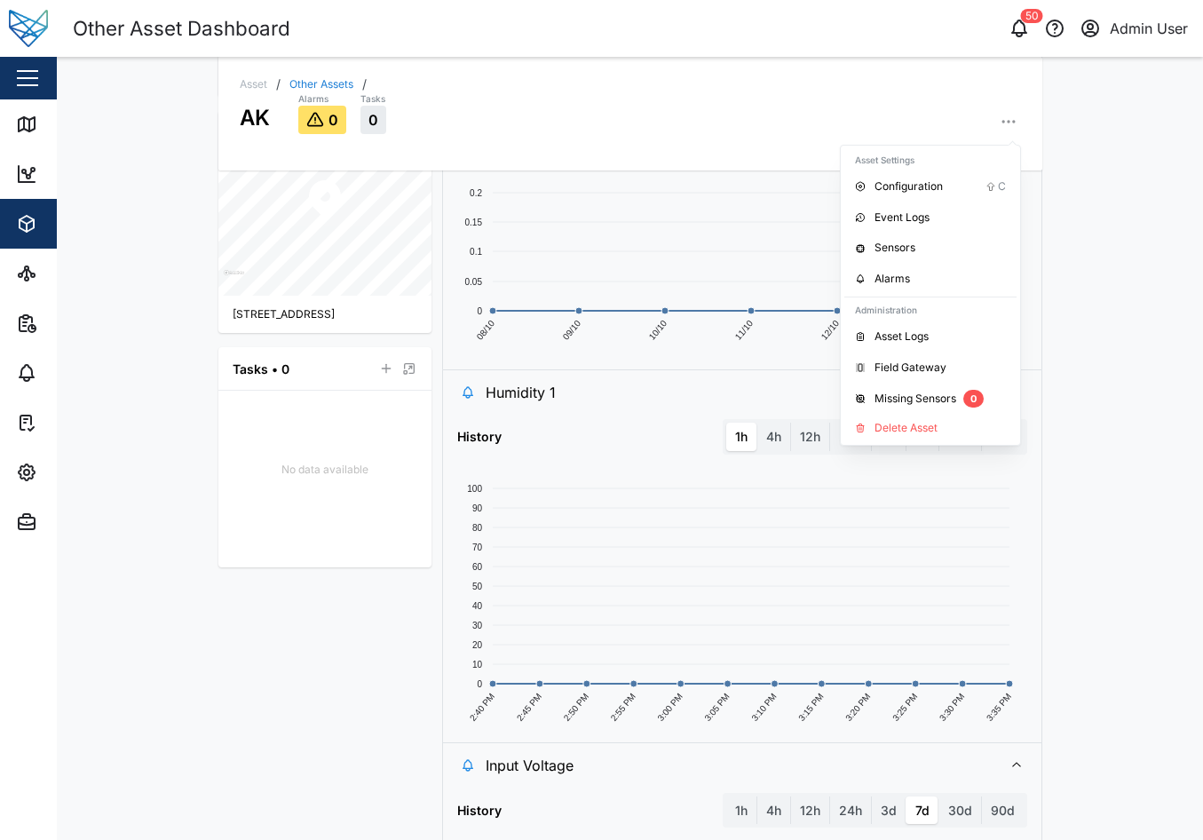
click at [1076, 205] on div "Asset / Other Assets / AK Alarms 0 Tasks 0 Asset Settings Configuration C Event…" at bounding box center [630, 448] width 1146 height 783
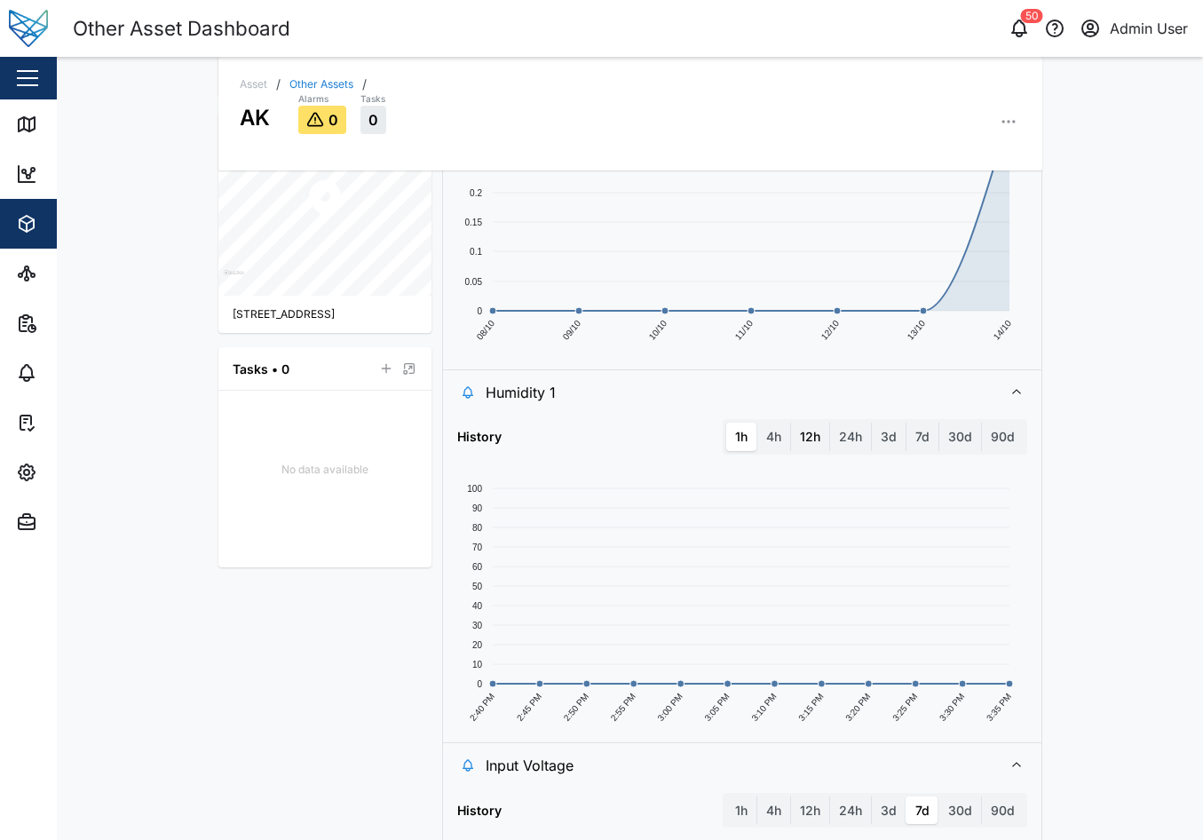
click at [791, 432] on label "12h" at bounding box center [810, 437] width 38 height 28
click at [791, 423] on hours "12h" at bounding box center [791, 423] width 0 height 0
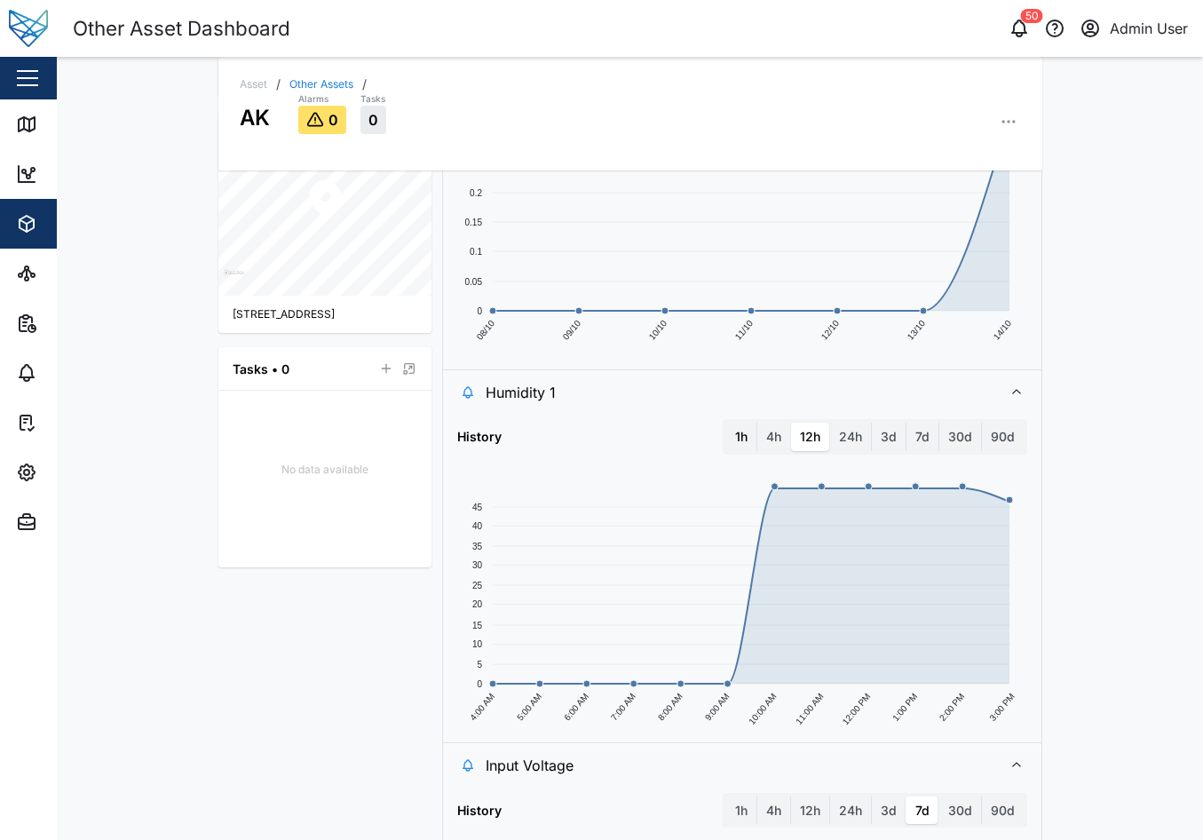
click at [731, 435] on label "1h" at bounding box center [741, 437] width 30 height 28
click at [726, 423] on hour "1h" at bounding box center [726, 423] width 0 height 0
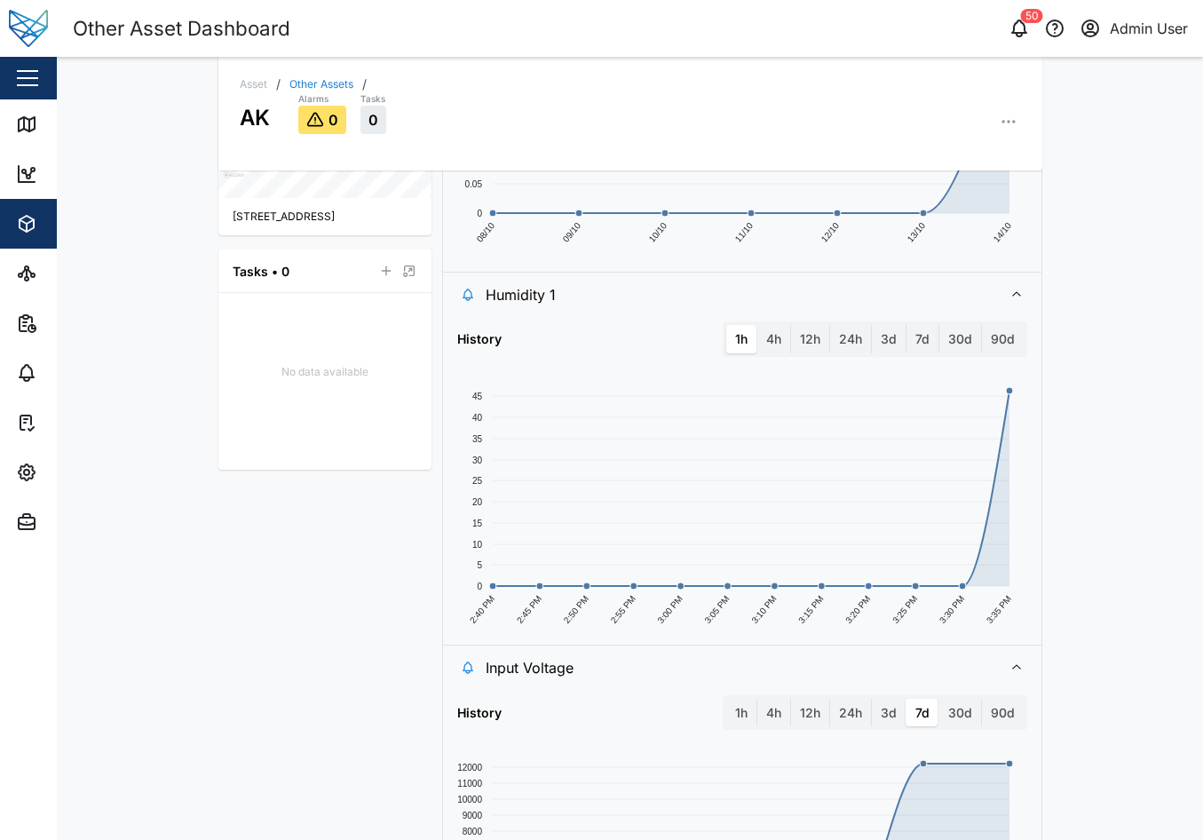
scroll to position [780, 0]
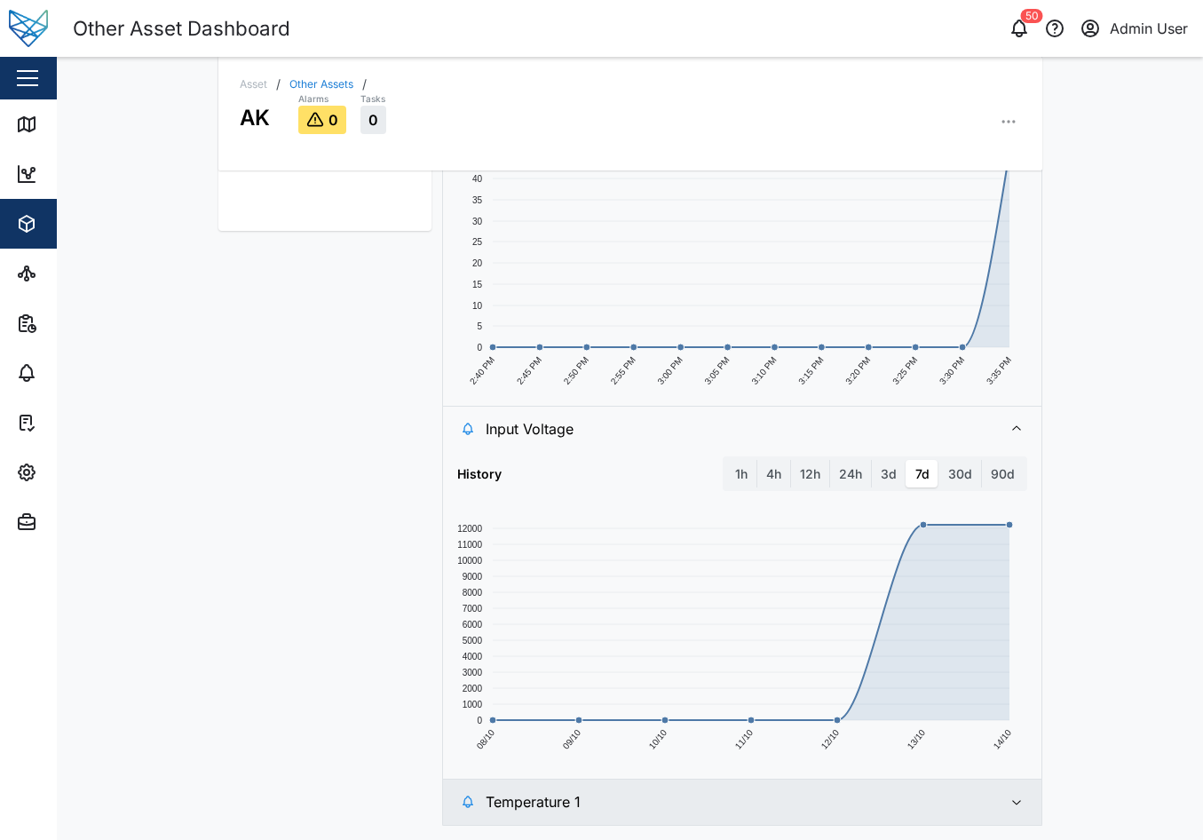
click at [920, 796] on span "Temperature 1" at bounding box center [737, 801] width 502 height 44
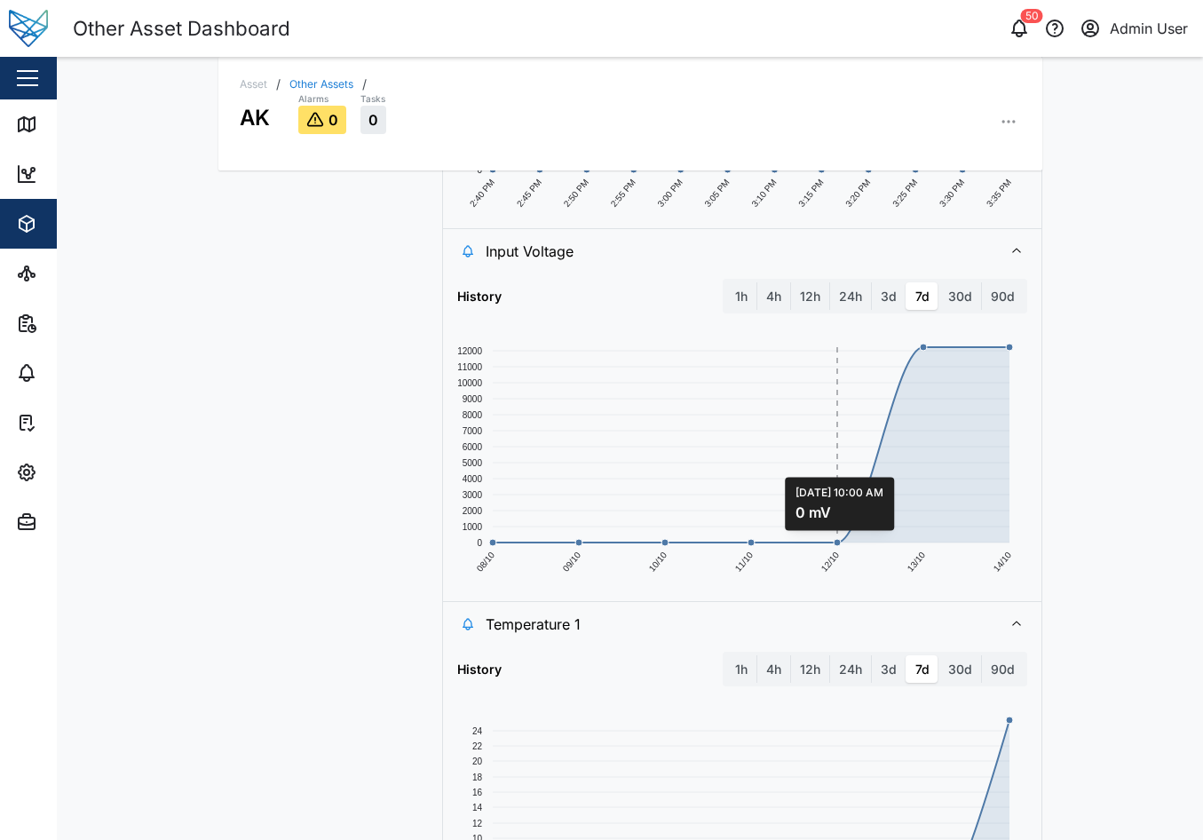
scroll to position [1107, 0]
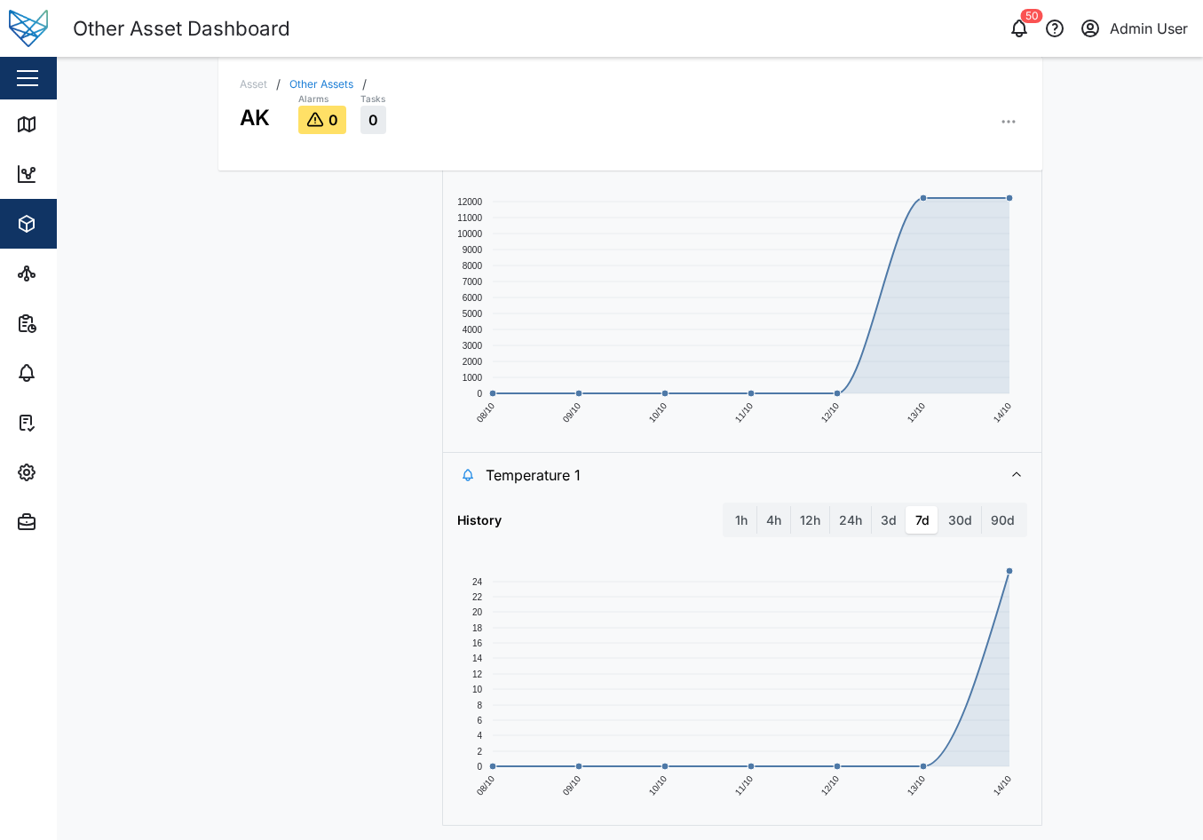
click at [732, 538] on div "History 1h 4h 12h 24h 3d 7d 30d 90d 08/10 09/10 10/10 11/10 12/10 13/10 14/10 0…" at bounding box center [742, 656] width 570 height 309
click at [733, 514] on label "1h" at bounding box center [741, 520] width 30 height 28
click at [726, 506] on hour "1h" at bounding box center [726, 506] width 0 height 0
click at [1003, 115] on icon "button" at bounding box center [1009, 122] width 18 height 18
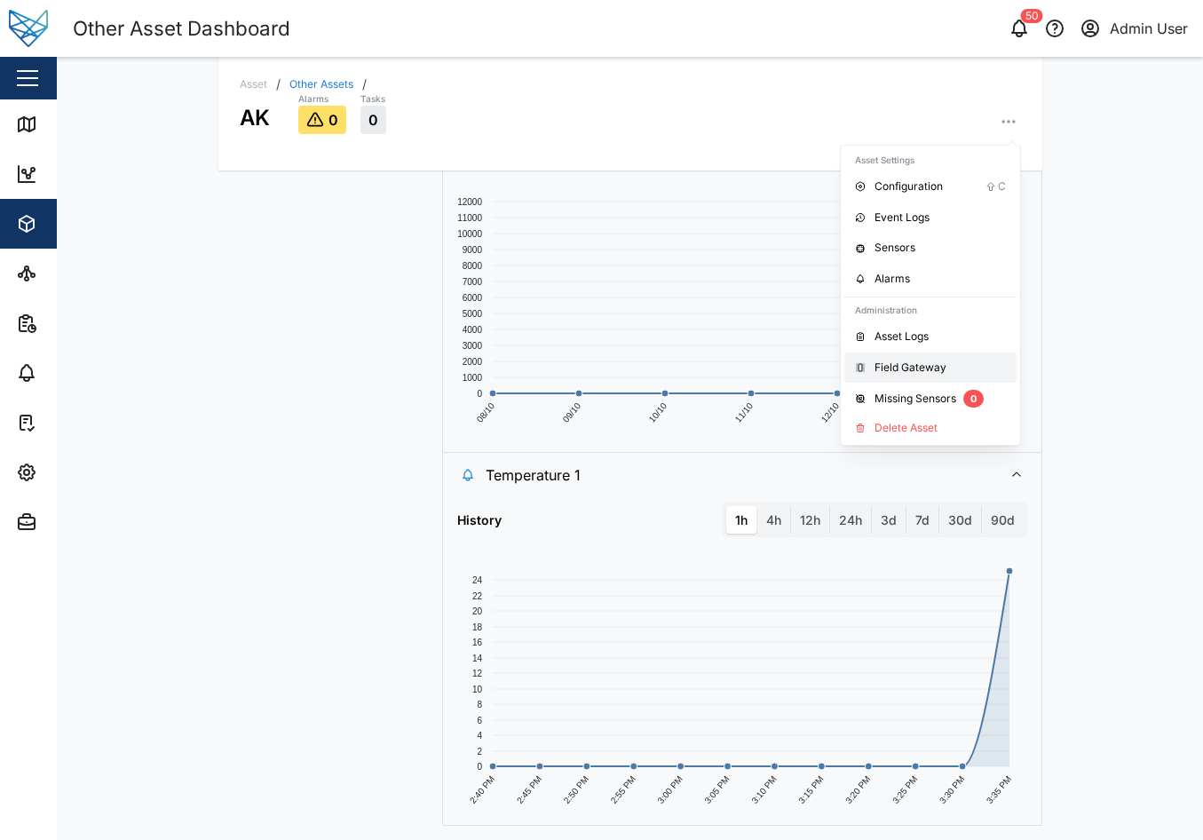
click at [935, 372] on div "Field Gateway" at bounding box center [939, 368] width 131 height 17
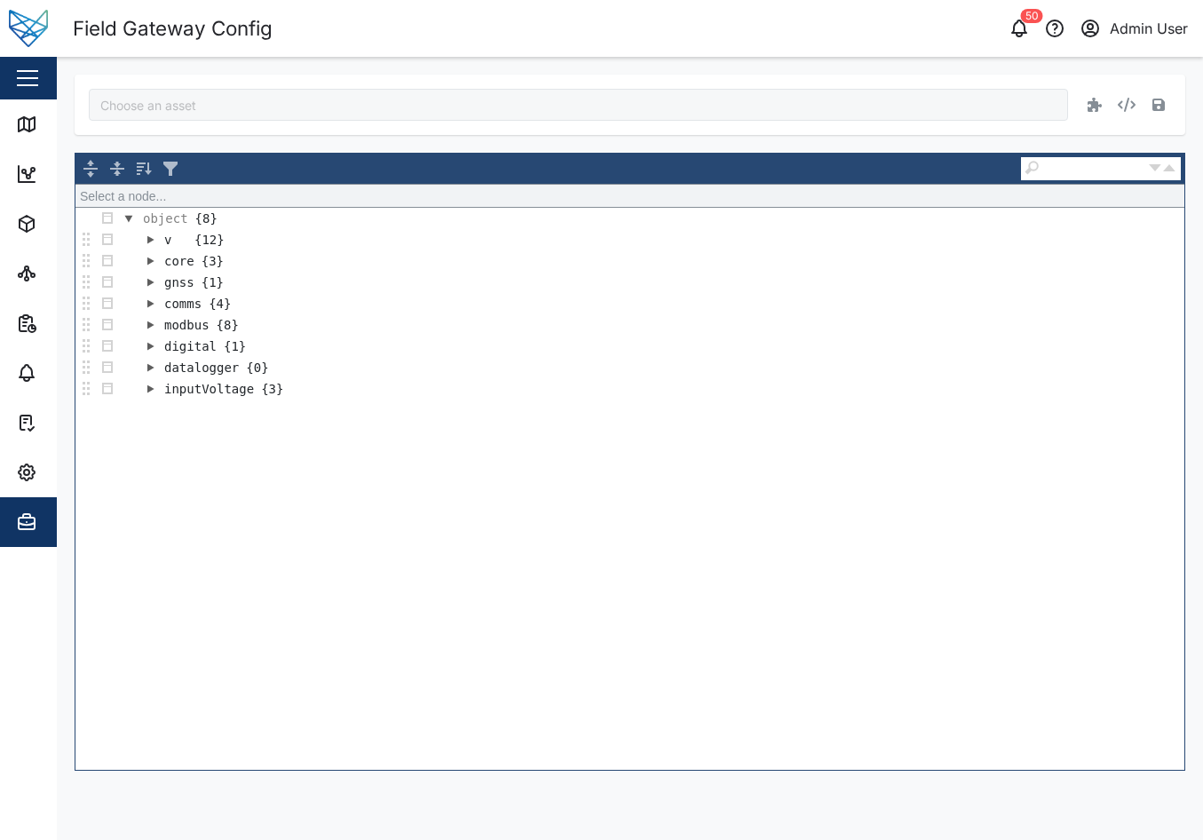
type input "AK"
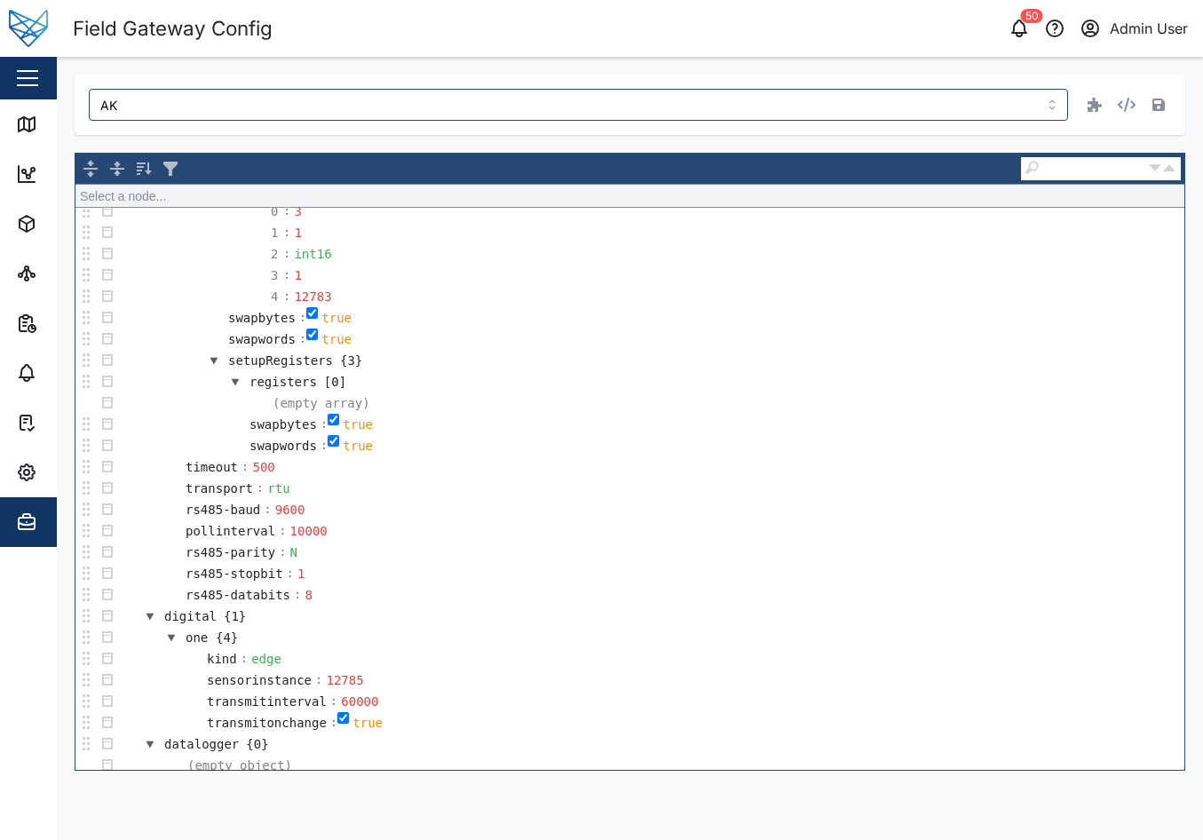
scroll to position [1142, 0]
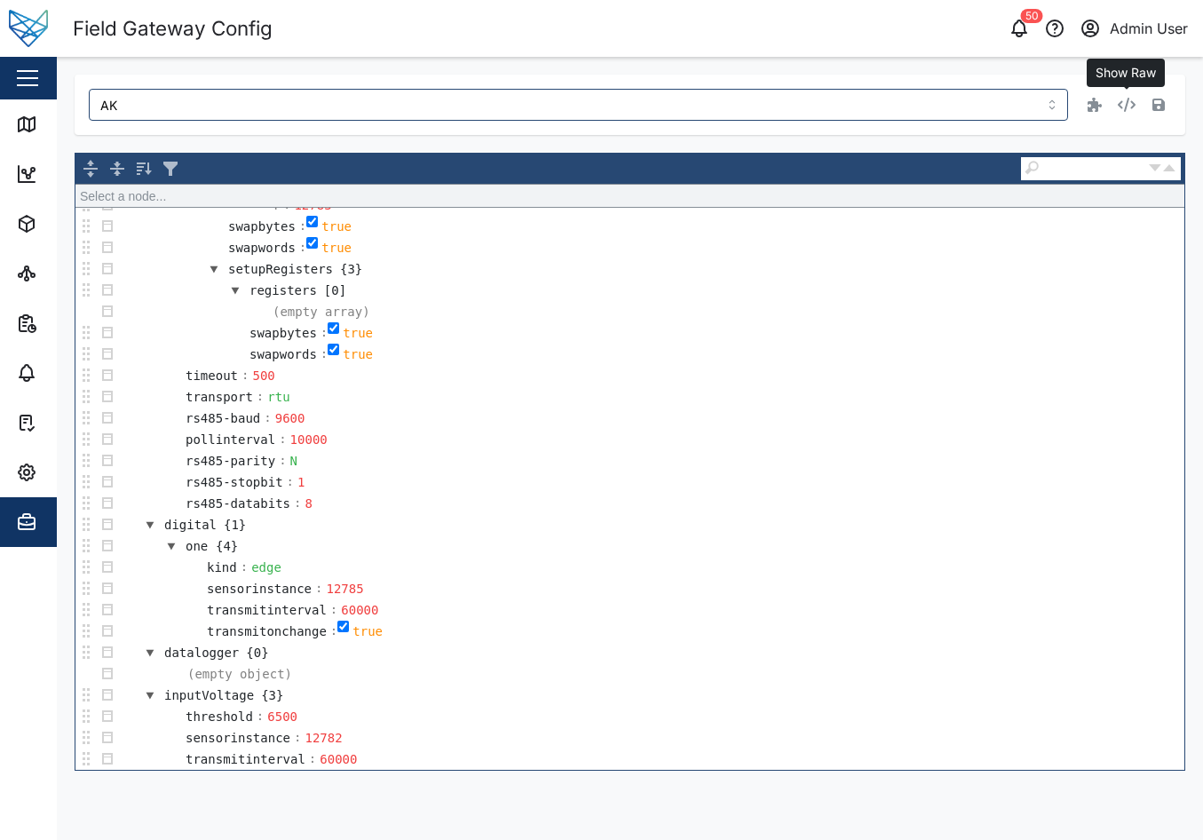
click at [1126, 108] on icon "button" at bounding box center [1127, 105] width 18 height 14
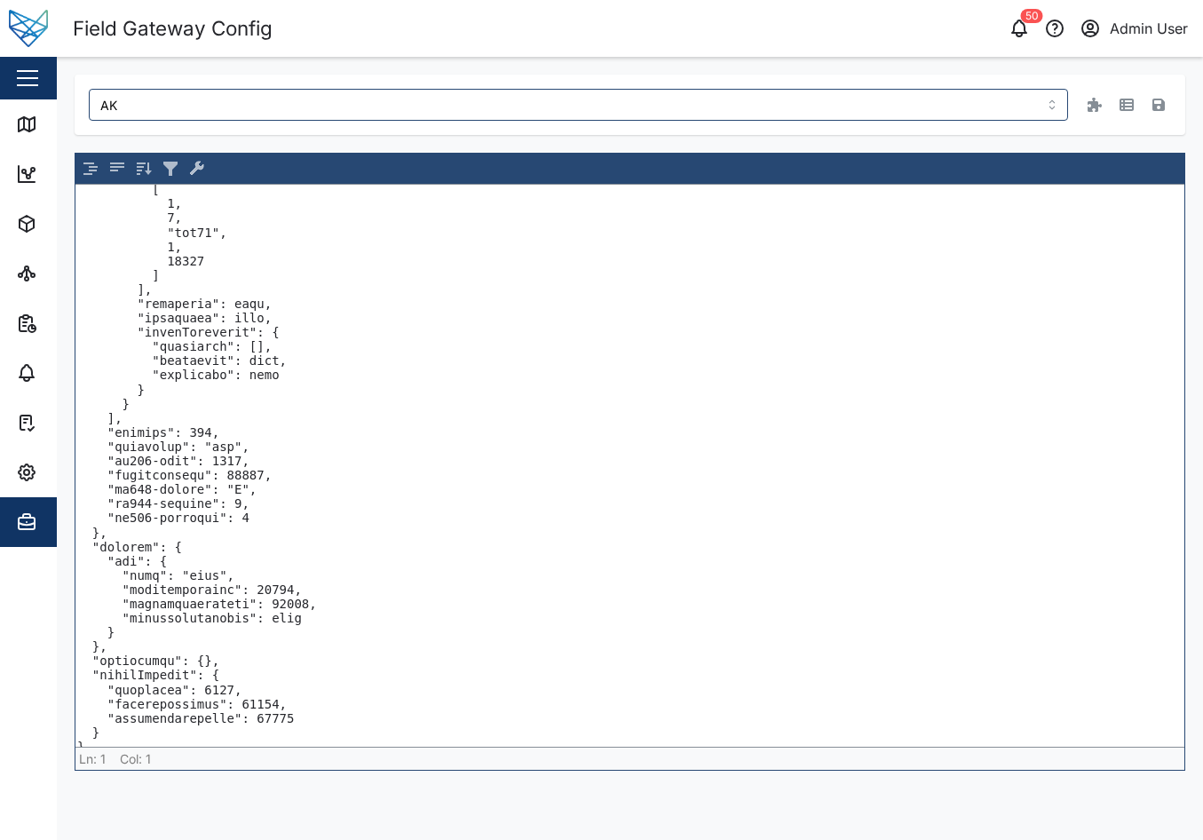
scroll to position [813, 0]
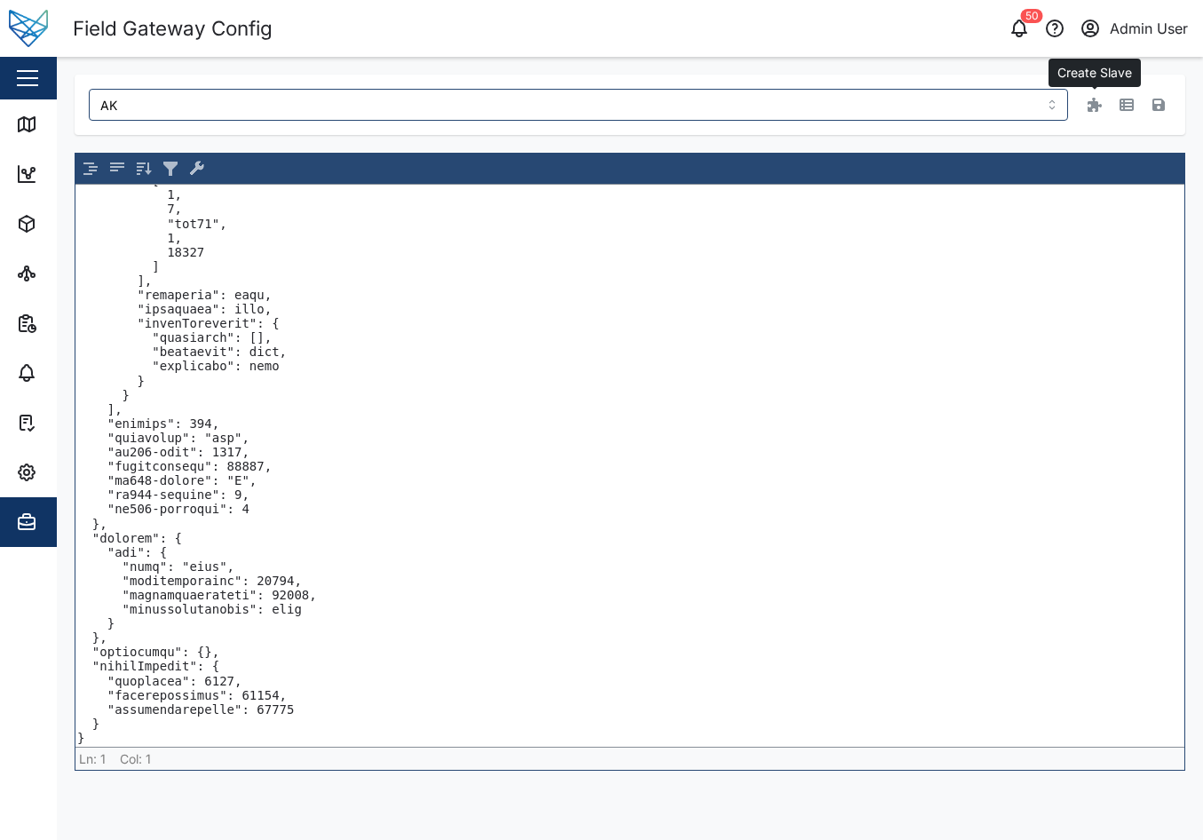
click at [1099, 111] on icon "button" at bounding box center [1094, 105] width 14 height 14
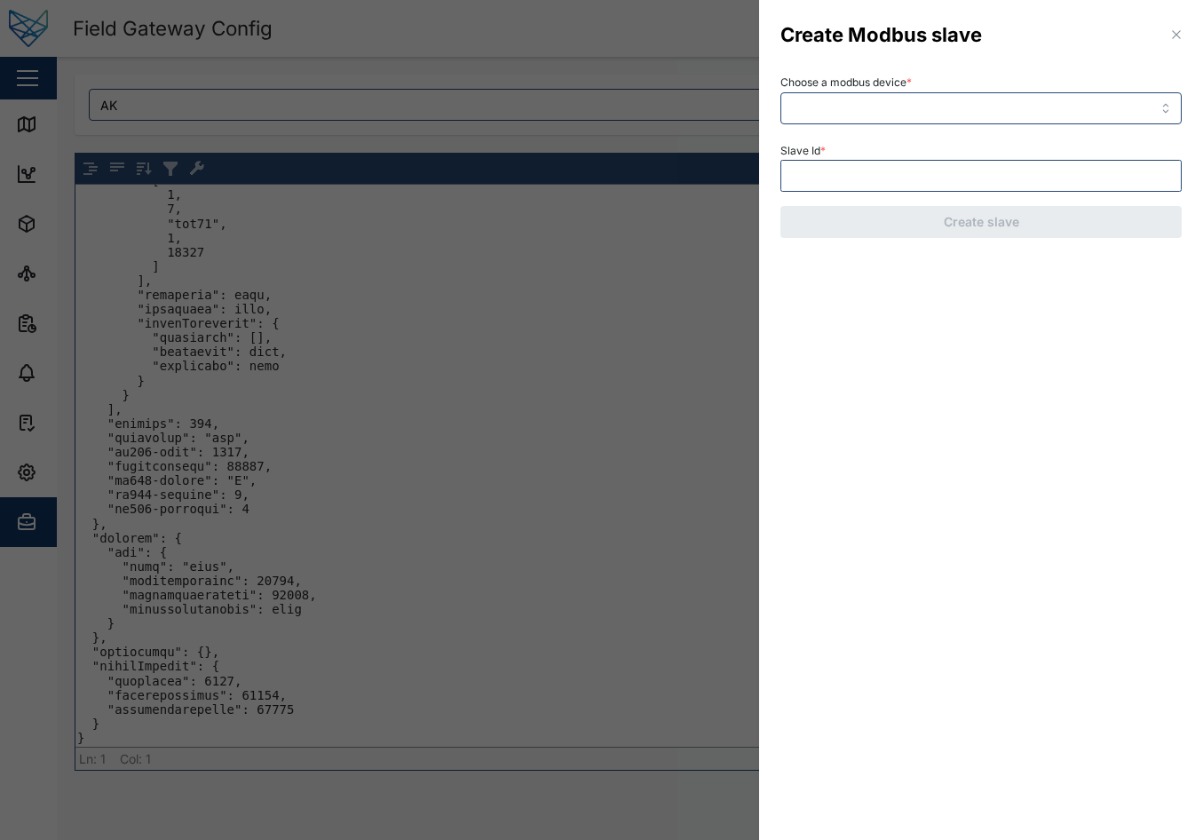
click at [1174, 23] on div "Create Modbus slave" at bounding box center [981, 35] width 444 height 70
click at [1174, 32] on icon "button" at bounding box center [1176, 35] width 14 height 14
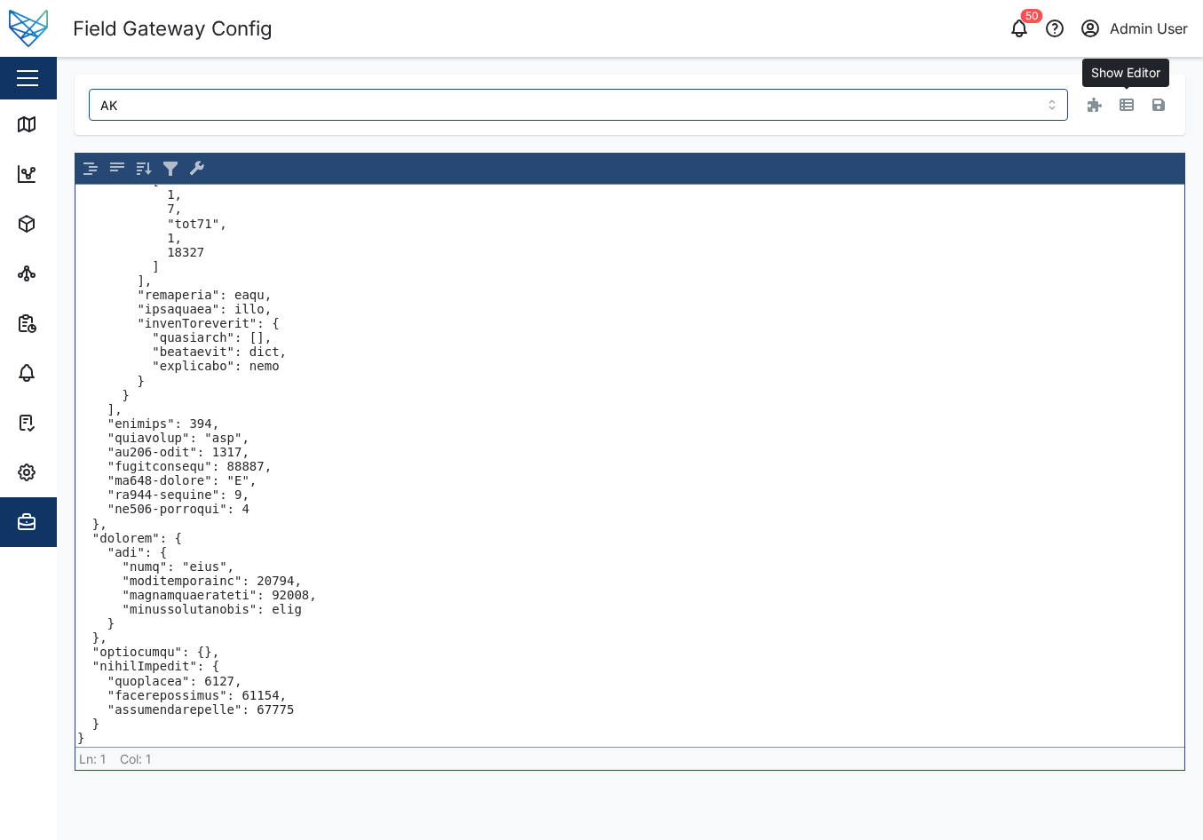
click at [1125, 111] on icon "button" at bounding box center [1126, 105] width 14 height 12
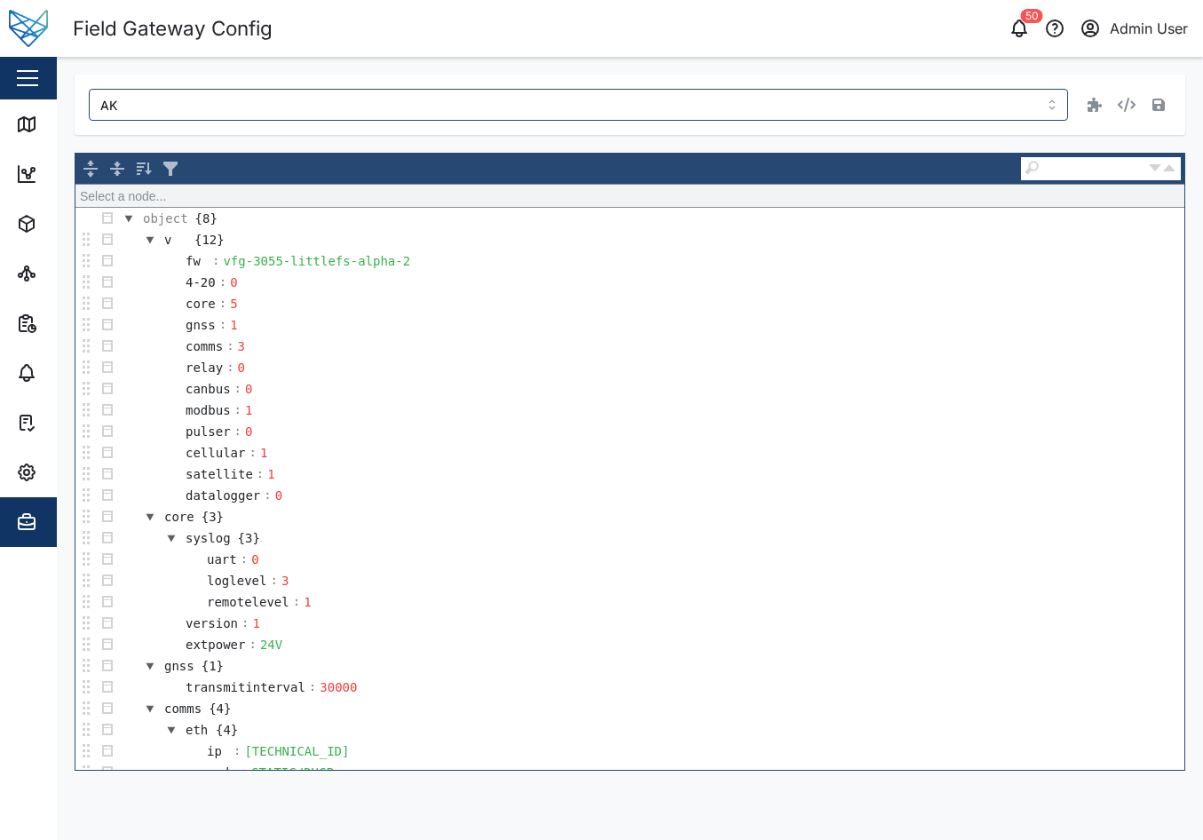
click at [832, 194] on div "object {8} v {12} fw : vfg-3055-littlefs-alpha-2 4-20 : 0 core : 5 gnss : 1 com…" at bounding box center [629, 462] width 1109 height 616
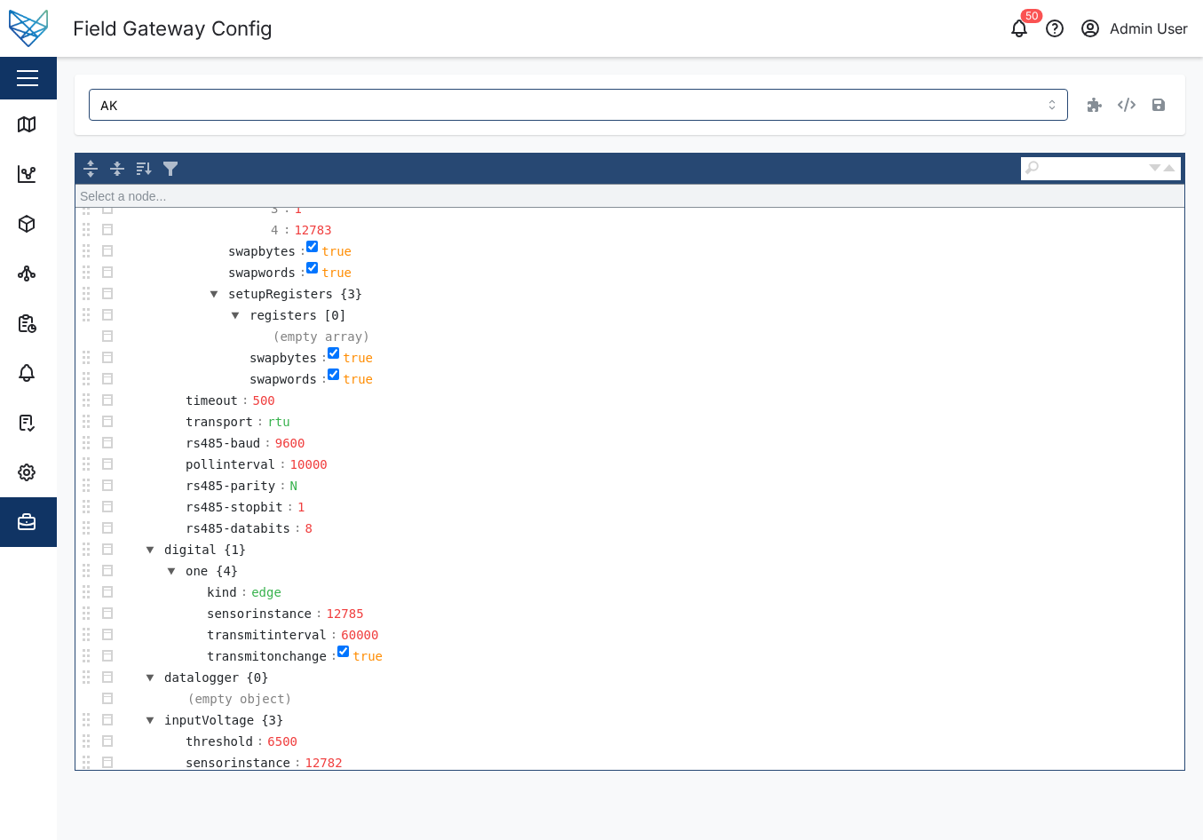
scroll to position [1142, 0]
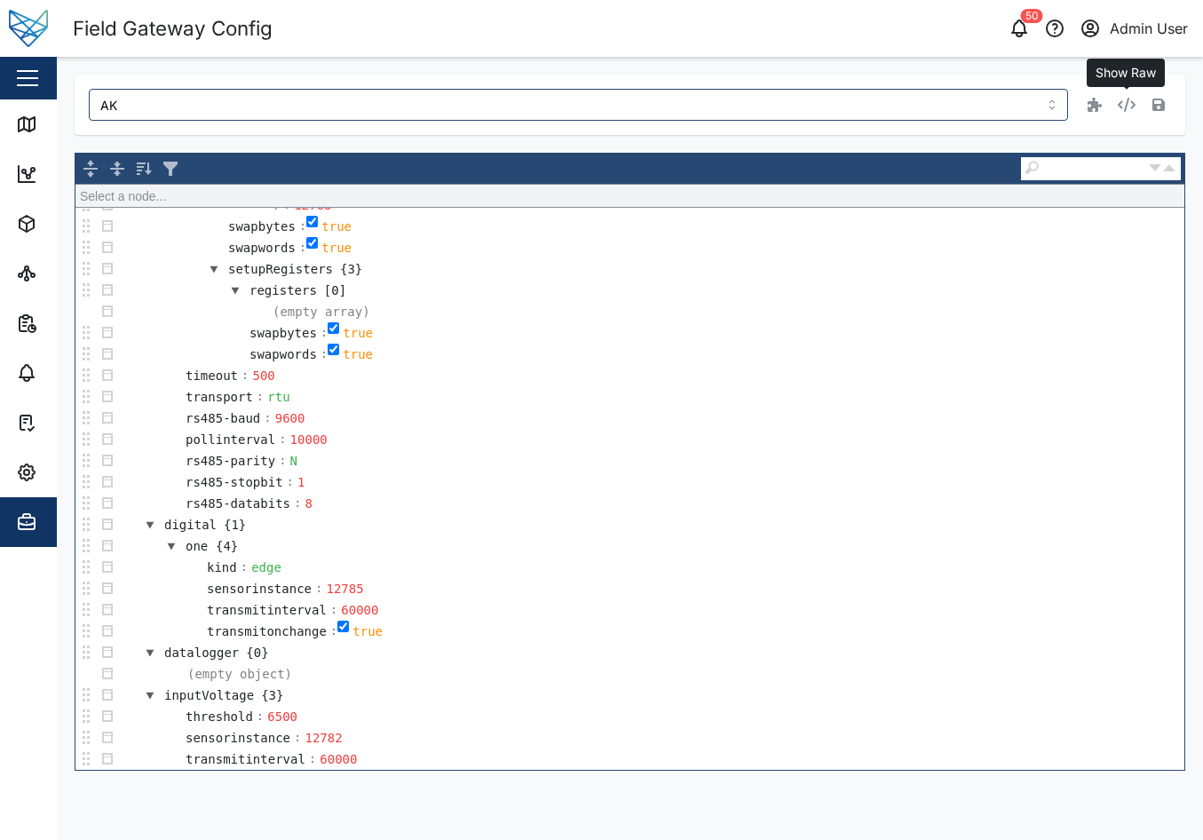
click at [1118, 99] on icon "button" at bounding box center [1127, 105] width 18 height 14
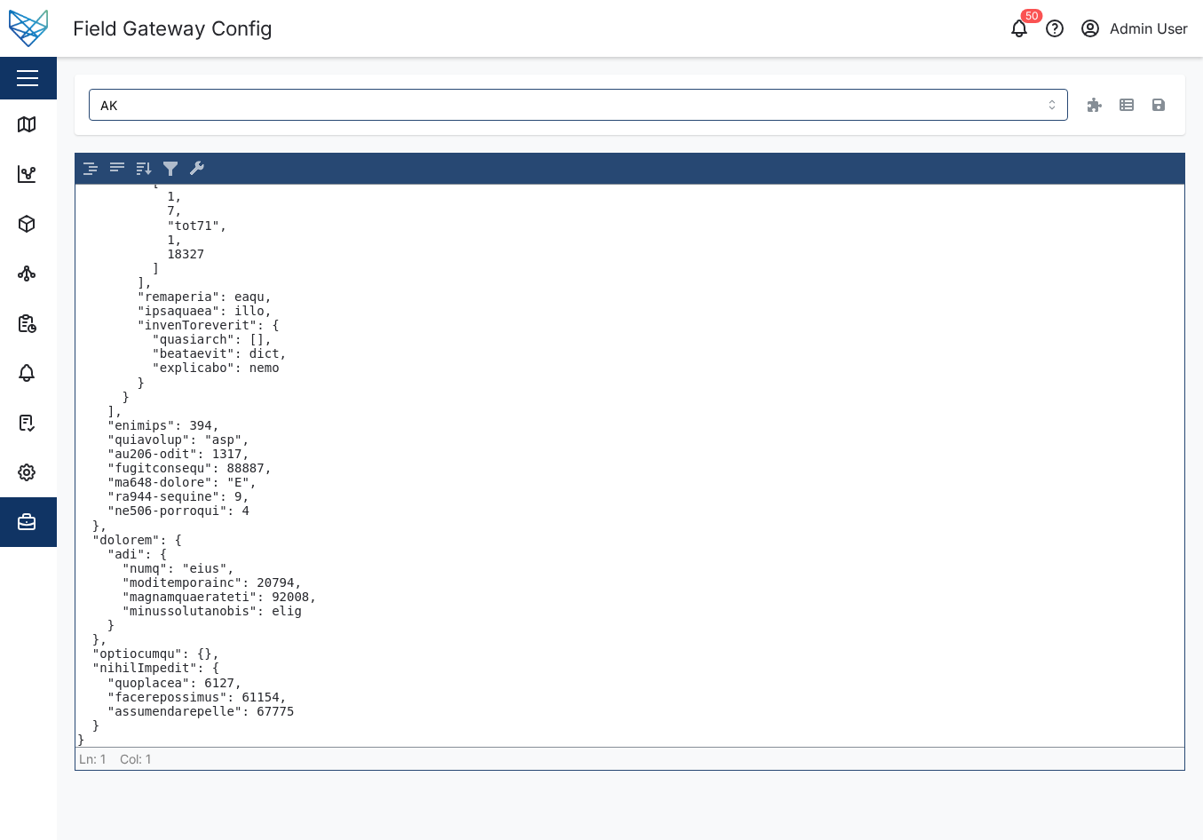
scroll to position [813, 0]
drag, startPoint x: 85, startPoint y: 538, endPoint x: 286, endPoint y: 614, distance: 214.7
click at [286, 614] on textarea at bounding box center [629, 466] width 1109 height 562
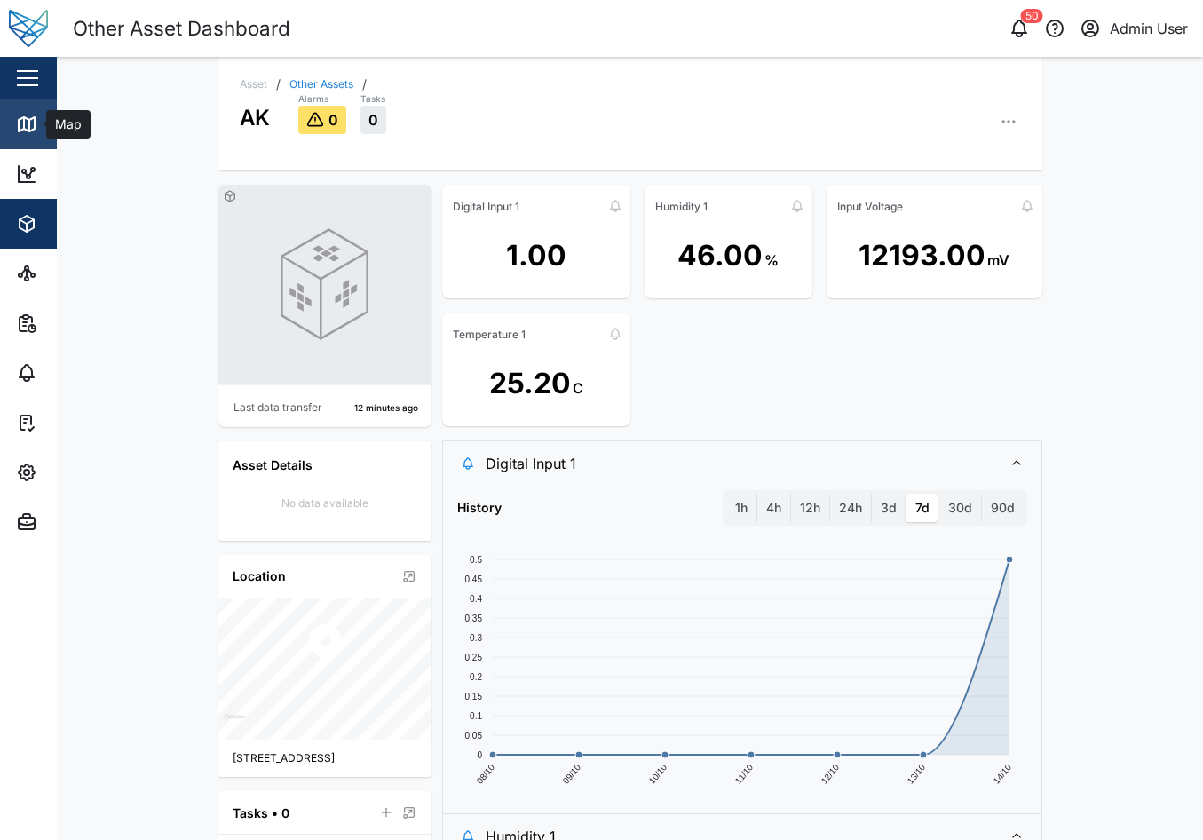
click at [16, 142] on link "Map" at bounding box center [115, 124] width 231 height 50
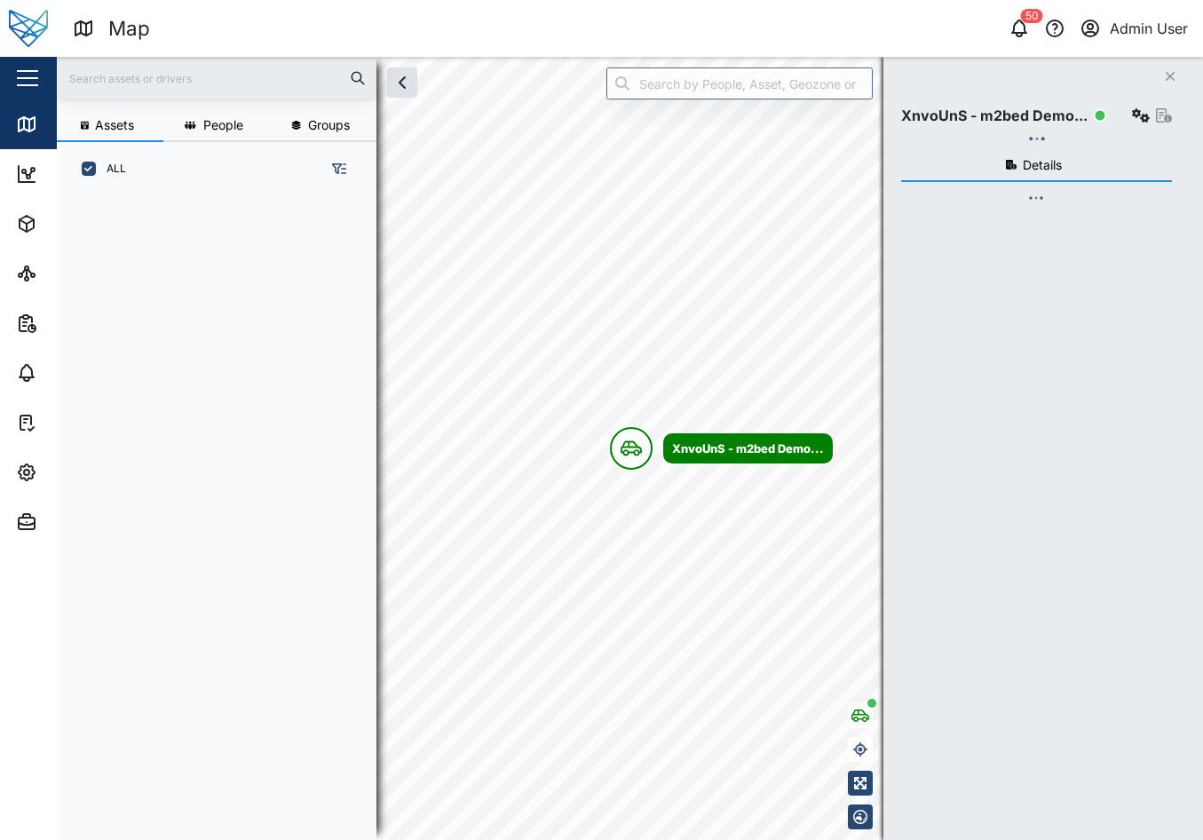
scroll to position [622, 278]
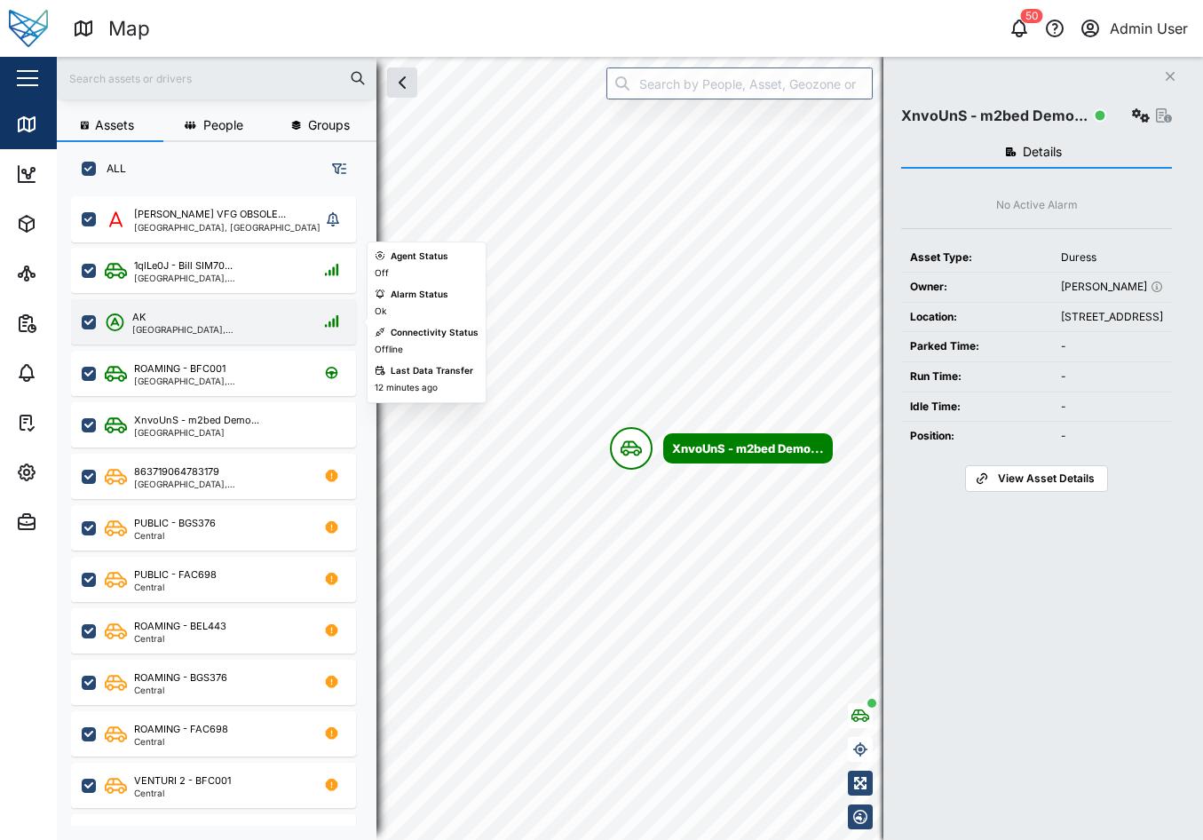
click at [175, 337] on div "AK [GEOGRAPHIC_DATA], [GEOGRAPHIC_DATA]" at bounding box center [213, 321] width 285 height 45
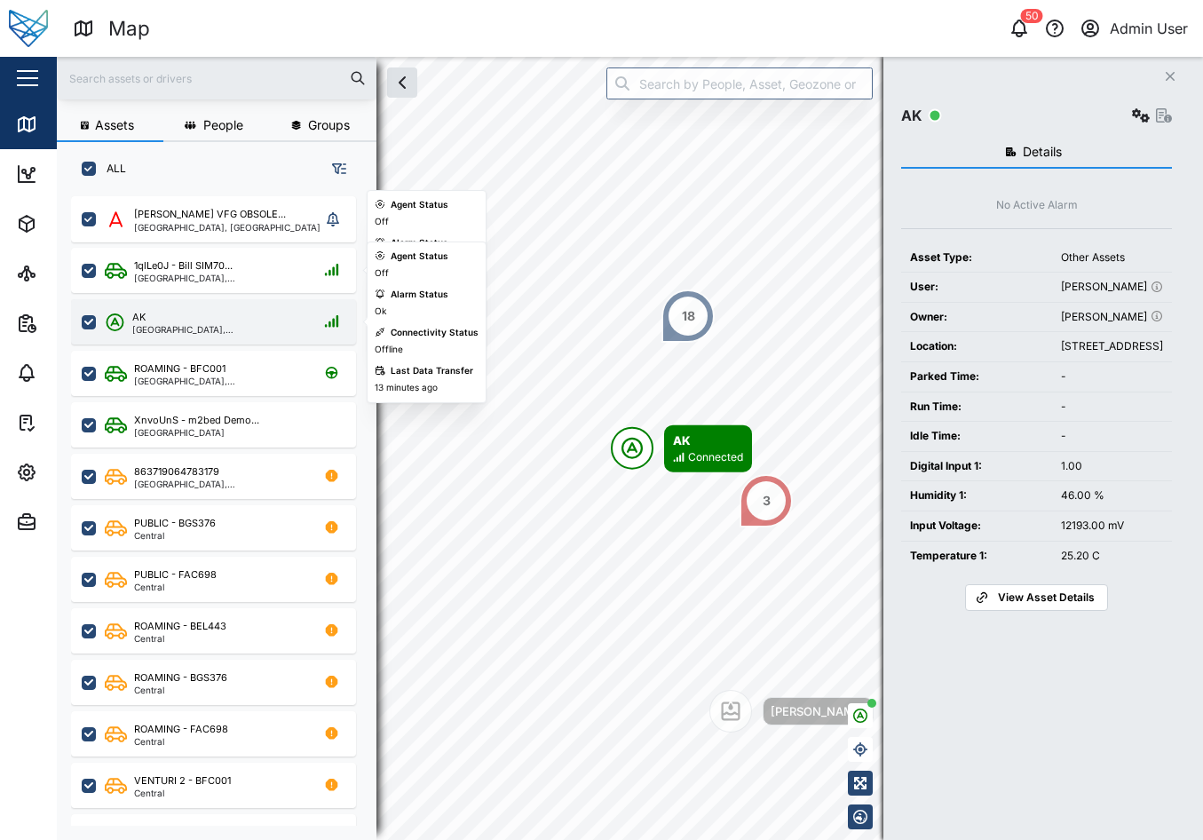
click at [225, 332] on div "Brisbane, Queensland" at bounding box center [217, 329] width 171 height 9
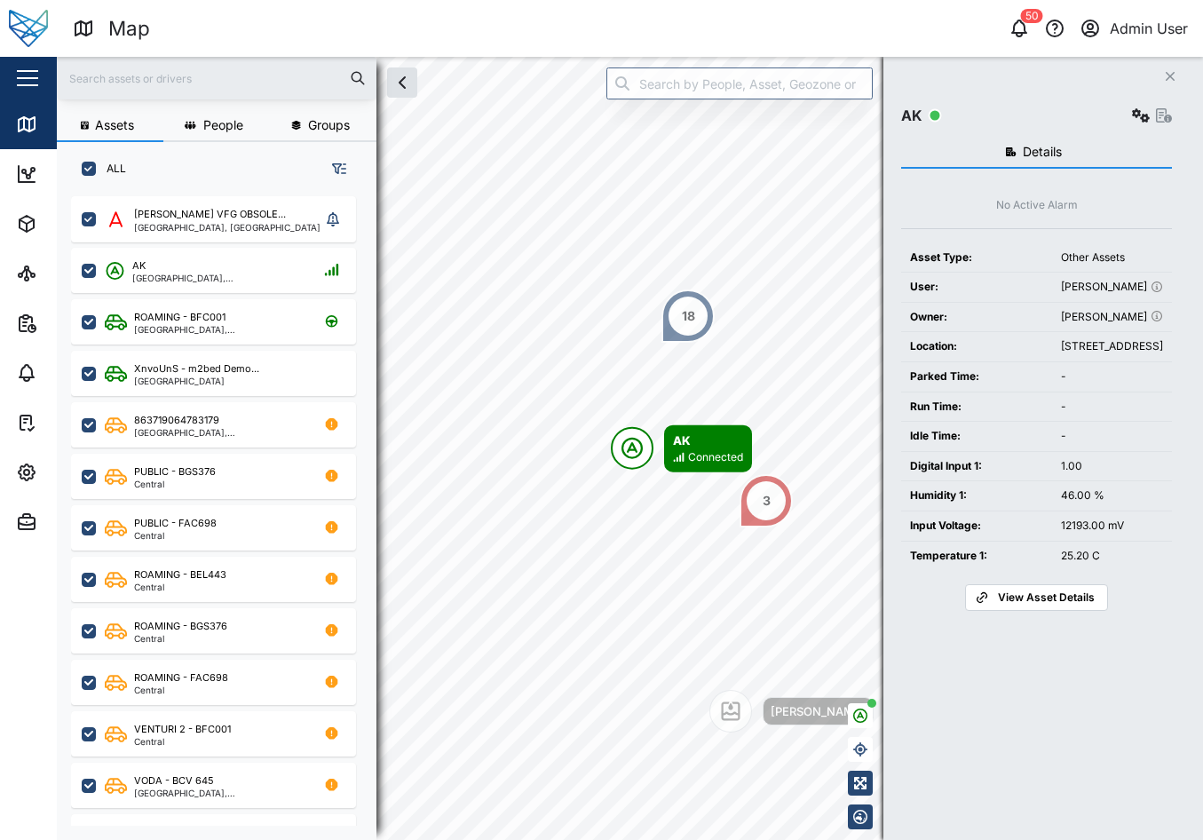
click at [1017, 610] on span "View Asset Details" at bounding box center [1046, 597] width 97 height 25
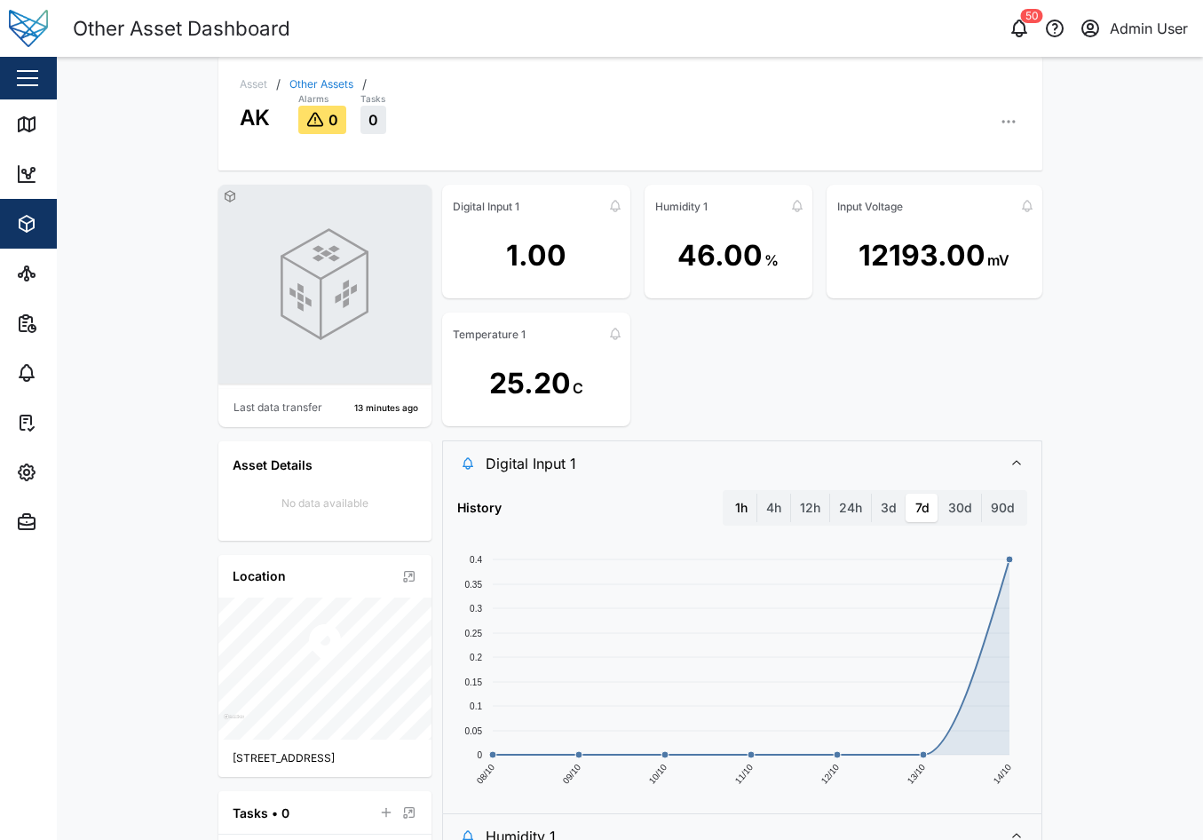
click at [740, 509] on label "1h" at bounding box center [741, 508] width 30 height 28
click at [726, 494] on hour "1h" at bounding box center [726, 494] width 0 height 0
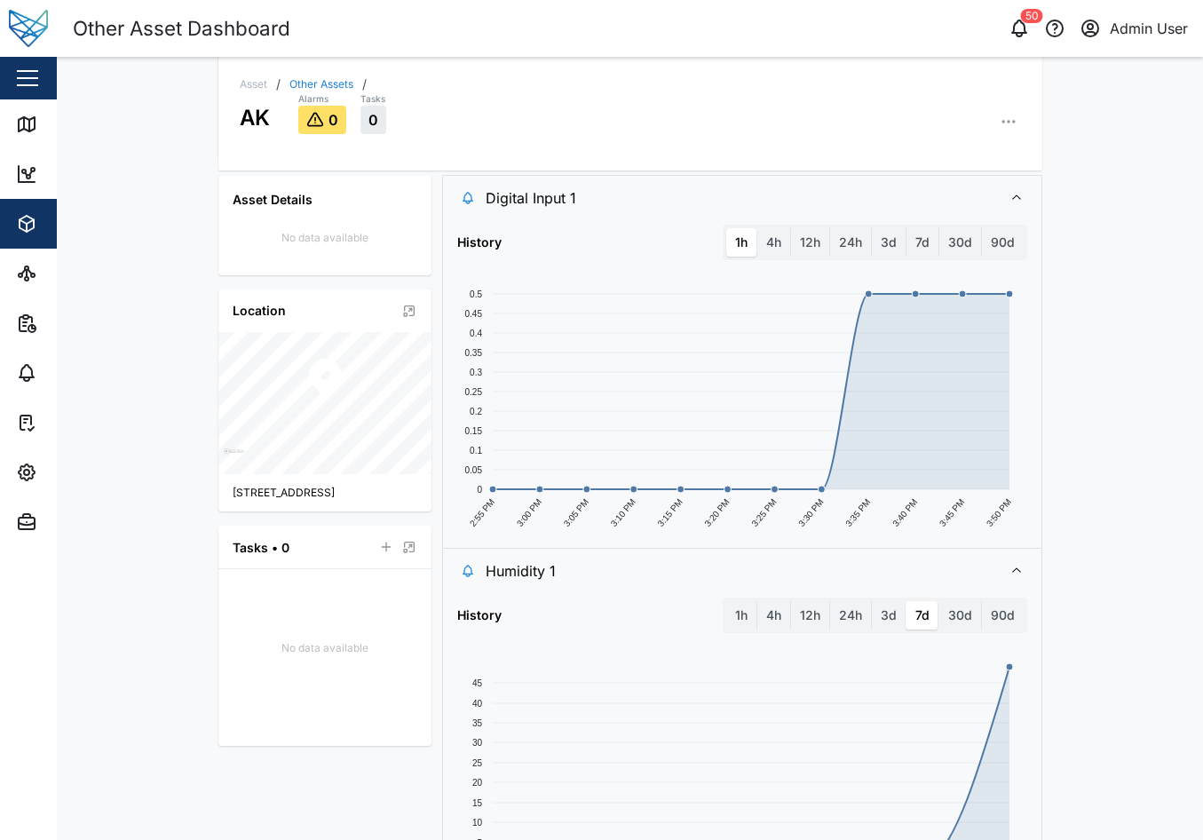
scroll to position [266, 0]
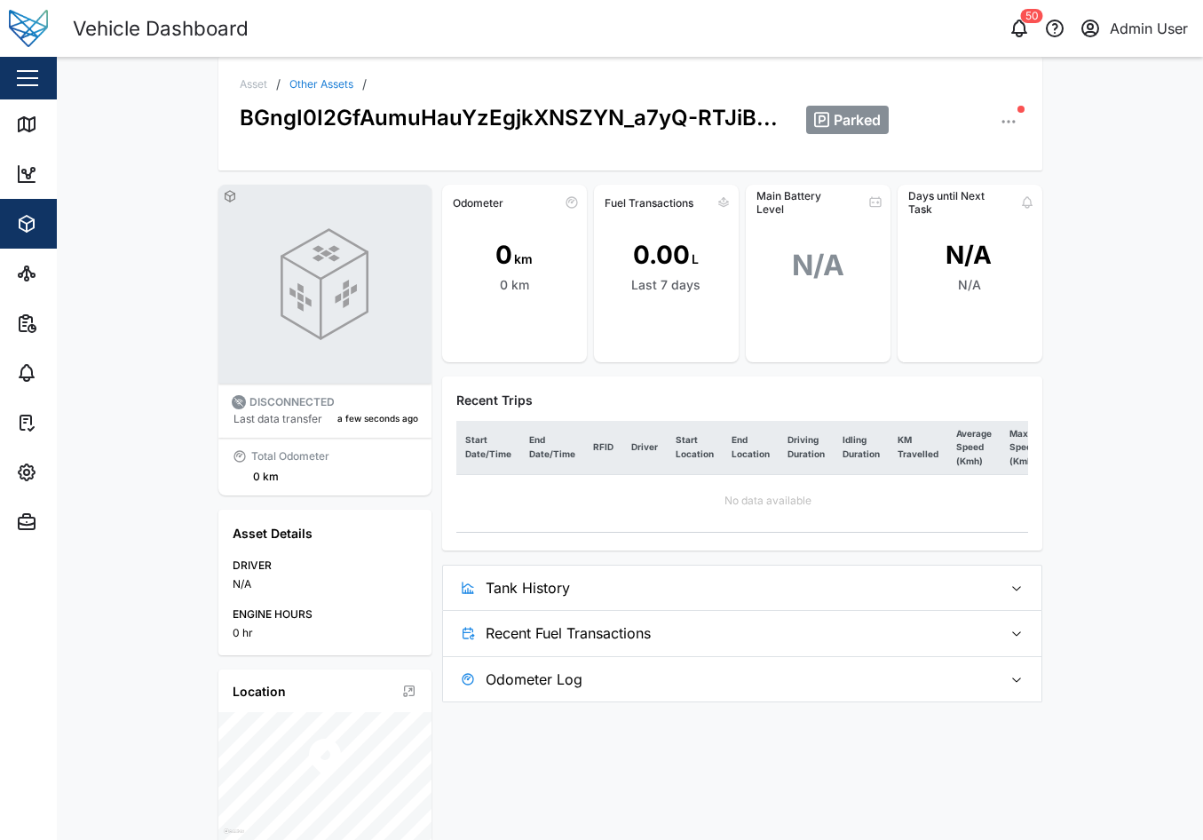
click at [1000, 123] on icon "button" at bounding box center [1009, 122] width 18 height 18
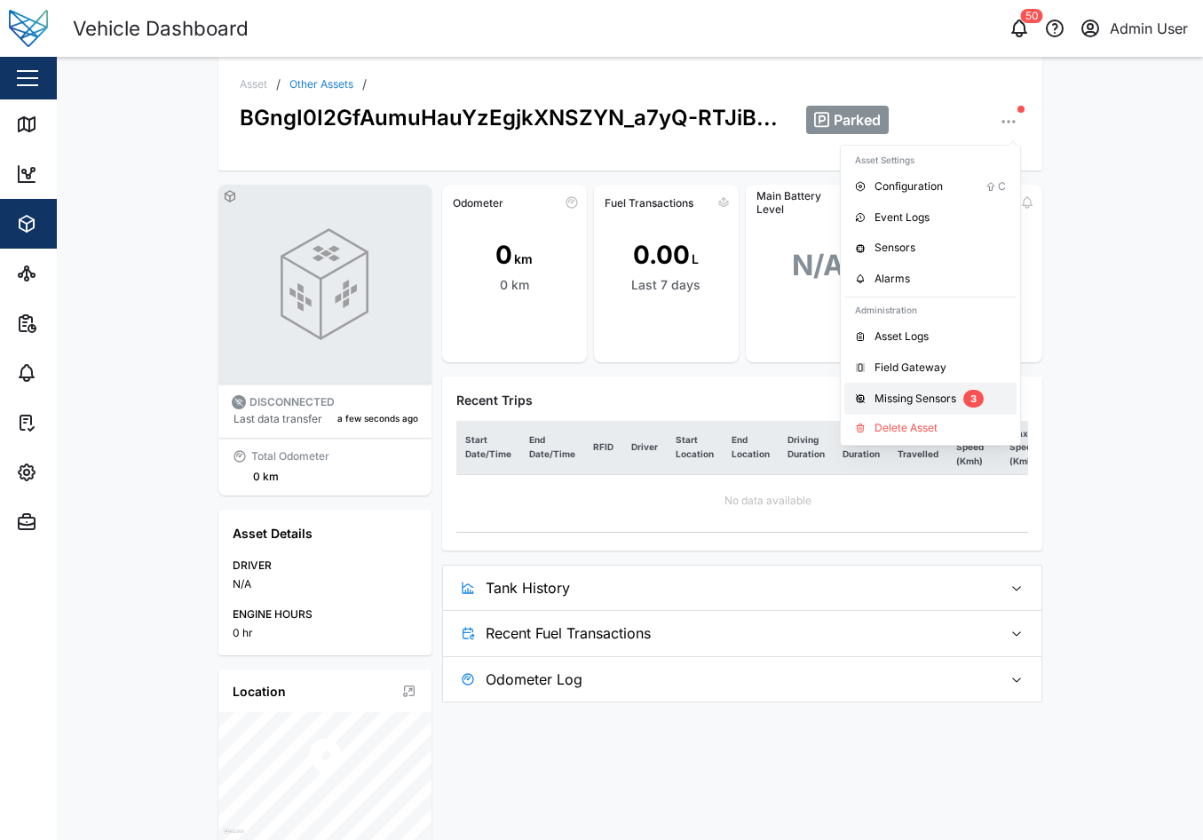
click at [924, 401] on div "Missing Sensors" at bounding box center [915, 399] width 82 height 17
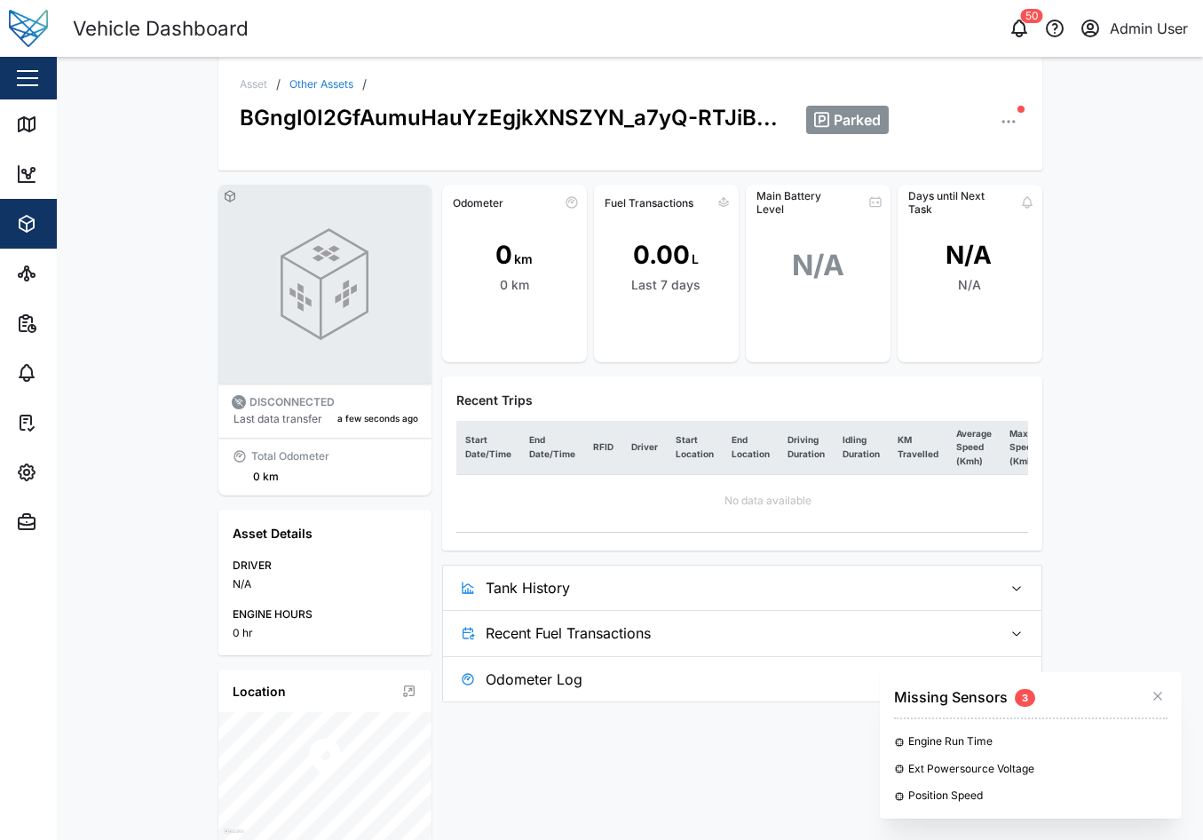
click at [1163, 693] on icon "button" at bounding box center [1157, 696] width 14 height 14
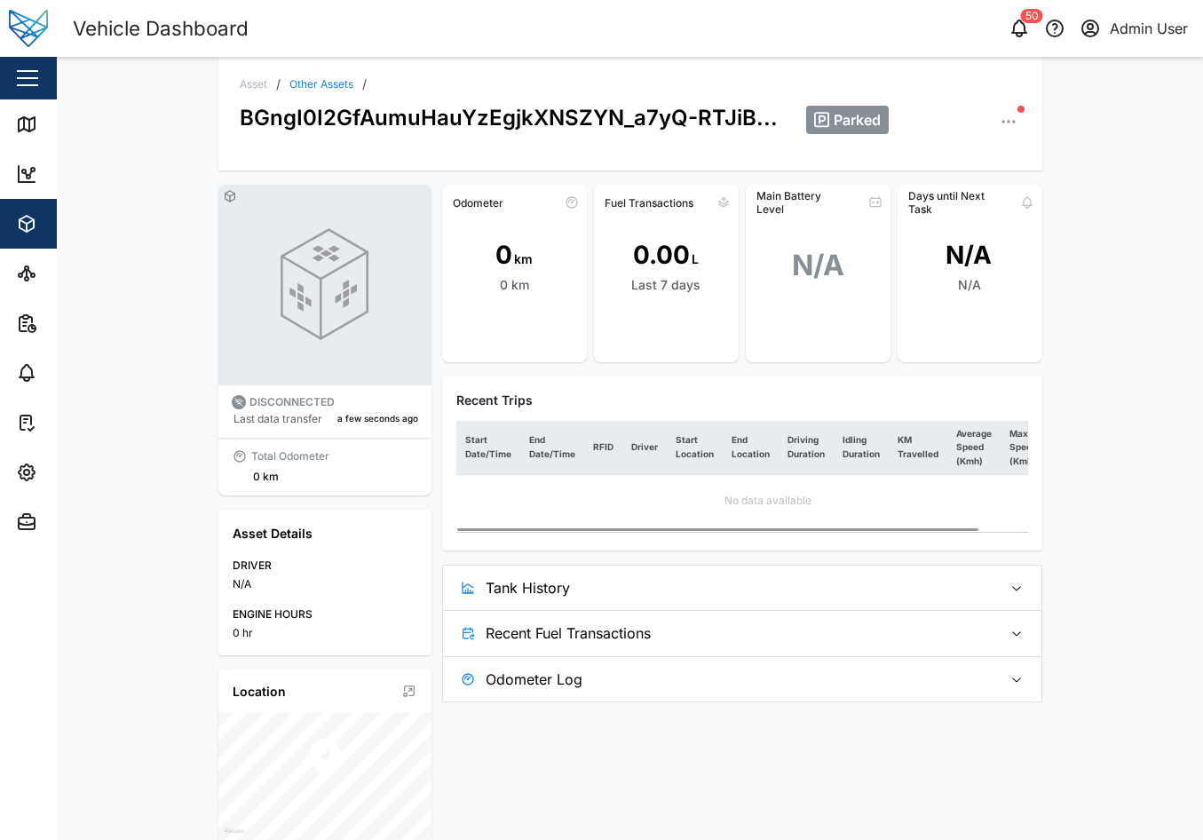
click at [1002, 114] on icon "button" at bounding box center [1009, 122] width 18 height 18
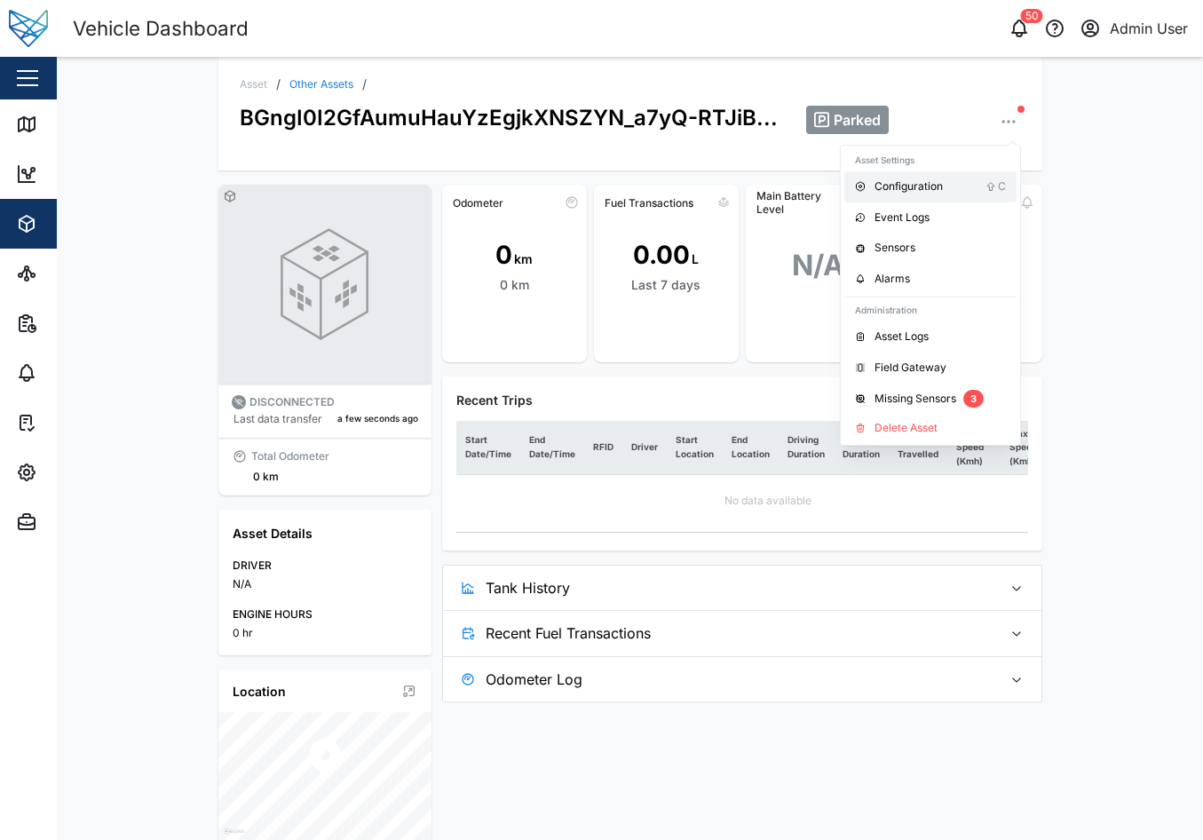
click at [944, 194] on div "Configuration" at bounding box center [929, 186] width 111 height 17
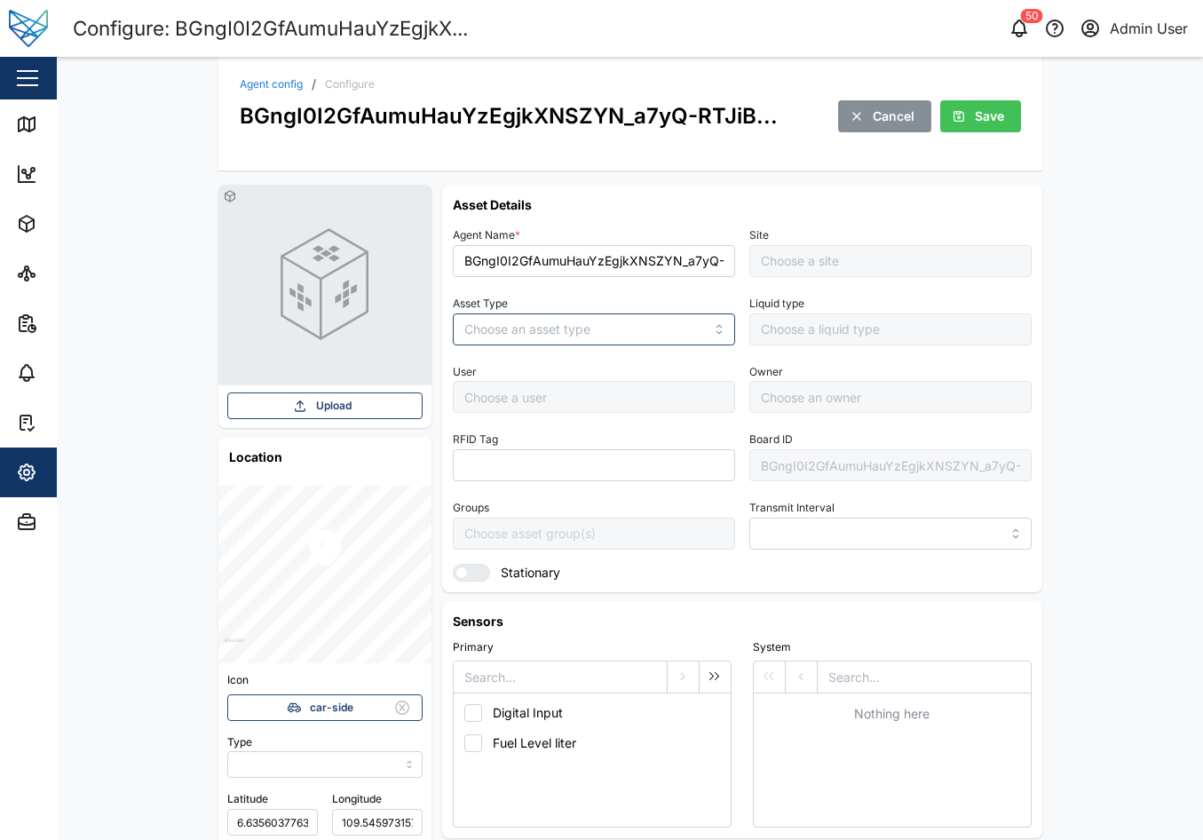
type input "MANUAL"
type input "OTHER ASSETS"
type input "5 minutes"
type input "Default Site"
click at [963, 120] on div "Save" at bounding box center [978, 116] width 52 height 30
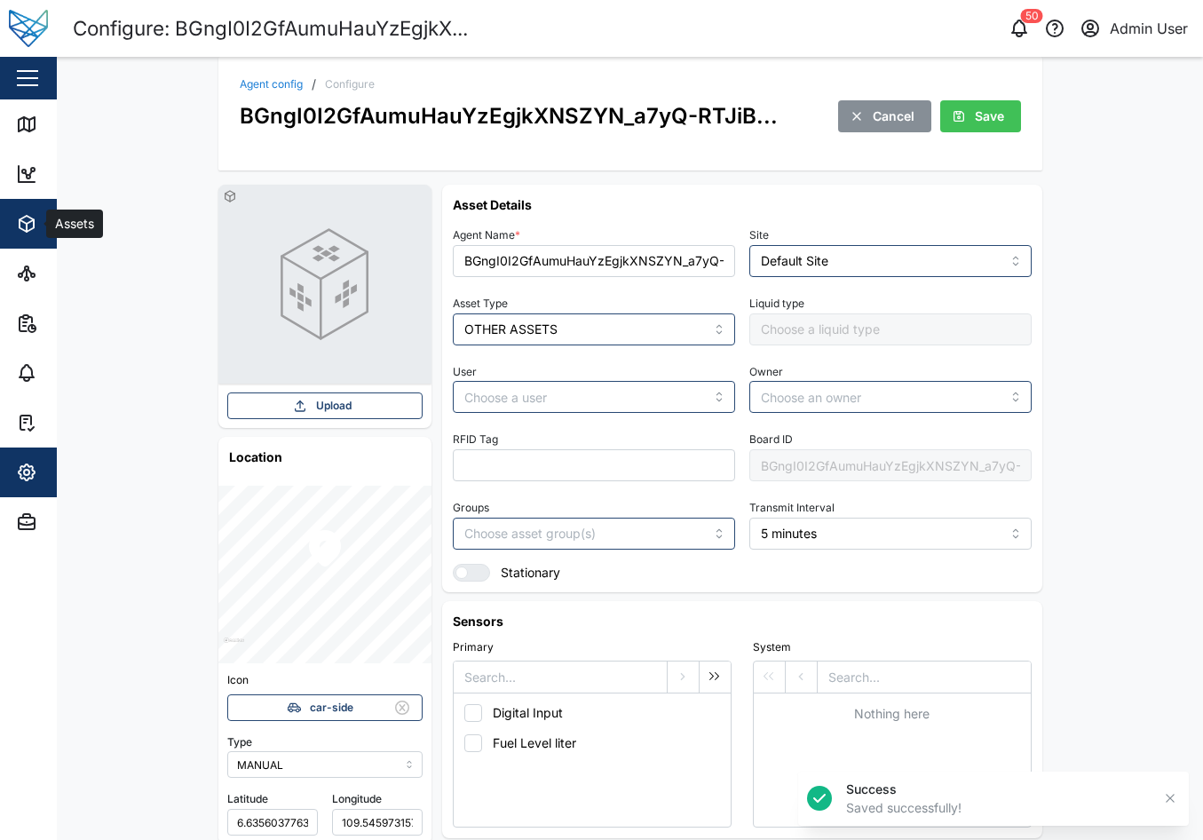
click at [34, 220] on icon "button" at bounding box center [30, 222] width 7 height 4
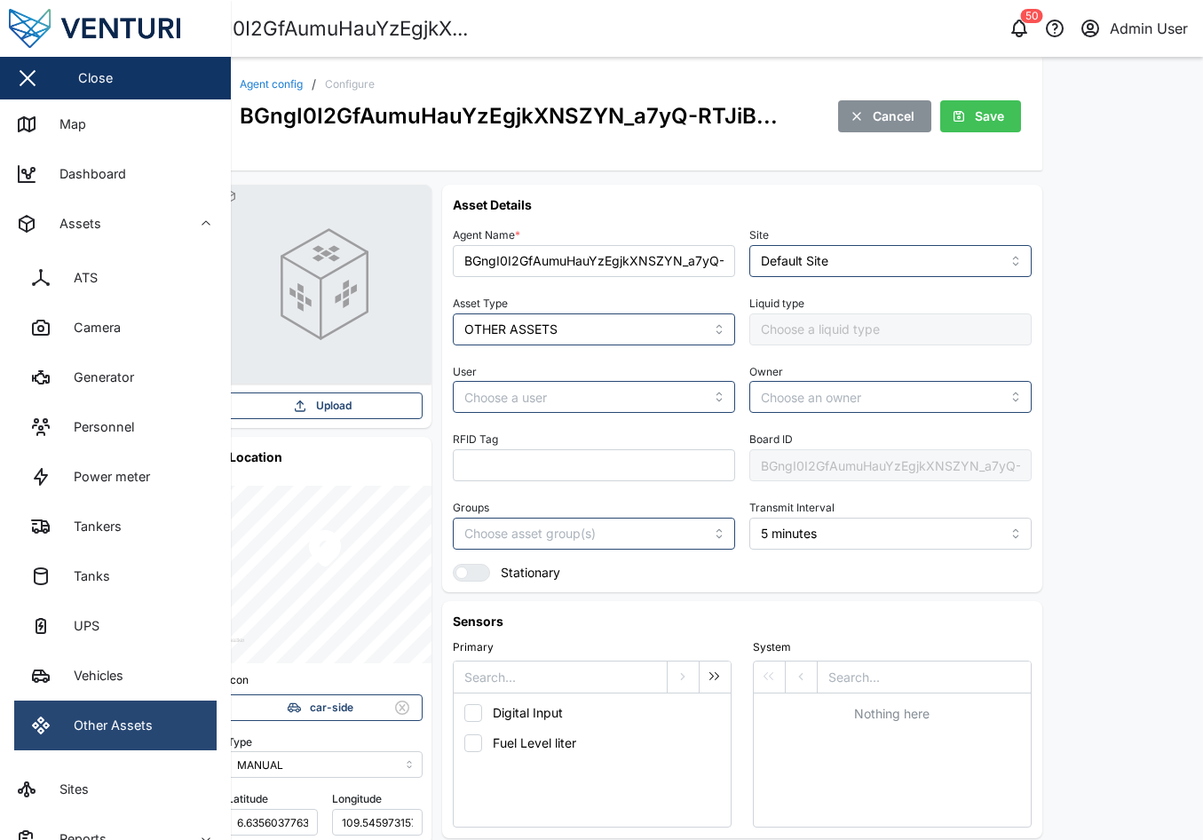
click at [154, 704] on link "Other Assets" at bounding box center [115, 725] width 202 height 50
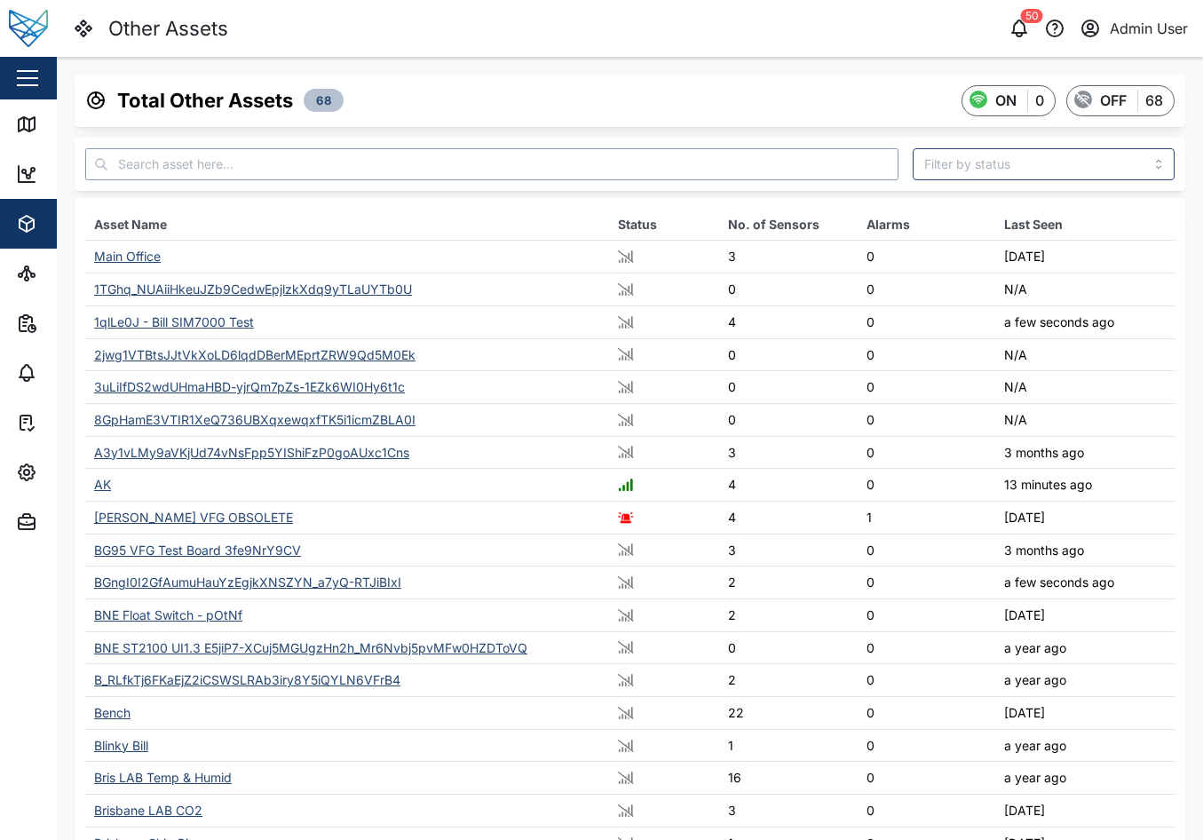
click at [326, 166] on input "text" at bounding box center [491, 164] width 813 height 32
click at [235, 577] on div "BGngI0I2GfAumuHauYzEgjkXNSZYN_a7yQ-RTJiBIxI" at bounding box center [247, 581] width 307 height 15
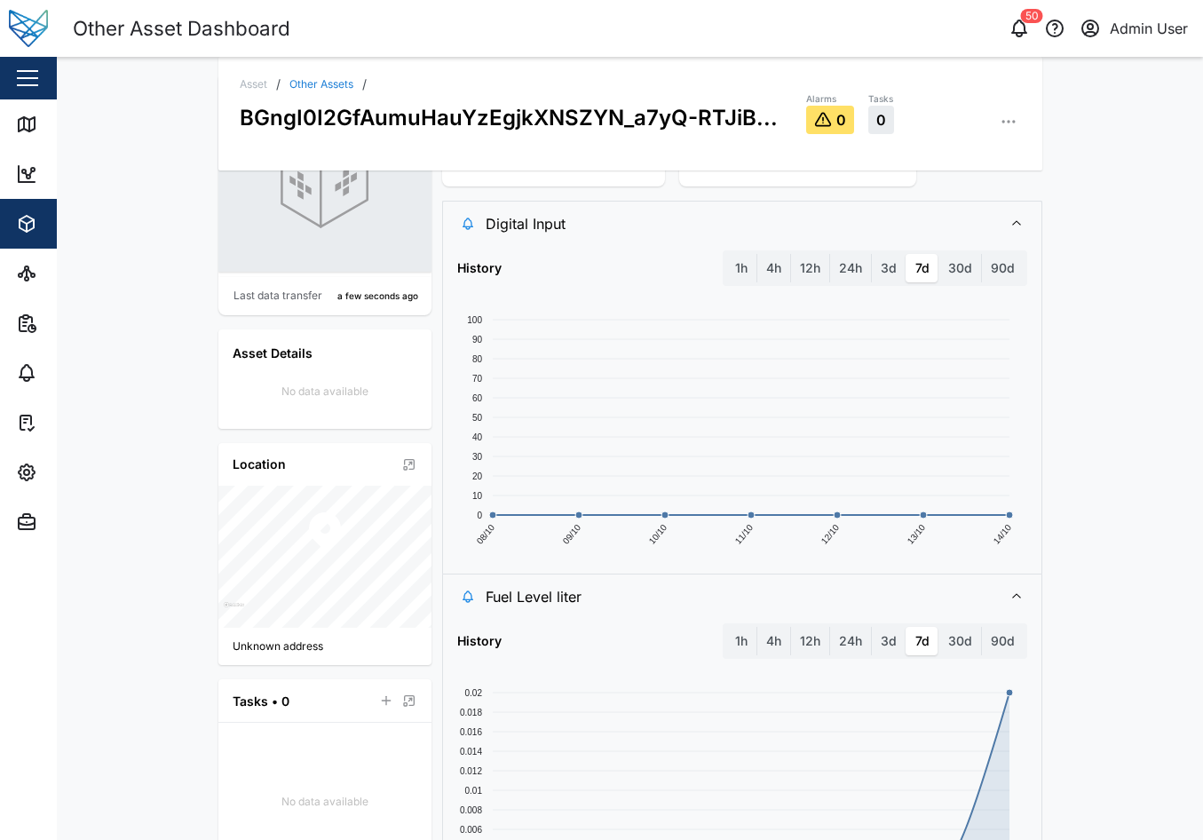
scroll to position [233, 0]
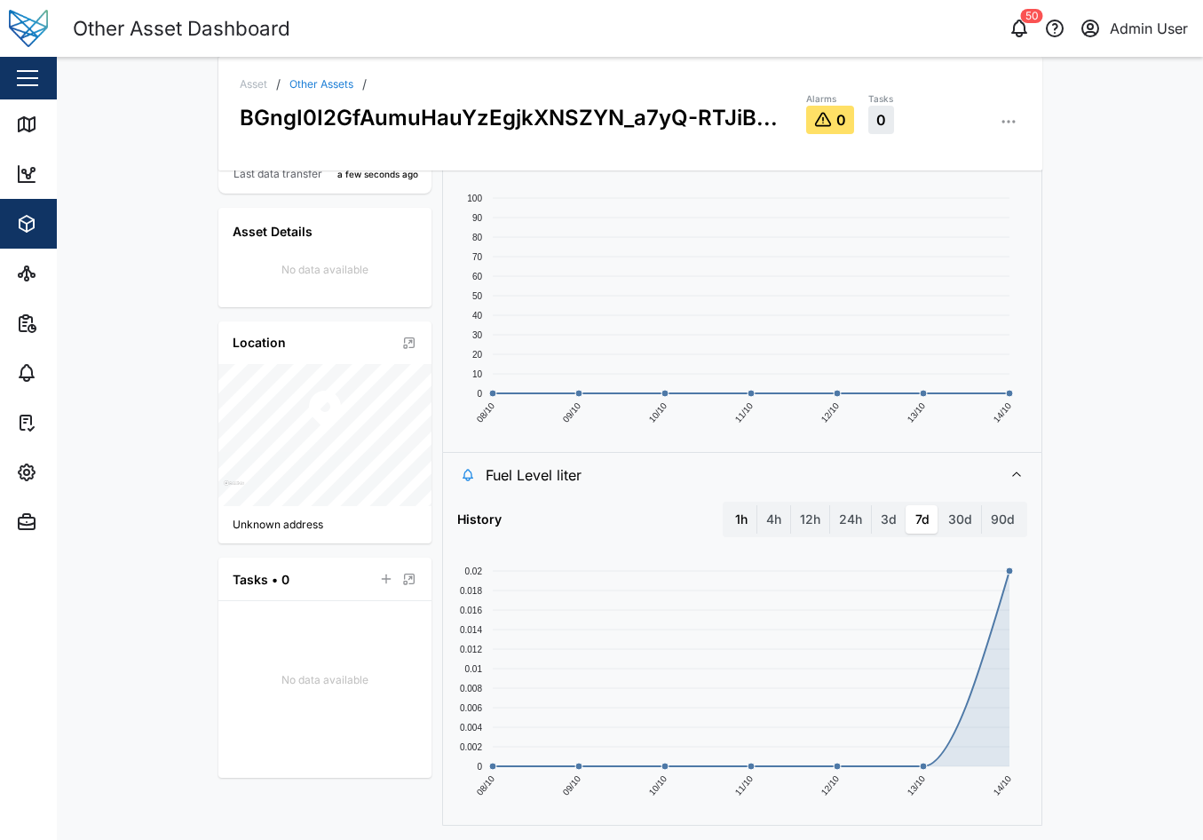
click at [740, 525] on label "1h" at bounding box center [741, 519] width 30 height 28
click at [726, 505] on hour "1h" at bounding box center [726, 505] width 0 height 0
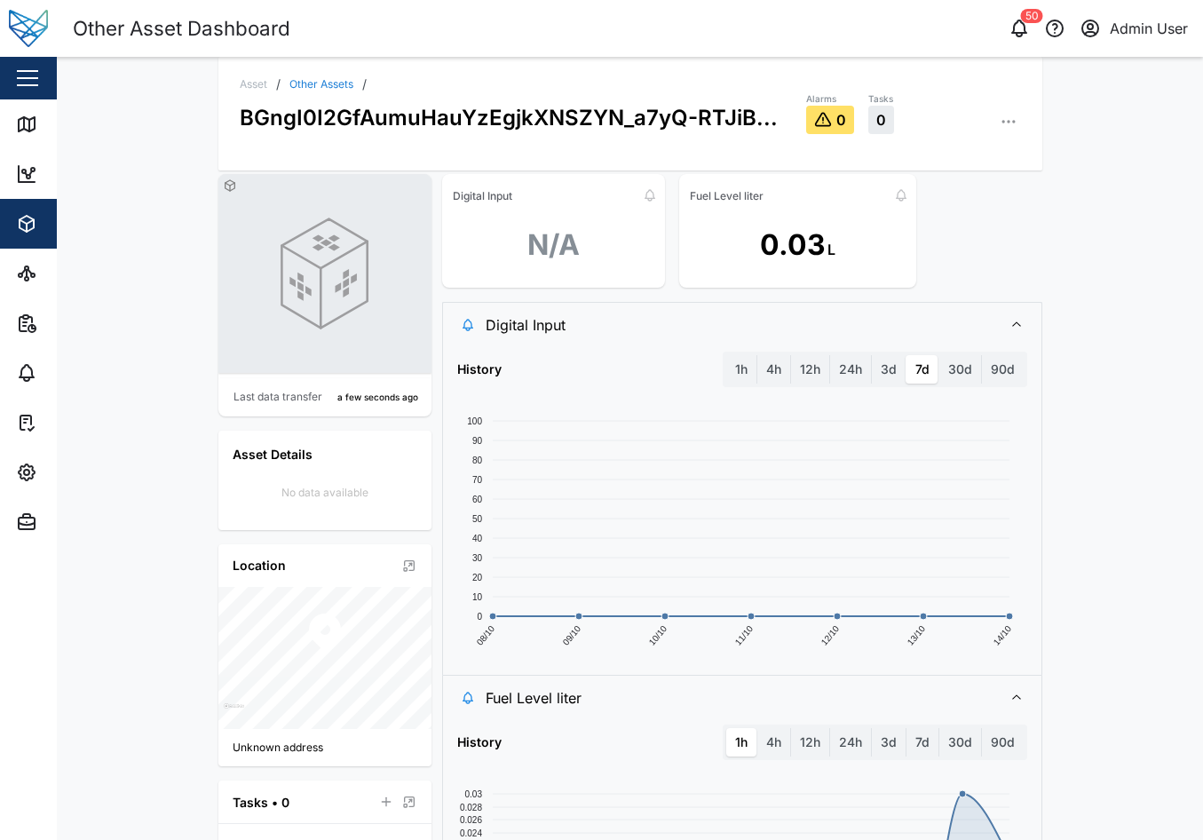
scroll to position [0, 0]
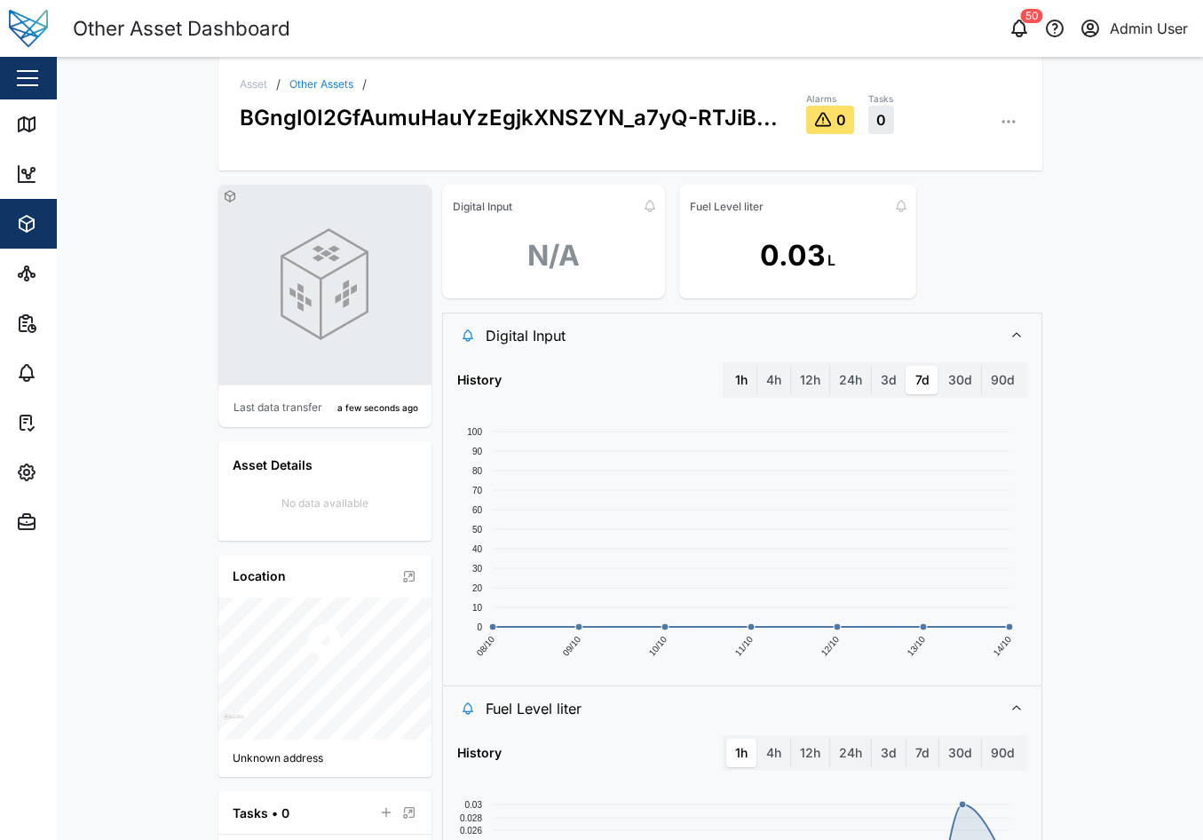
click at [743, 368] on label "1h" at bounding box center [741, 380] width 30 height 28
click at [726, 366] on hour "1h" at bounding box center [726, 366] width 0 height 0
click at [778, 380] on label "4h" at bounding box center [773, 380] width 33 height 28
click at [757, 366] on hours "4h" at bounding box center [757, 366] width 0 height 0
click at [730, 383] on label "1h" at bounding box center [741, 380] width 30 height 28
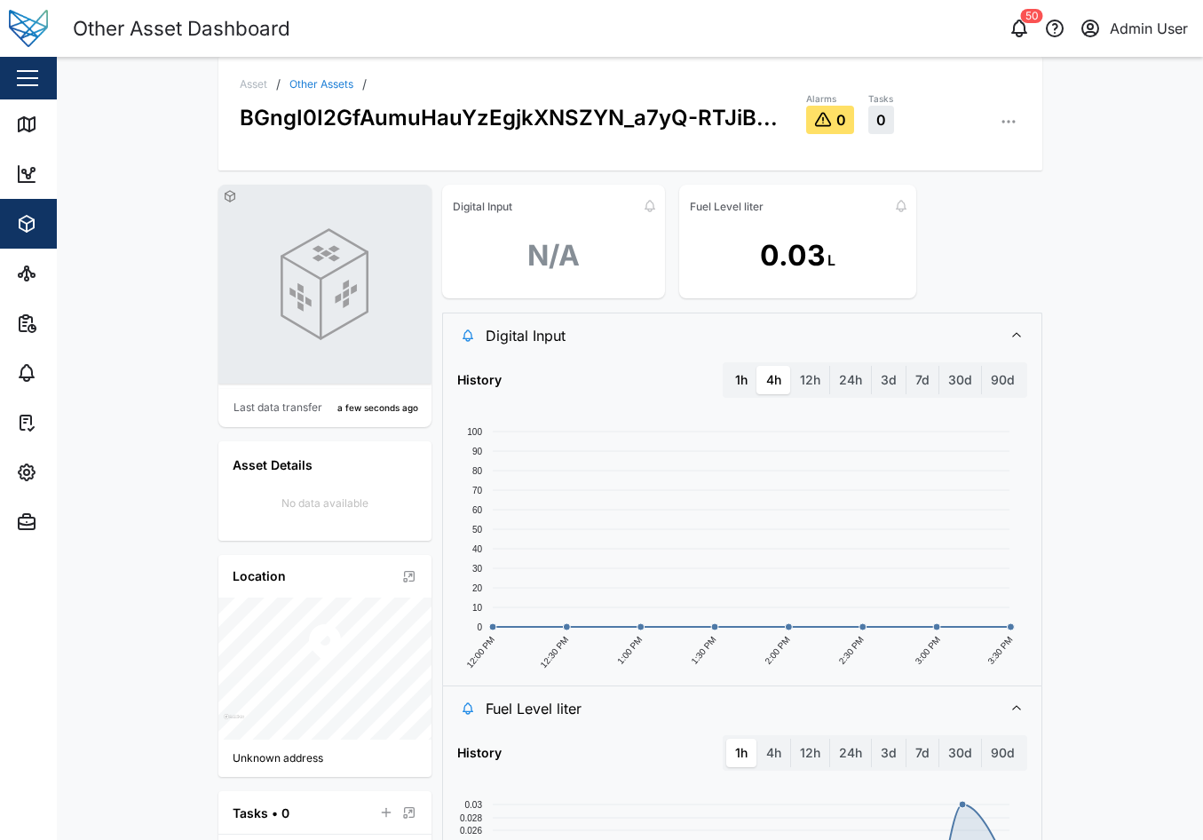
click at [726, 366] on hour "1h" at bounding box center [726, 366] width 0 height 0
click at [767, 386] on label "4h" at bounding box center [773, 380] width 33 height 28
click at [757, 366] on hours "4h" at bounding box center [757, 366] width 0 height 0
click at [740, 385] on label "1h" at bounding box center [741, 380] width 30 height 28
click at [726, 366] on hour "1h" at bounding box center [726, 366] width 0 height 0
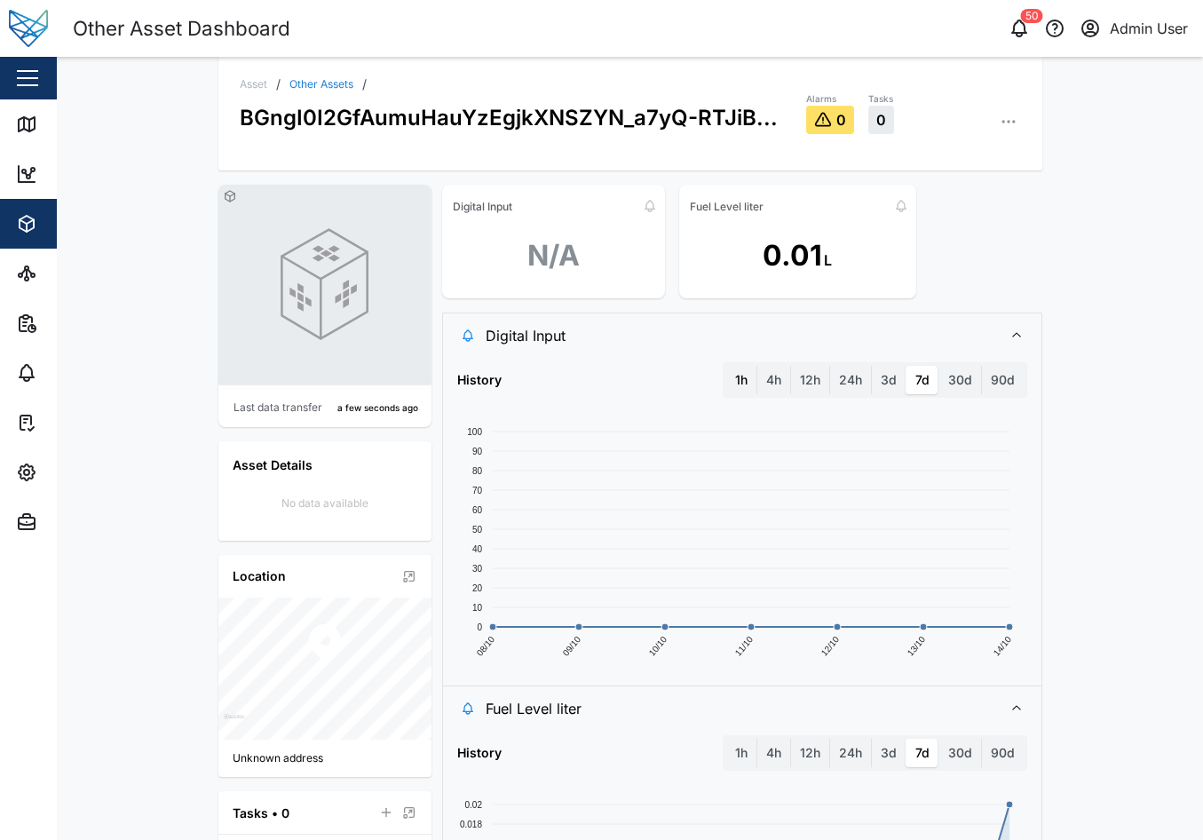
click at [739, 377] on label "1h" at bounding box center [741, 380] width 30 height 28
click at [726, 366] on hour "1h" at bounding box center [726, 366] width 0 height 0
click at [771, 375] on label "4h" at bounding box center [773, 380] width 33 height 28
click at [757, 366] on hours "4h" at bounding box center [757, 366] width 0 height 0
click at [804, 382] on label "12h" at bounding box center [810, 380] width 38 height 28
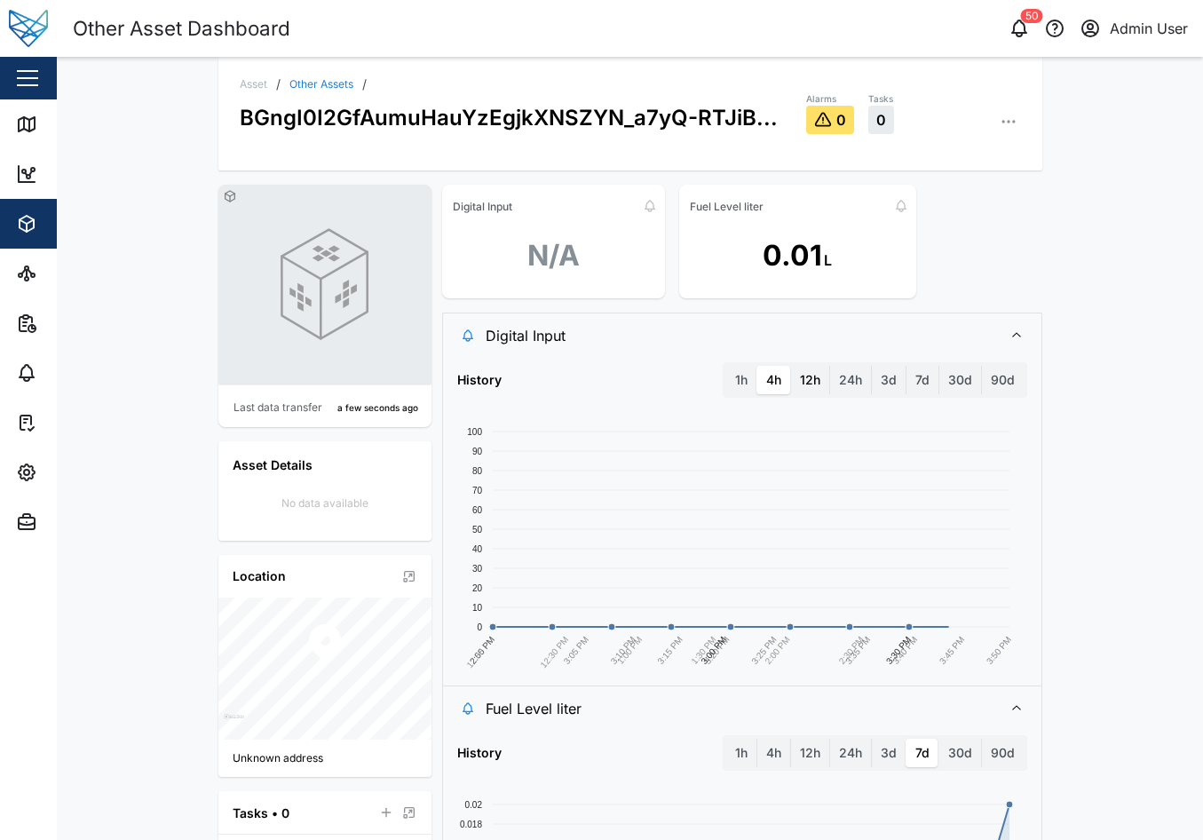
click at [791, 366] on hours "12h" at bounding box center [791, 366] width 0 height 0
click at [729, 381] on label "1h" at bounding box center [741, 380] width 30 height 28
click at [726, 366] on hour "1h" at bounding box center [726, 366] width 0 height 0
click at [996, 133] on button "button" at bounding box center [1008, 121] width 25 height 25
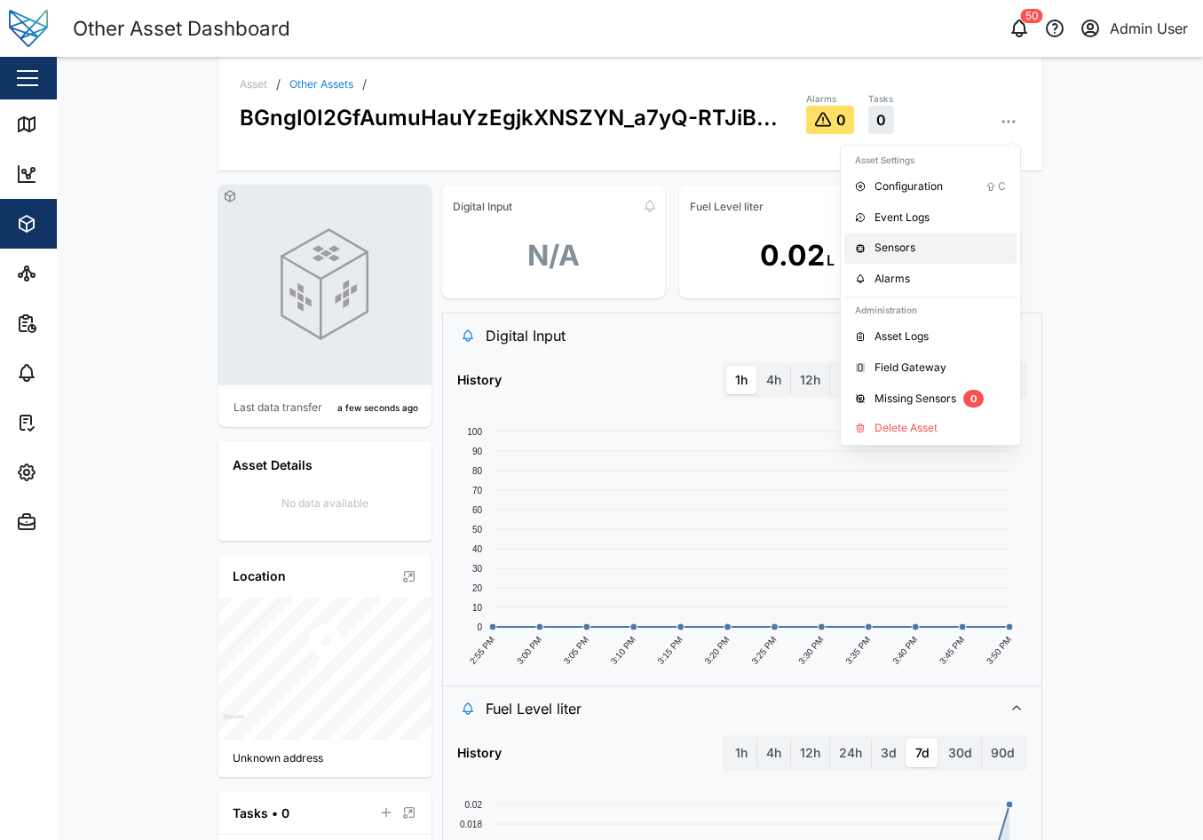
click at [960, 241] on div "Sensors" at bounding box center [939, 248] width 131 height 17
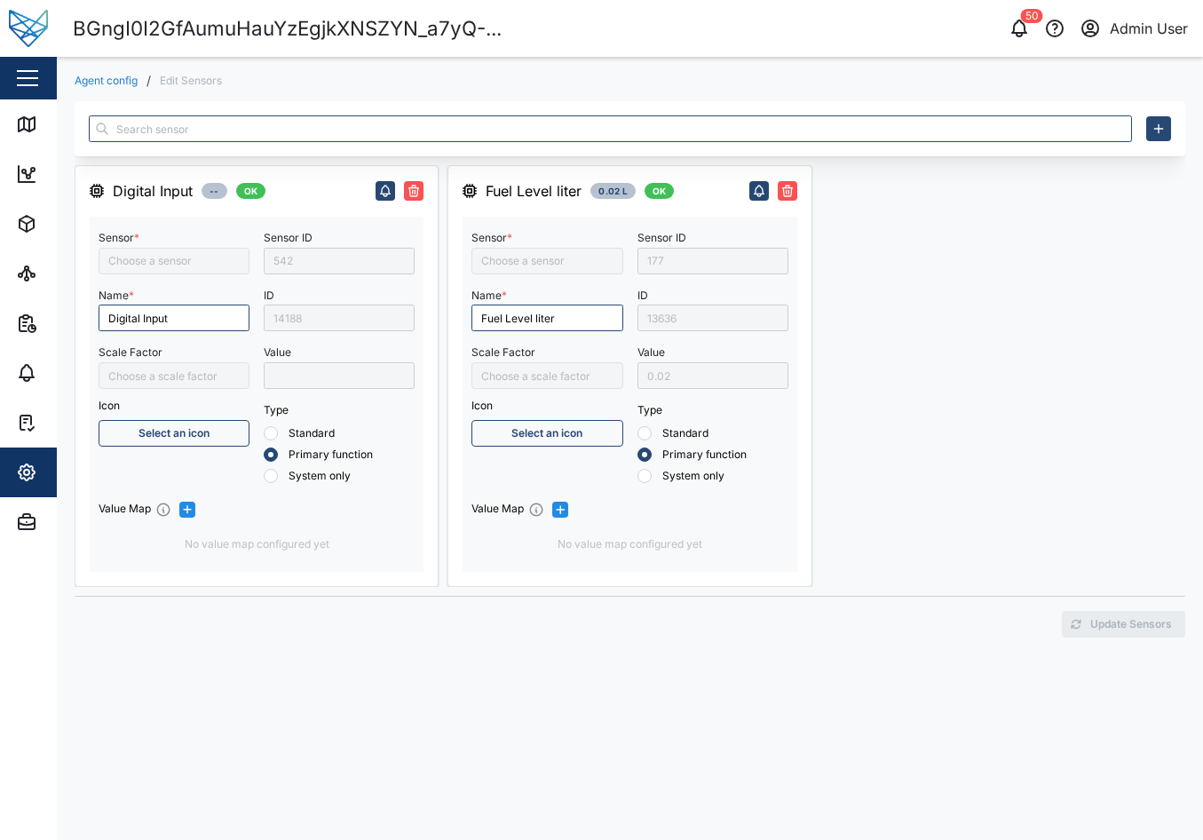
type input "Digital Input 1"
type input "Fuel Level Liter"
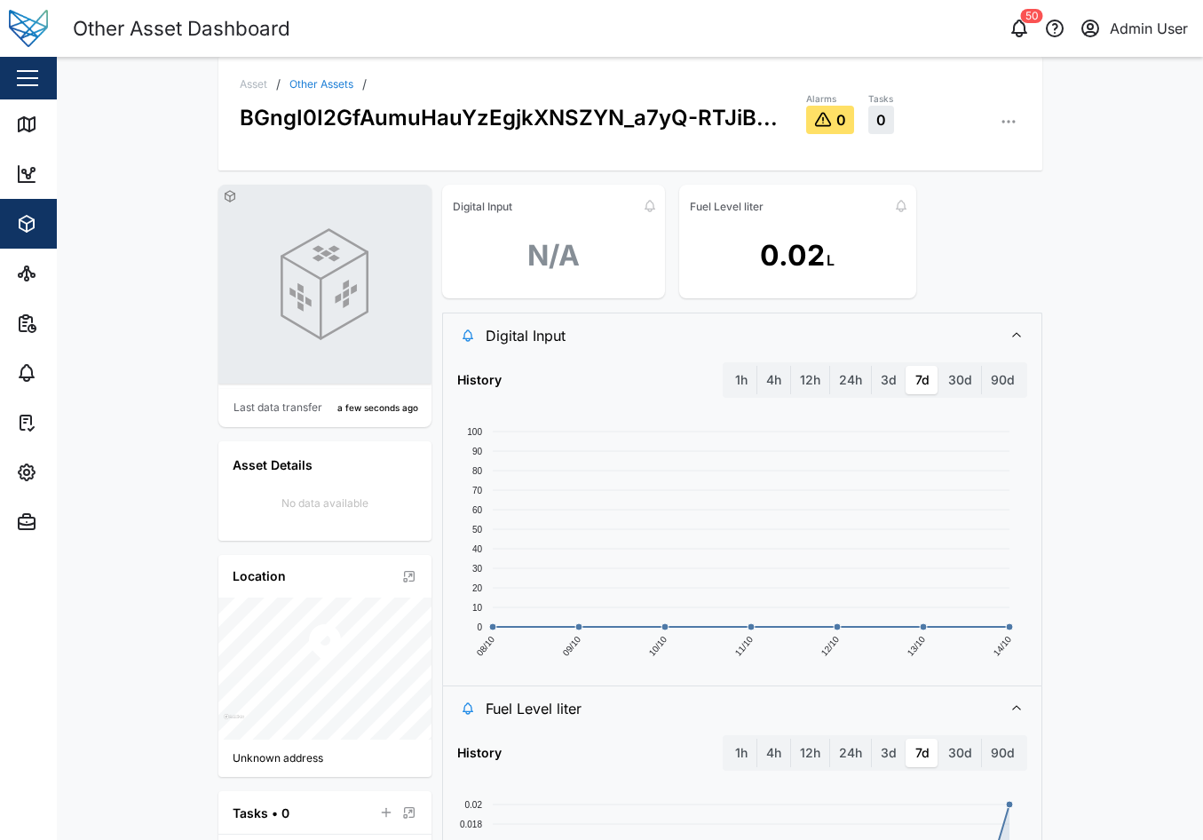
click at [987, 120] on div "Alarms 0 Tasks 0" at bounding box center [913, 112] width 215 height 43
click at [1000, 120] on icon "button" at bounding box center [1009, 122] width 18 height 18
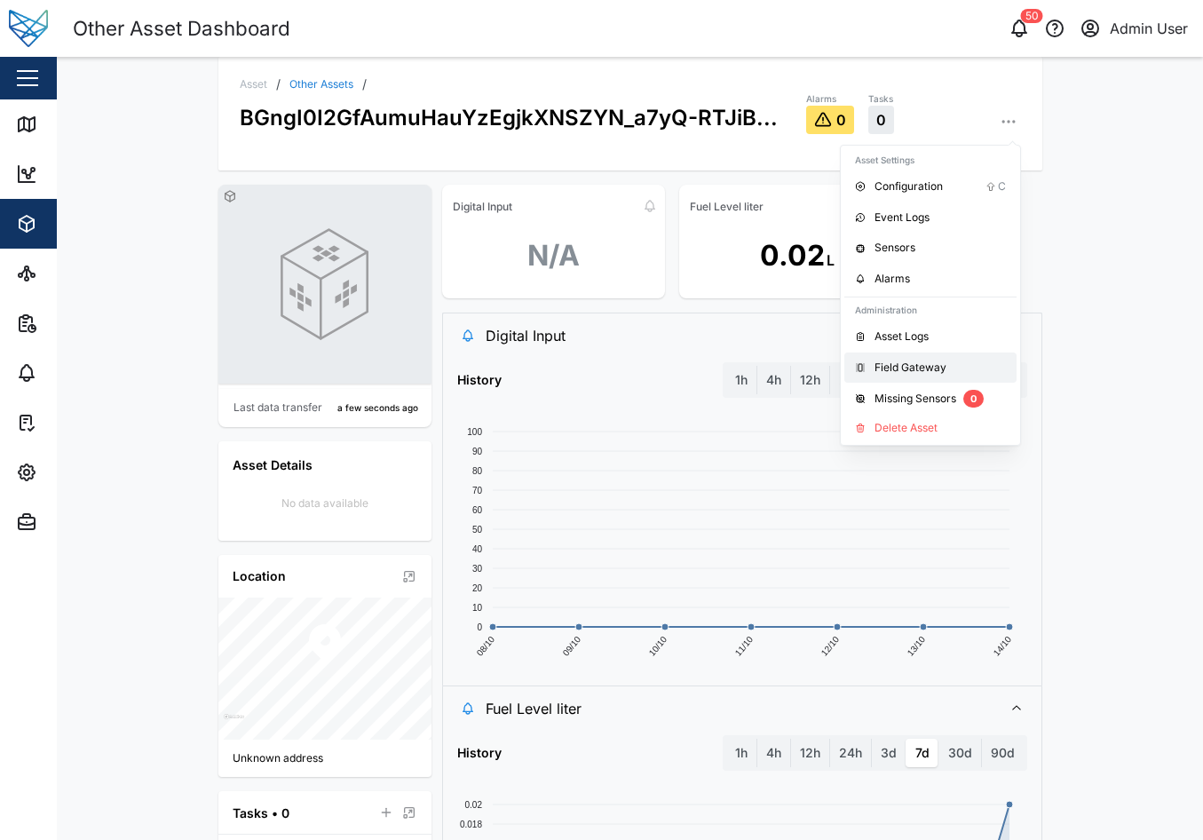
click at [959, 358] on link "Field Gateway" at bounding box center [930, 367] width 172 height 31
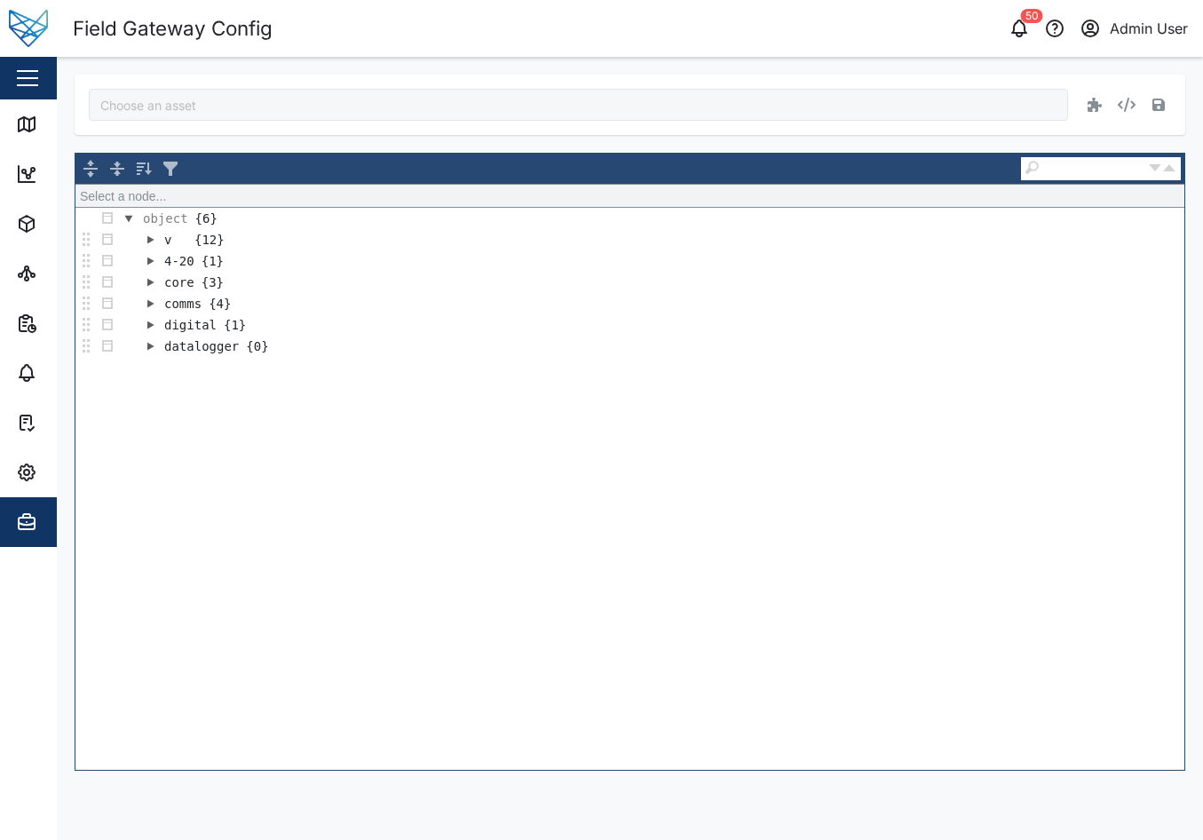
type input "BGngI0I2GfAumuHauYzEgjkXNSZYN_a7yQ-RTJiBIxI"
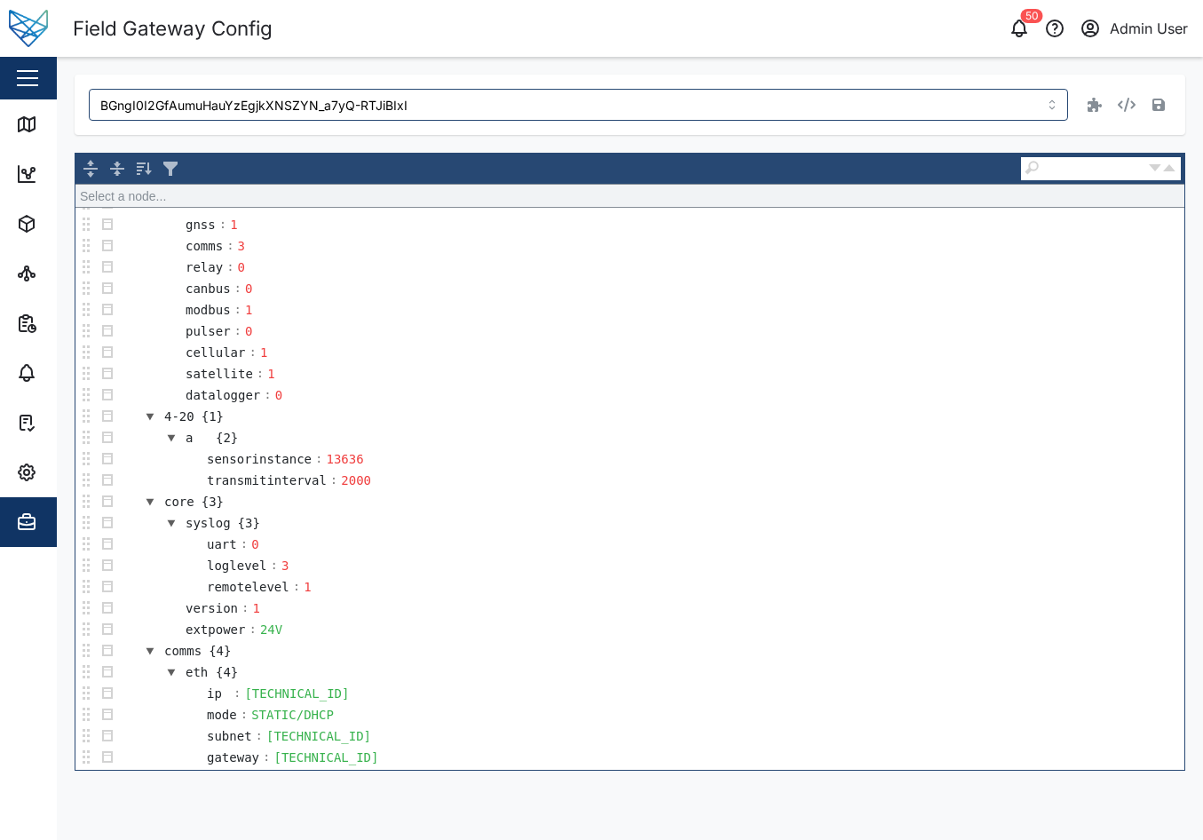
scroll to position [397, 0]
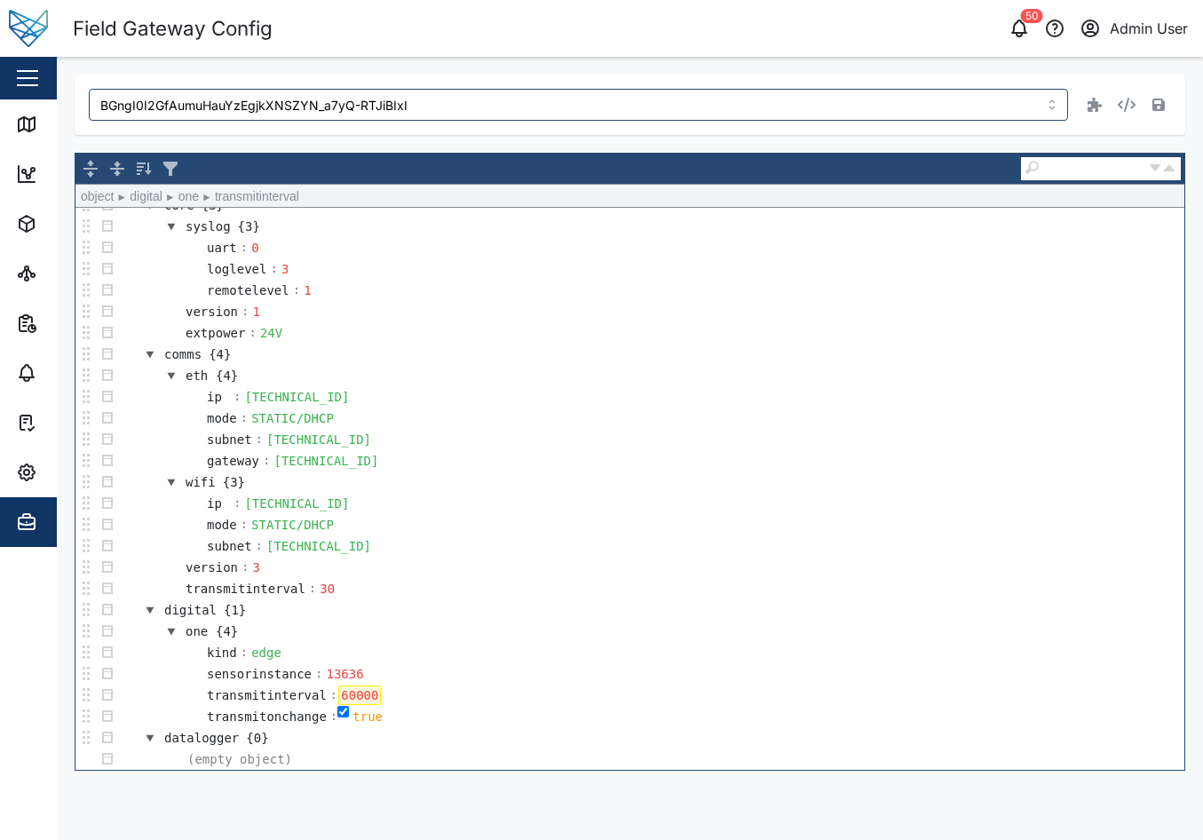
click at [340, 694] on div "60000" at bounding box center [359, 695] width 43 height 20
click at [1162, 105] on icon "button" at bounding box center [1158, 105] width 12 height 12
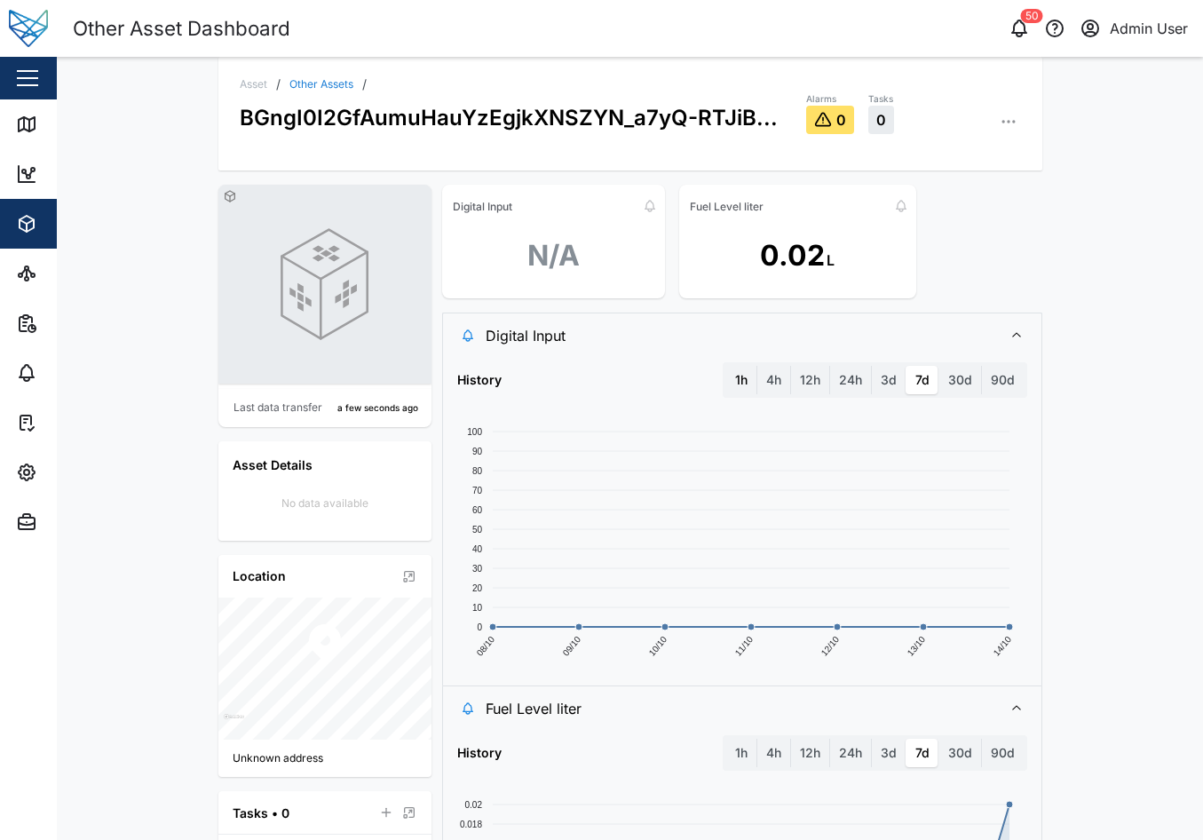
click at [727, 375] on label "1h" at bounding box center [741, 380] width 30 height 28
click at [726, 366] on hour "1h" at bounding box center [726, 366] width 0 height 0
click at [770, 380] on label "4h" at bounding box center [773, 380] width 33 height 28
click at [757, 366] on hours "4h" at bounding box center [757, 366] width 0 height 0
click at [737, 380] on label "1h" at bounding box center [741, 380] width 30 height 28
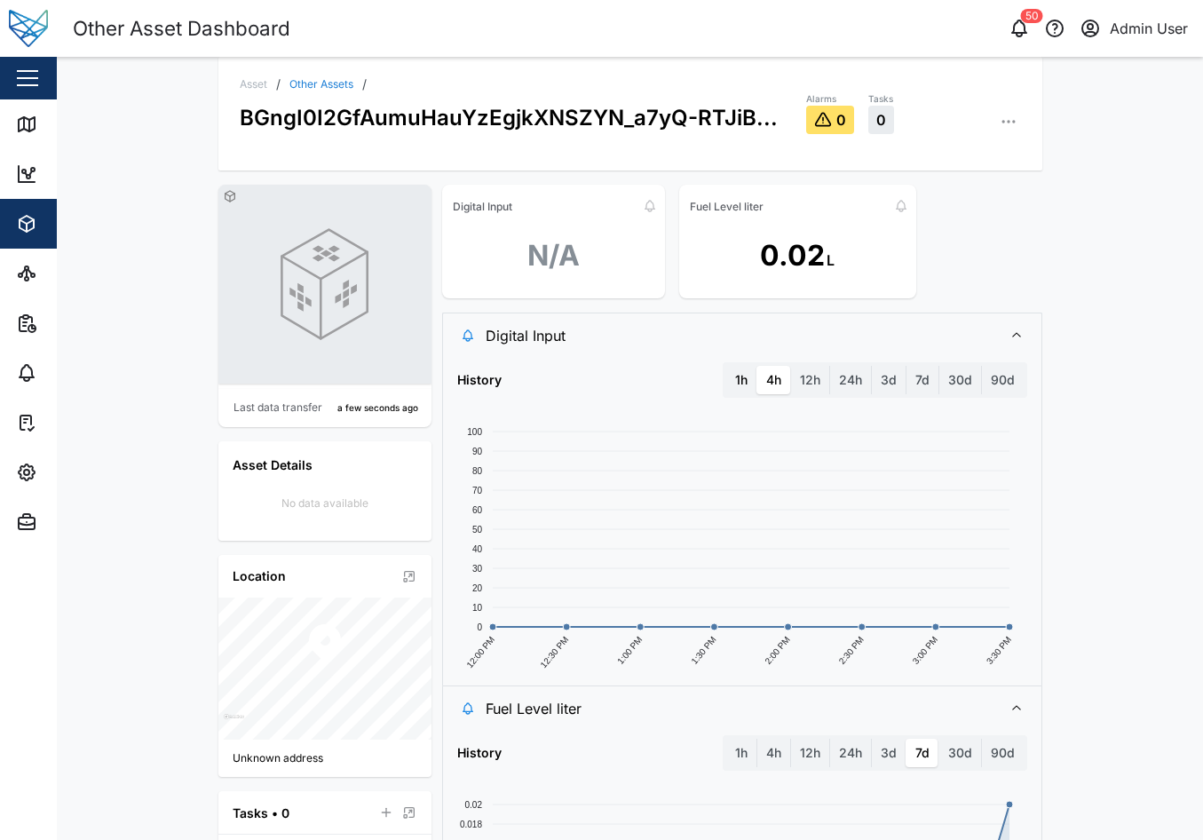
click at [726, 366] on hour "1h" at bounding box center [726, 366] width 0 height 0
click at [774, 394] on label "4h" at bounding box center [773, 380] width 33 height 28
click at [757, 366] on hours "4h" at bounding box center [757, 366] width 0 height 0
click at [739, 383] on label "1h" at bounding box center [741, 380] width 30 height 28
click at [726, 366] on hour "1h" at bounding box center [726, 366] width 0 height 0
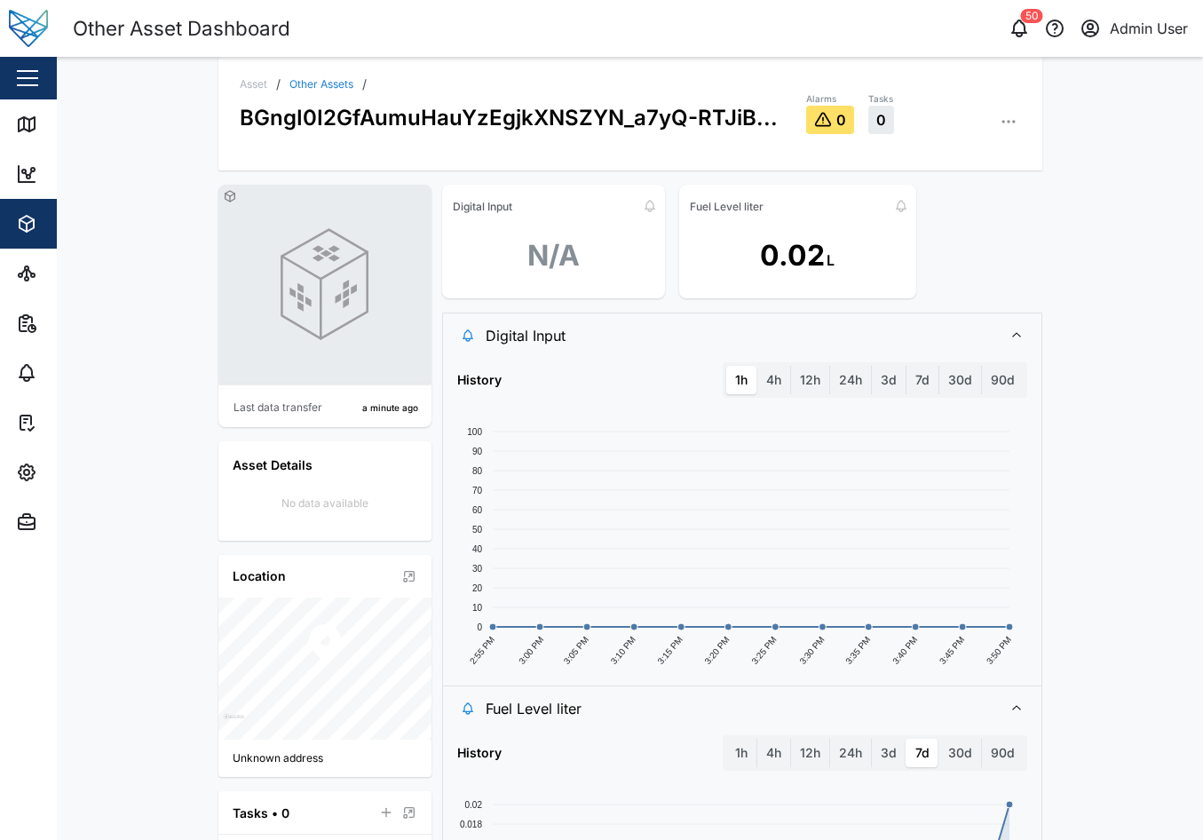
click at [836, 346] on span "Digital Input" at bounding box center [737, 335] width 502 height 44
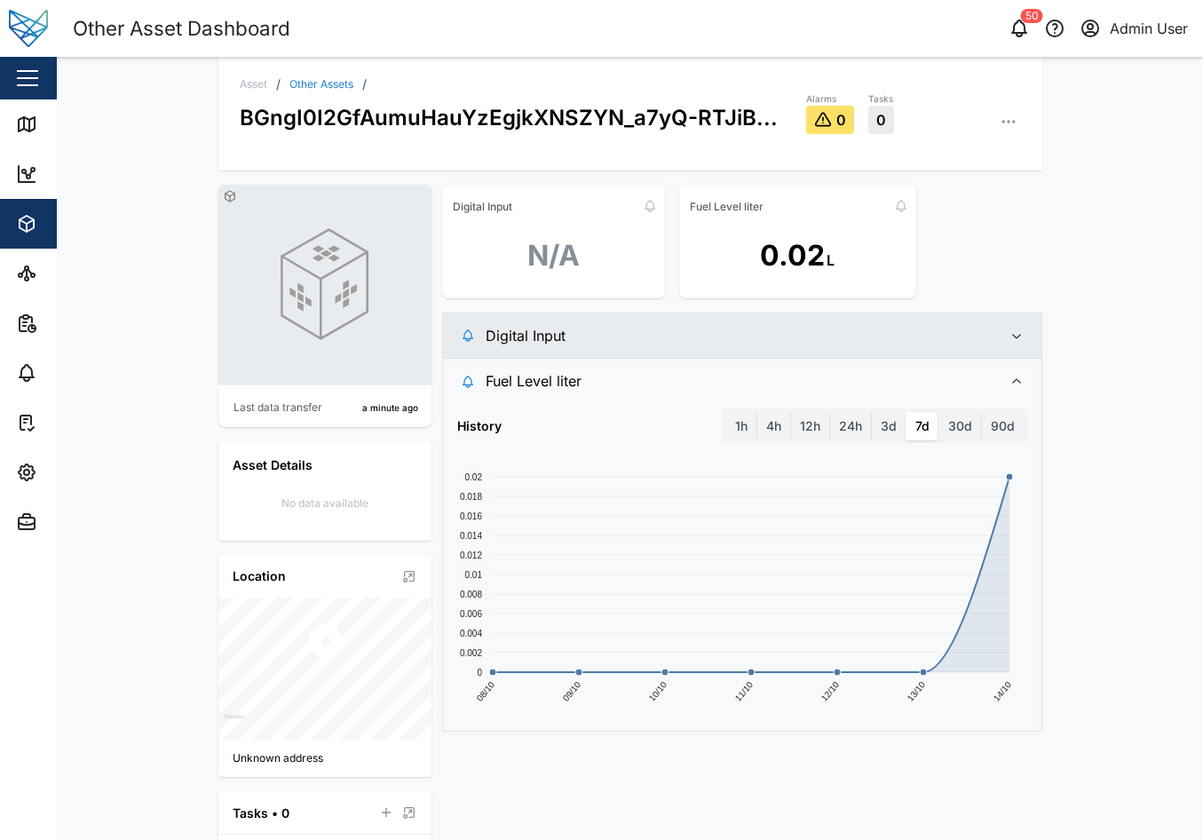
click at [836, 346] on span "Digital Input" at bounding box center [737, 335] width 502 height 44
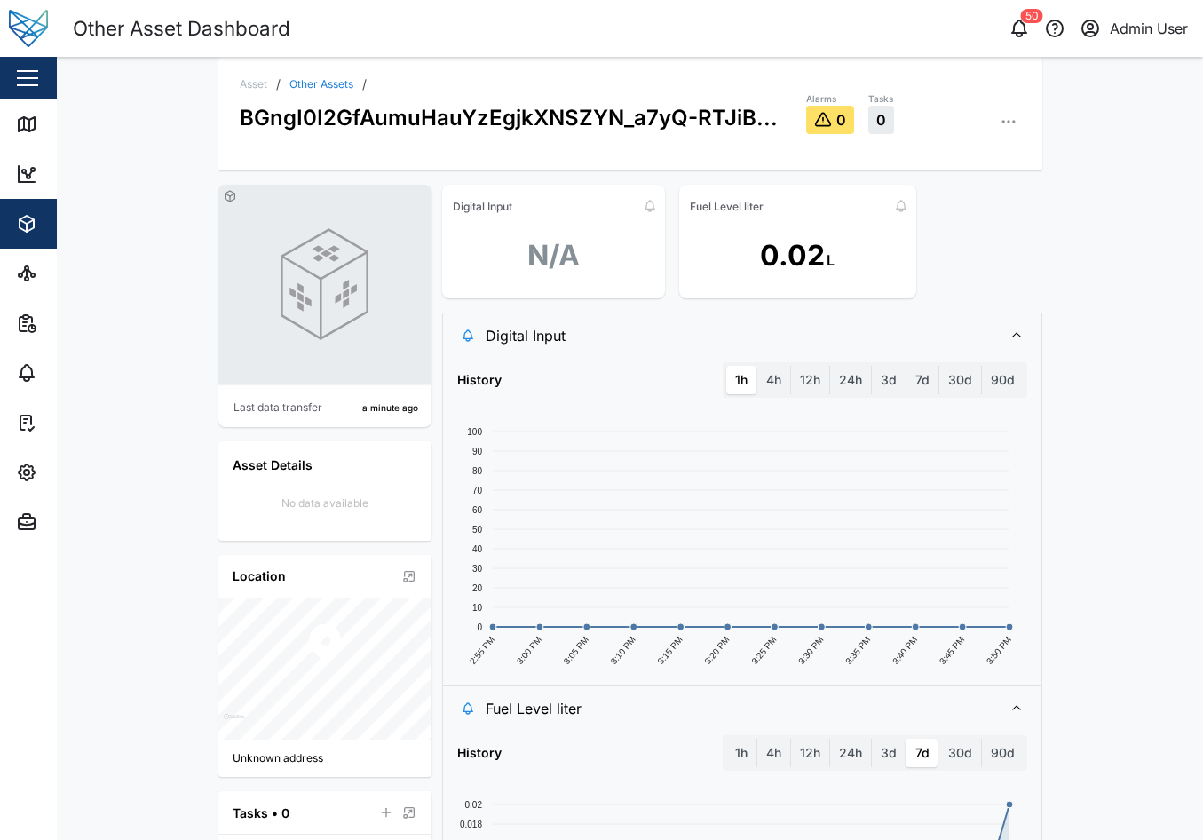
scroll to position [178, 0]
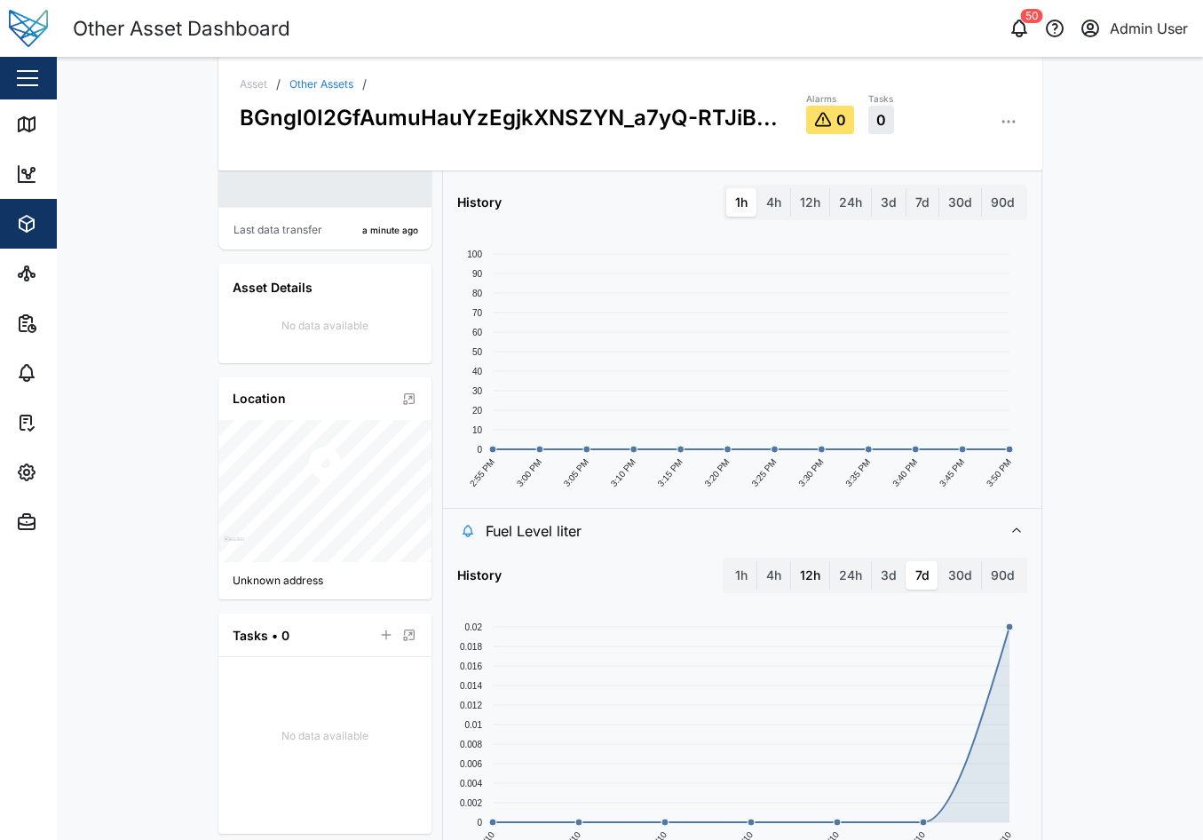
click at [807, 581] on label "12h" at bounding box center [810, 575] width 38 height 28
click at [791, 561] on hours "12h" at bounding box center [791, 561] width 0 height 0
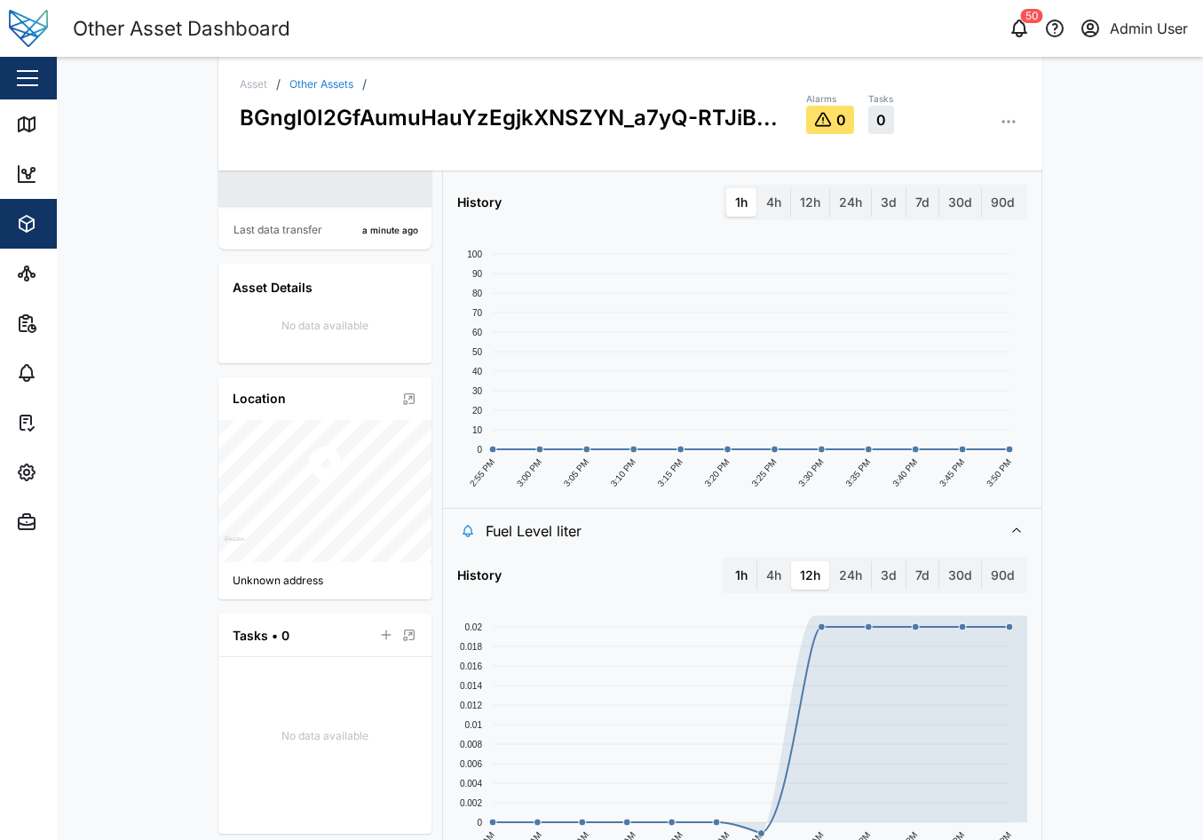
click at [733, 580] on label "1h" at bounding box center [741, 575] width 30 height 28
click at [726, 561] on hour "1h" at bounding box center [726, 561] width 0 height 0
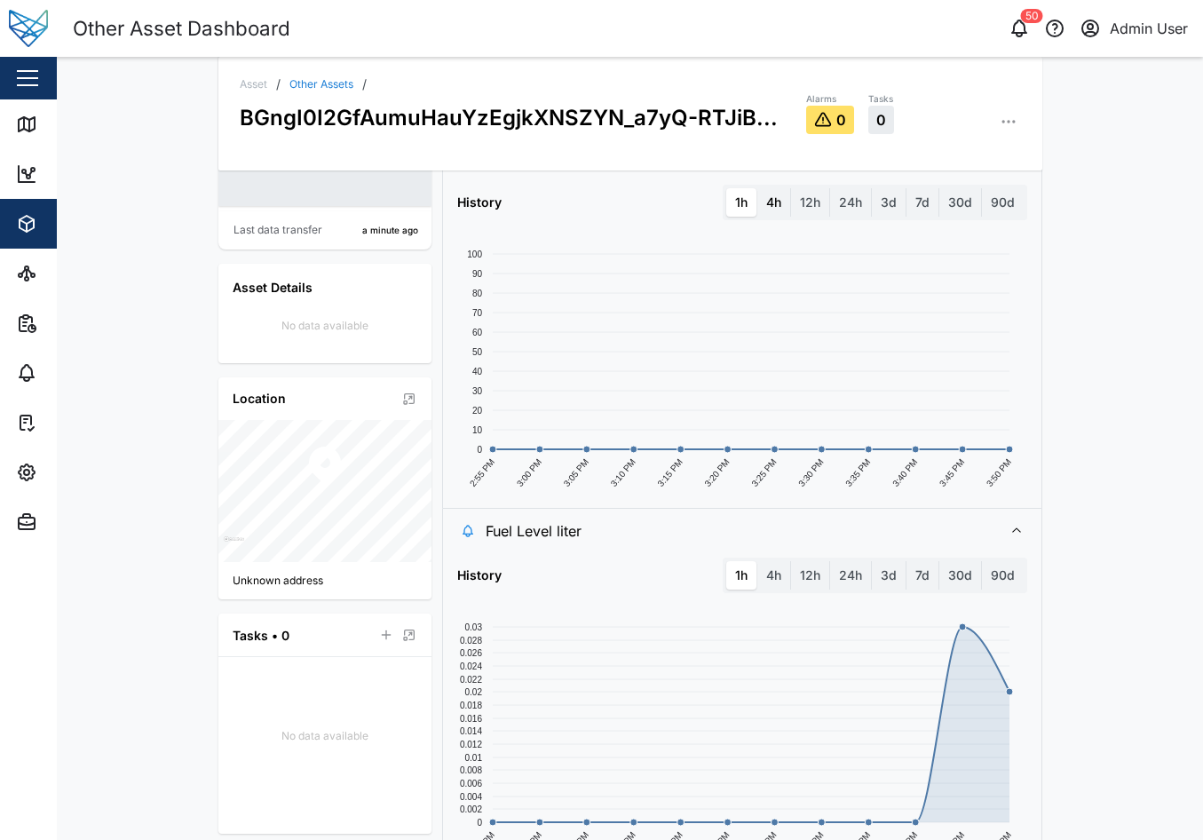
click at [770, 203] on label "4h" at bounding box center [773, 202] width 33 height 28
click at [757, 188] on hours "4h" at bounding box center [757, 188] width 0 height 0
click at [726, 200] on label "1h" at bounding box center [741, 202] width 30 height 28
click at [726, 188] on hour "1h" at bounding box center [726, 188] width 0 height 0
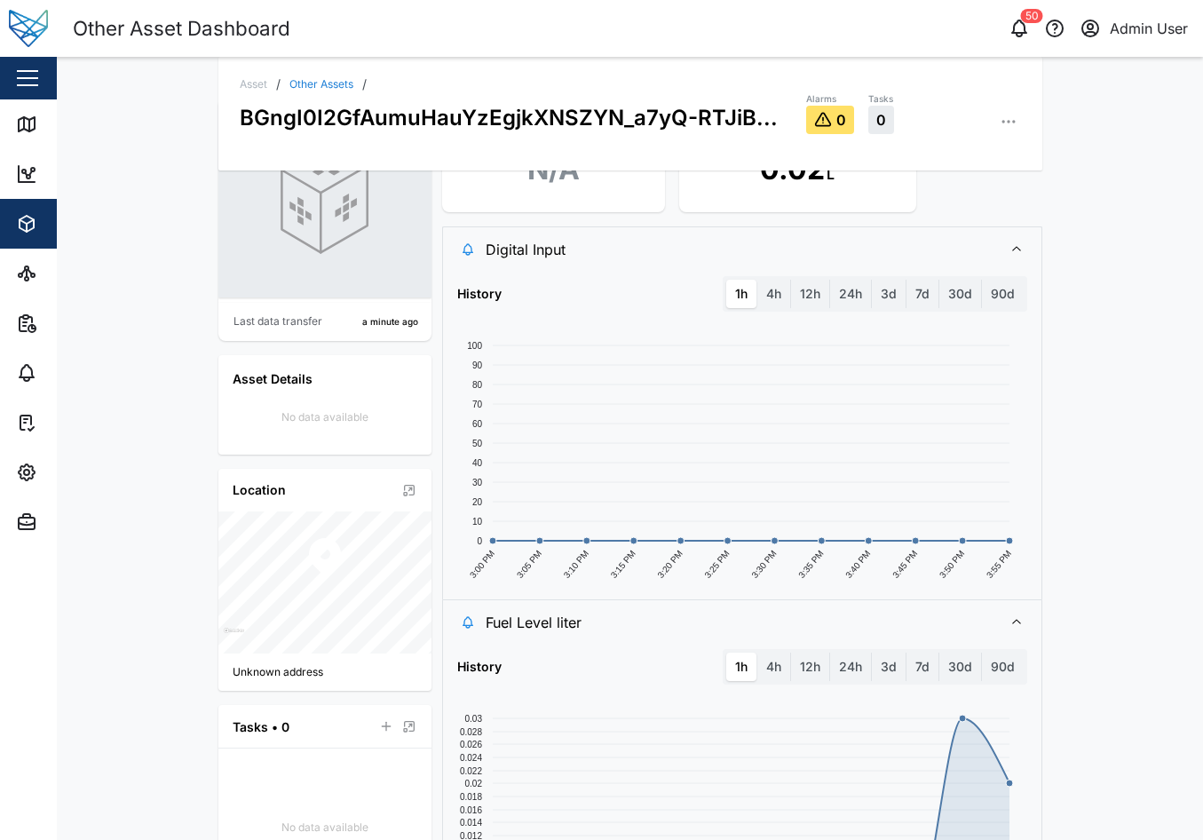
scroll to position [0, 0]
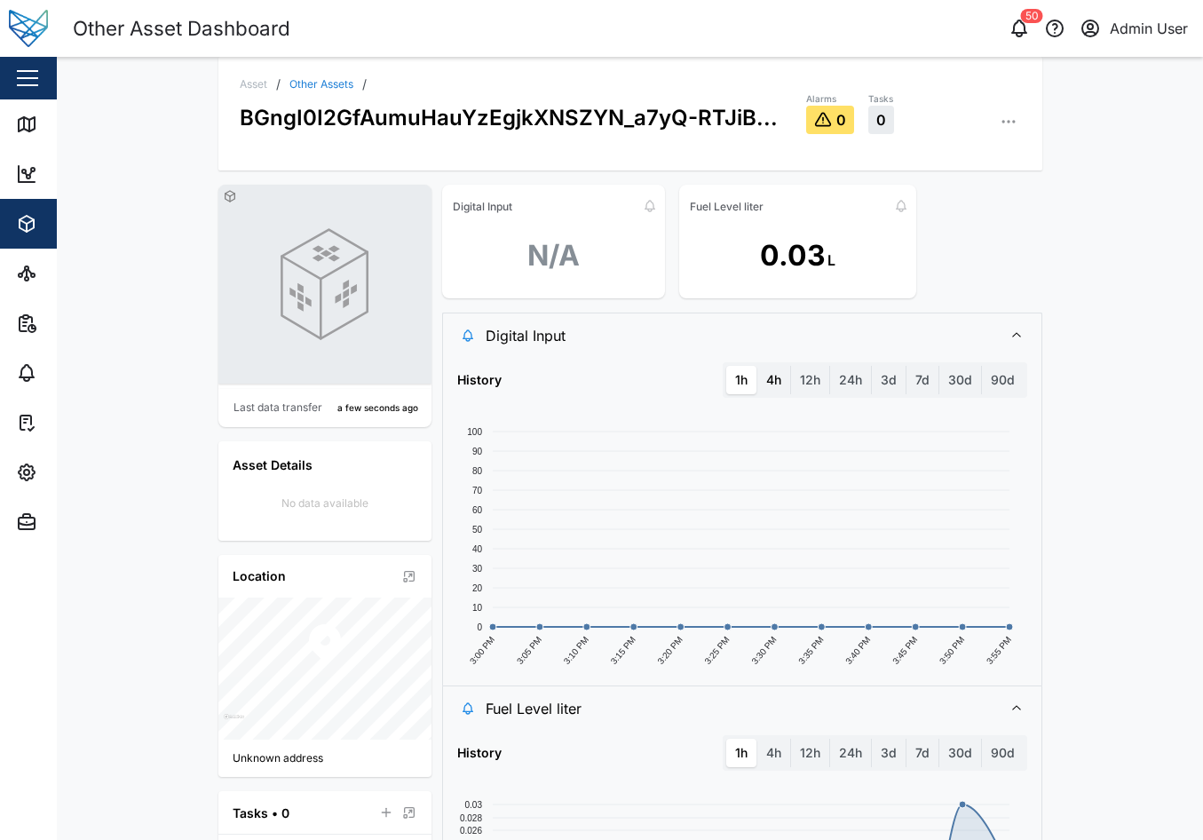
click at [773, 387] on label "4h" at bounding box center [773, 380] width 33 height 28
click at [757, 366] on hours "4h" at bounding box center [757, 366] width 0 height 0
click at [736, 379] on label "1h" at bounding box center [741, 380] width 30 height 28
click at [726, 366] on hour "1h" at bounding box center [726, 366] width 0 height 0
click at [727, 372] on label "1h" at bounding box center [741, 380] width 30 height 28
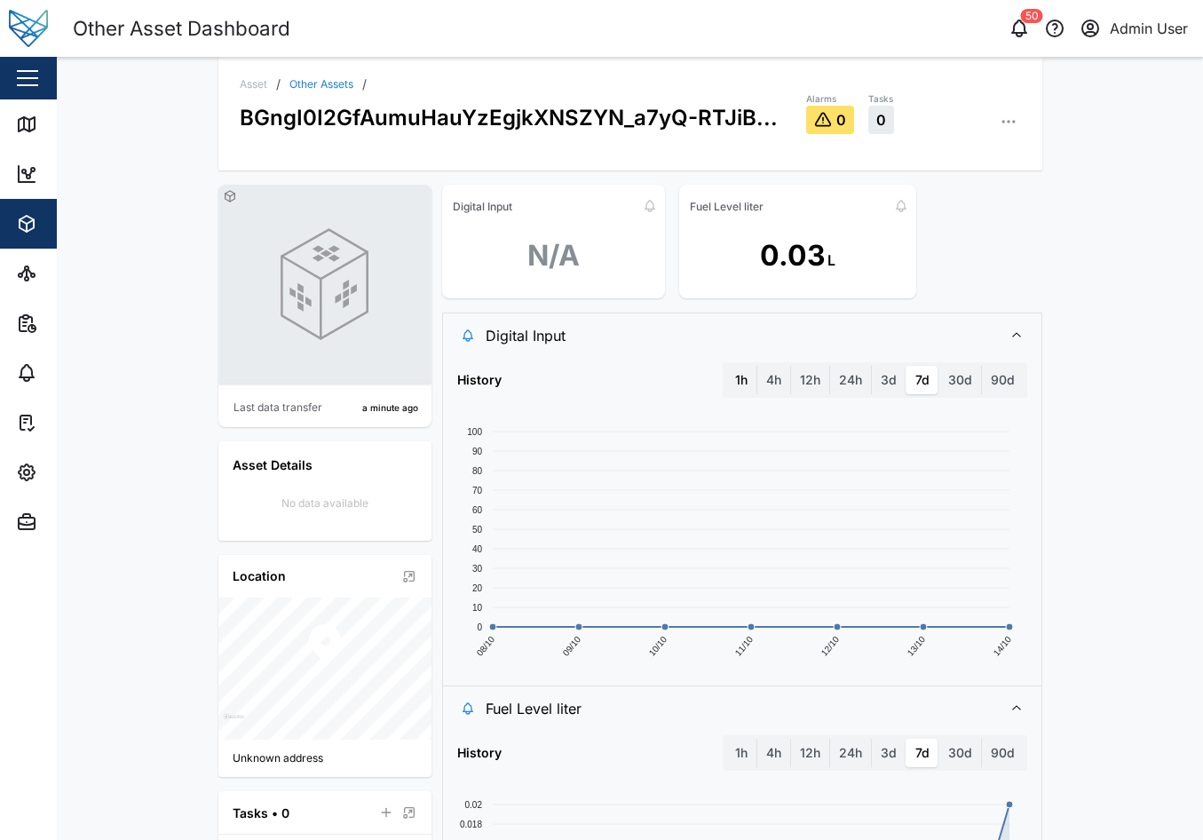
click at [726, 366] on hour "1h" at bounding box center [726, 366] width 0 height 0
click at [768, 377] on label "4h" at bounding box center [773, 380] width 33 height 28
click at [757, 366] on hours "4h" at bounding box center [757, 366] width 0 height 0
click at [731, 383] on label "1h" at bounding box center [741, 380] width 30 height 28
click at [726, 366] on hour "1h" at bounding box center [726, 366] width 0 height 0
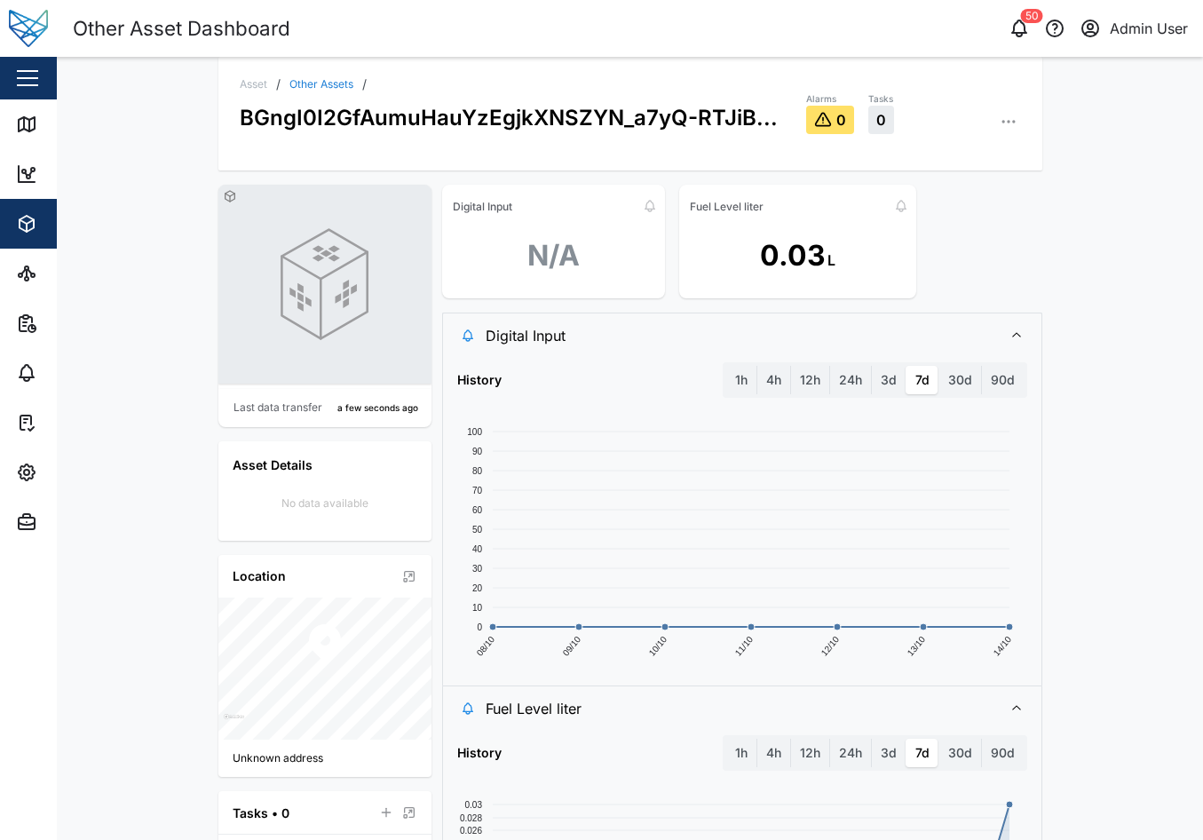
click at [1000, 119] on icon "button" at bounding box center [1009, 122] width 18 height 18
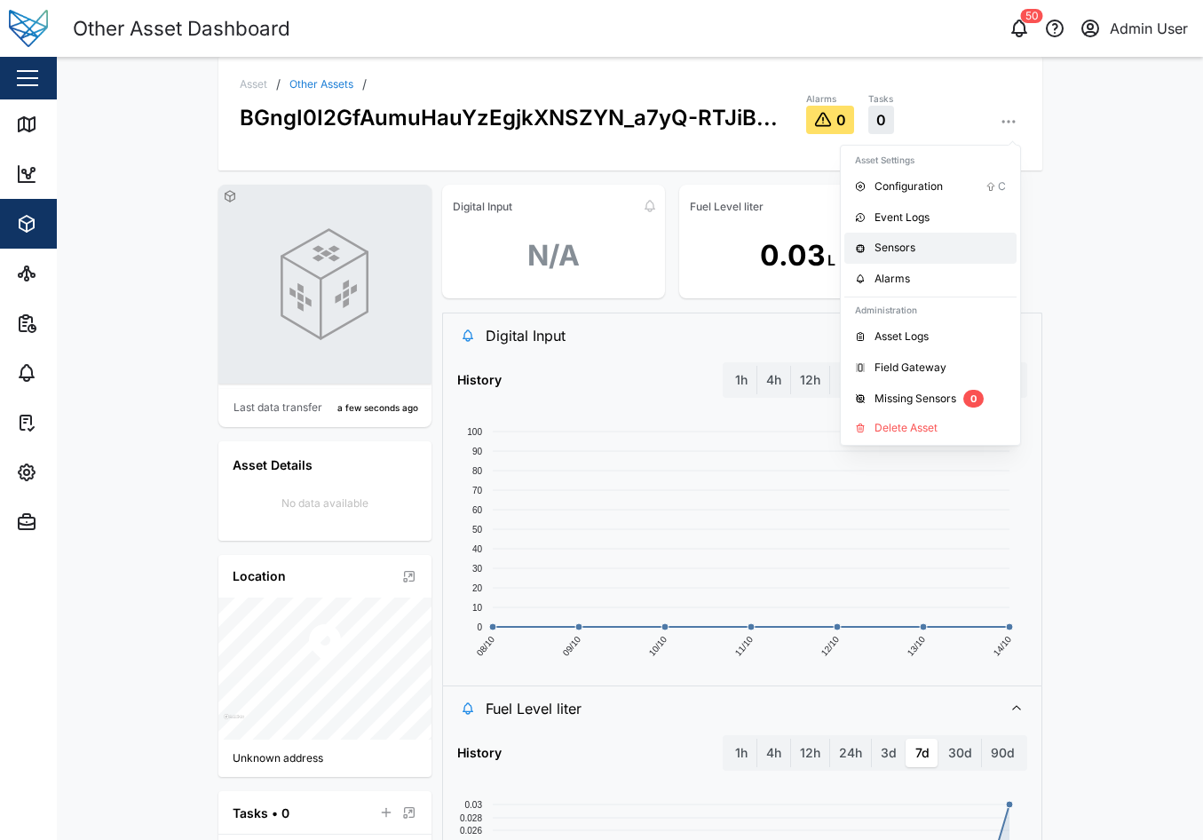
click at [929, 250] on div "Sensors" at bounding box center [939, 248] width 131 height 17
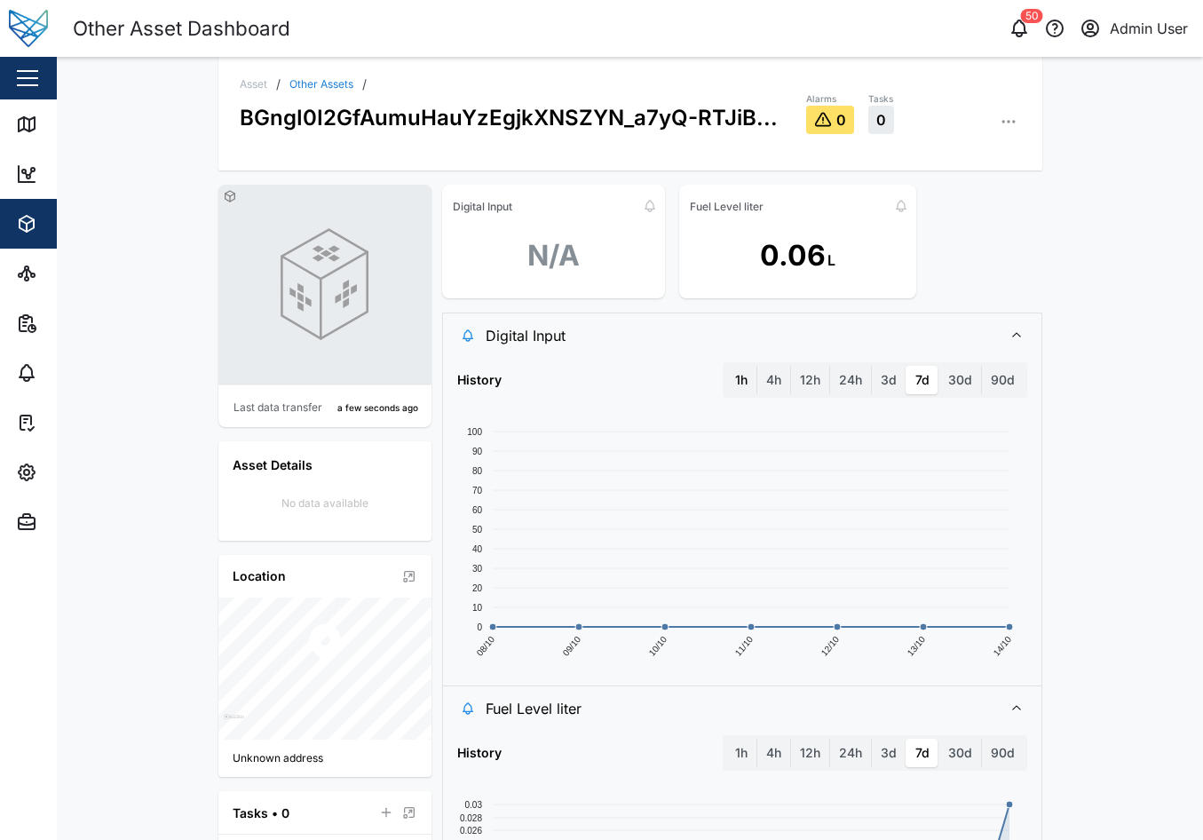
click at [742, 384] on label "1h" at bounding box center [741, 380] width 30 height 28
click at [726, 366] on hour "1h" at bounding box center [726, 366] width 0 height 0
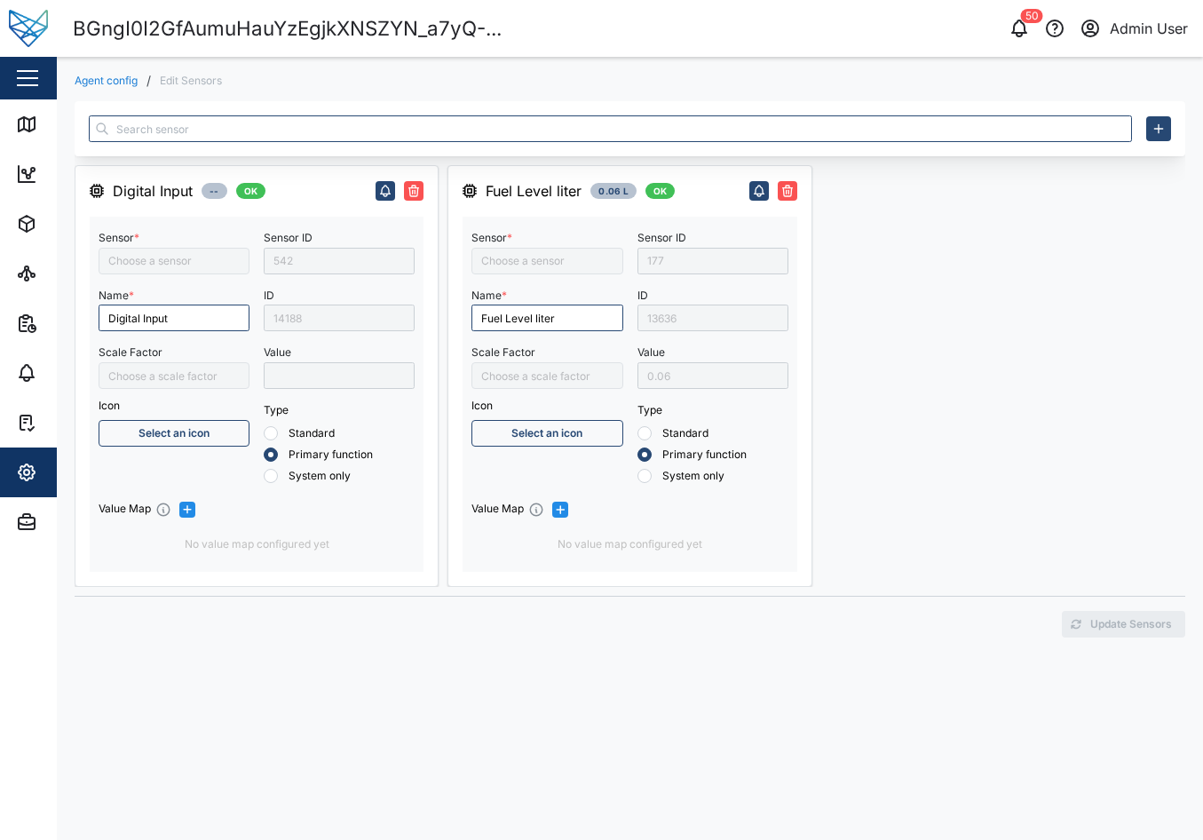
type input "Digital Input 1"
type input "Fuel Level Liter"
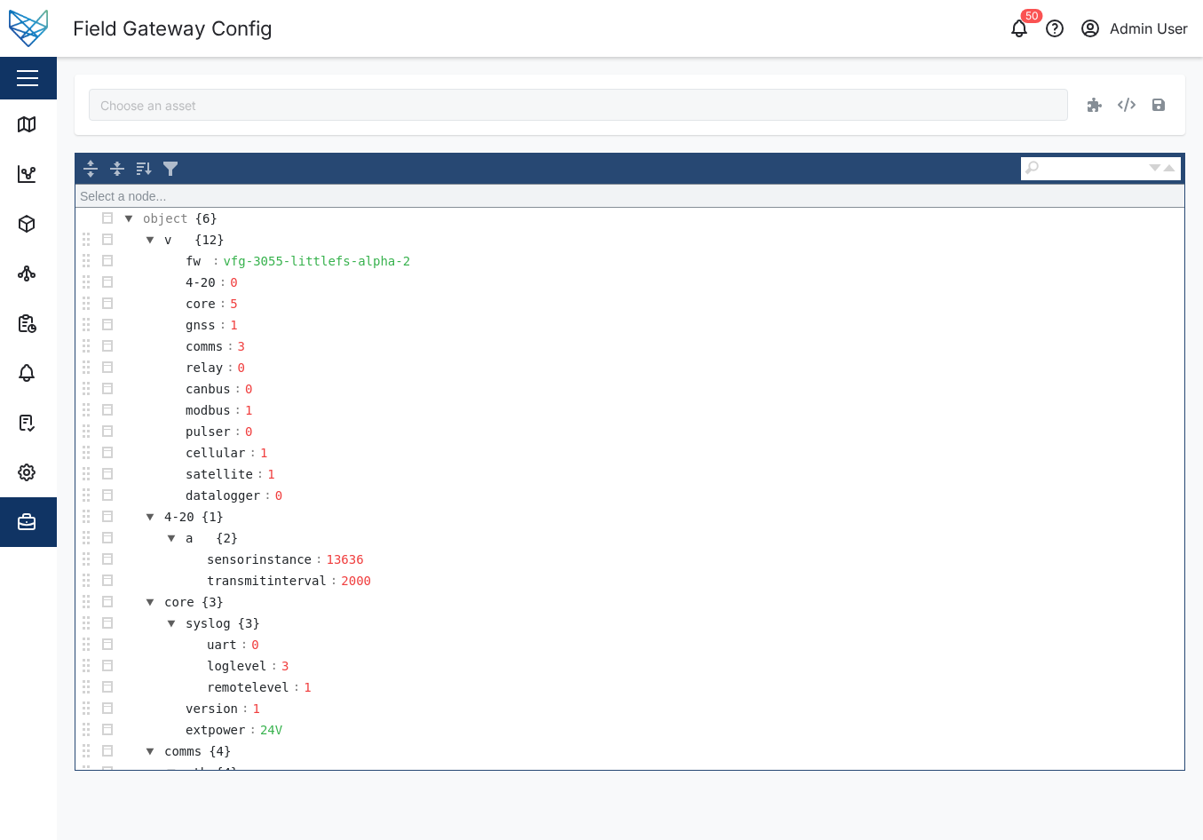
type input "BGngI0I2GfAumuHauYzEgjkXNSZYN_a7yQ-RTJiBIxI"
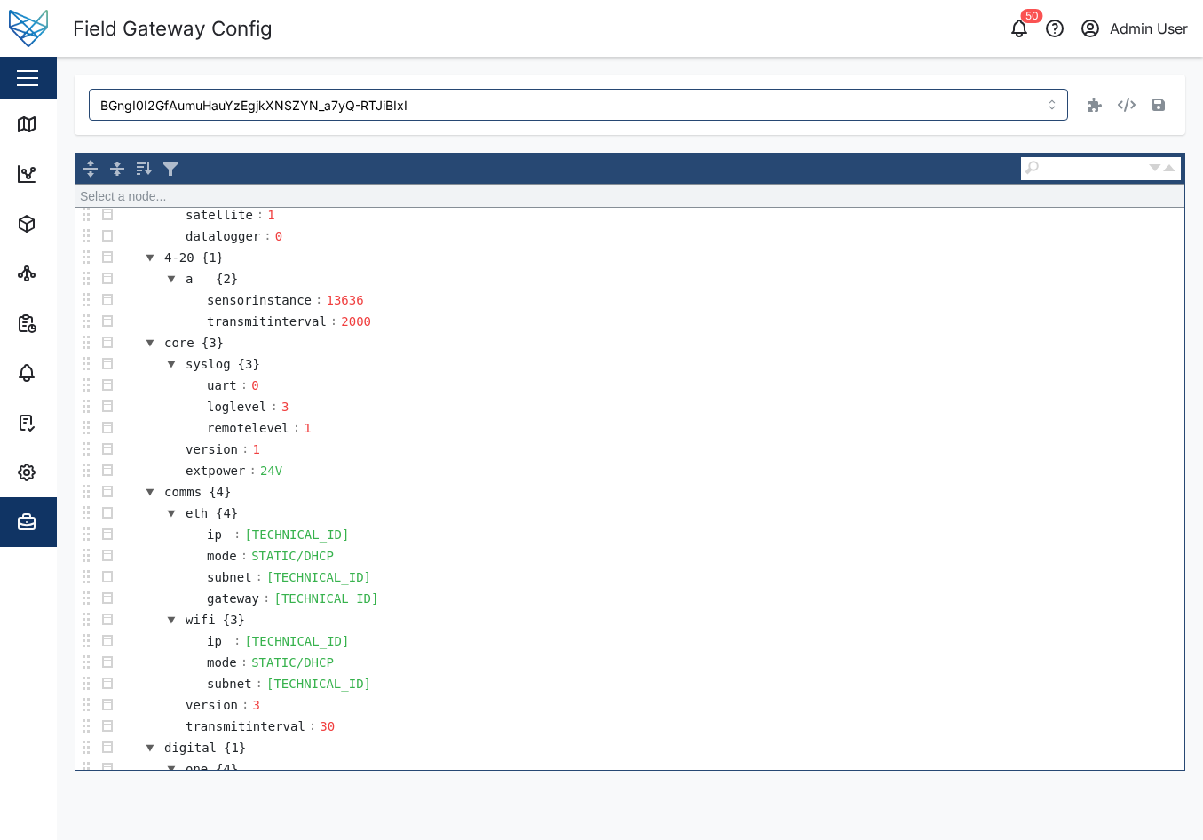
scroll to position [397, 0]
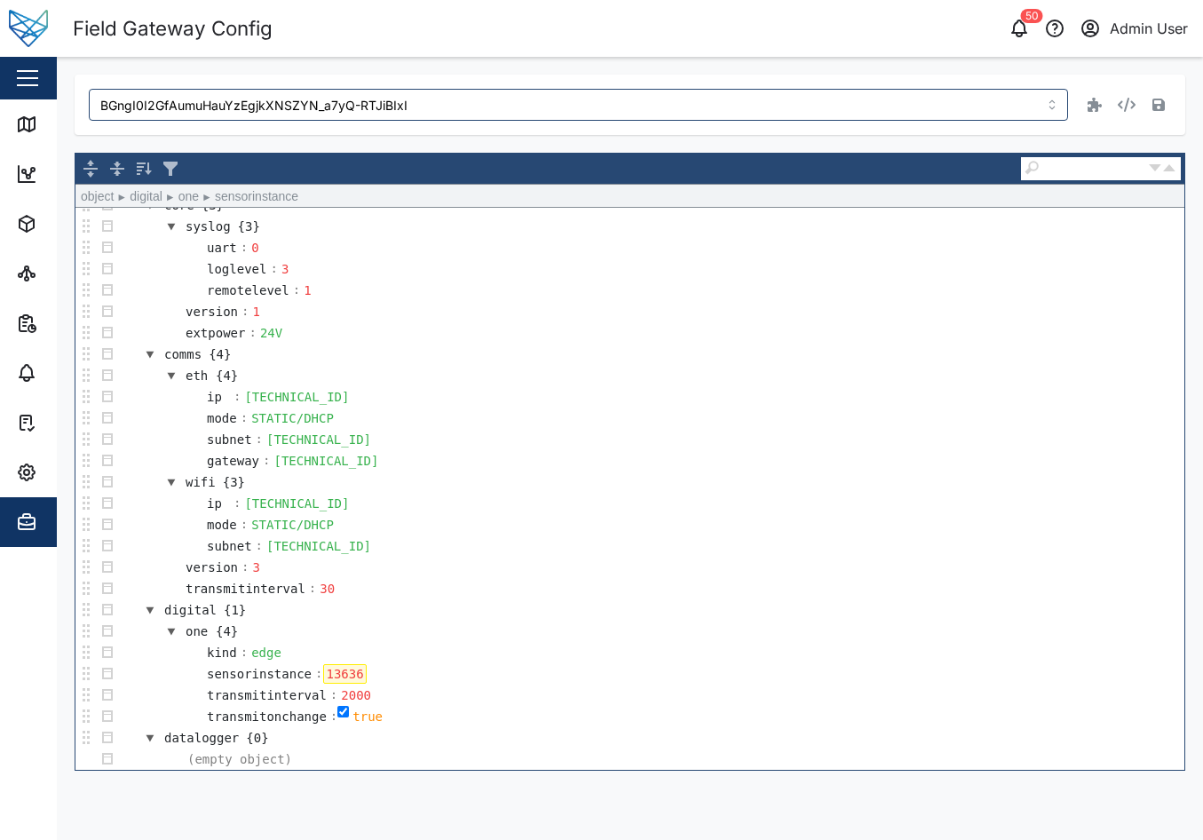
click at [344, 673] on div "13636" at bounding box center [344, 674] width 43 height 20
click at [1159, 104] on icon "button" at bounding box center [1158, 105] width 12 height 14
click at [1158, 105] on icon "button" at bounding box center [1158, 105] width 12 height 12
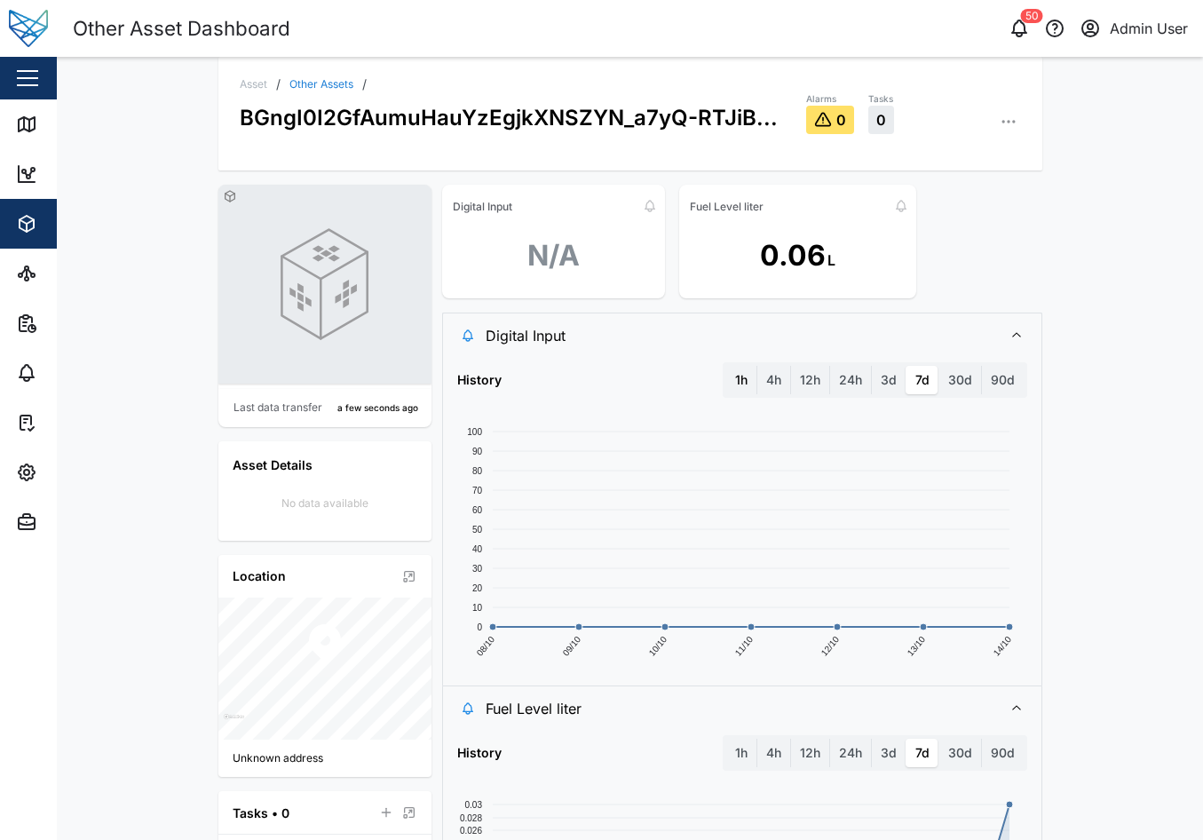
click at [740, 376] on label "1h" at bounding box center [741, 380] width 30 height 28
click at [726, 366] on hour "1h" at bounding box center [726, 366] width 0 height 0
click at [1015, 251] on div "Digital Input N/A Fuel Level liter 0.06 L" at bounding box center [742, 242] width 600 height 114
click at [743, 375] on label "1h" at bounding box center [741, 380] width 30 height 28
click at [726, 366] on hour "1h" at bounding box center [726, 366] width 0 height 0
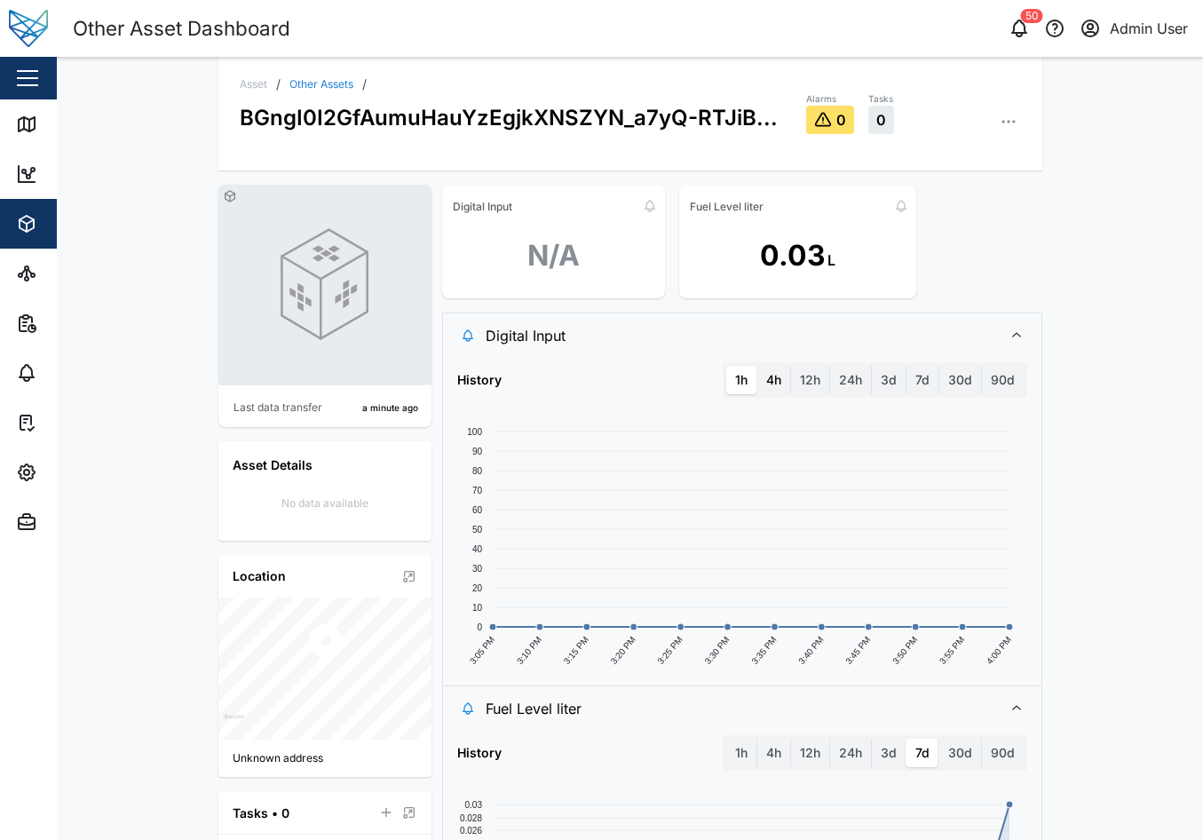
click at [782, 386] on label "4h" at bounding box center [773, 380] width 33 height 28
click at [757, 366] on hours "4h" at bounding box center [757, 366] width 0 height 0
click at [814, 380] on label "12h" at bounding box center [810, 380] width 38 height 28
click at [791, 366] on hours "12h" at bounding box center [791, 366] width 0 height 0
click at [871, 387] on div "3d" at bounding box center [888, 380] width 35 height 28
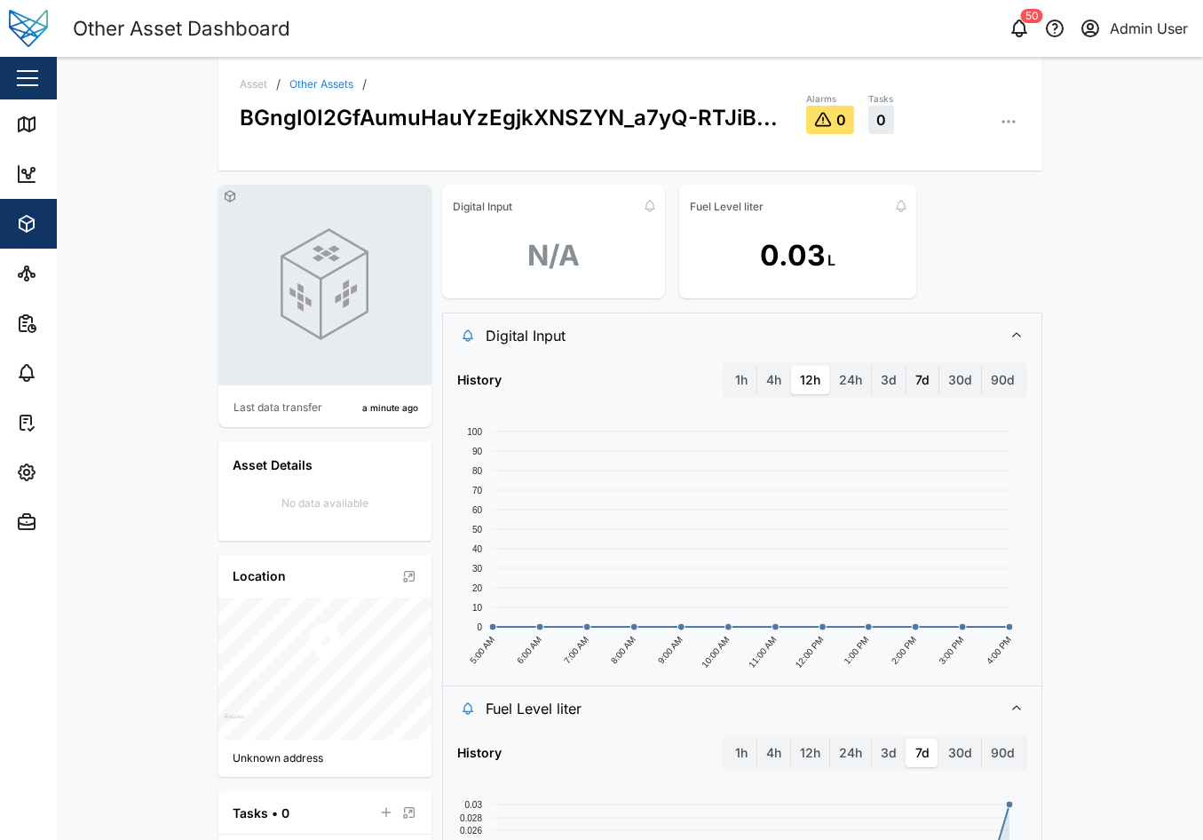
click at [910, 379] on label "7d" at bounding box center [922, 380] width 32 height 28
click at [906, 366] on days "7d" at bounding box center [906, 366] width 0 height 0
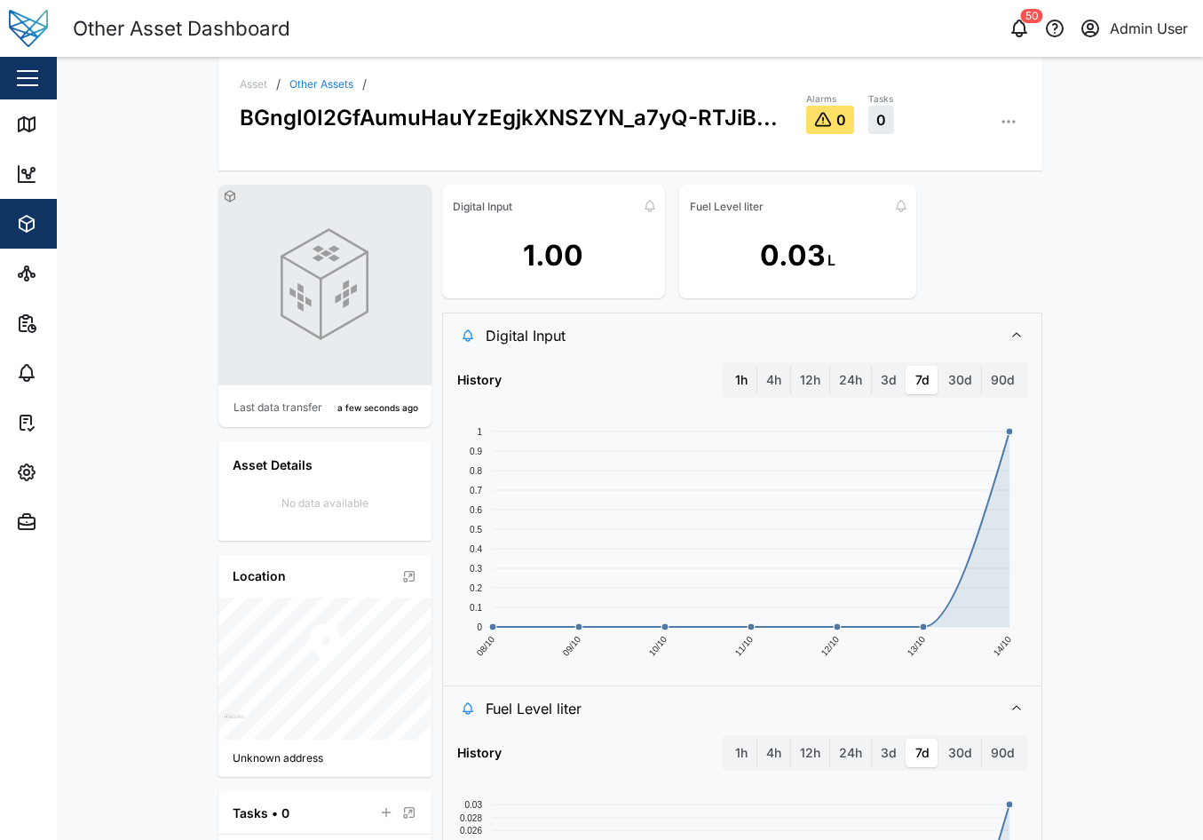
click at [739, 384] on label "1h" at bounding box center [741, 380] width 30 height 28
click at [726, 366] on hour "1h" at bounding box center [726, 366] width 0 height 0
click at [765, 383] on label "4h" at bounding box center [773, 380] width 33 height 28
click at [757, 366] on hours "4h" at bounding box center [757, 366] width 0 height 0
click at [739, 382] on label "1h" at bounding box center [741, 380] width 30 height 28
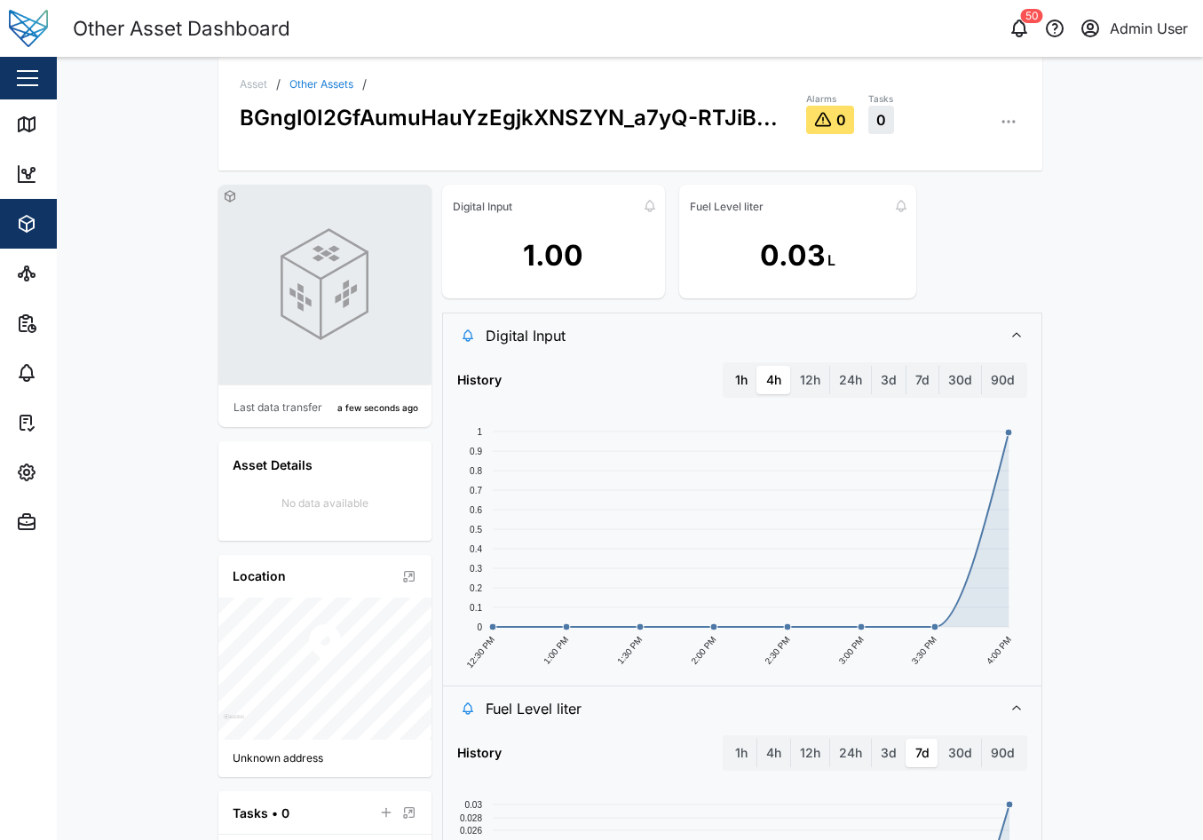
click at [726, 366] on hour "1h" at bounding box center [726, 366] width 0 height 0
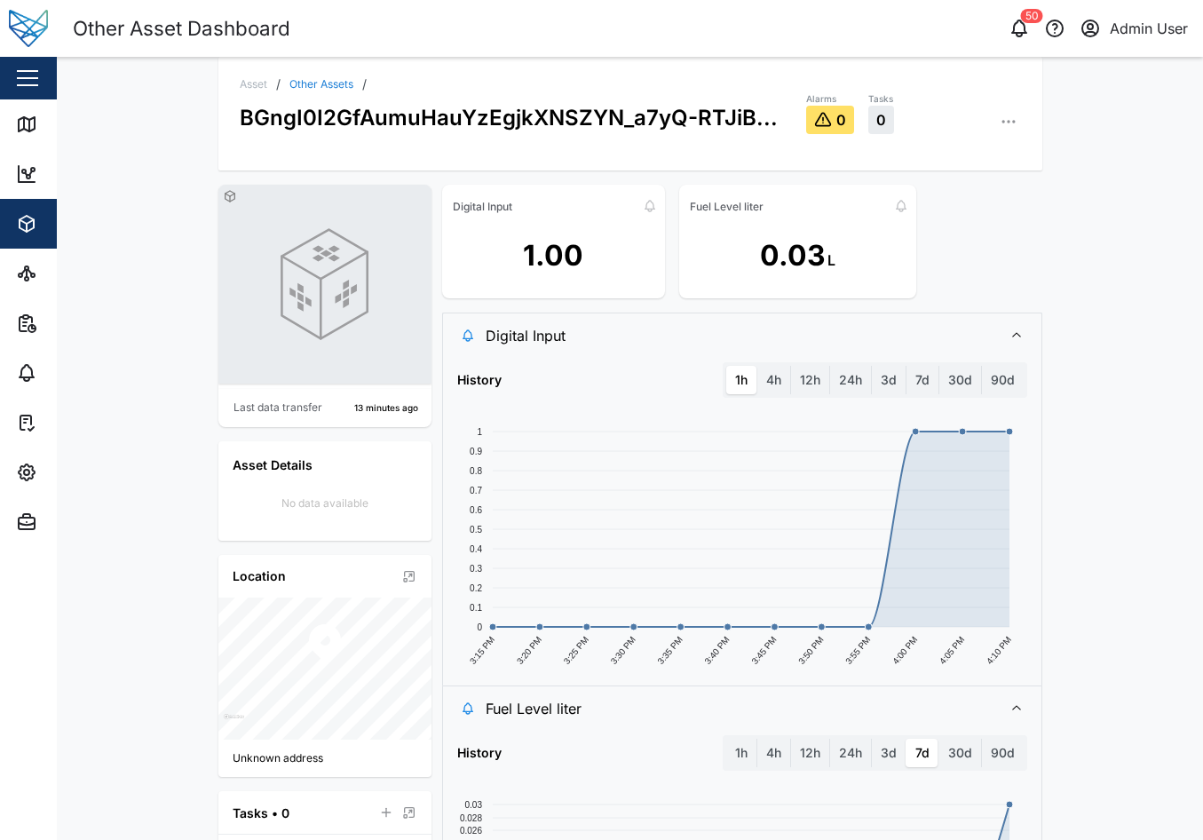
click at [1066, 252] on div "Asset / Other Assets / BGngI0I2GfAumuHauYzEgjkXNSZYN_a7yQ-RTJiB... Alarms 0 Tas…" at bounding box center [630, 448] width 1146 height 783
click at [996, 123] on button "button" at bounding box center [1008, 121] width 25 height 25
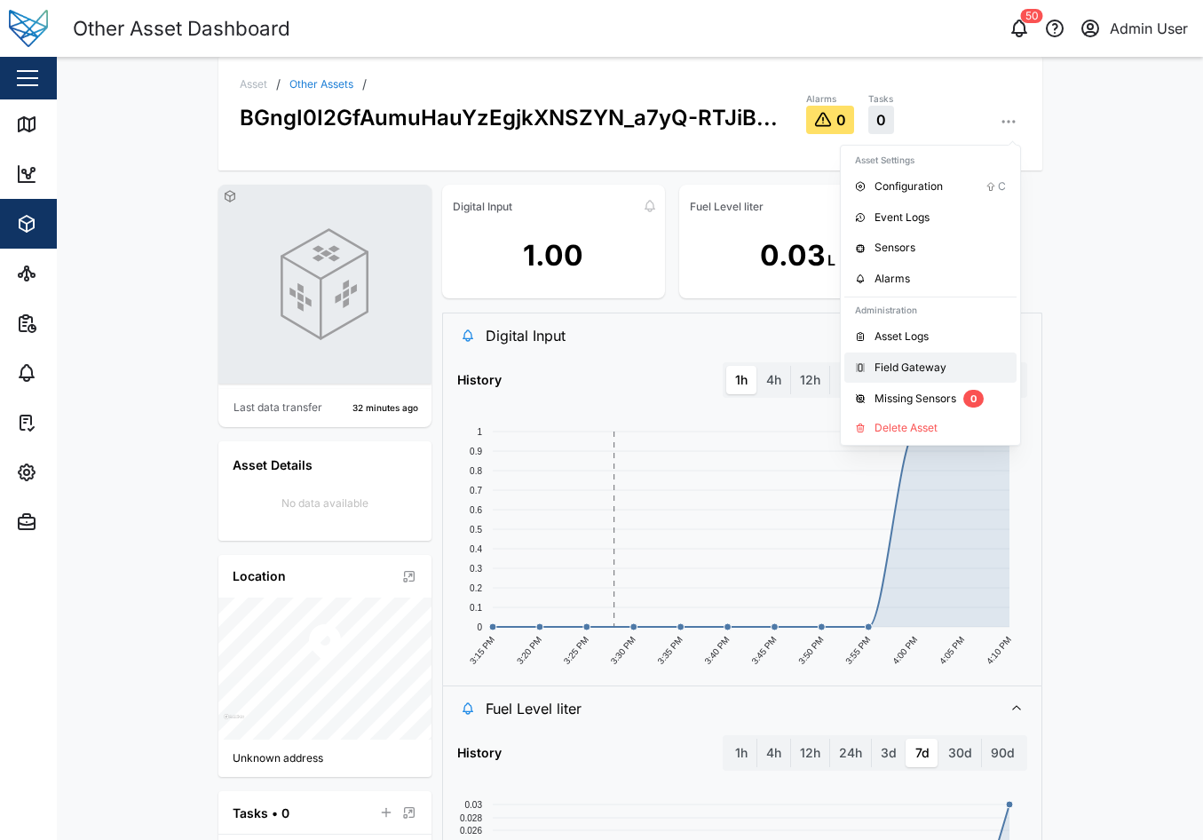
click at [745, 494] on rect at bounding box center [751, 528] width 517 height 195
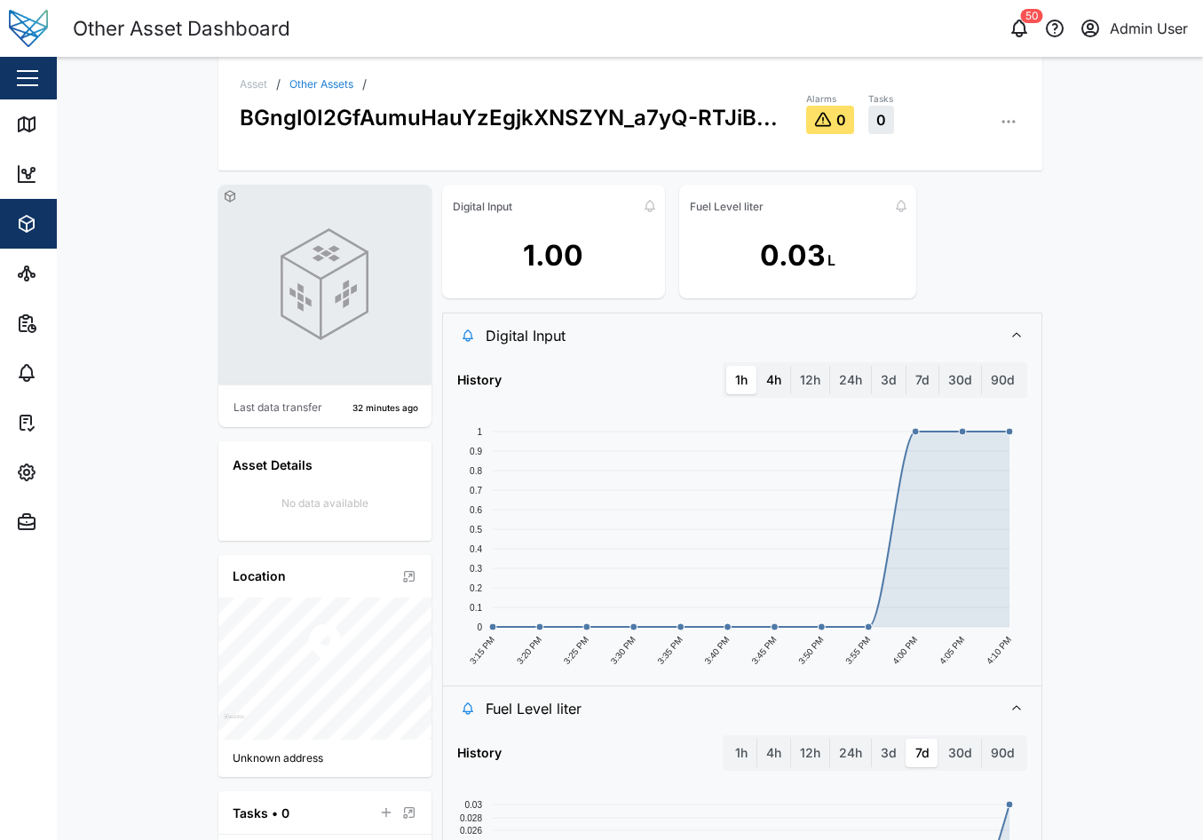
click at [760, 383] on label "4h" at bounding box center [773, 380] width 33 height 28
click at [757, 366] on hours "4h" at bounding box center [757, 366] width 0 height 0
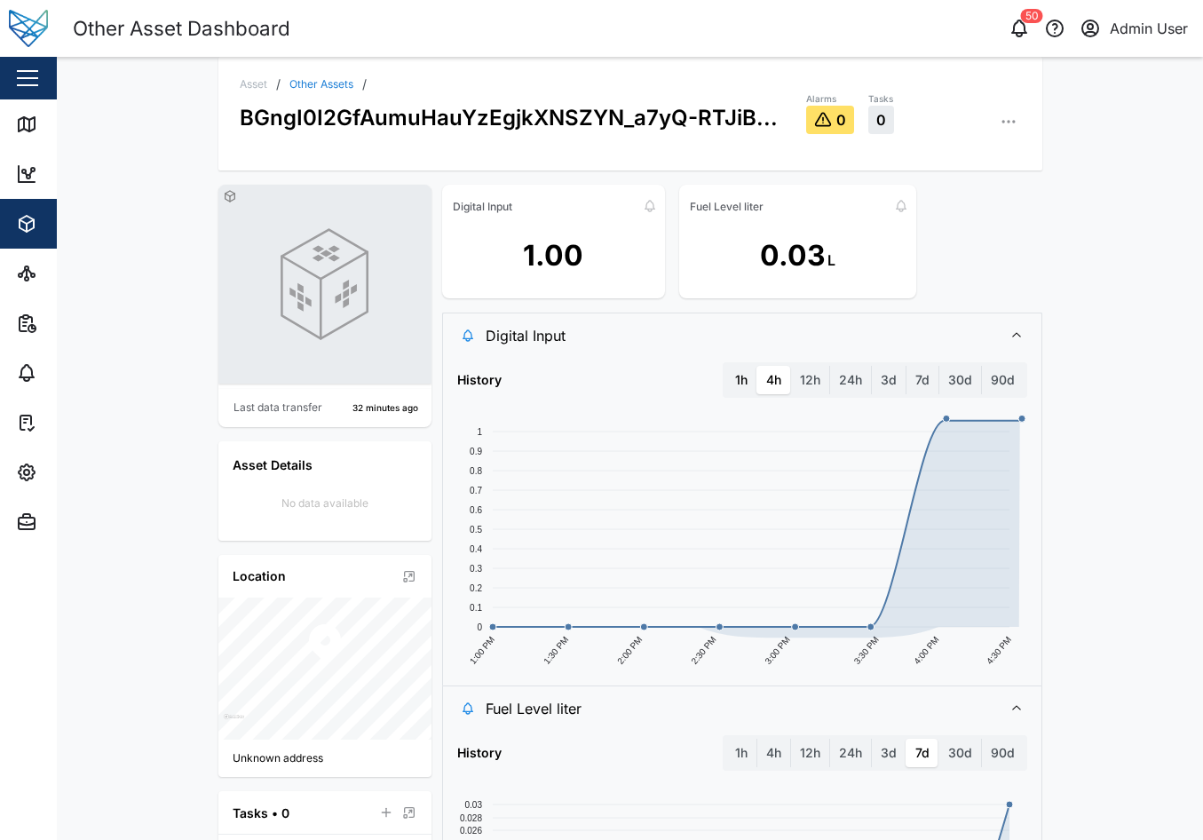
click at [738, 378] on label "1h" at bounding box center [741, 380] width 30 height 28
click at [726, 366] on hour "1h" at bounding box center [726, 366] width 0 height 0
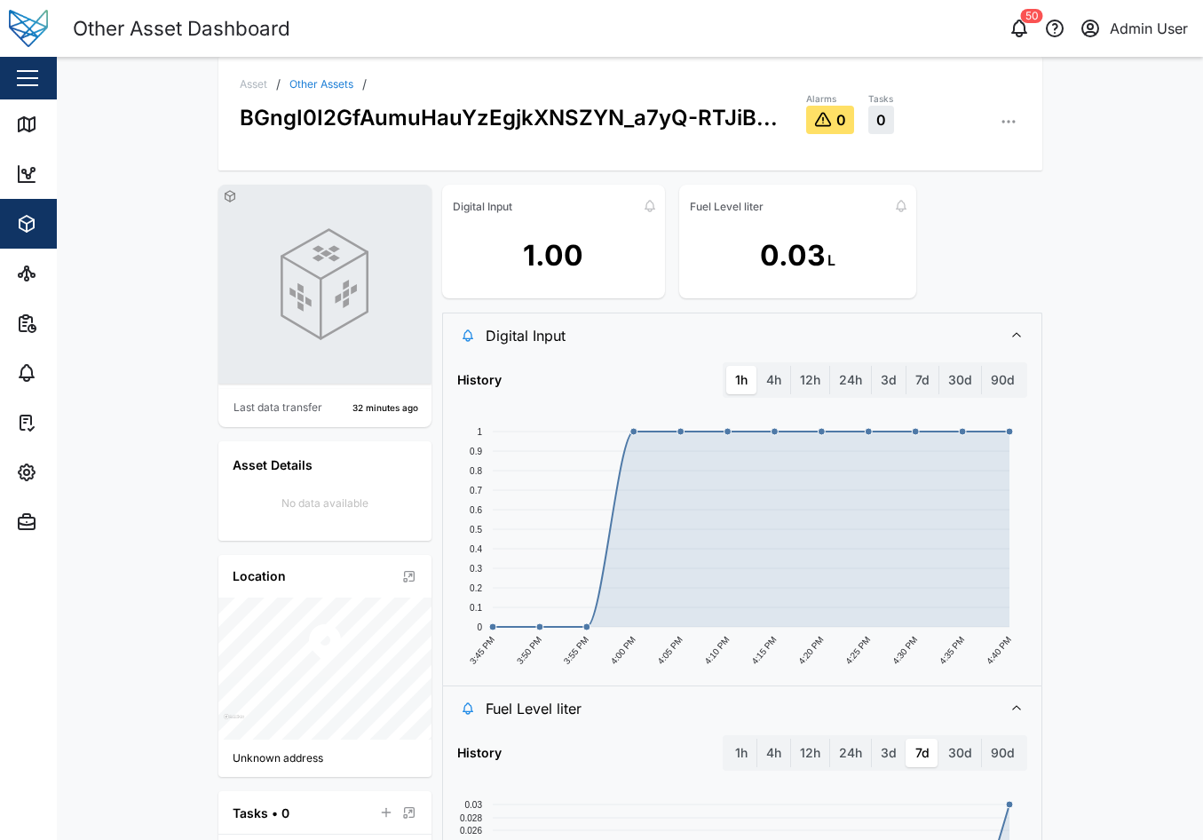
click at [1124, 469] on div "Asset / Other Assets / BGngI0I2GfAumuHauYzEgjkXNSZYN_a7yQ-RTJiB... Alarms 0 Tas…" at bounding box center [630, 448] width 1146 height 783
click at [744, 758] on label "1h" at bounding box center [741, 753] width 30 height 28
click at [726, 739] on hour "1h" at bounding box center [726, 739] width 0 height 0
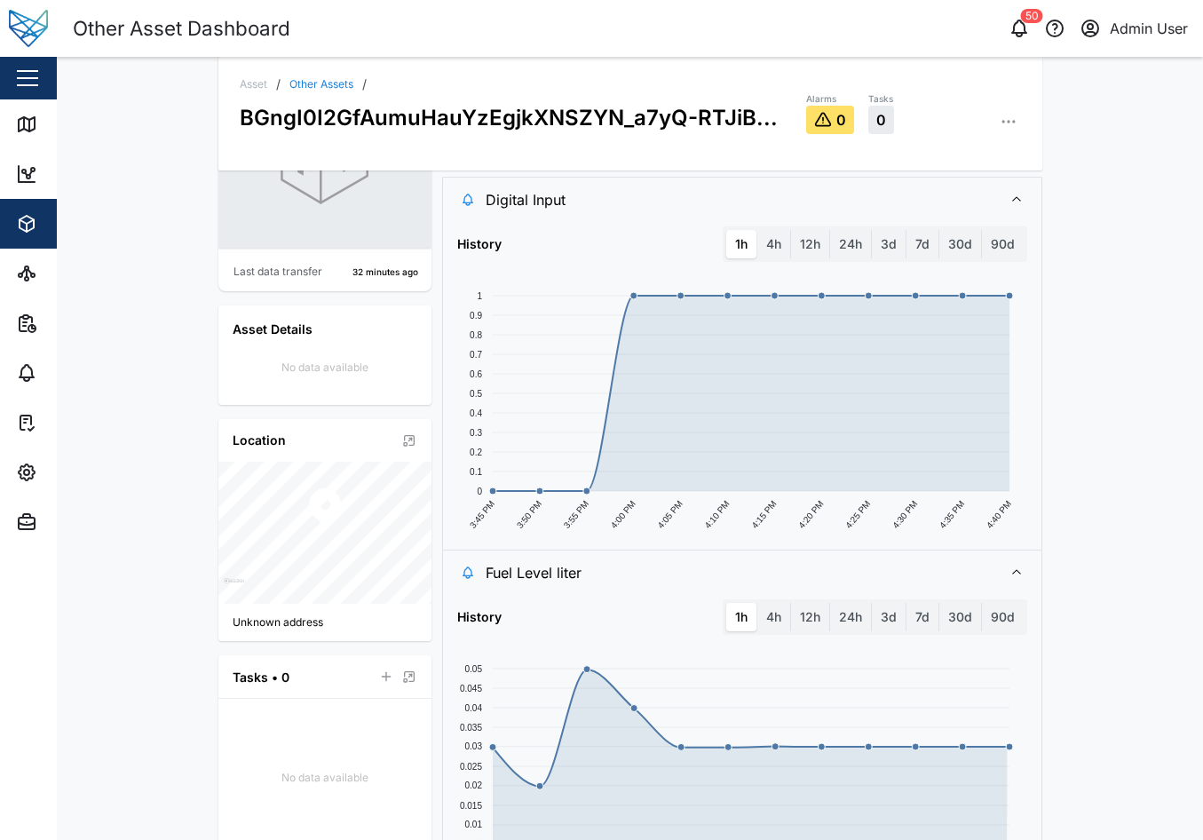
scroll to position [233, 0]
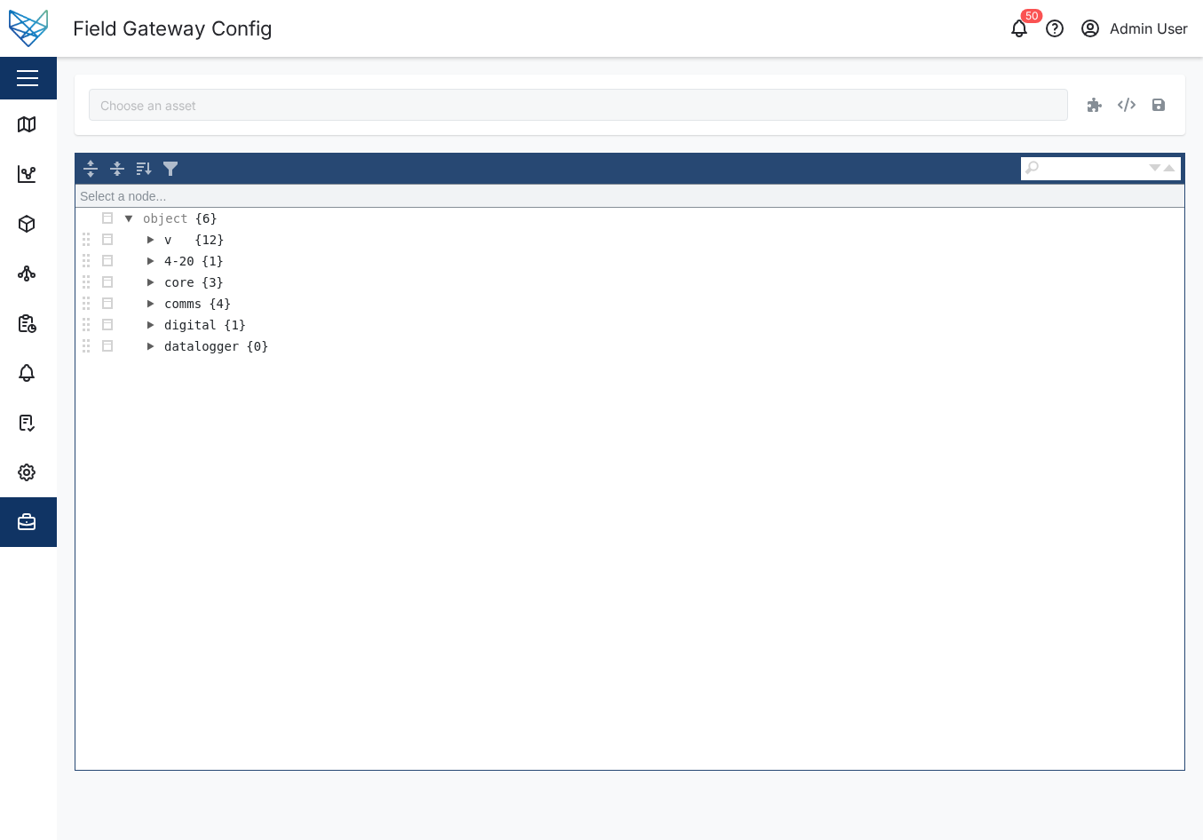
type input "BGngI0I2GfAumuHauYzEgjkXNSZYN_a7yQ-RTJiBIxI"
